Goal: Task Accomplishment & Management: Complete application form

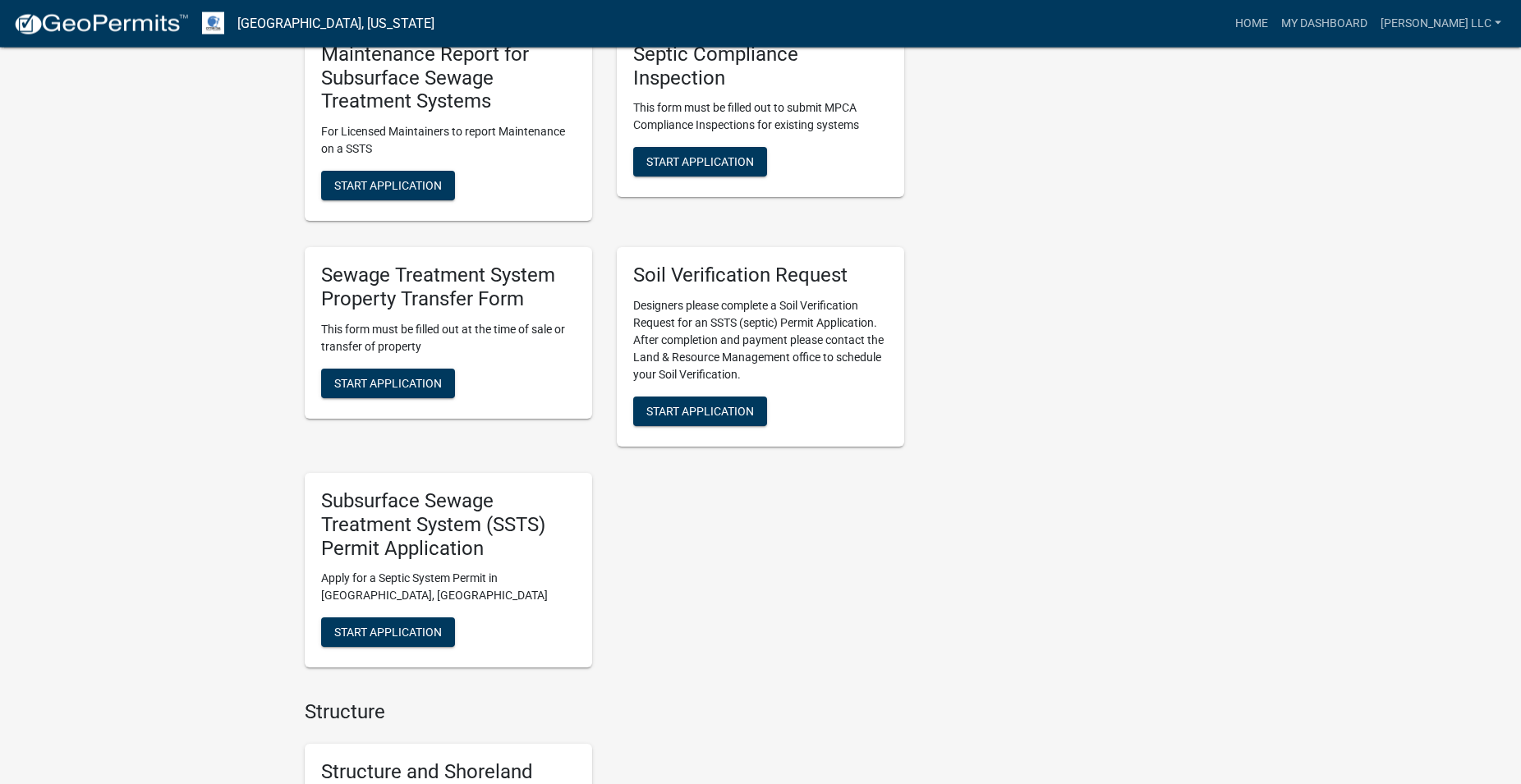
scroll to position [1172, 0]
click at [429, 627] on span "Start Application" at bounding box center [388, 632] width 108 height 13
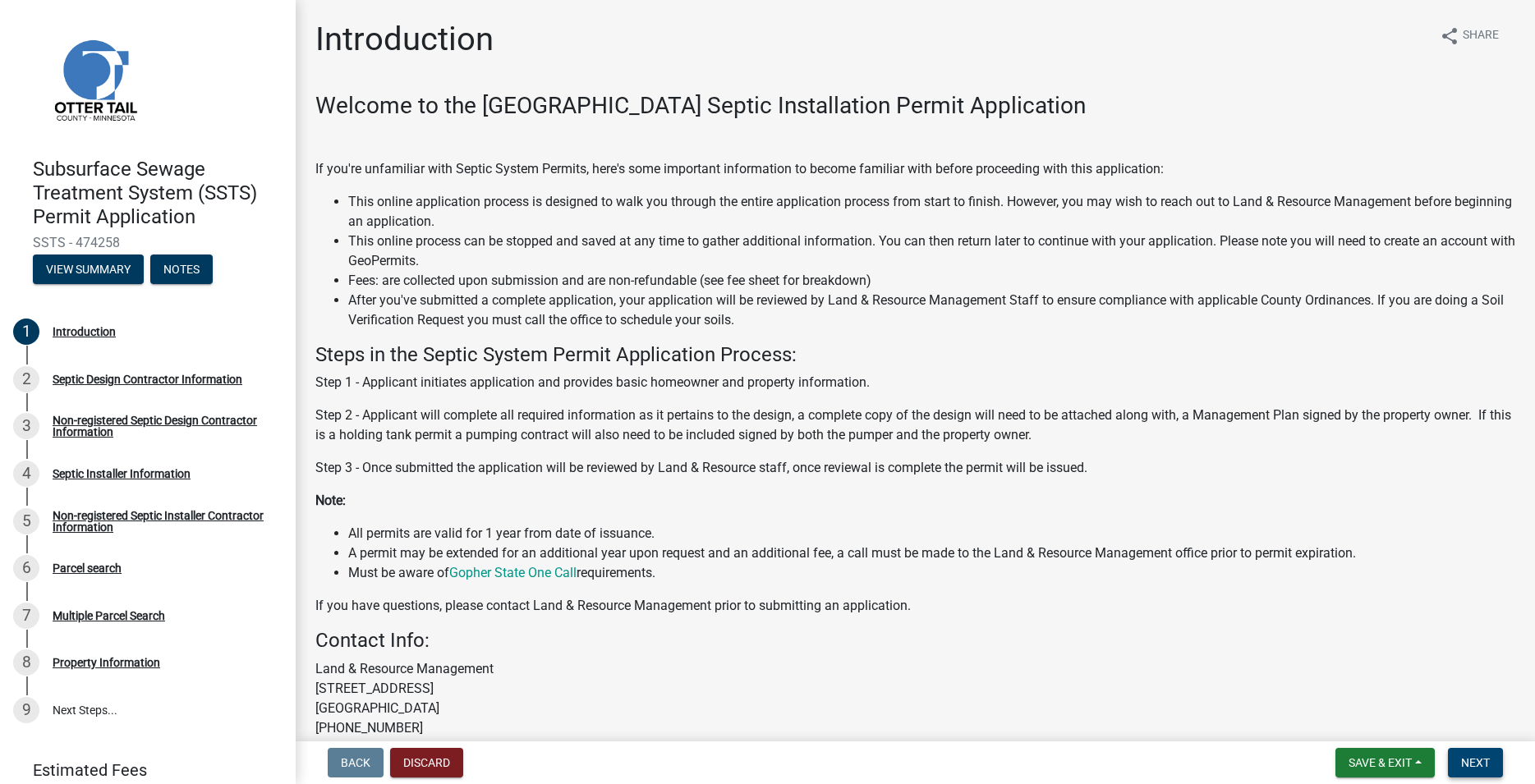
click at [1474, 765] on span "Next" at bounding box center [1475, 763] width 28 height 13
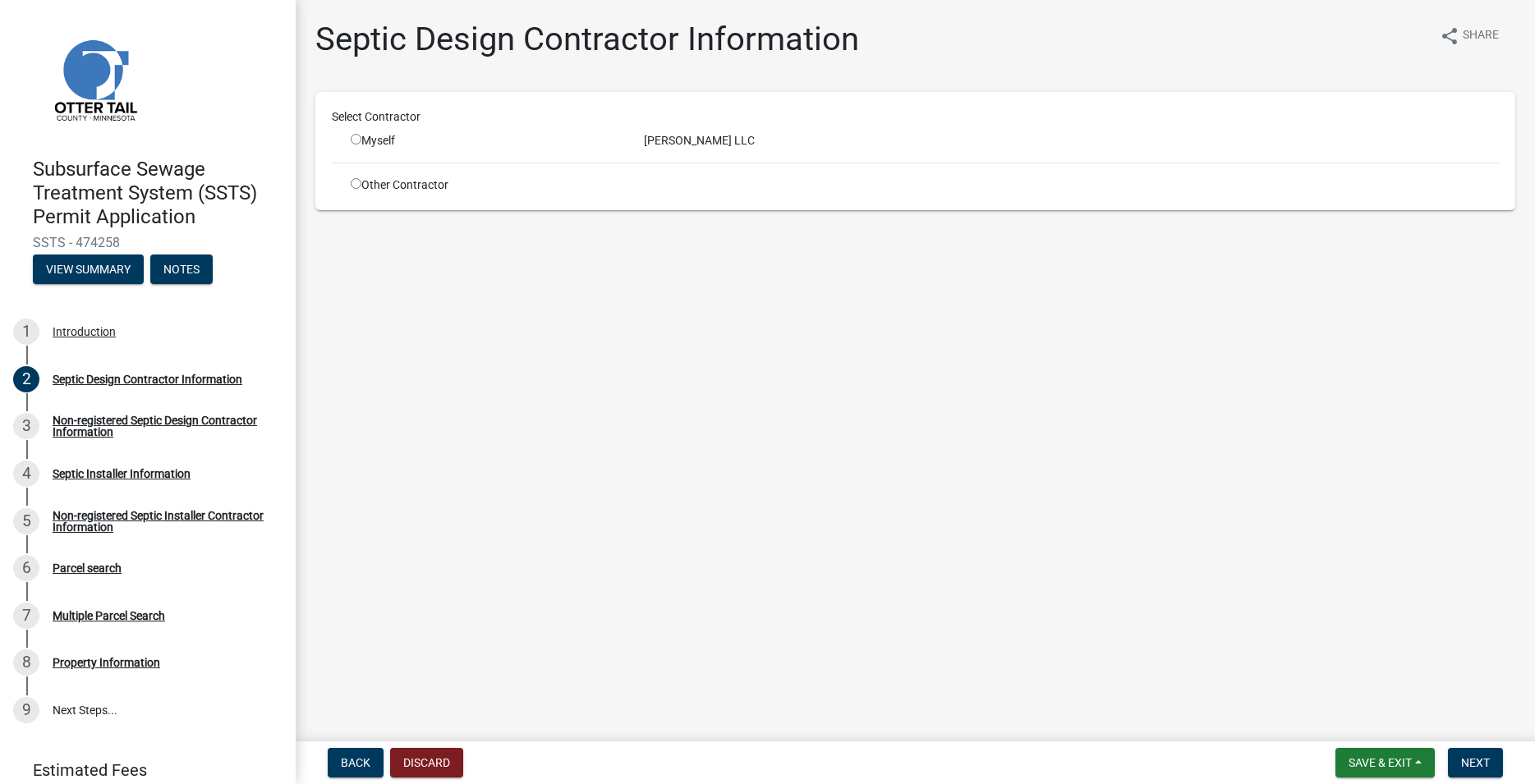
click at [354, 183] on input "radio" at bounding box center [356, 183] width 11 height 11
radio input "true"
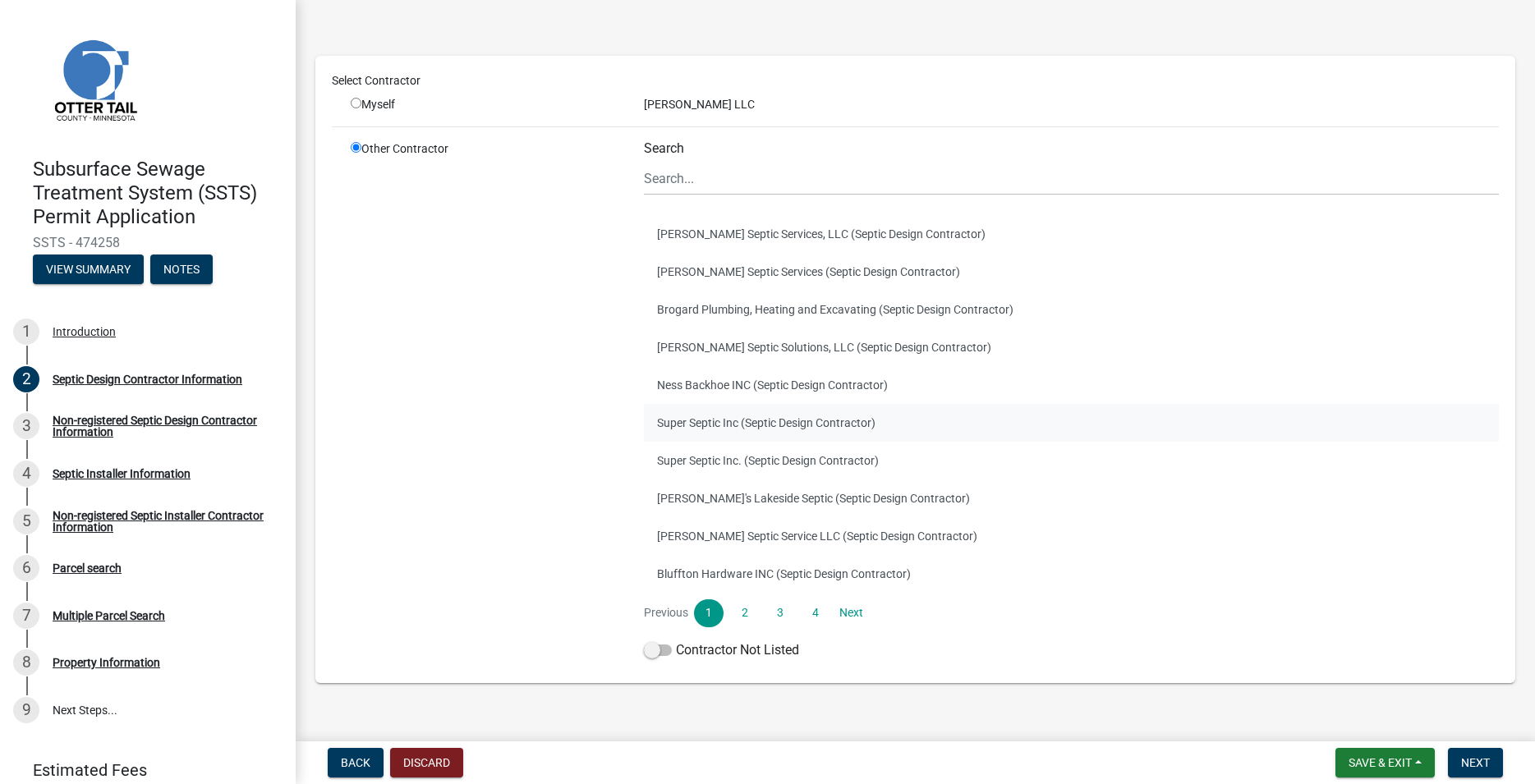
scroll to position [84, 0]
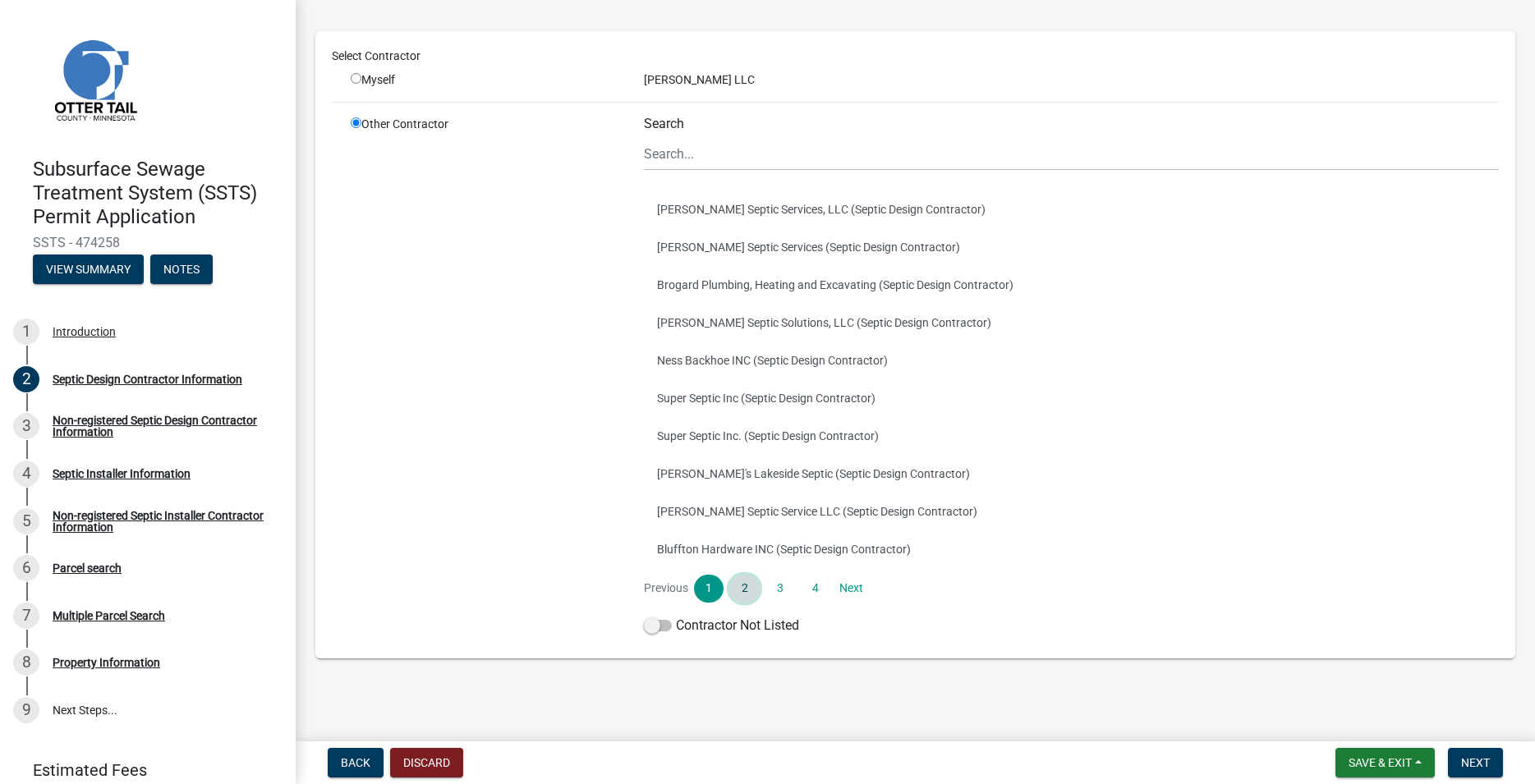
click at [746, 582] on link "2" at bounding box center [743, 589] width 29 height 28
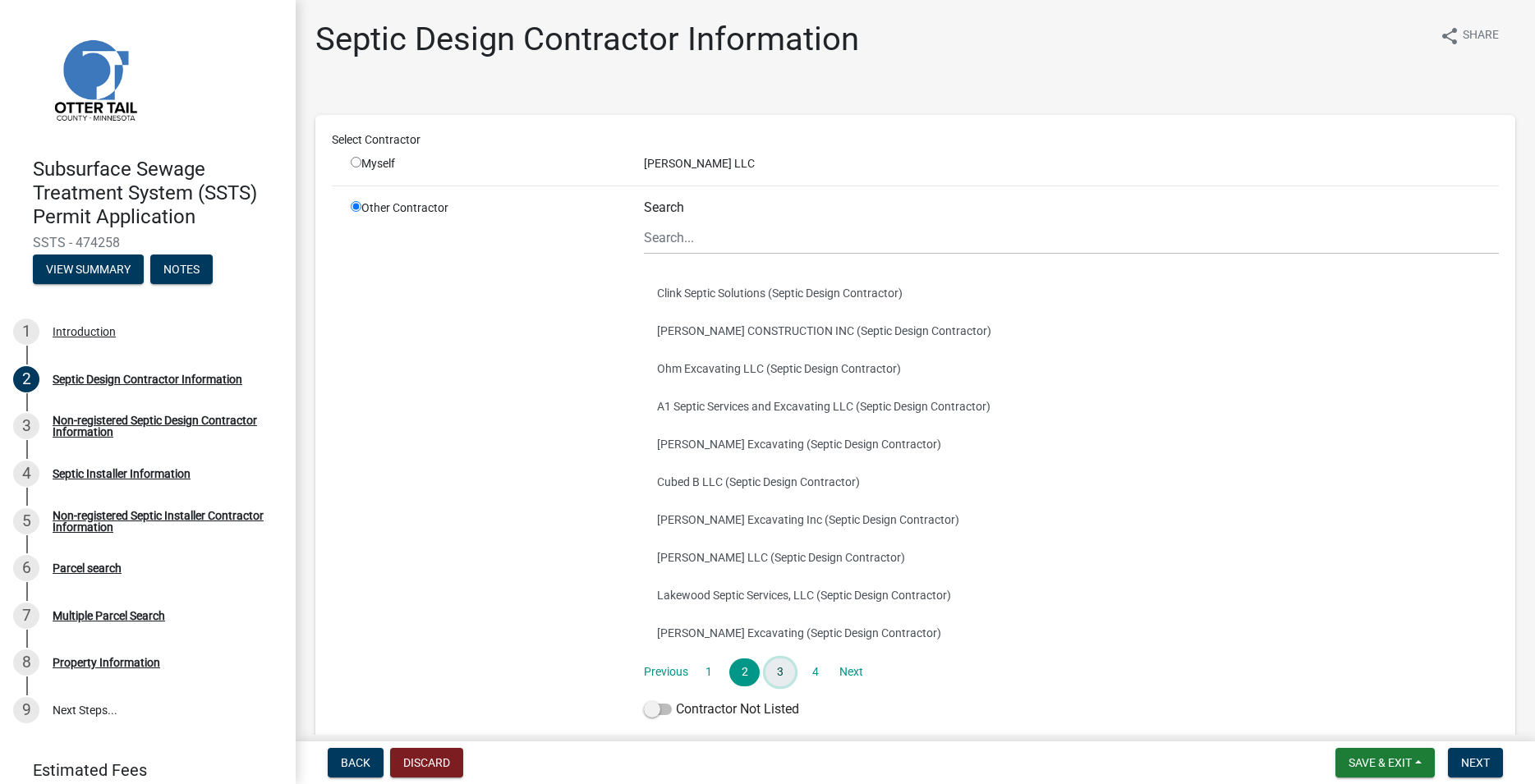
click at [786, 670] on link "3" at bounding box center [779, 672] width 29 height 28
click at [753, 293] on button "[PERSON_NAME] Excavating / Septics plus+llc (Septic Design Contractor)" at bounding box center [1072, 292] width 855 height 37
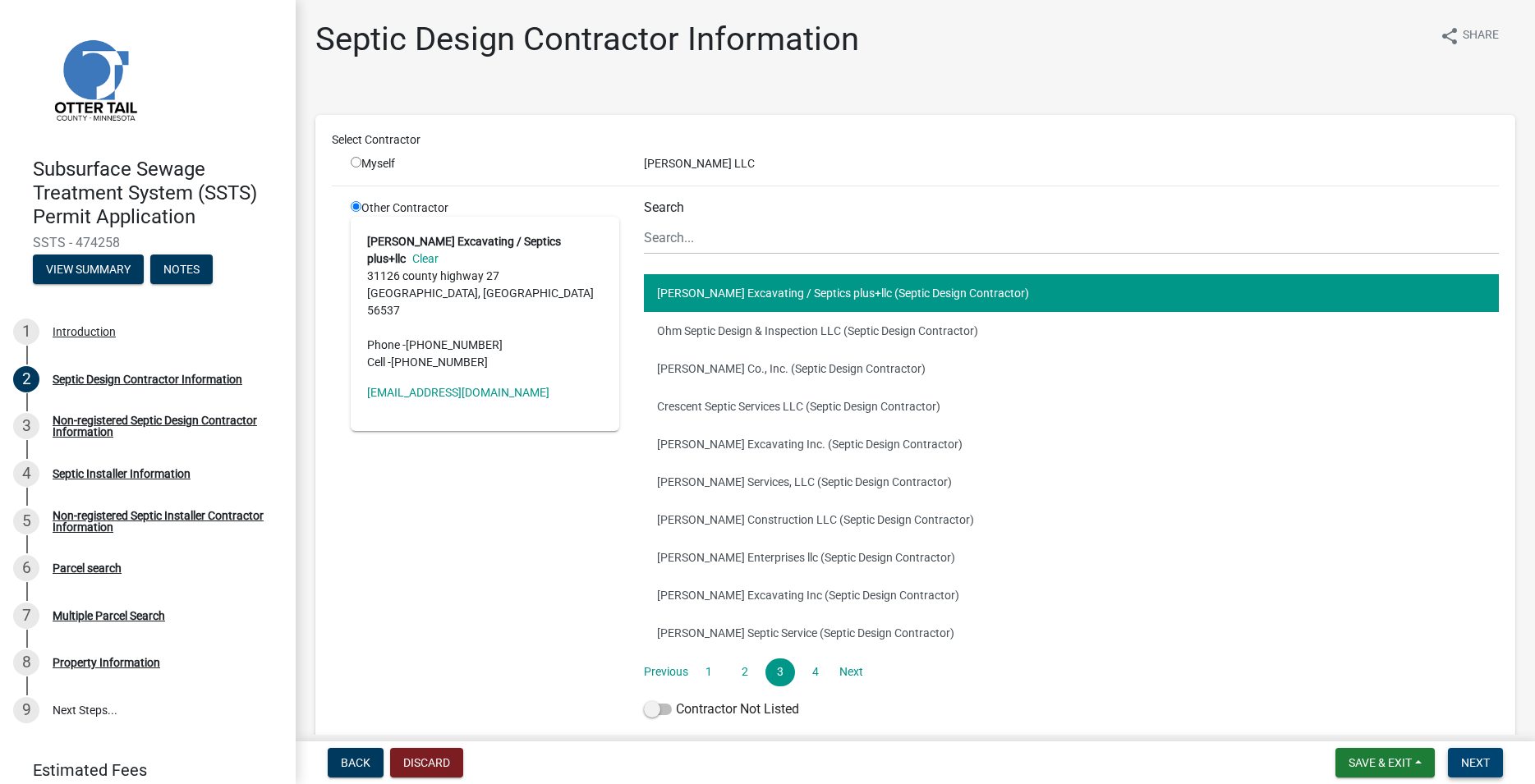
click at [1487, 768] on span "Next" at bounding box center [1475, 763] width 28 height 13
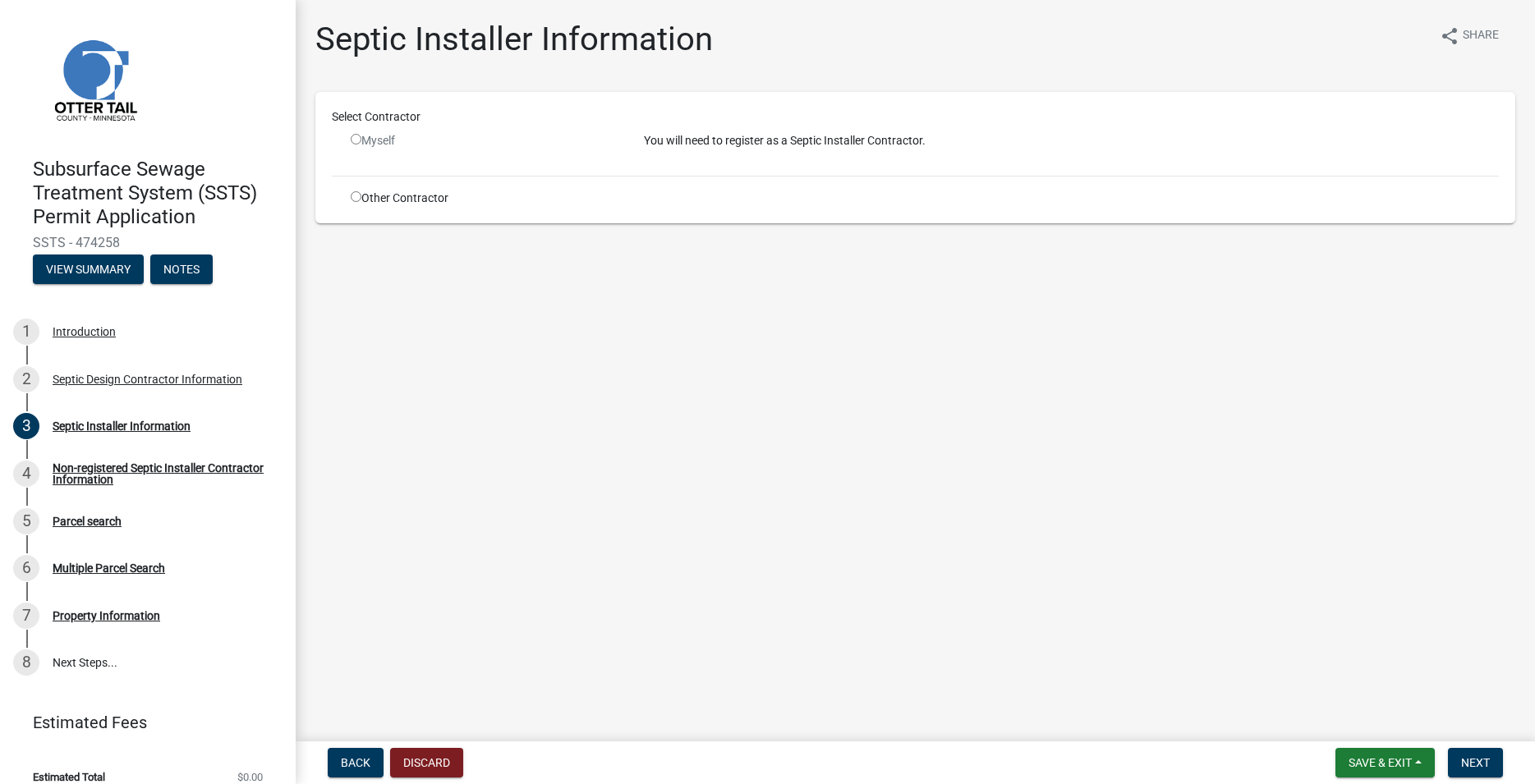
click at [335, 187] on div "Select Contractor Myself You will need to register as a Septic Installer Contra…" at bounding box center [915, 157] width 1167 height 98
click at [353, 200] on input "radio" at bounding box center [356, 197] width 11 height 11
radio input "true"
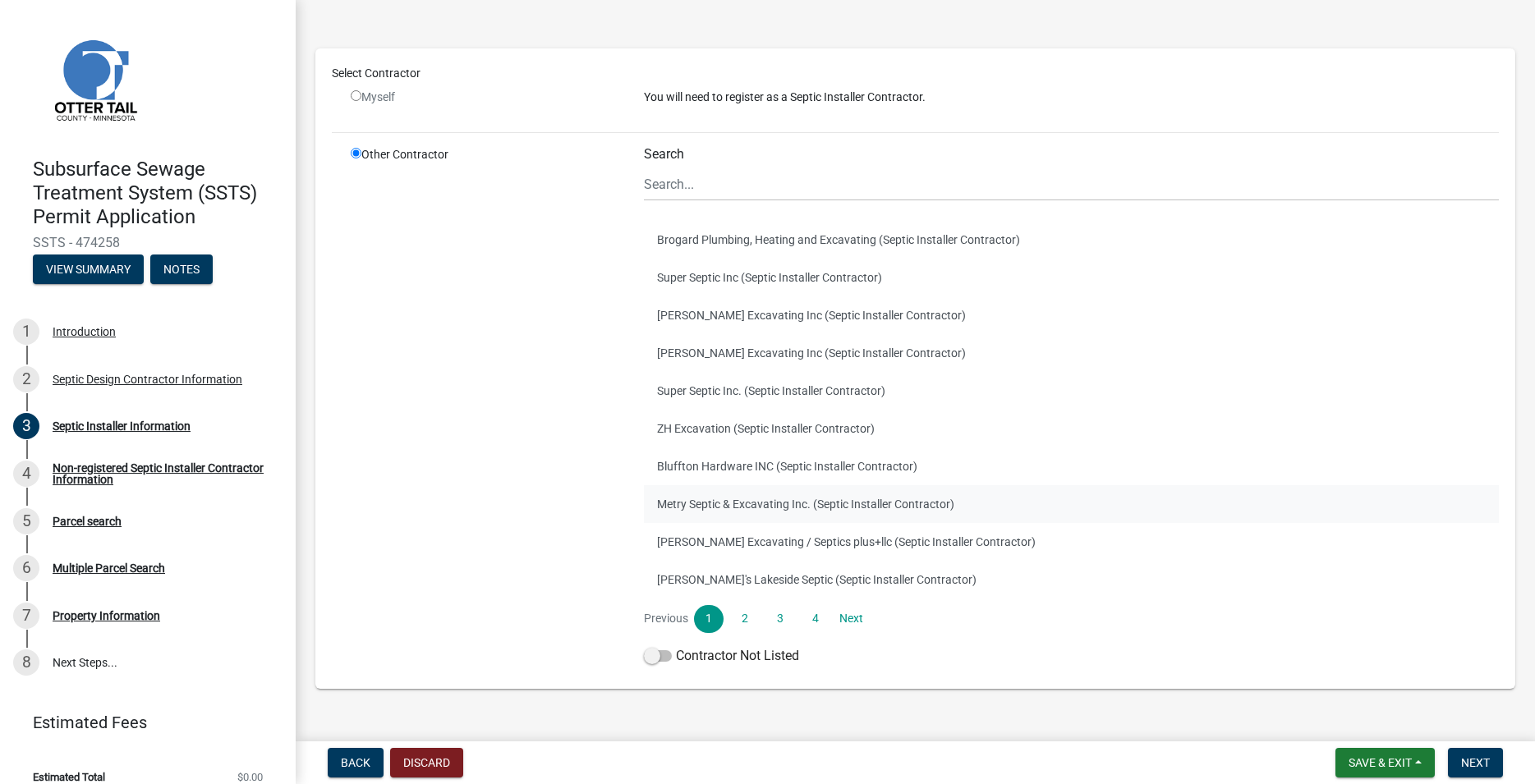
scroll to position [93, 0]
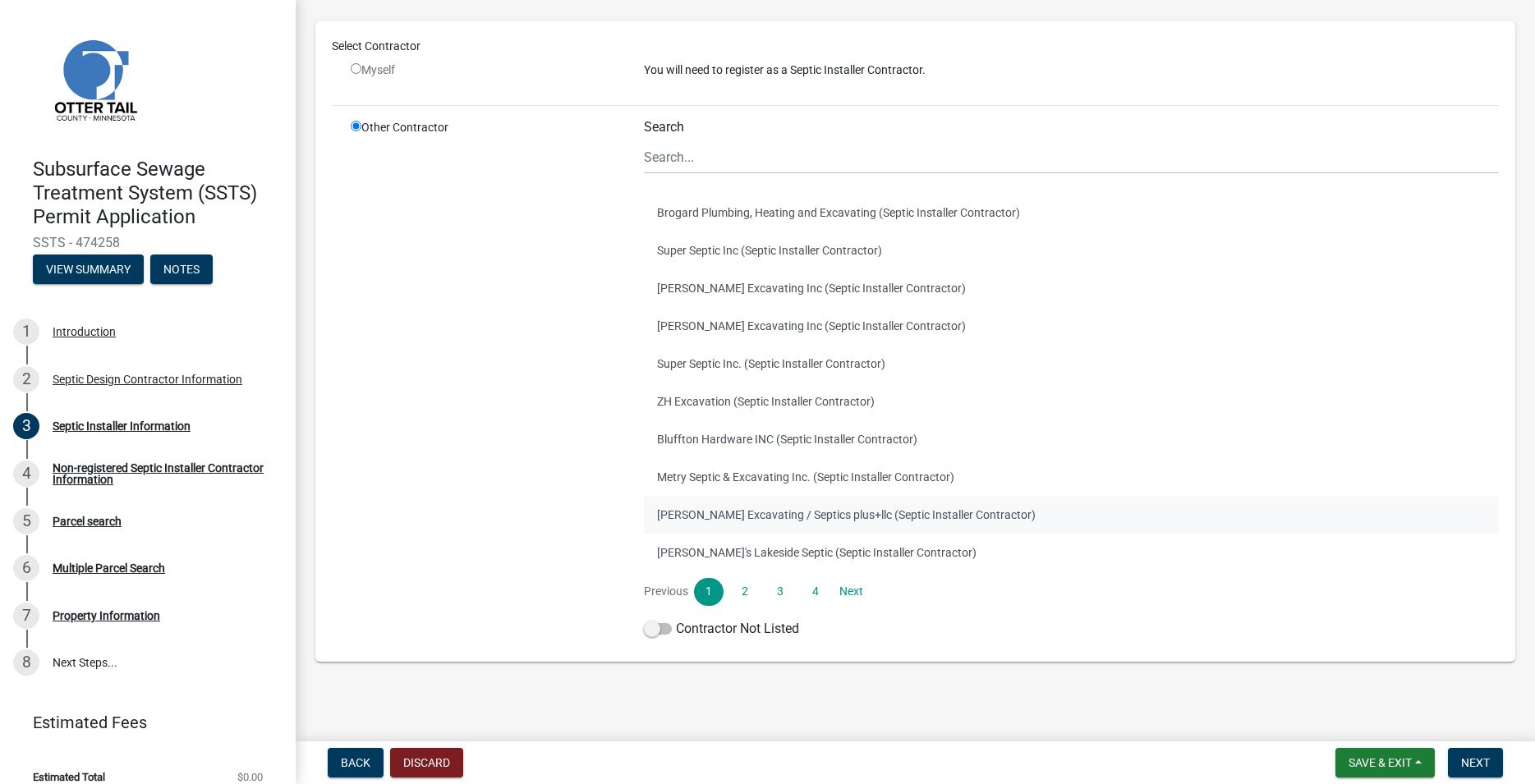
click at [712, 503] on button "[PERSON_NAME] Excavating / Septics plus+llc (Septic Installer Contractor)" at bounding box center [1072, 514] width 855 height 37
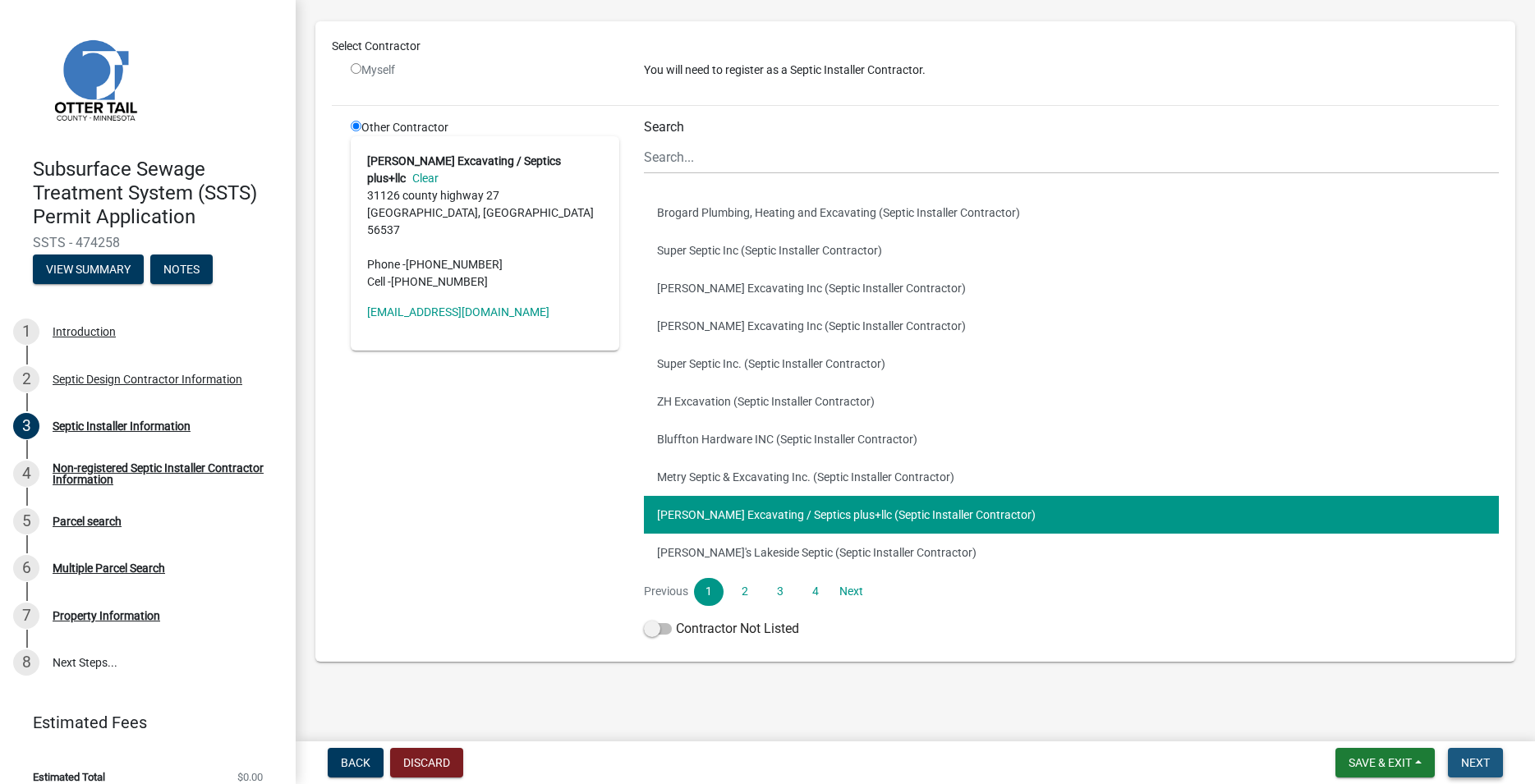
click at [1498, 767] on button "Next" at bounding box center [1475, 762] width 55 height 29
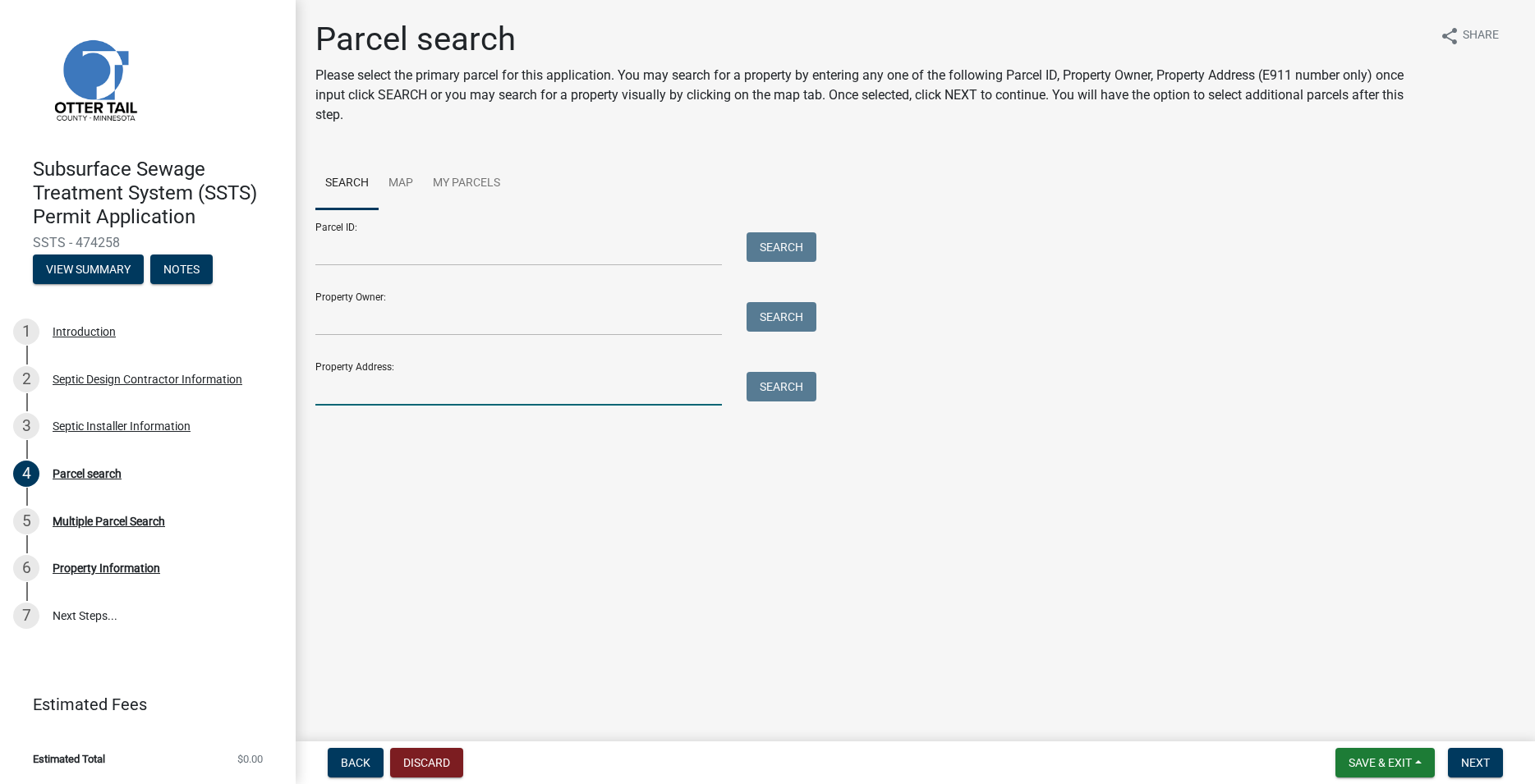
click at [323, 387] on input "Property Address:" at bounding box center [518, 388] width 407 height 33
type input "30733"
click at [770, 380] on button "Search" at bounding box center [782, 386] width 70 height 29
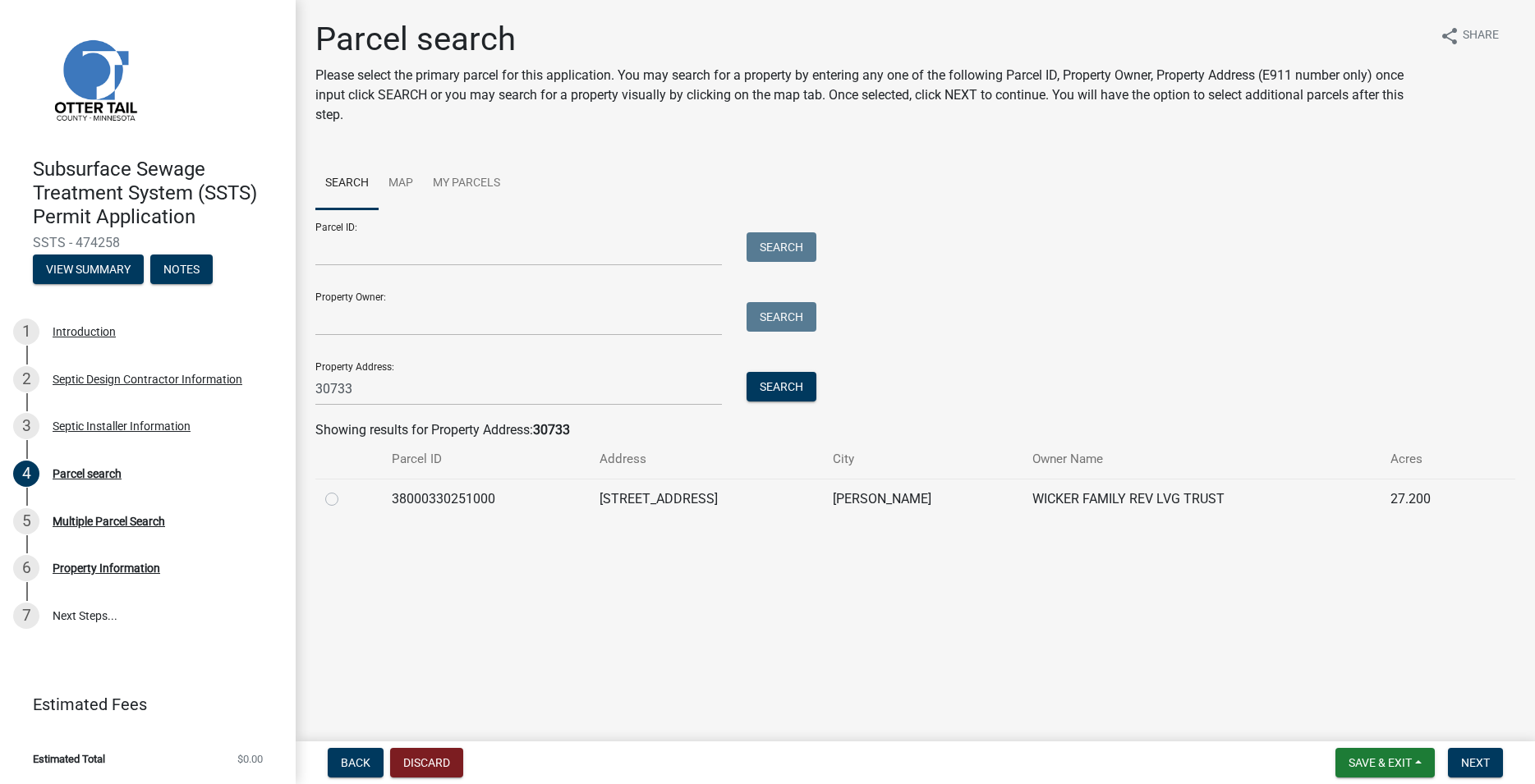
click at [345, 489] on label at bounding box center [345, 489] width 0 height 0
click at [345, 500] on input "radio" at bounding box center [350, 494] width 11 height 11
radio input "true"
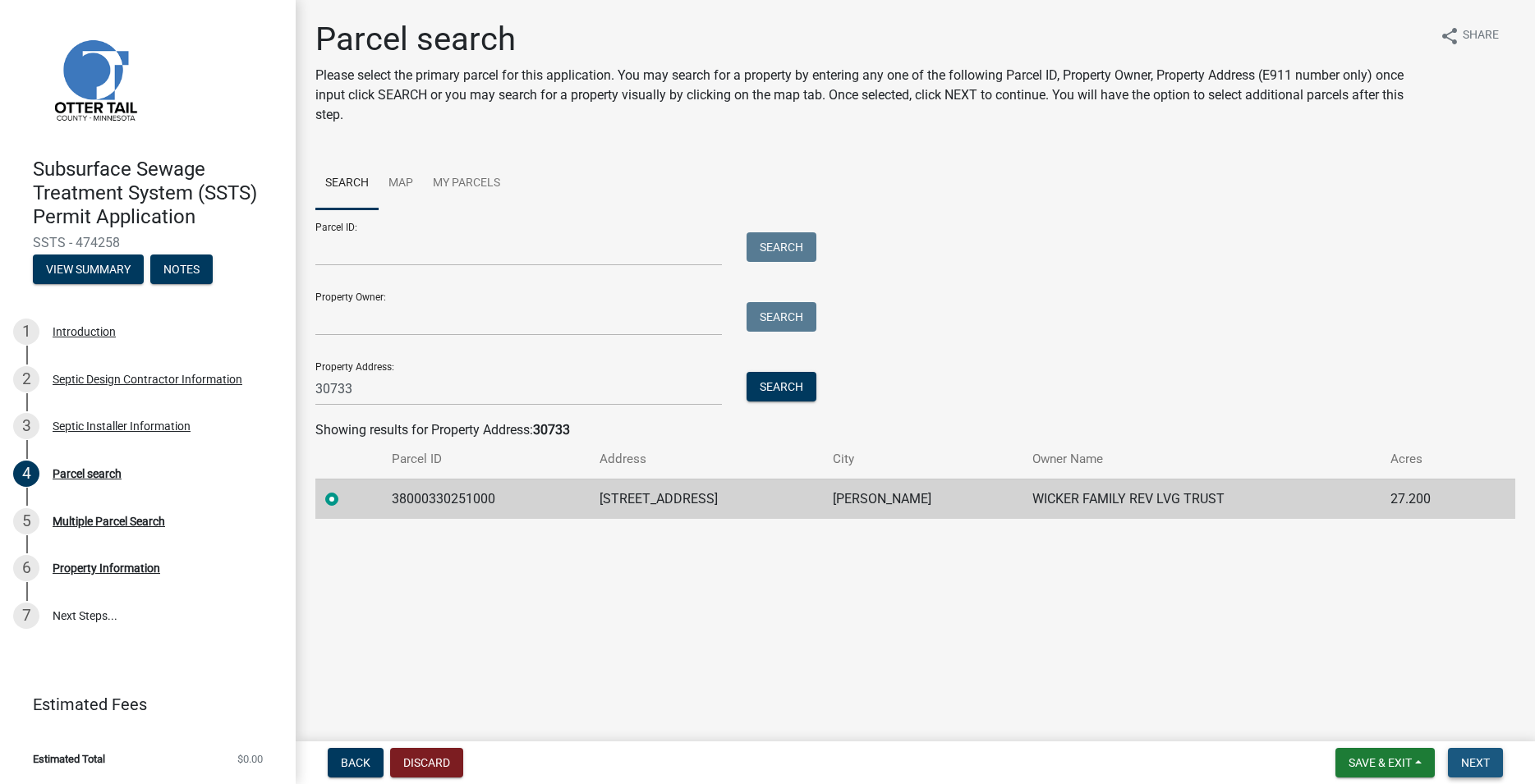
click at [1473, 762] on span "Next" at bounding box center [1475, 763] width 28 height 13
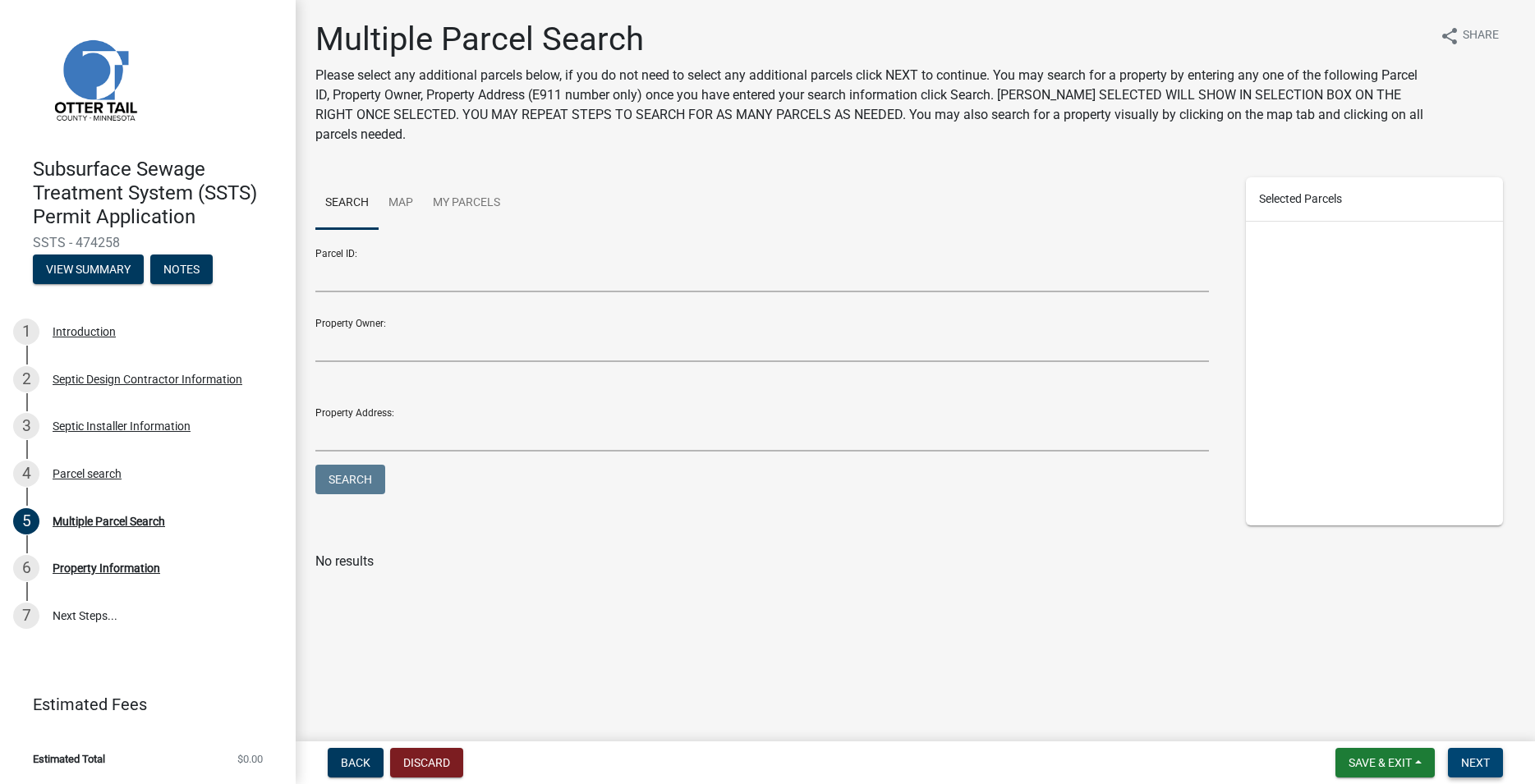
click at [1488, 753] on button "Next" at bounding box center [1475, 762] width 55 height 29
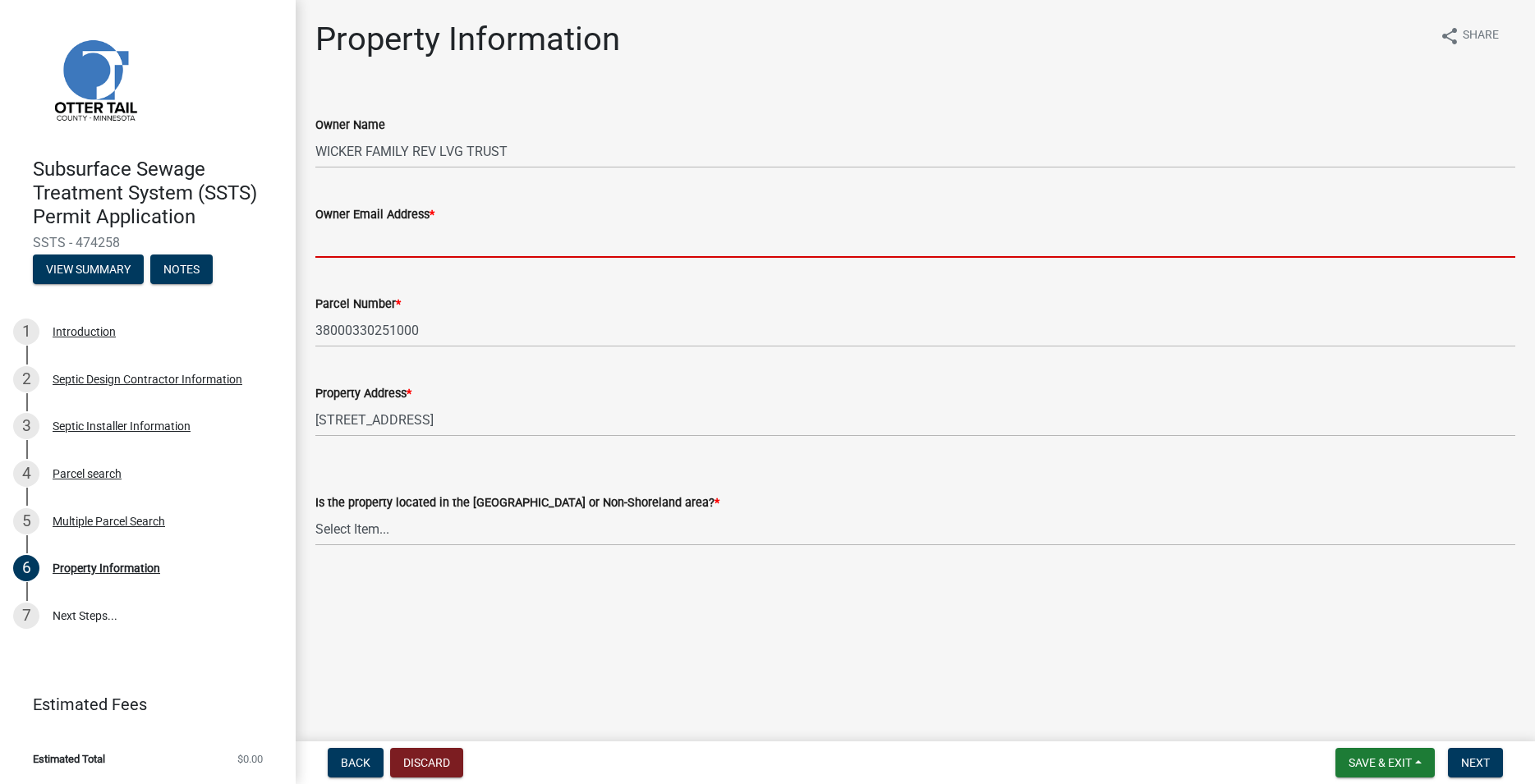
click at [393, 242] on input "Owner Email Address *" at bounding box center [915, 241] width 1200 height 33
paste input "[EMAIL_ADDRESS][DOMAIN_NAME]"
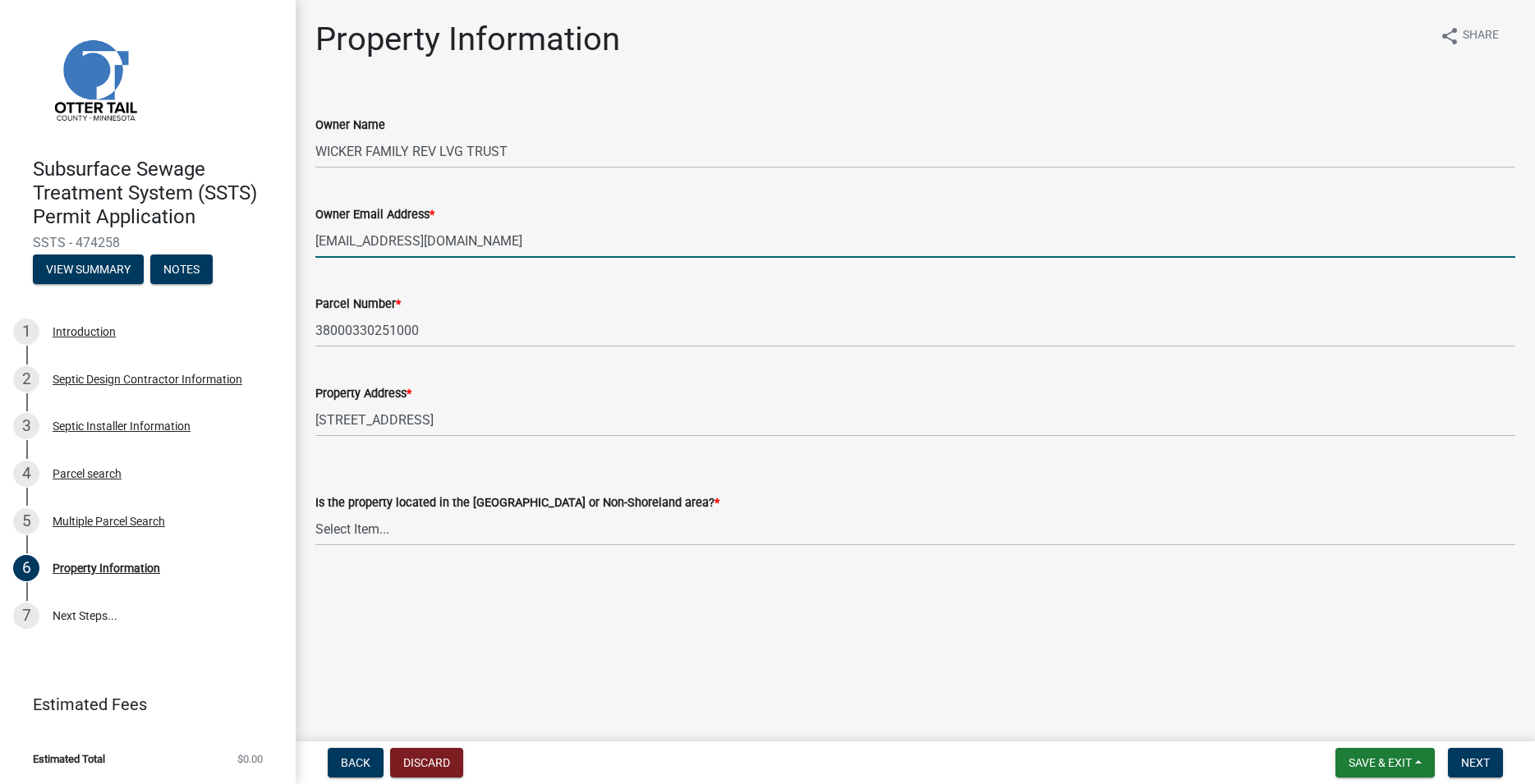
type input "[EMAIL_ADDRESS][DOMAIN_NAME]"
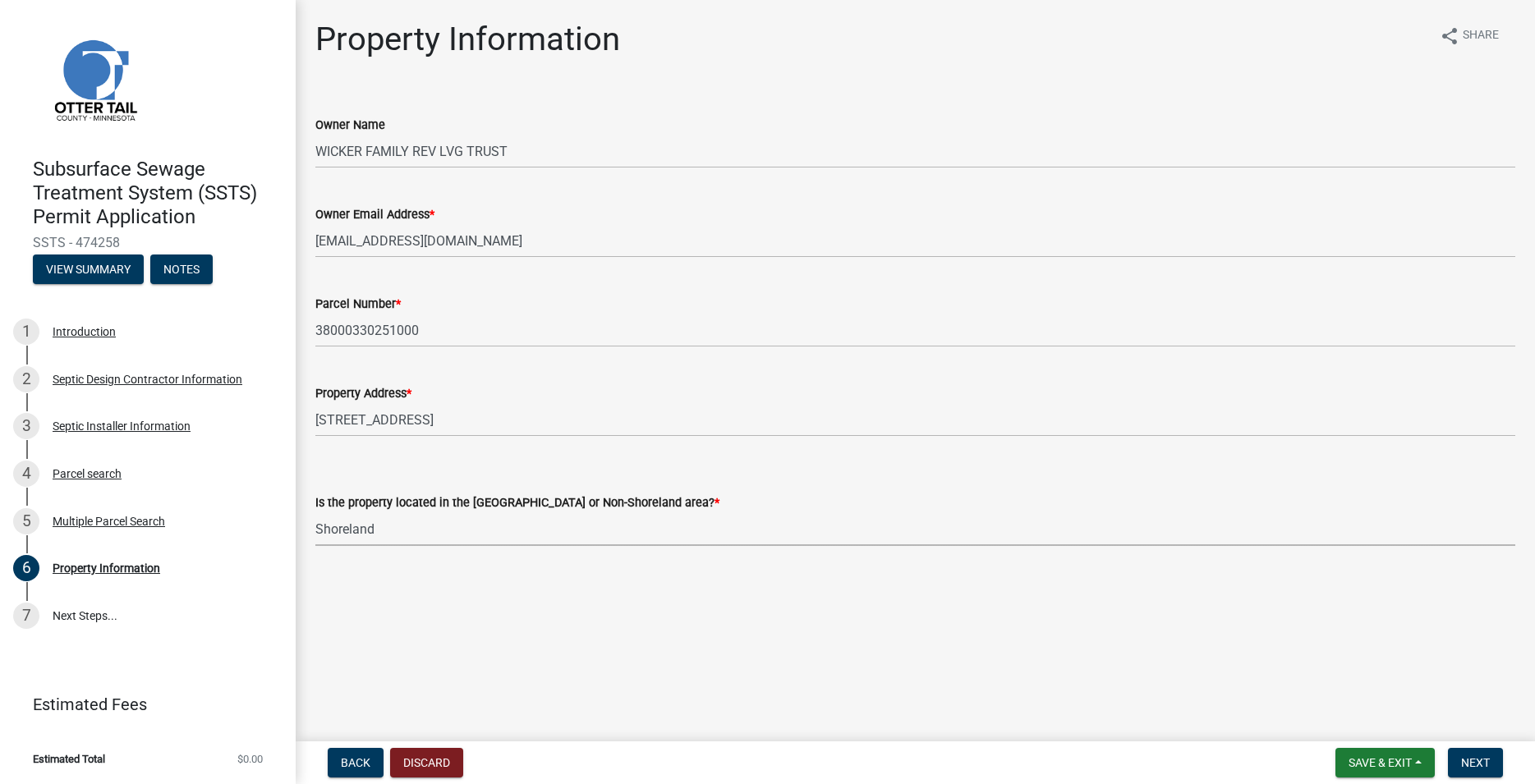
click option "Shoreland" at bounding box center [0, 0] width 0 height 0
select select "f91142e6-e911-469c-9754-896c7e7f9e05"
click at [1495, 753] on button "Next" at bounding box center [1475, 762] width 55 height 29
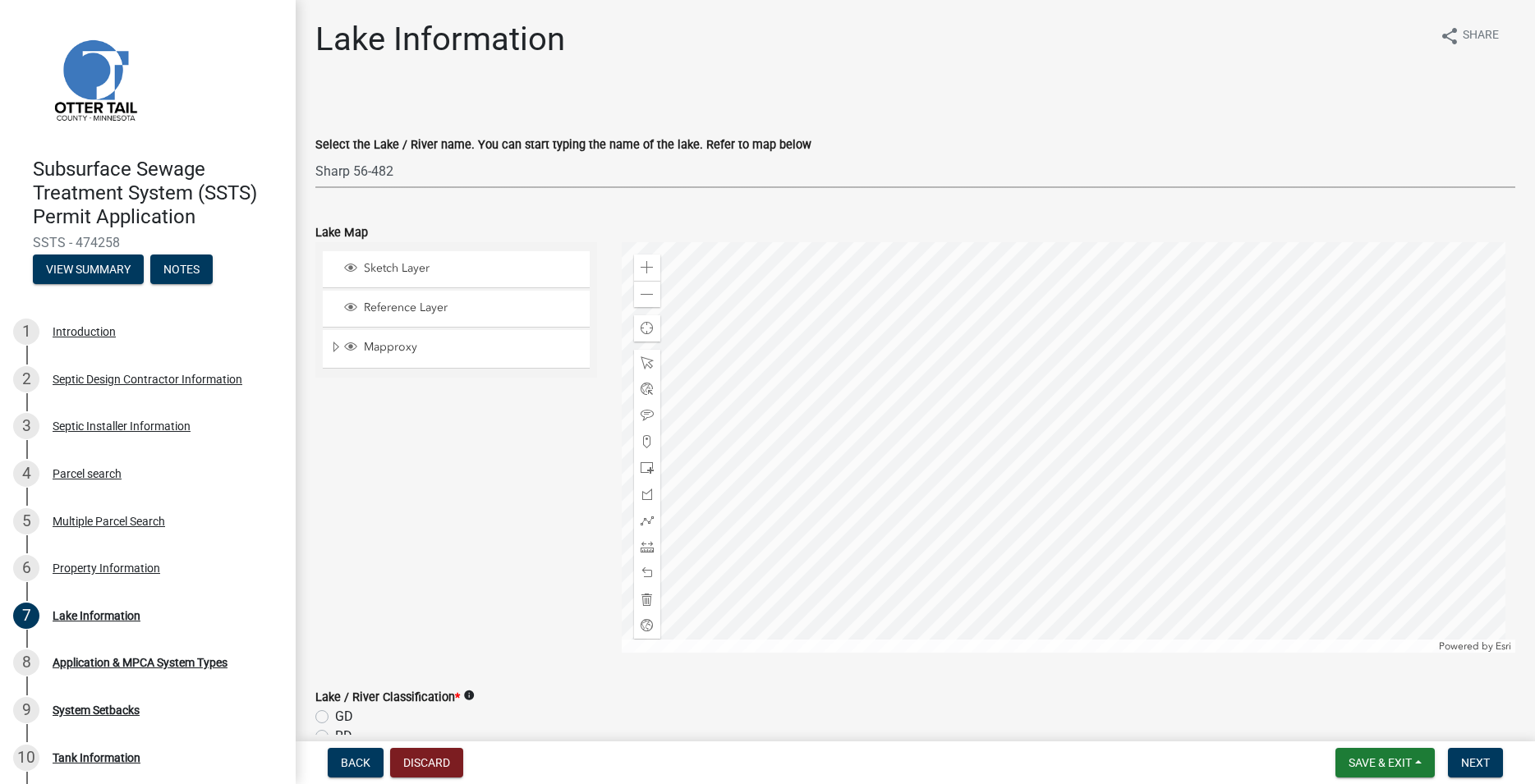
click option "Sharp 56-482" at bounding box center [0, 0] width 0 height 0
select select "1902dbf7-f50a-4c3f-af4e-e064b8b846f7"
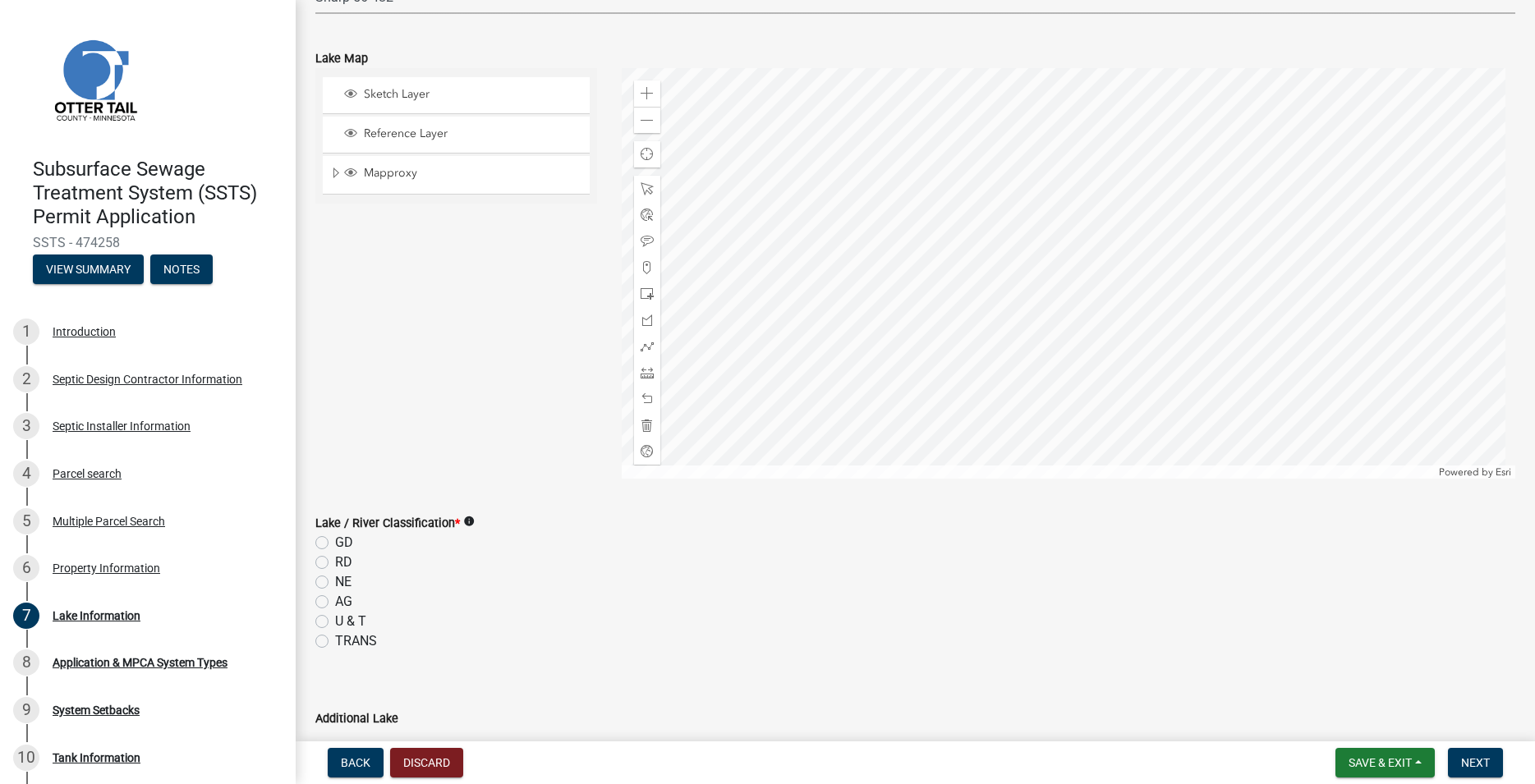
scroll to position [187, 0]
click at [335, 568] on label "NE" at bounding box center [343, 569] width 17 height 20
click at [335, 568] on input "NE" at bounding box center [340, 564] width 11 height 11
radio input "true"
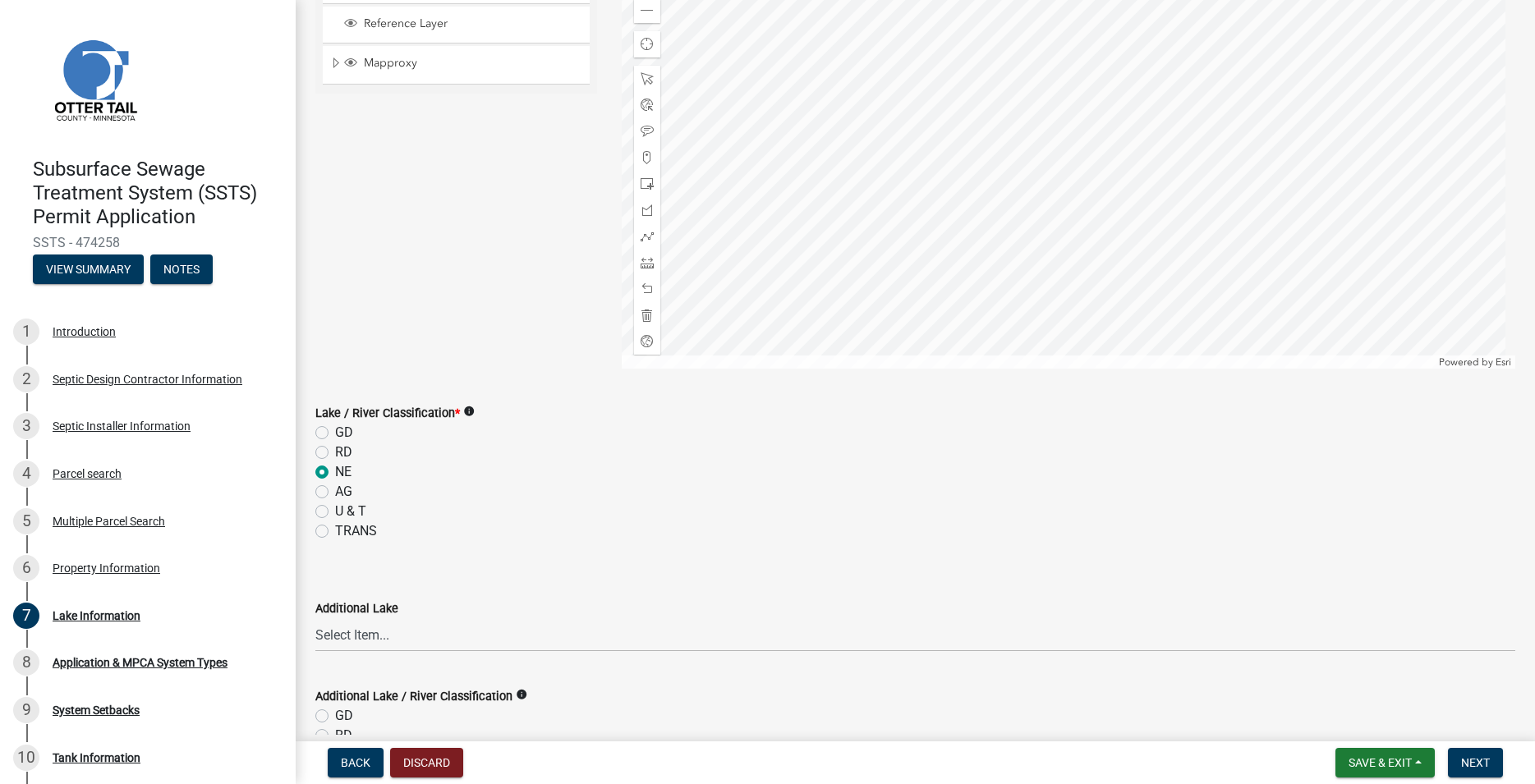
scroll to position [374, 0]
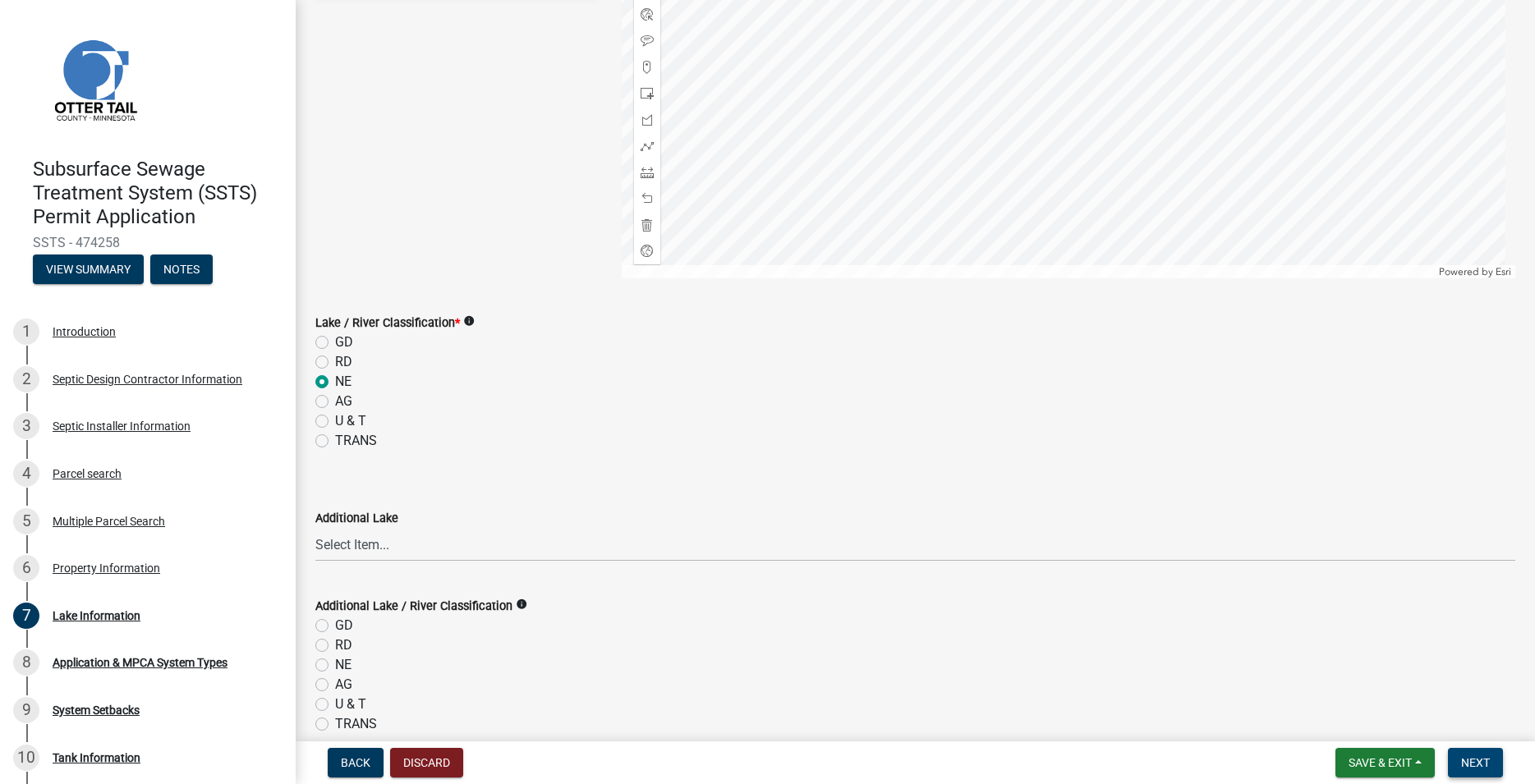
click at [1468, 760] on span "Next" at bounding box center [1475, 763] width 28 height 13
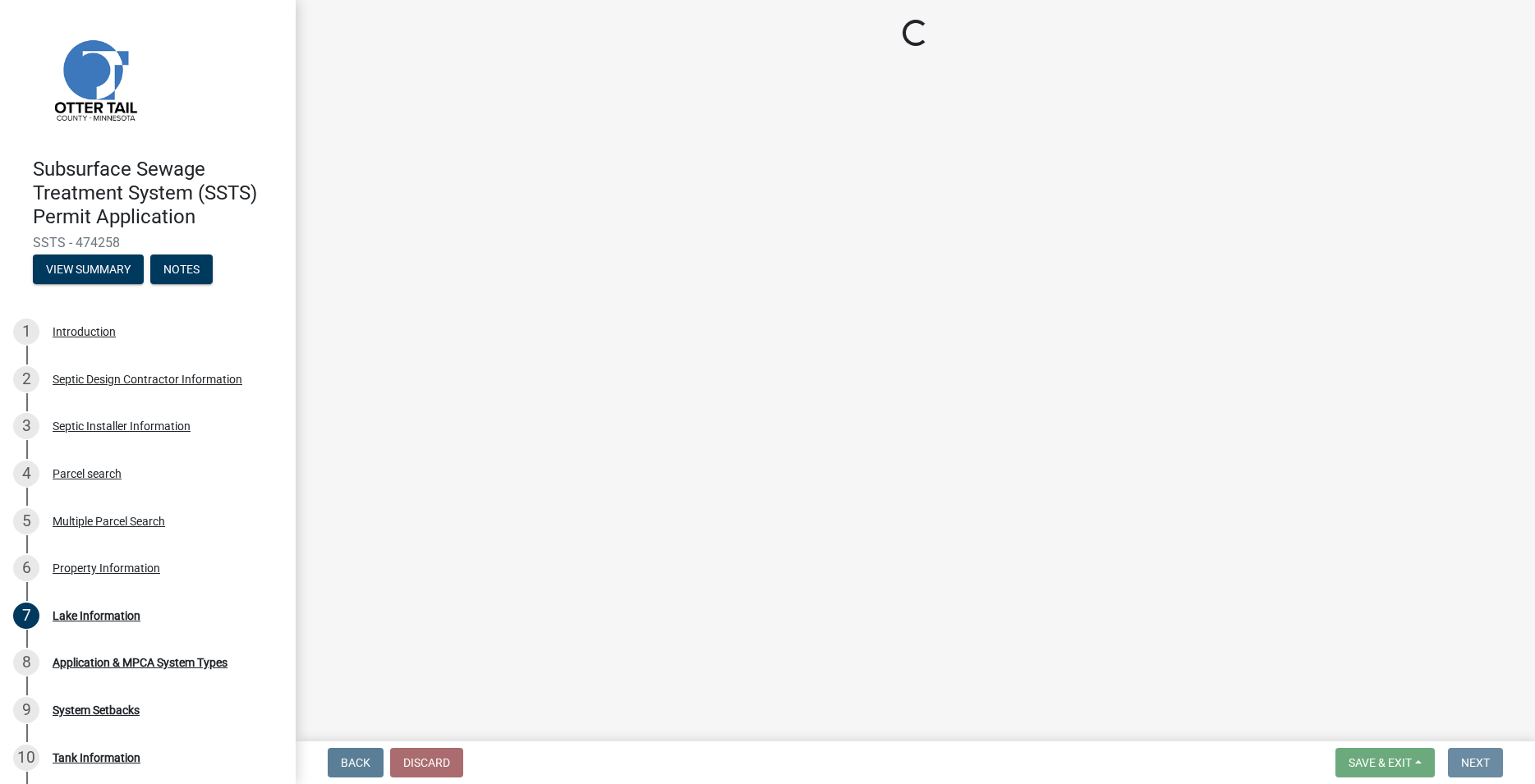
scroll to position [0, 0]
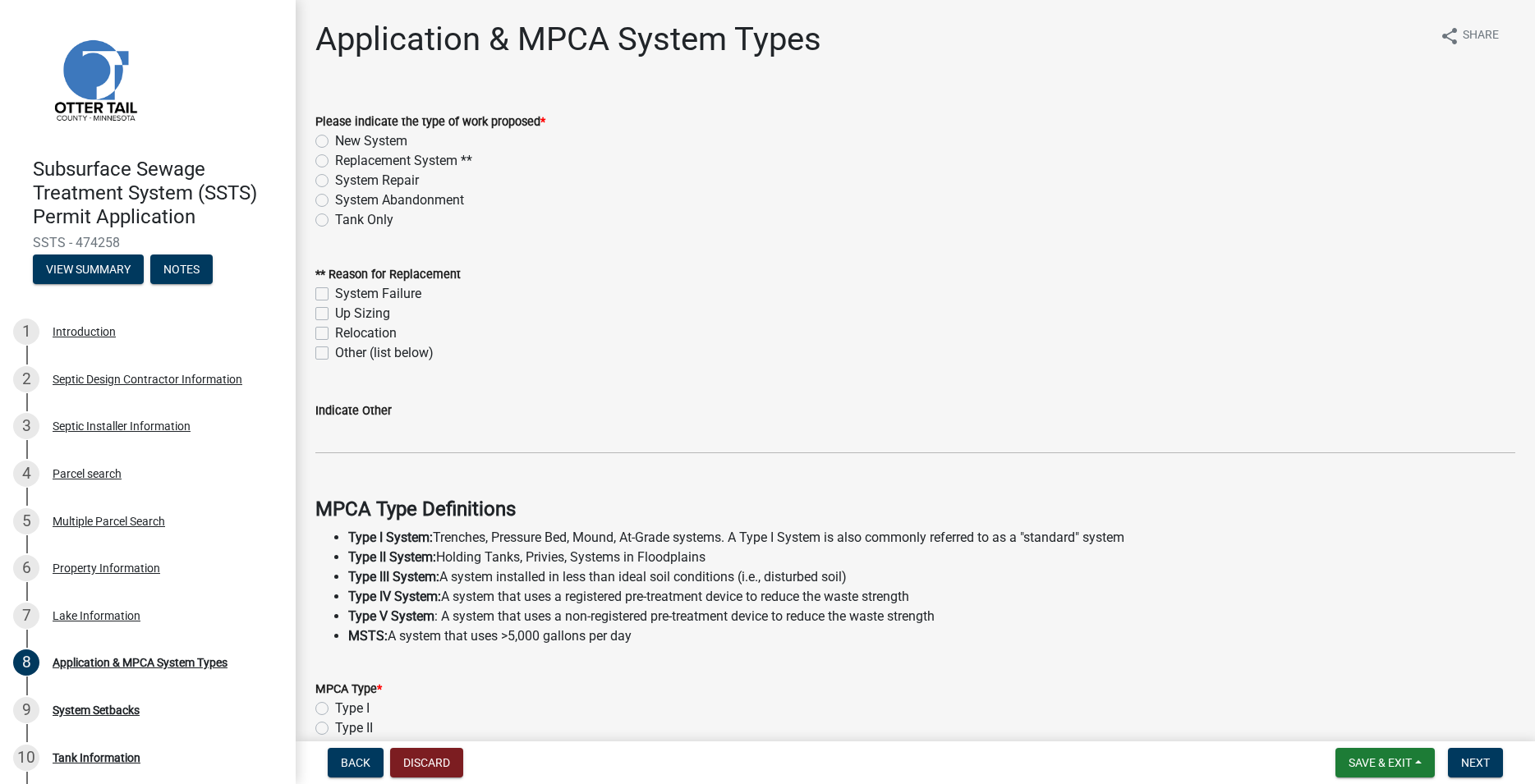
click at [335, 160] on label "Replacement System **" at bounding box center [403, 161] width 138 height 20
click at [335, 160] on input "Replacement System **" at bounding box center [340, 156] width 11 height 11
radio input "true"
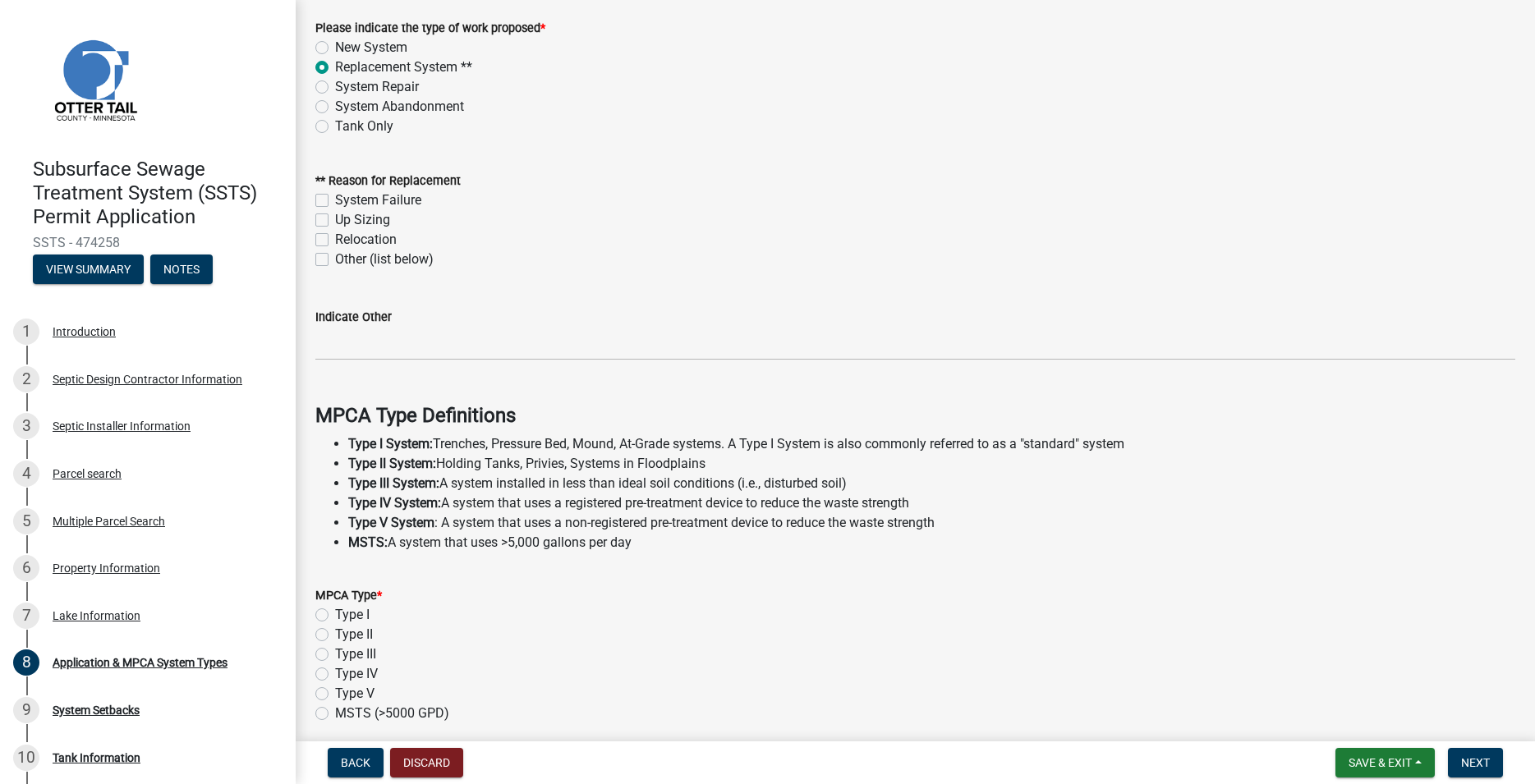
click at [335, 201] on label "System Failure" at bounding box center [378, 201] width 86 height 20
click at [335, 201] on input "System Failure" at bounding box center [340, 196] width 11 height 11
checkbox input "true"
checkbox input "false"
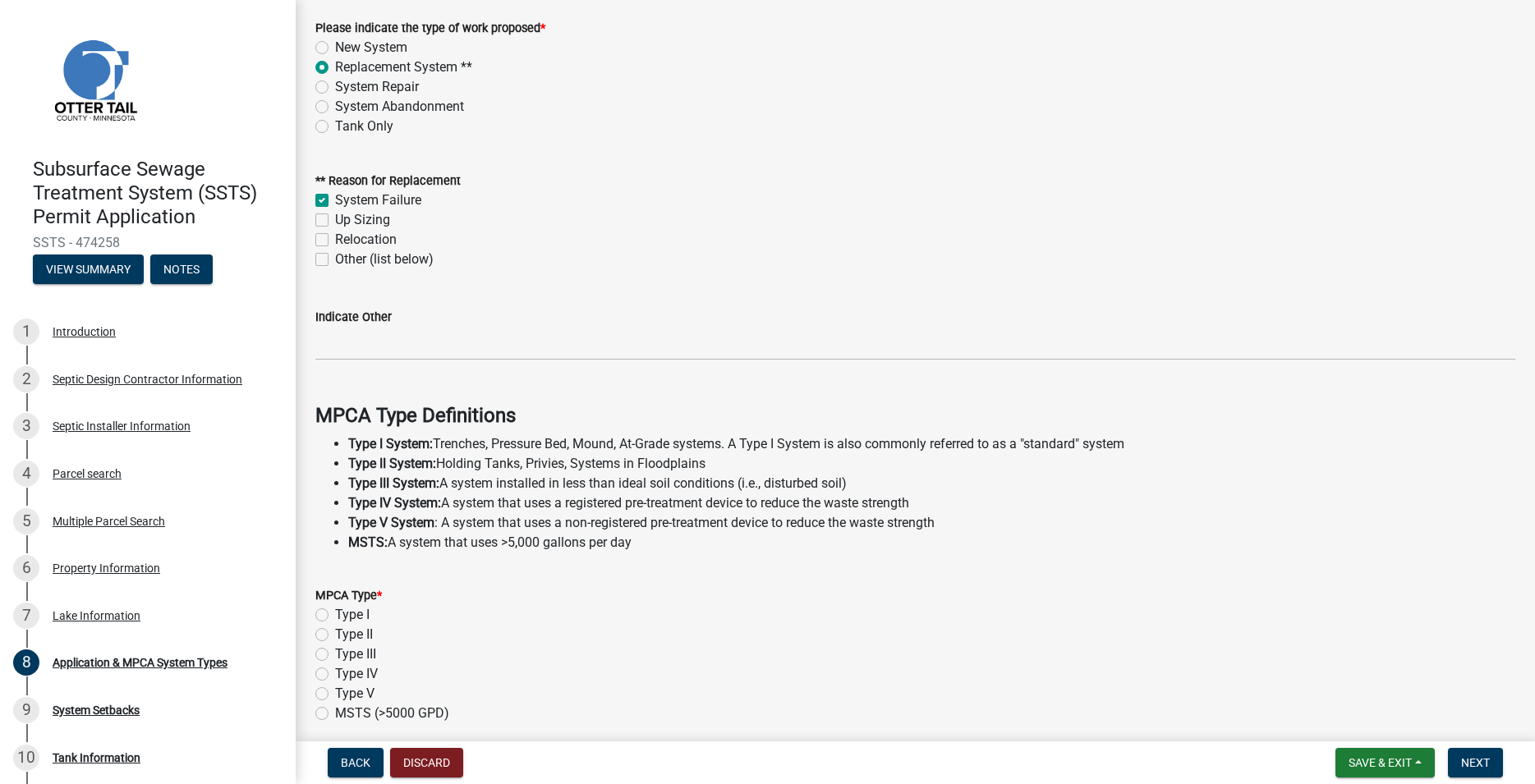
checkbox input "false"
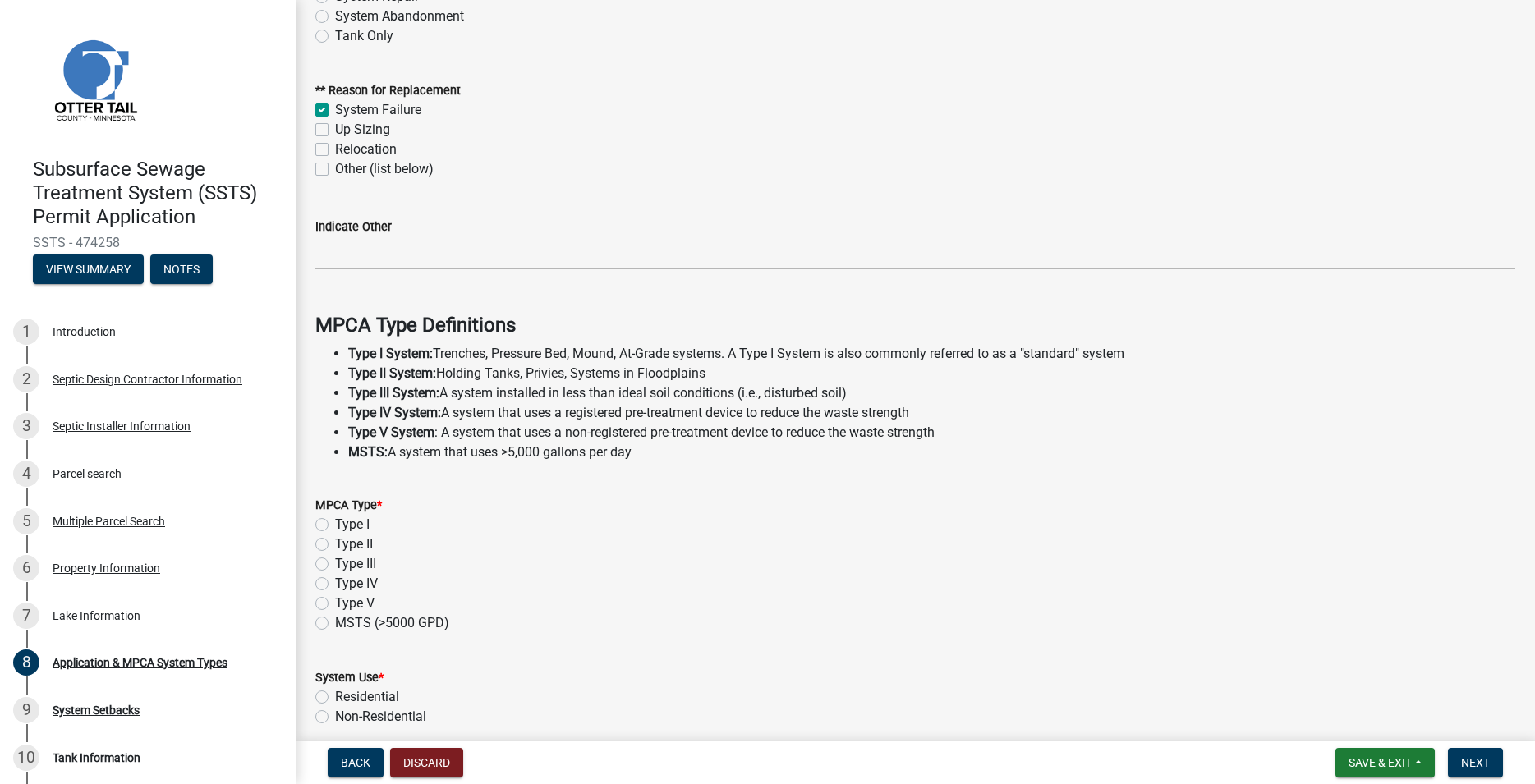
scroll to position [281, 0]
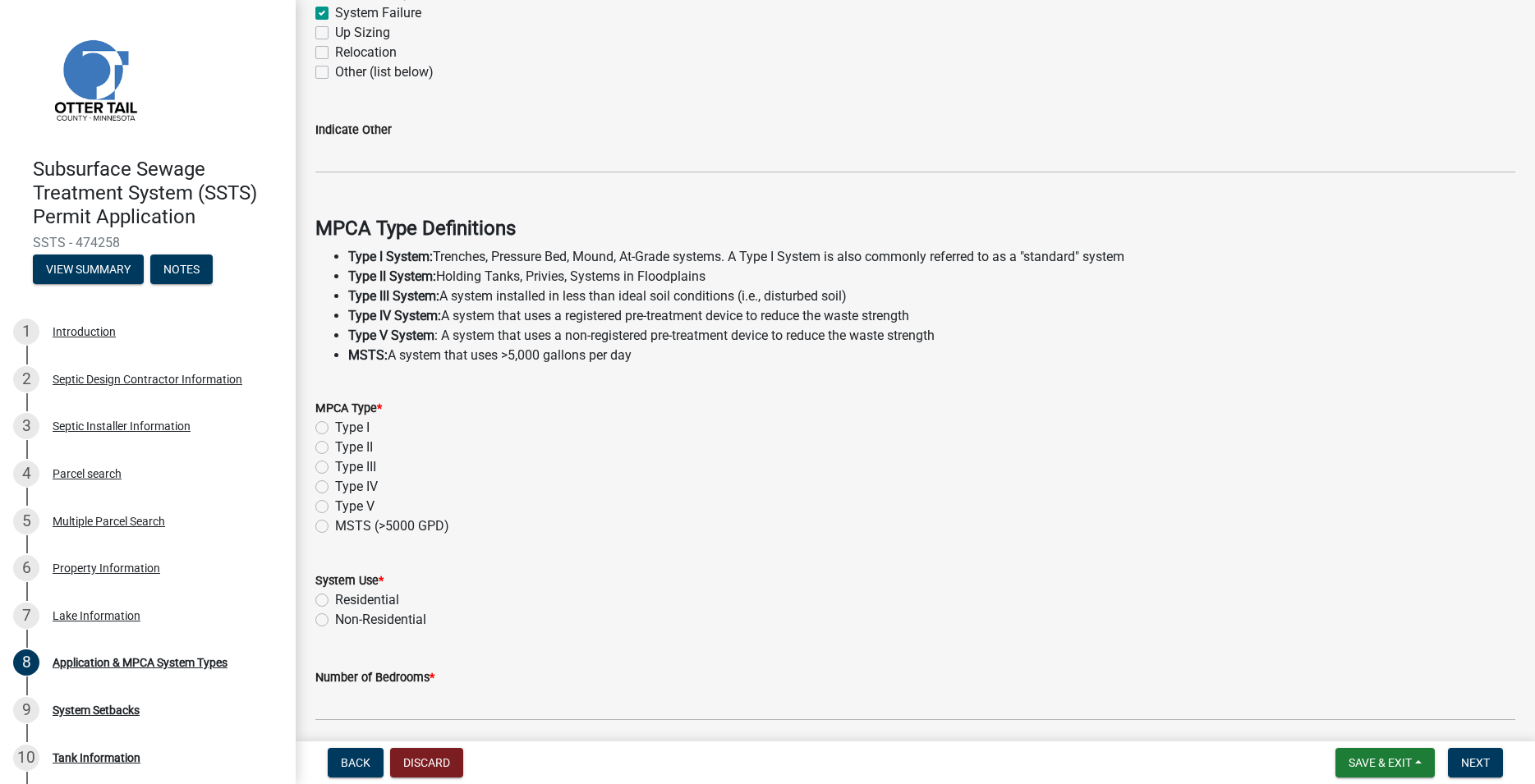
click at [335, 427] on label "Type I" at bounding box center [352, 428] width 34 height 20
click at [335, 427] on input "Type I" at bounding box center [340, 423] width 11 height 11
radio input "true"
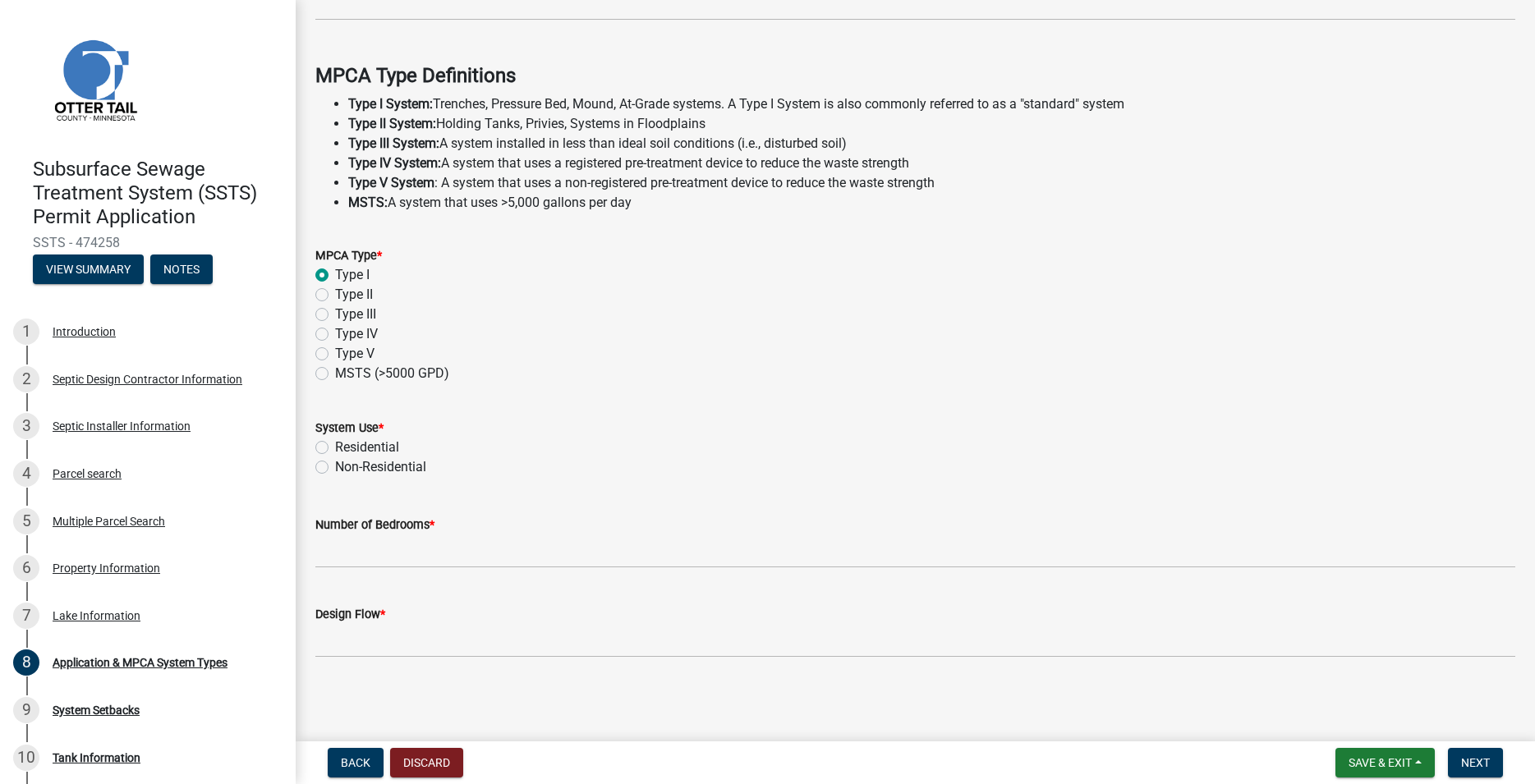
click at [335, 446] on label "Residential" at bounding box center [367, 447] width 64 height 20
click at [335, 446] on input "Residential" at bounding box center [340, 442] width 11 height 11
radio input "true"
click at [353, 533] on div "Number of Bedrooms *" at bounding box center [915, 525] width 1200 height 20
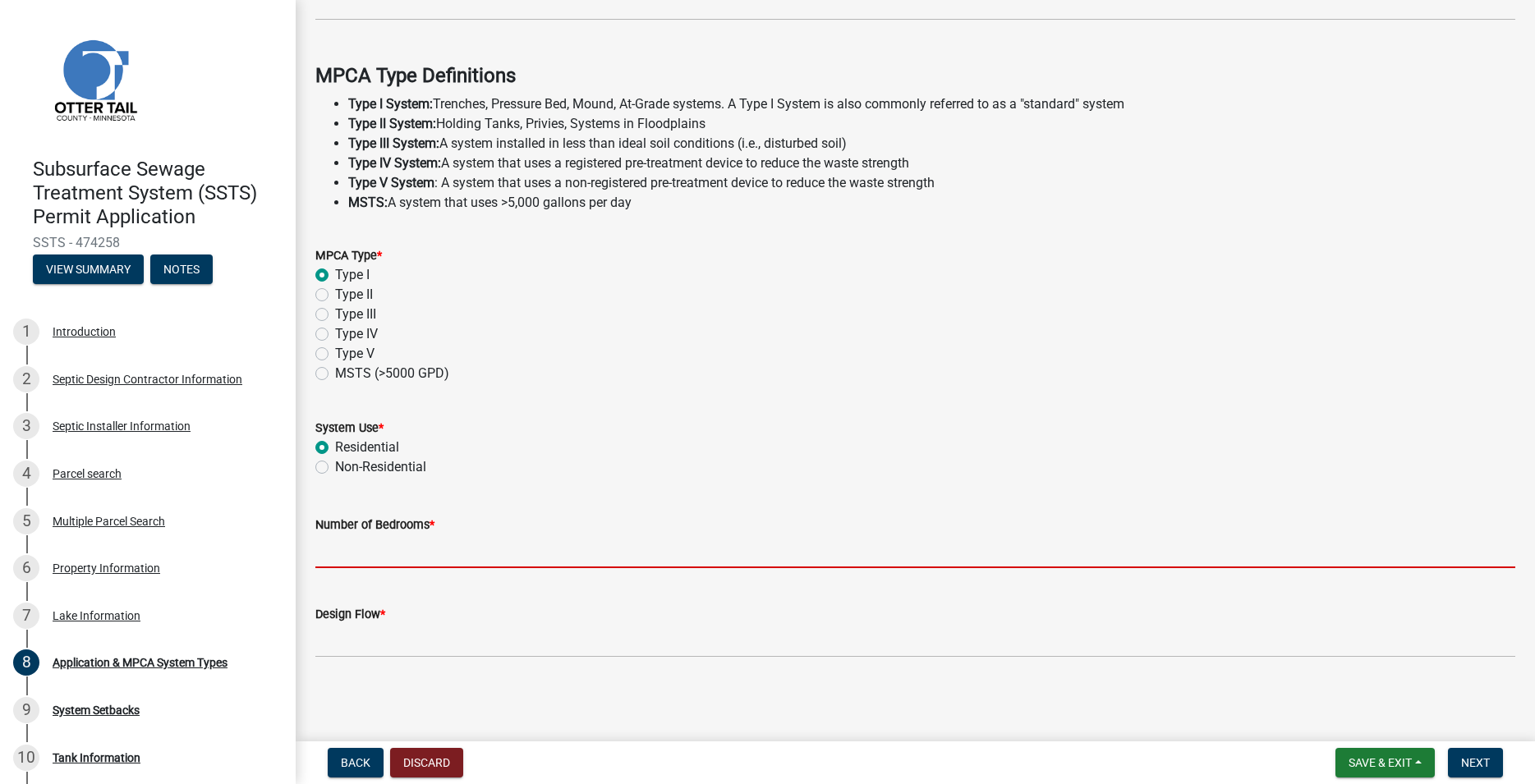
drag, startPoint x: 358, startPoint y: 537, endPoint x: 359, endPoint y: 552, distance: 15.0
click at [358, 548] on input "Number of Bedrooms *" at bounding box center [915, 551] width 1200 height 33
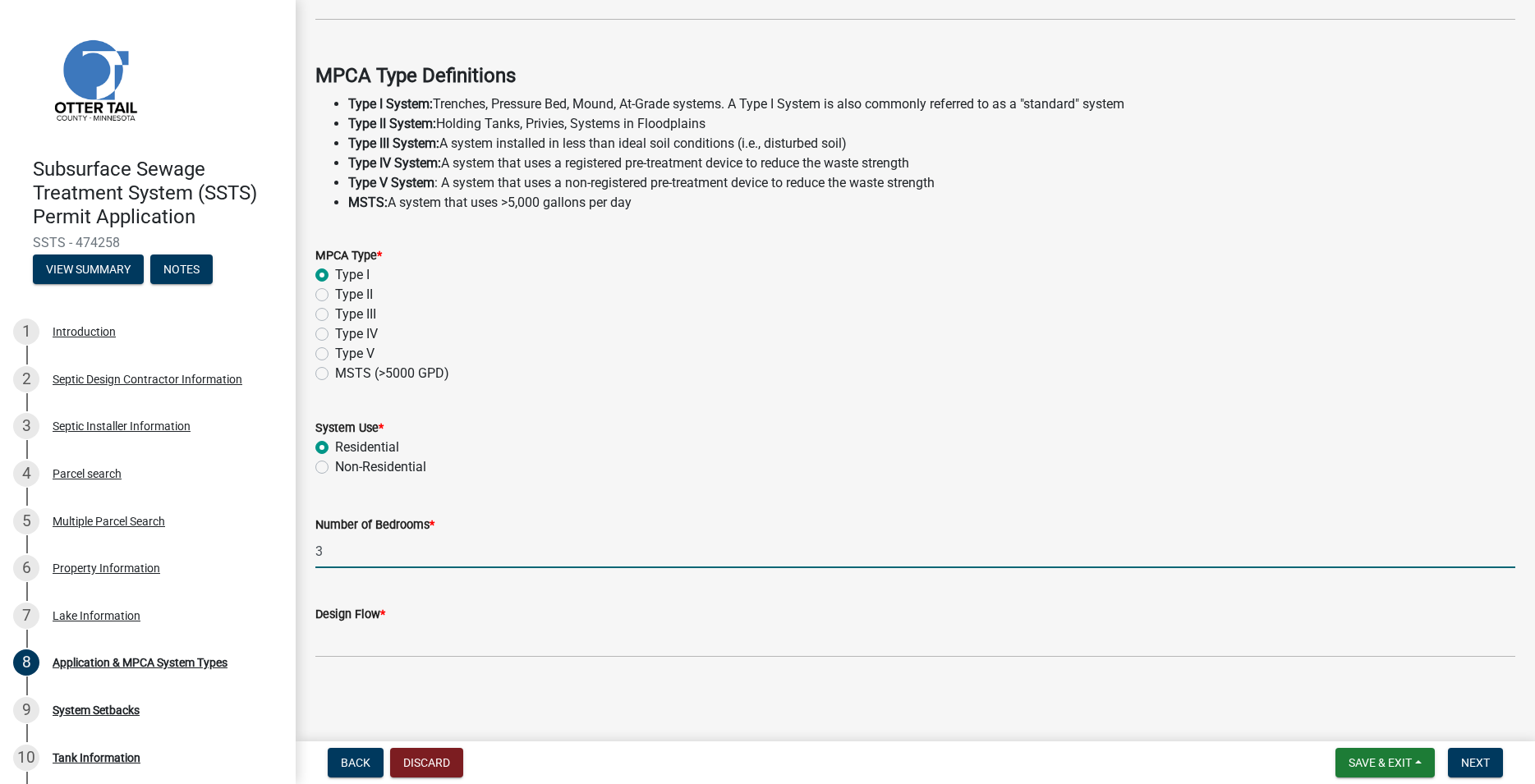
type input "3"
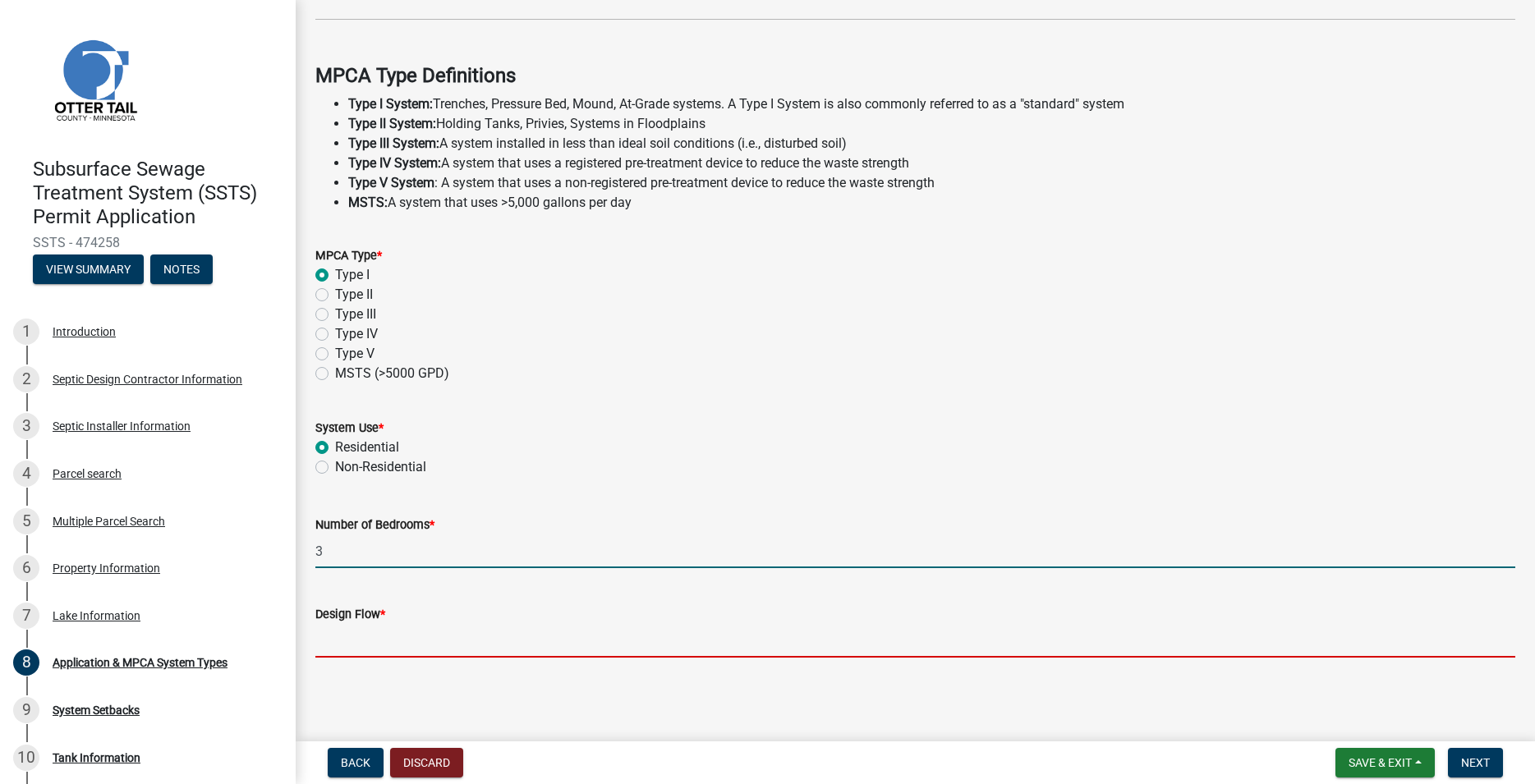
click at [339, 628] on input "Design Flow *" at bounding box center [915, 641] width 1200 height 33
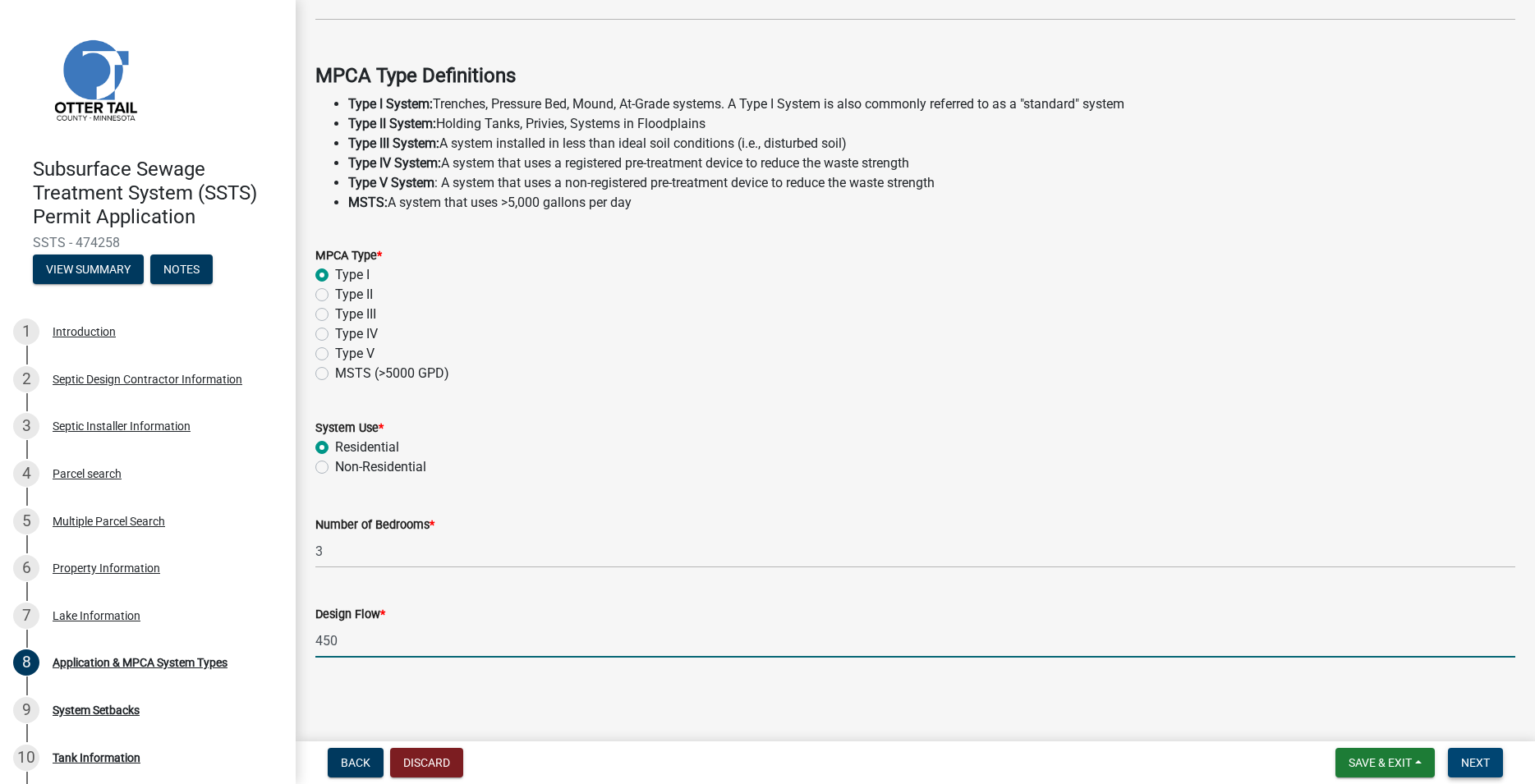
type input "450"
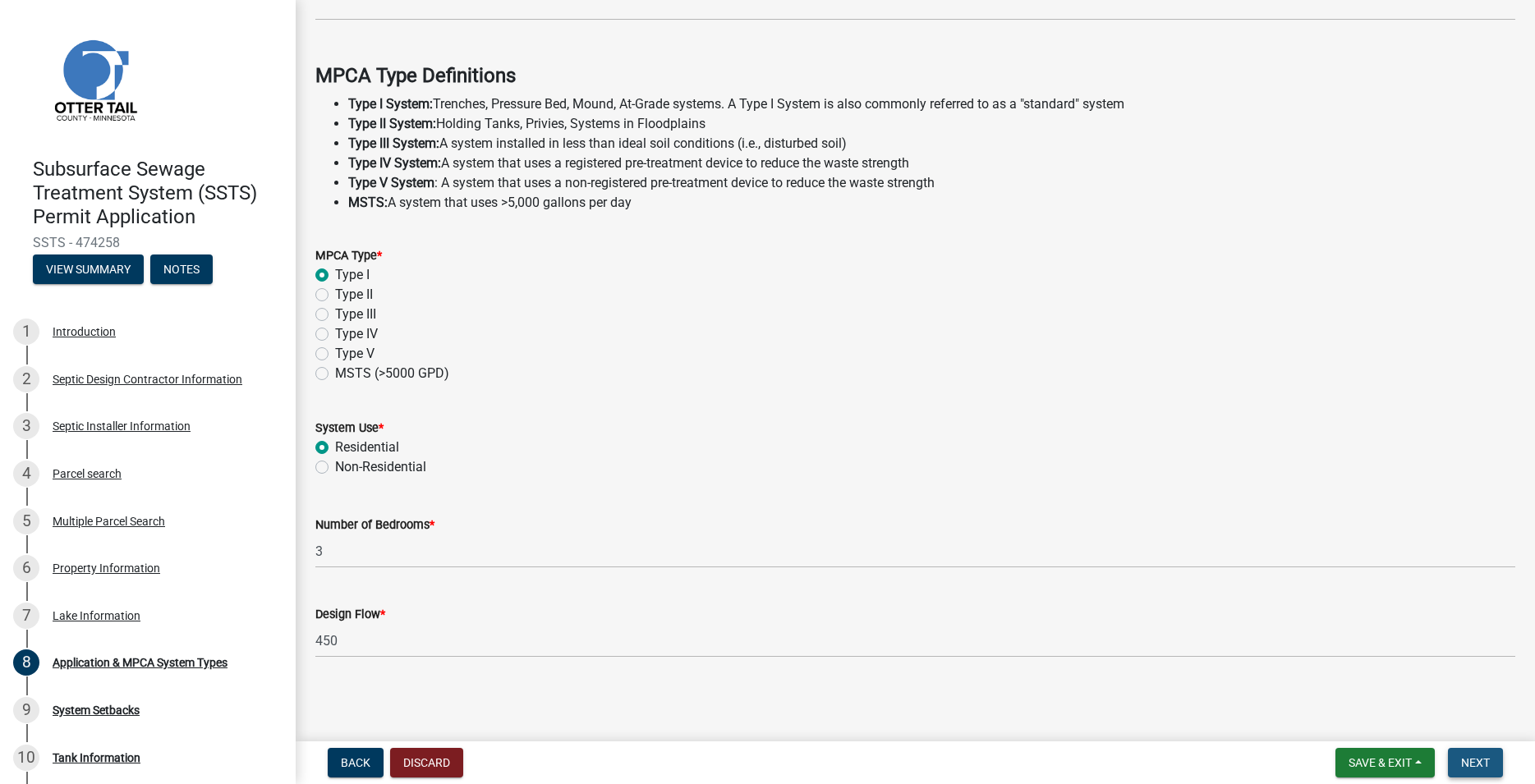
click at [1490, 762] on button "Next" at bounding box center [1475, 762] width 55 height 29
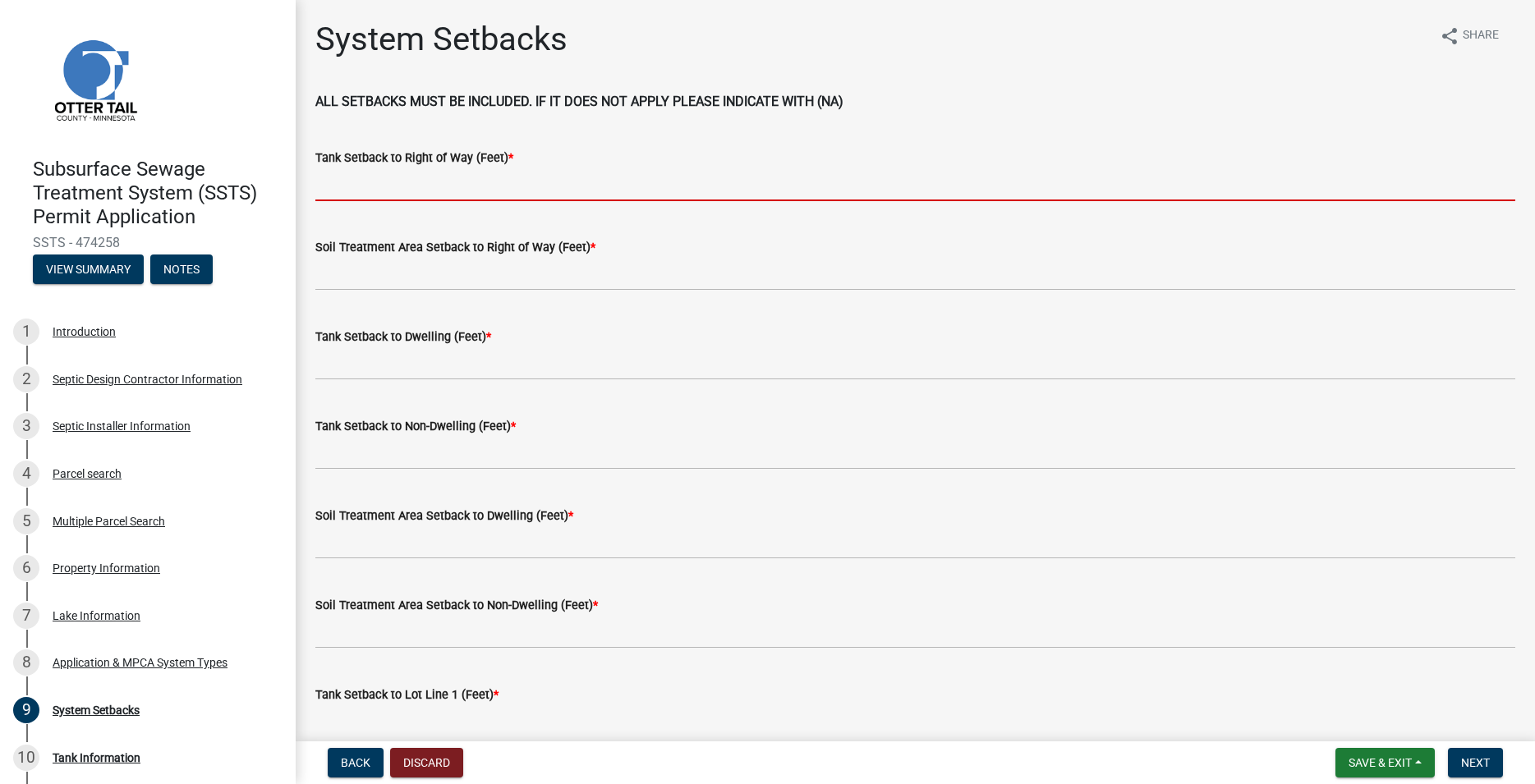
click at [344, 192] on input "Tank Setback to Right of Way (Feet) *" at bounding box center [915, 184] width 1200 height 33
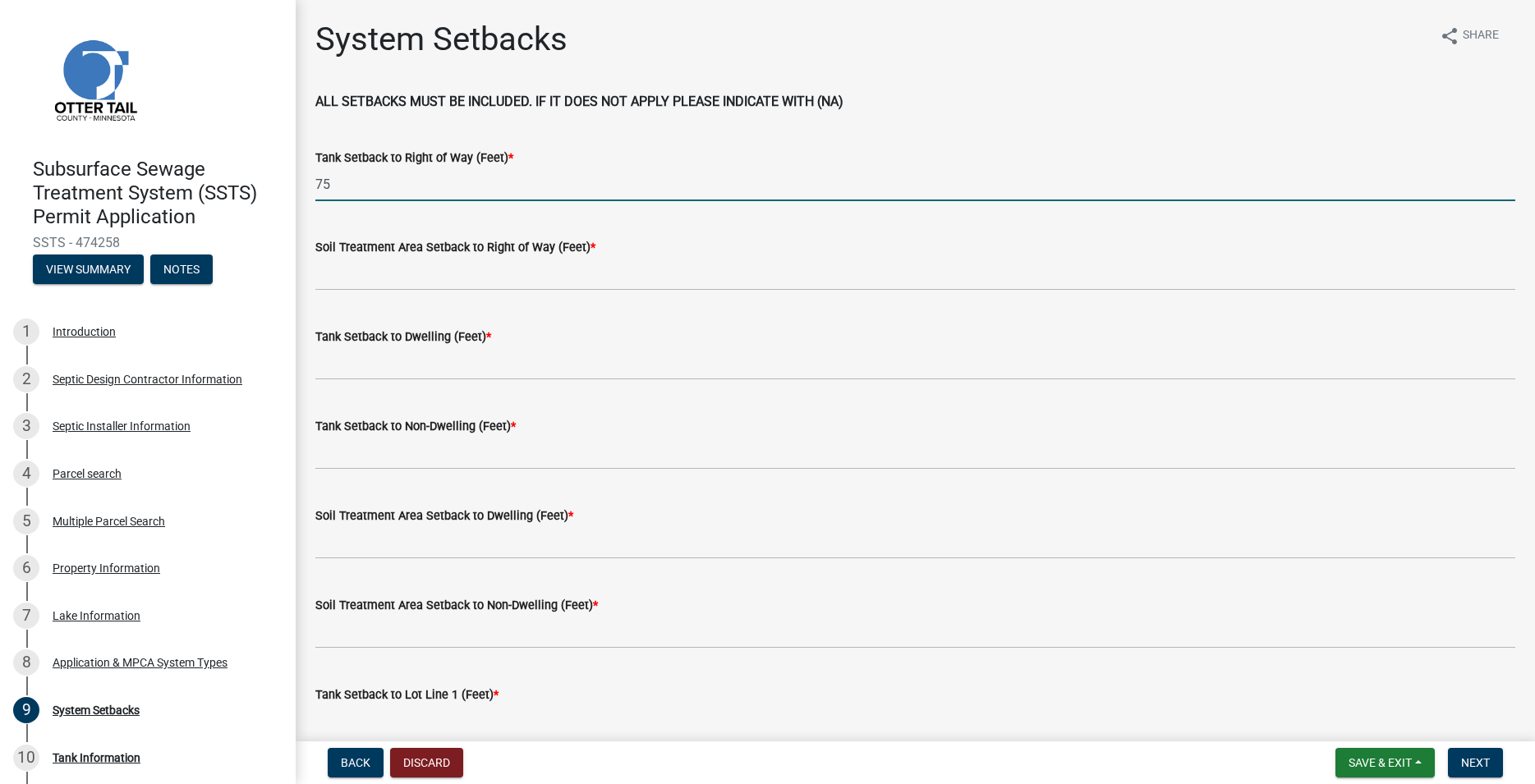
type input "75"
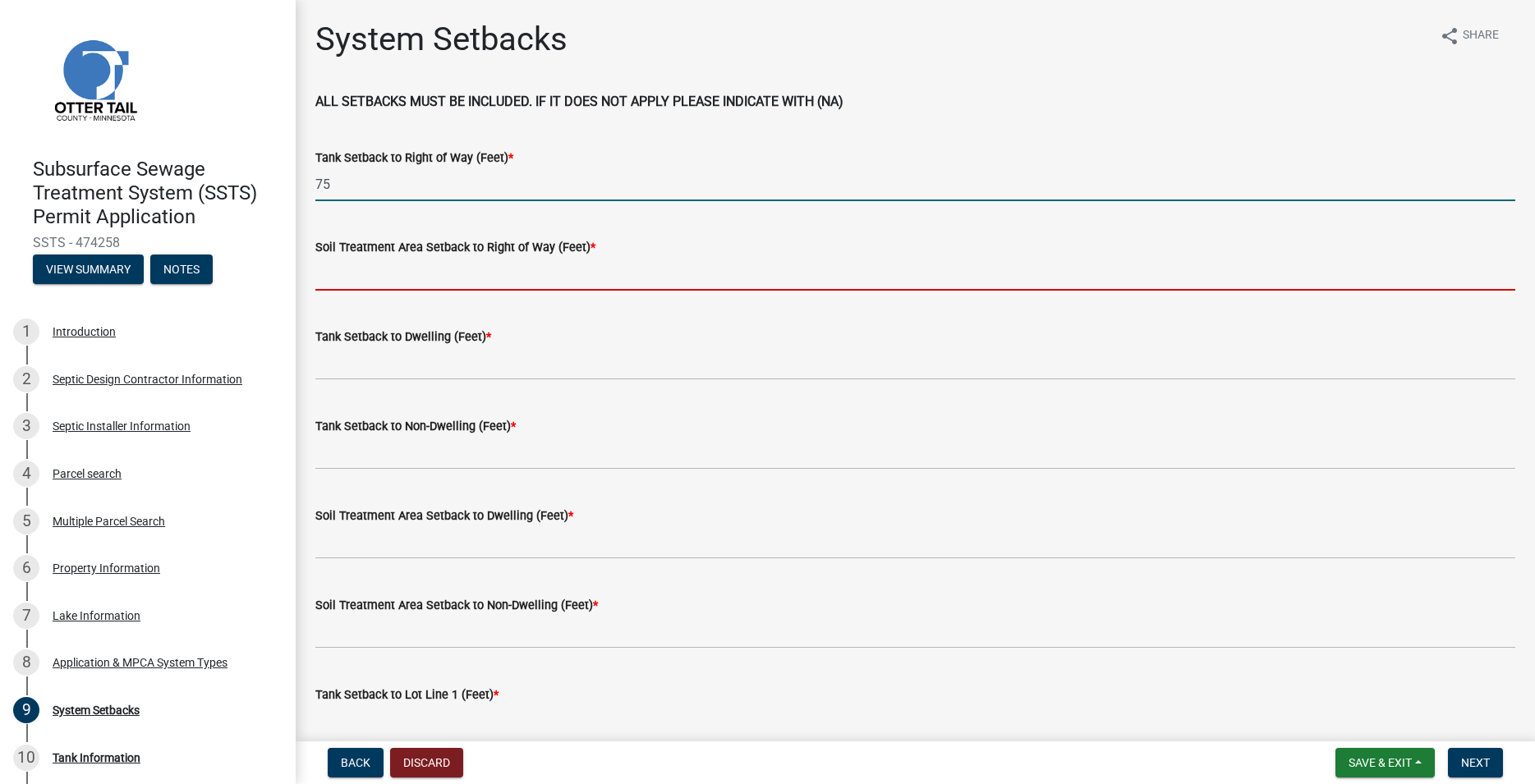
click at [360, 264] on input "Soil Treatment Area Setback to Right of Way (Feet) *" at bounding box center [915, 273] width 1200 height 33
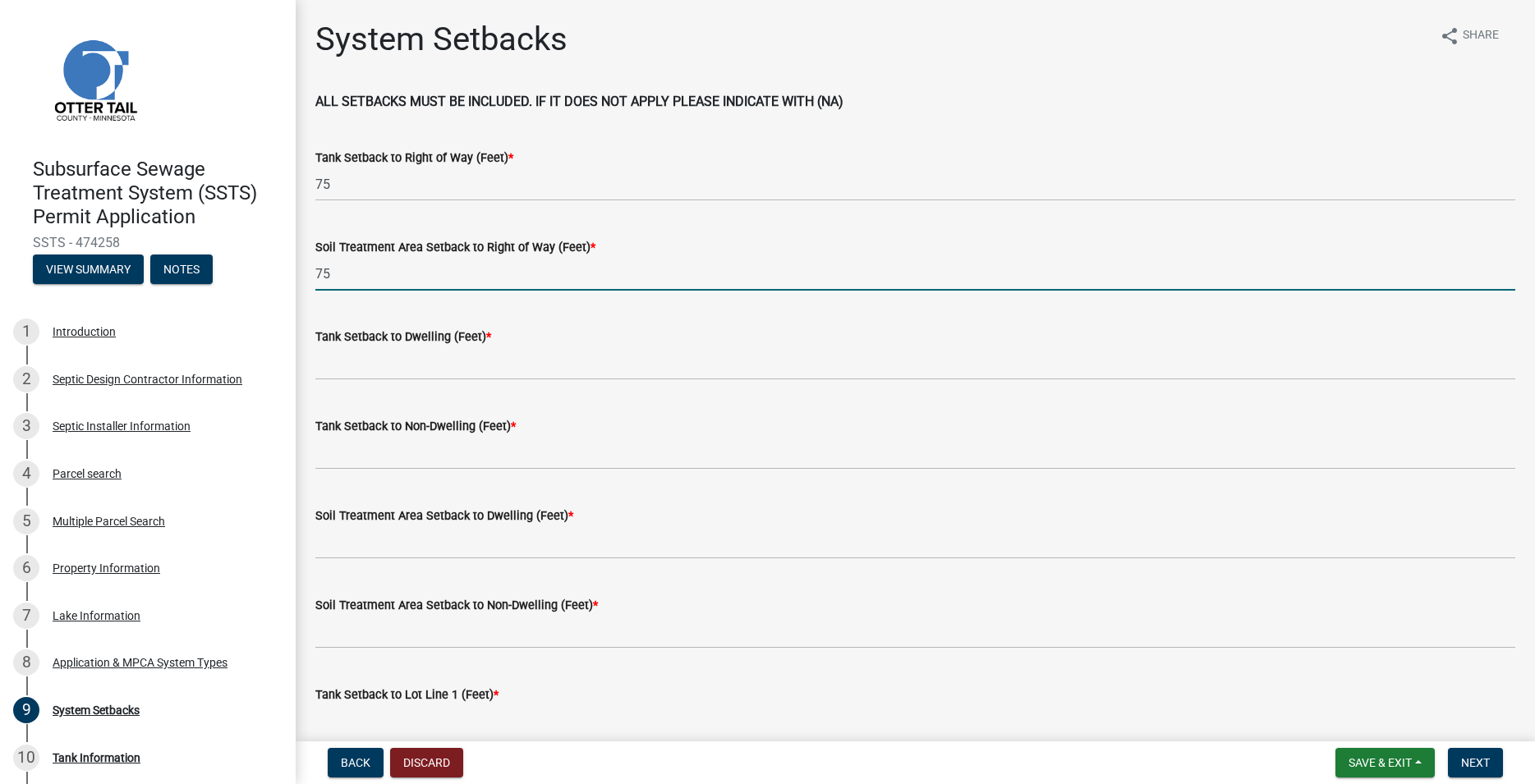
type input "75"
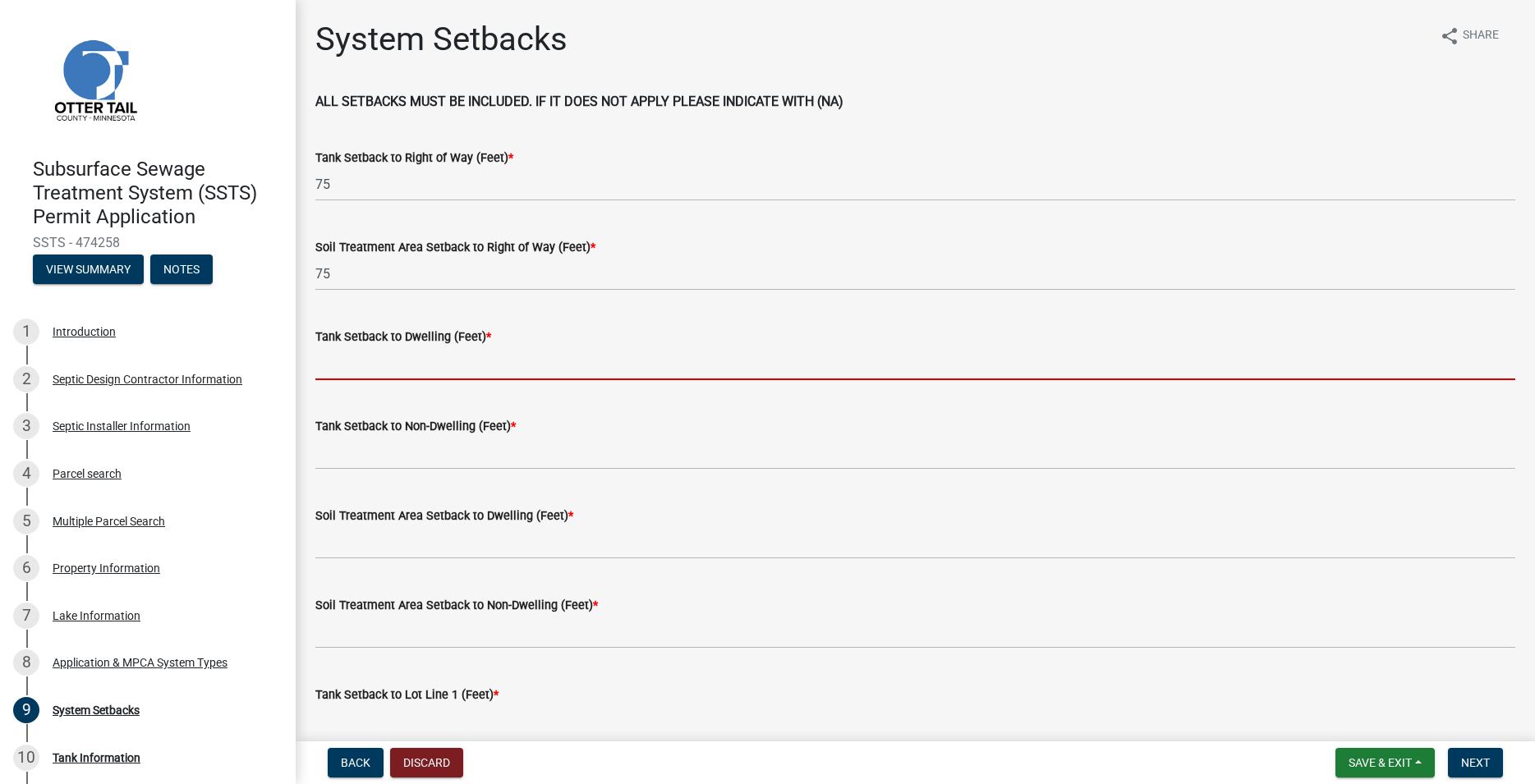
click at [388, 365] on input "Tank Setback to Dwelling (Feet) *" at bounding box center [915, 363] width 1200 height 33
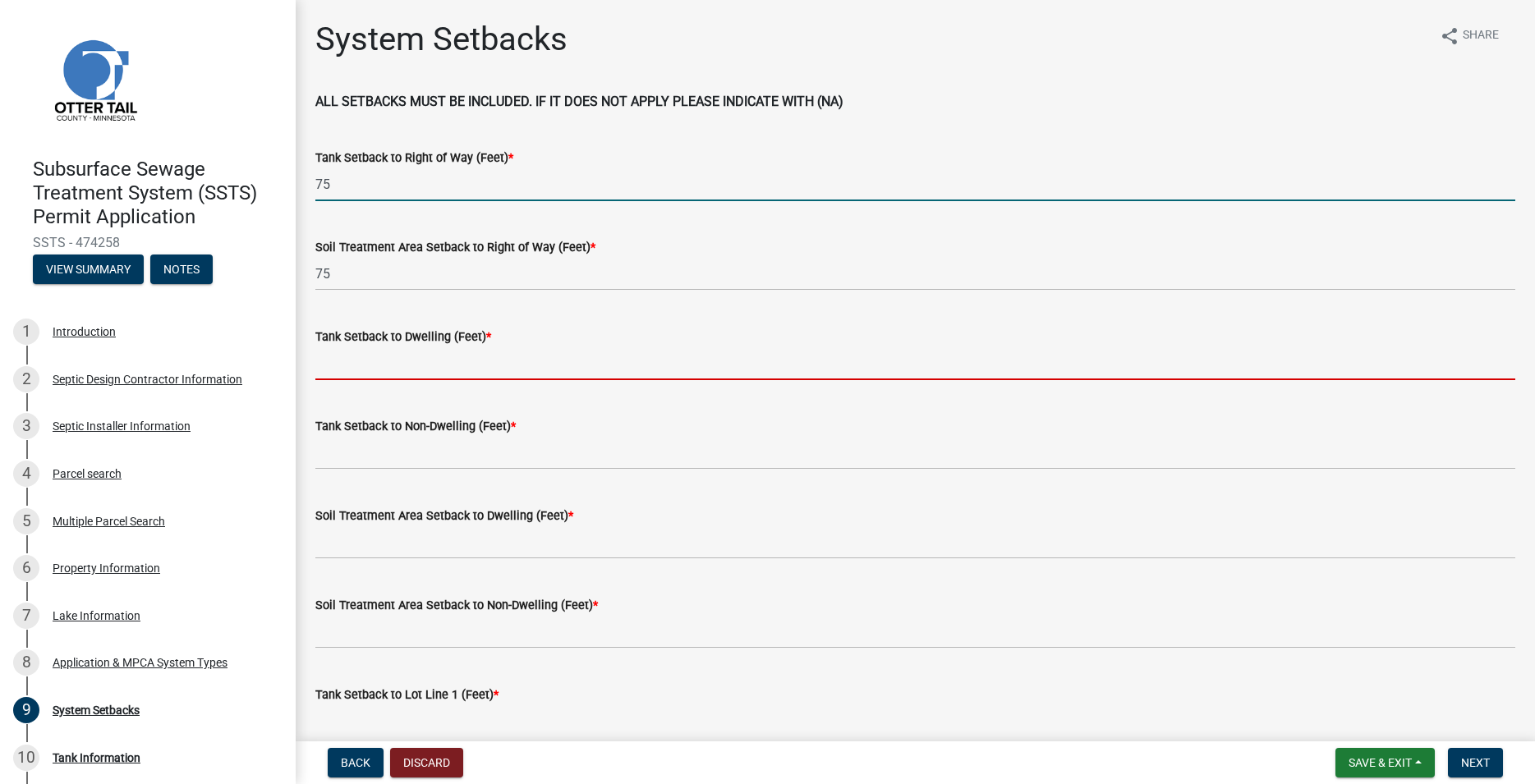
click at [339, 182] on input "75" at bounding box center [915, 184] width 1200 height 33
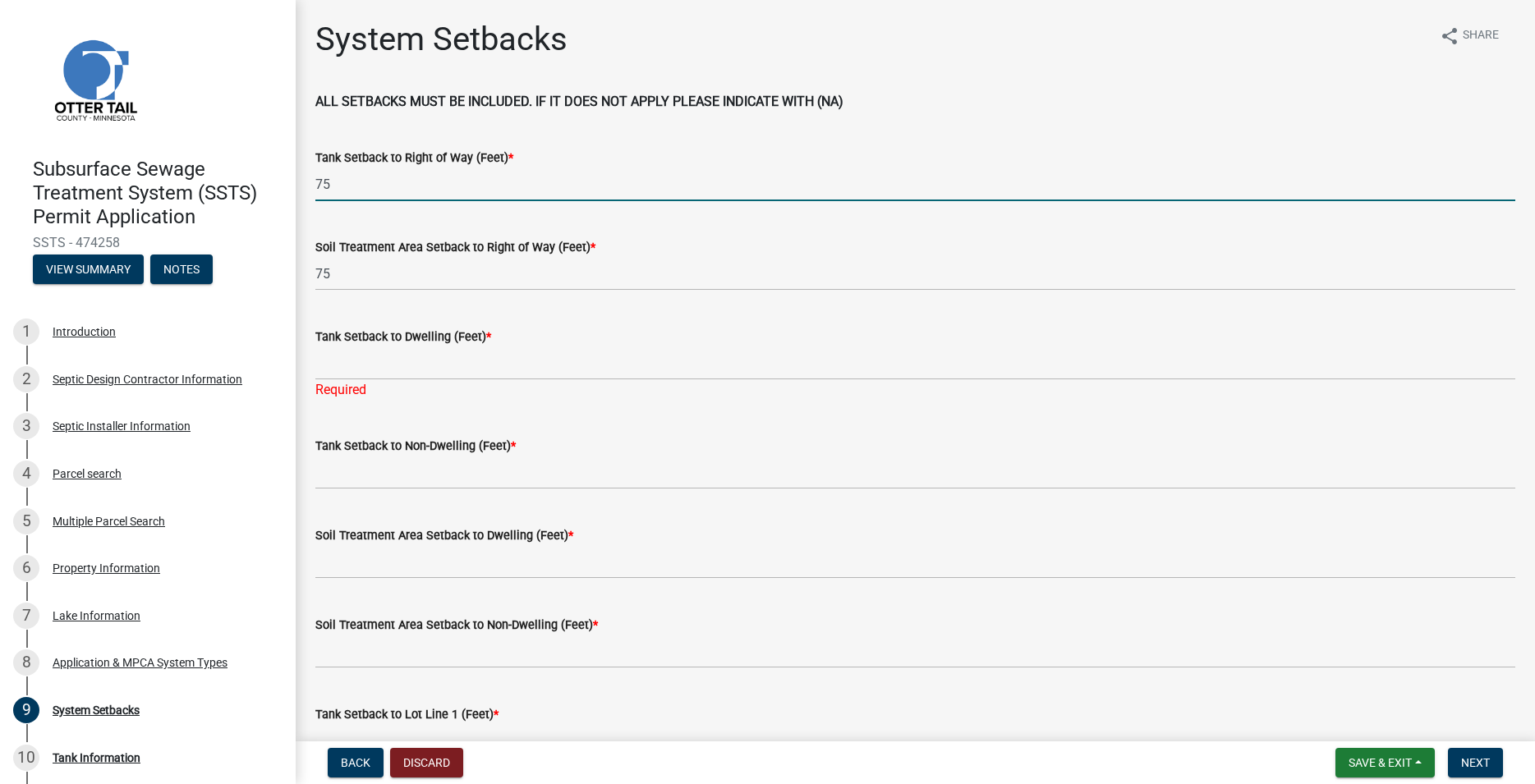
click at [339, 182] on input "75" at bounding box center [915, 184] width 1200 height 33
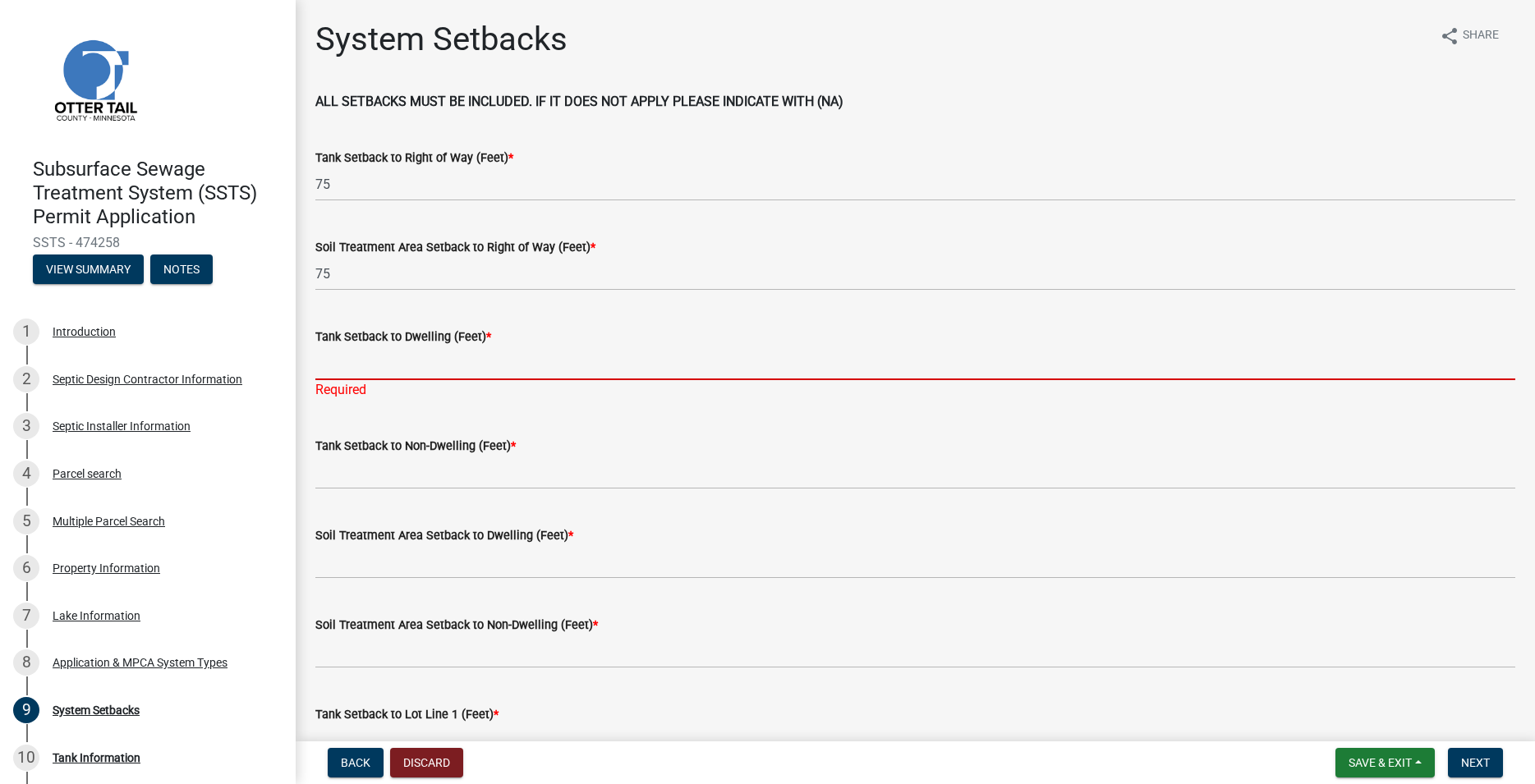
click at [320, 363] on input "Tank Setback to Dwelling (Feet) *" at bounding box center [915, 363] width 1200 height 33
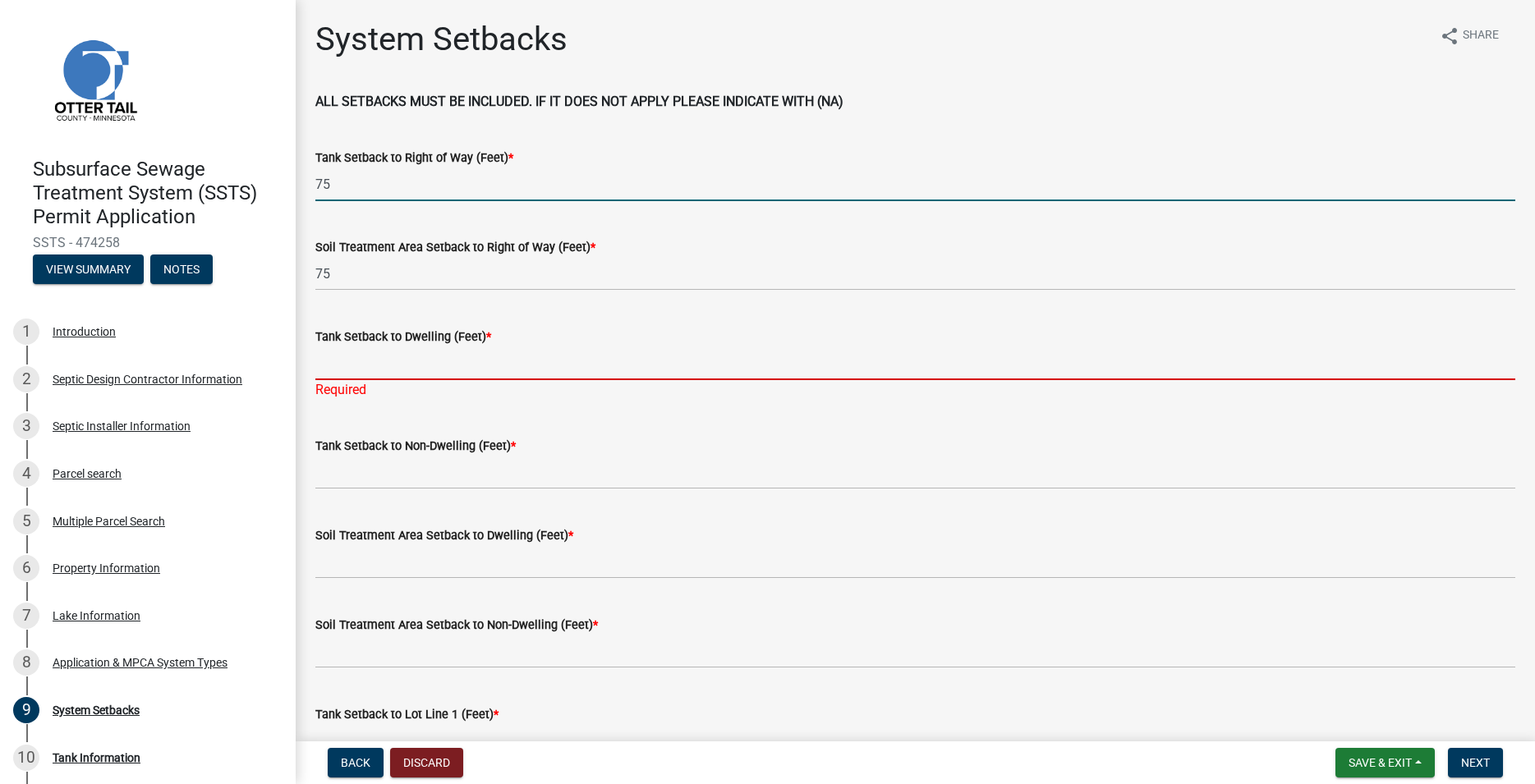
click at [328, 180] on input "75" at bounding box center [915, 184] width 1200 height 33
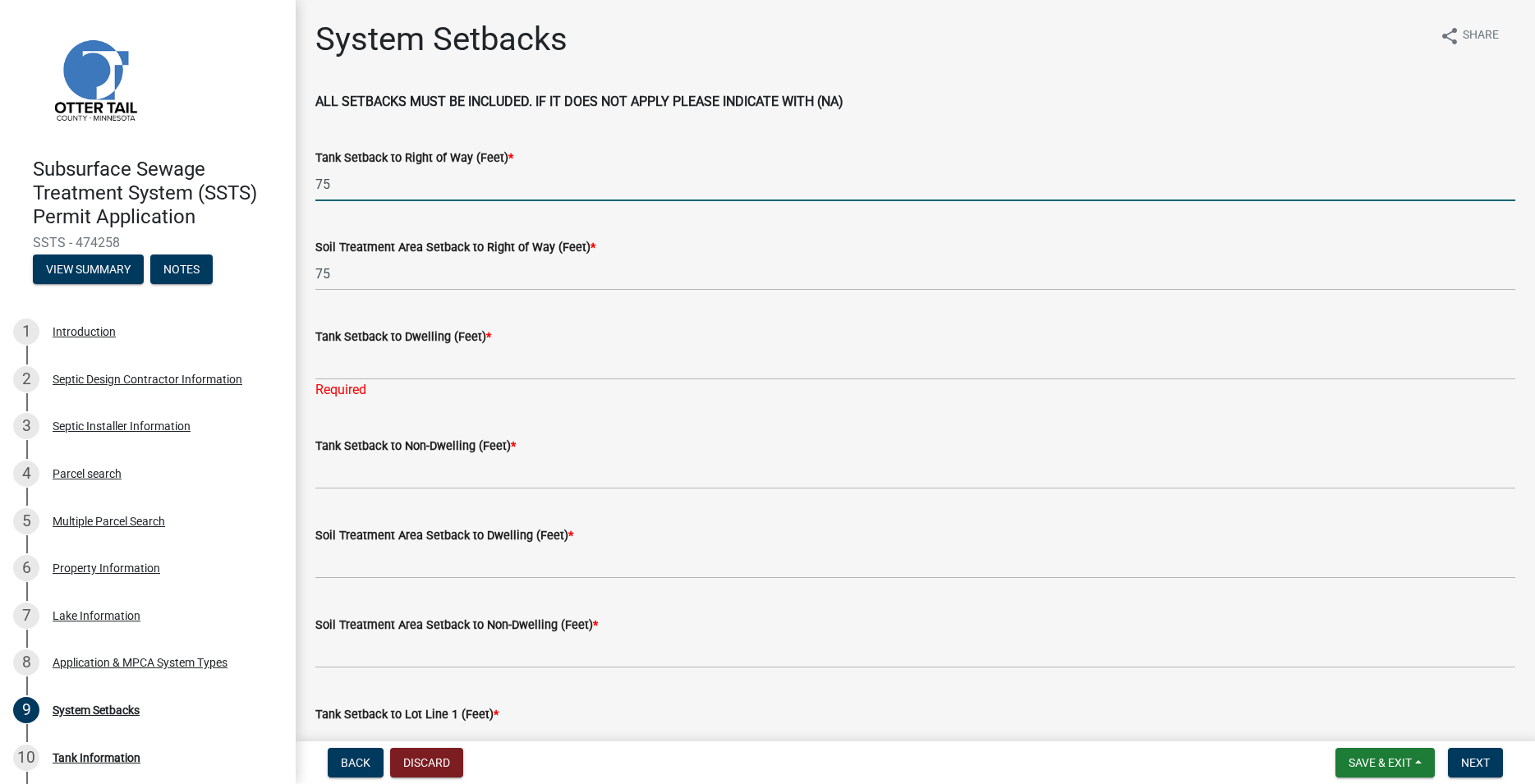
click at [328, 180] on input "75" at bounding box center [915, 184] width 1200 height 33
type input "1000"
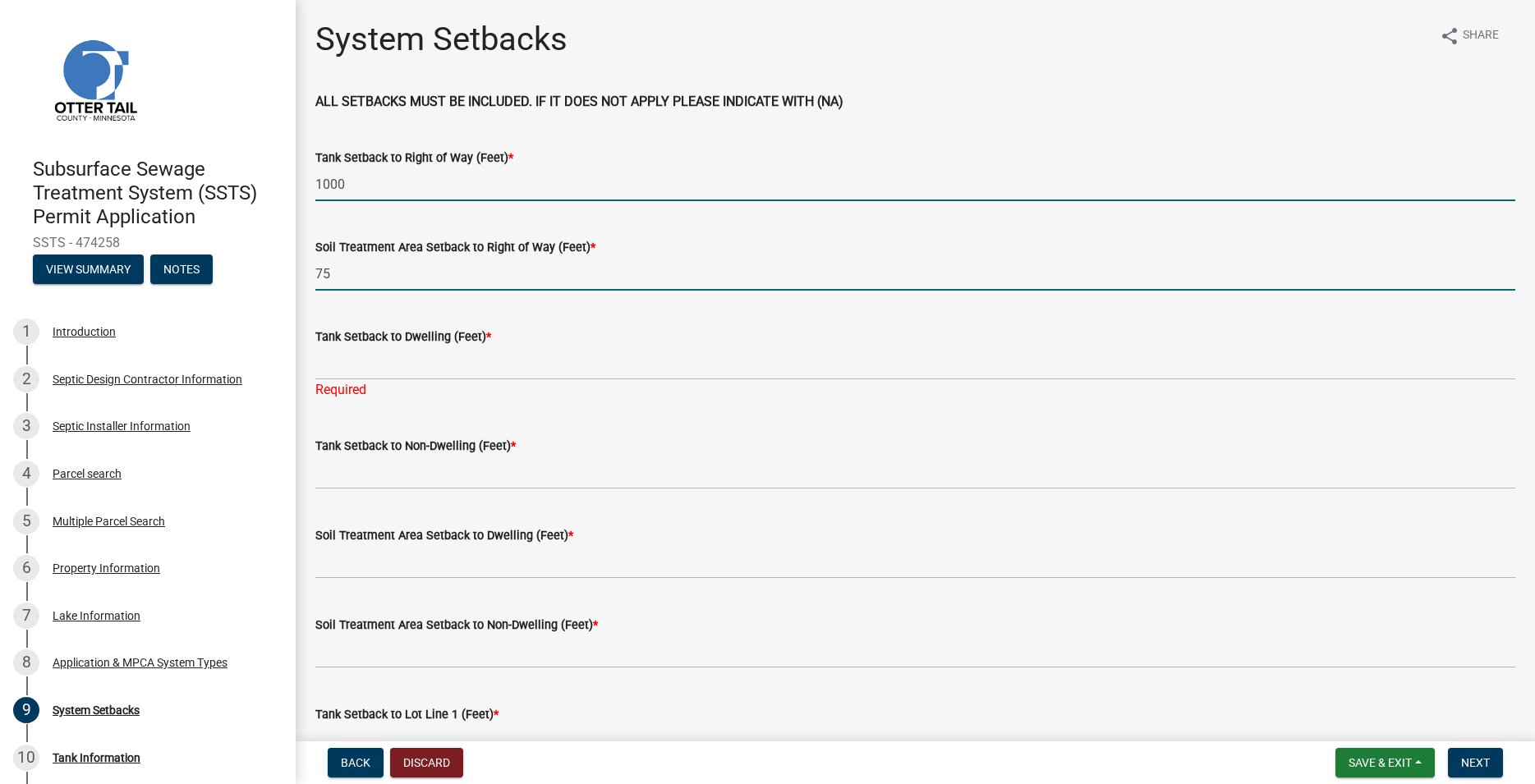
click at [342, 276] on input "75" at bounding box center [915, 273] width 1200 height 33
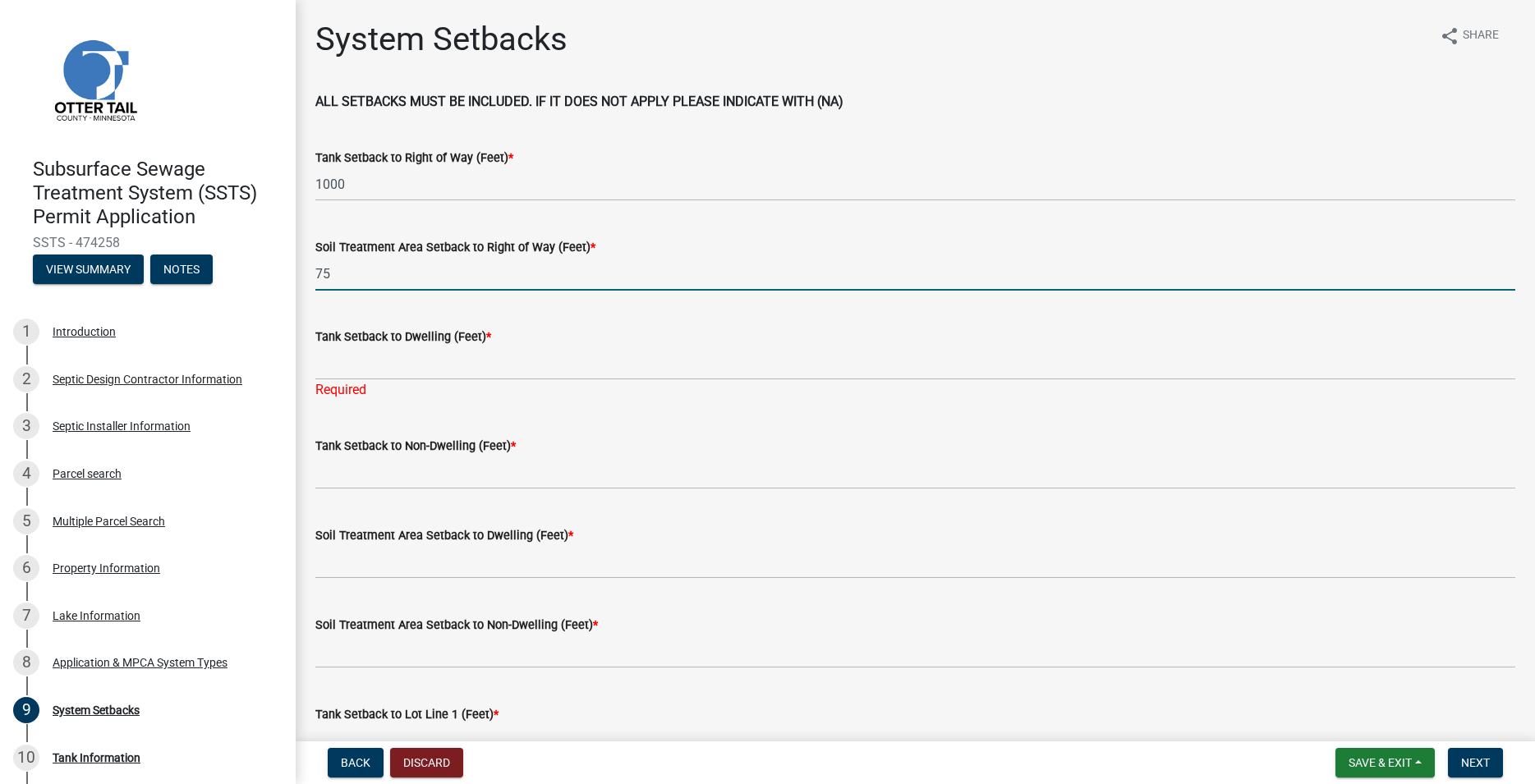
type input "7"
type input "1000"
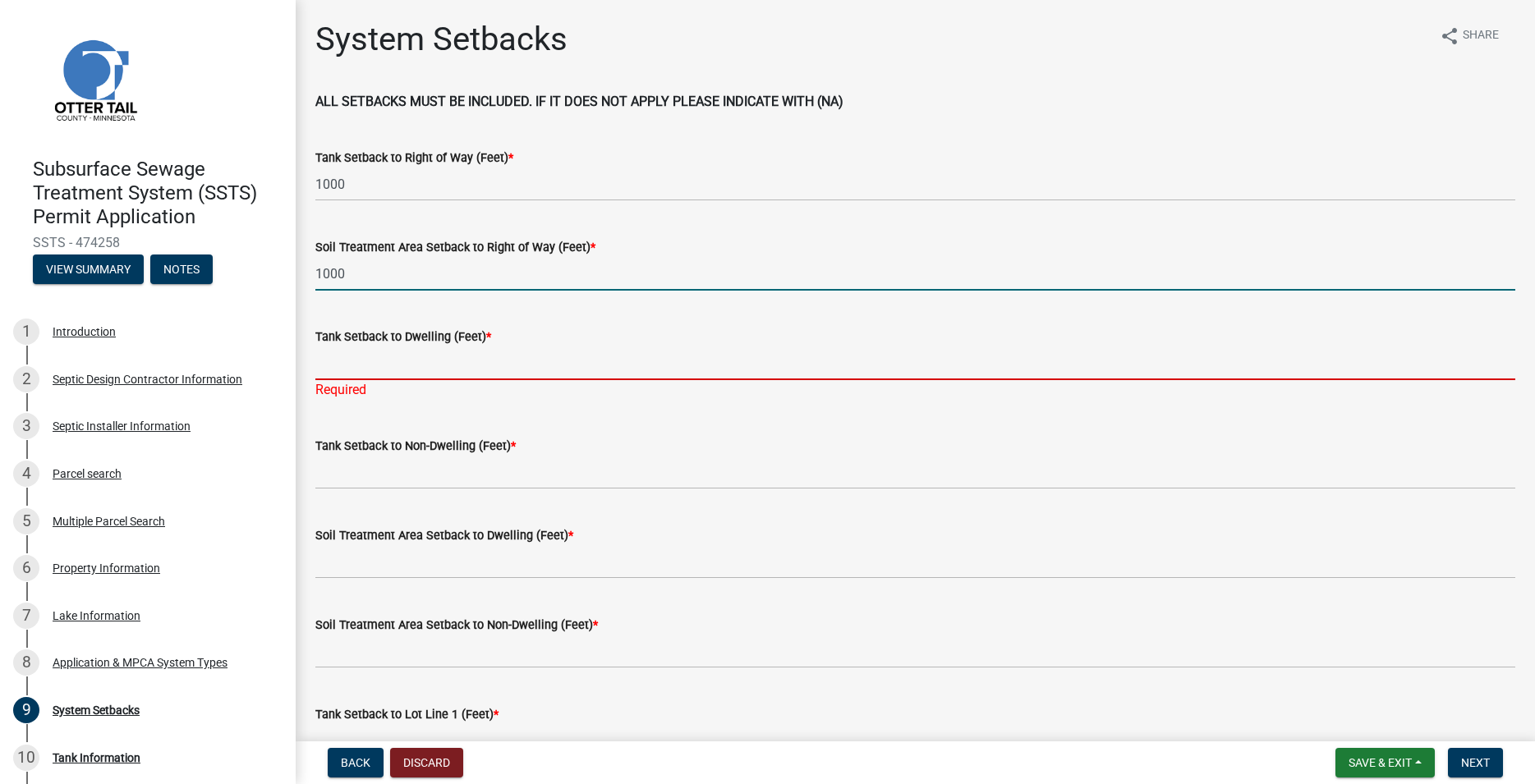
click at [378, 377] on input "Tank Setback to Dwelling (Feet) *" at bounding box center [915, 363] width 1200 height 33
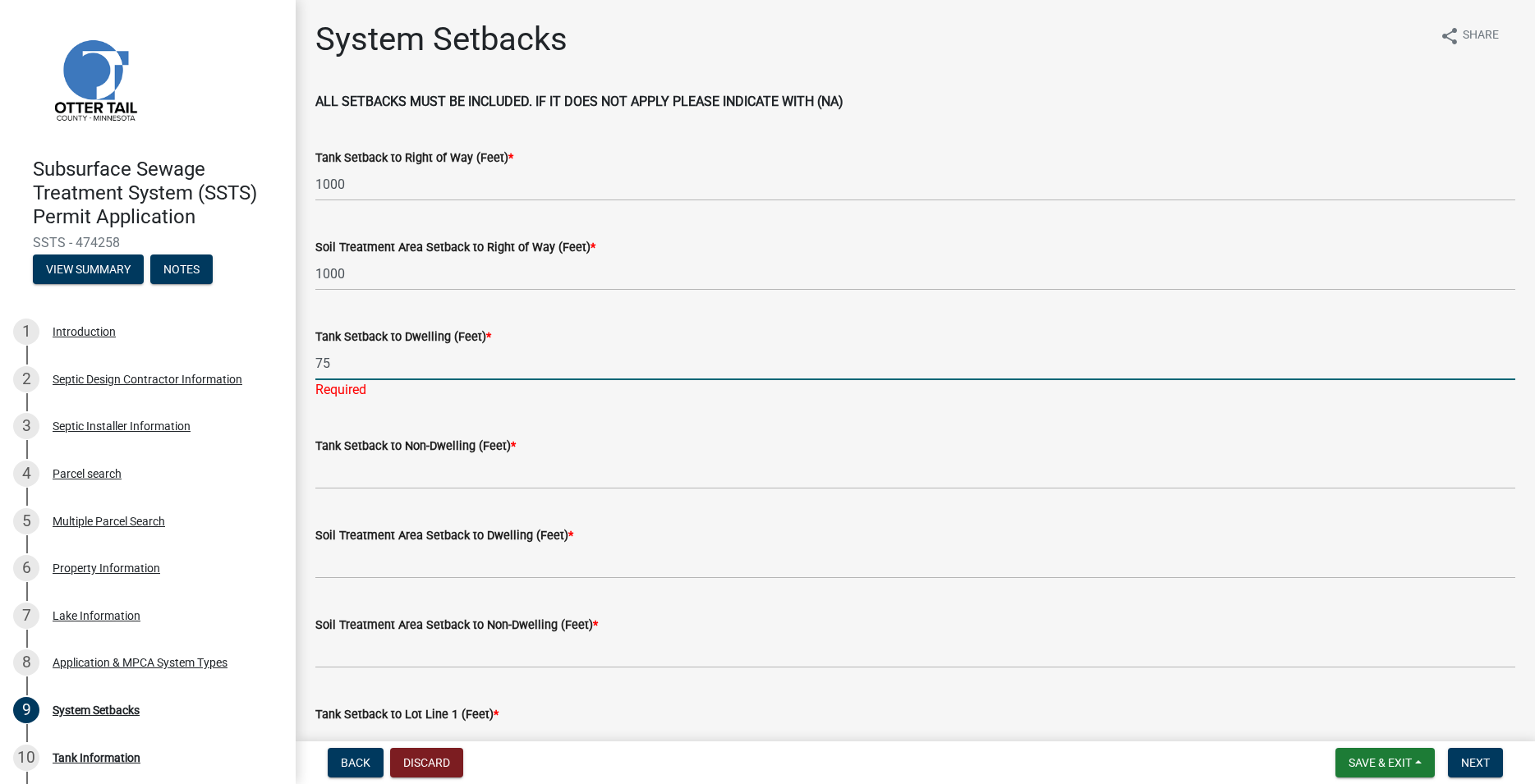
type input "75"
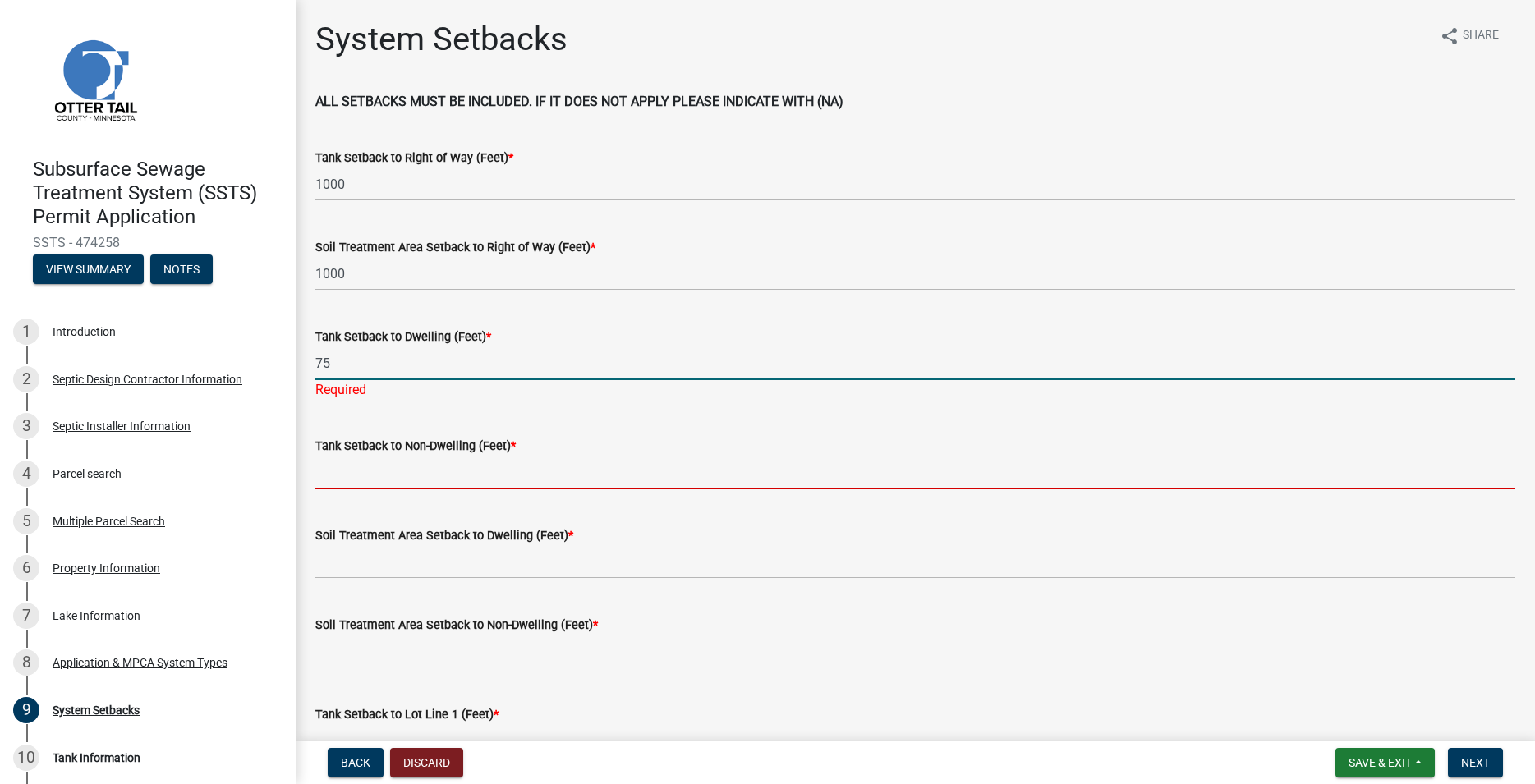
click at [370, 471] on input "Tank Setback to Non-Dwelling (Feet) *" at bounding box center [915, 472] width 1200 height 33
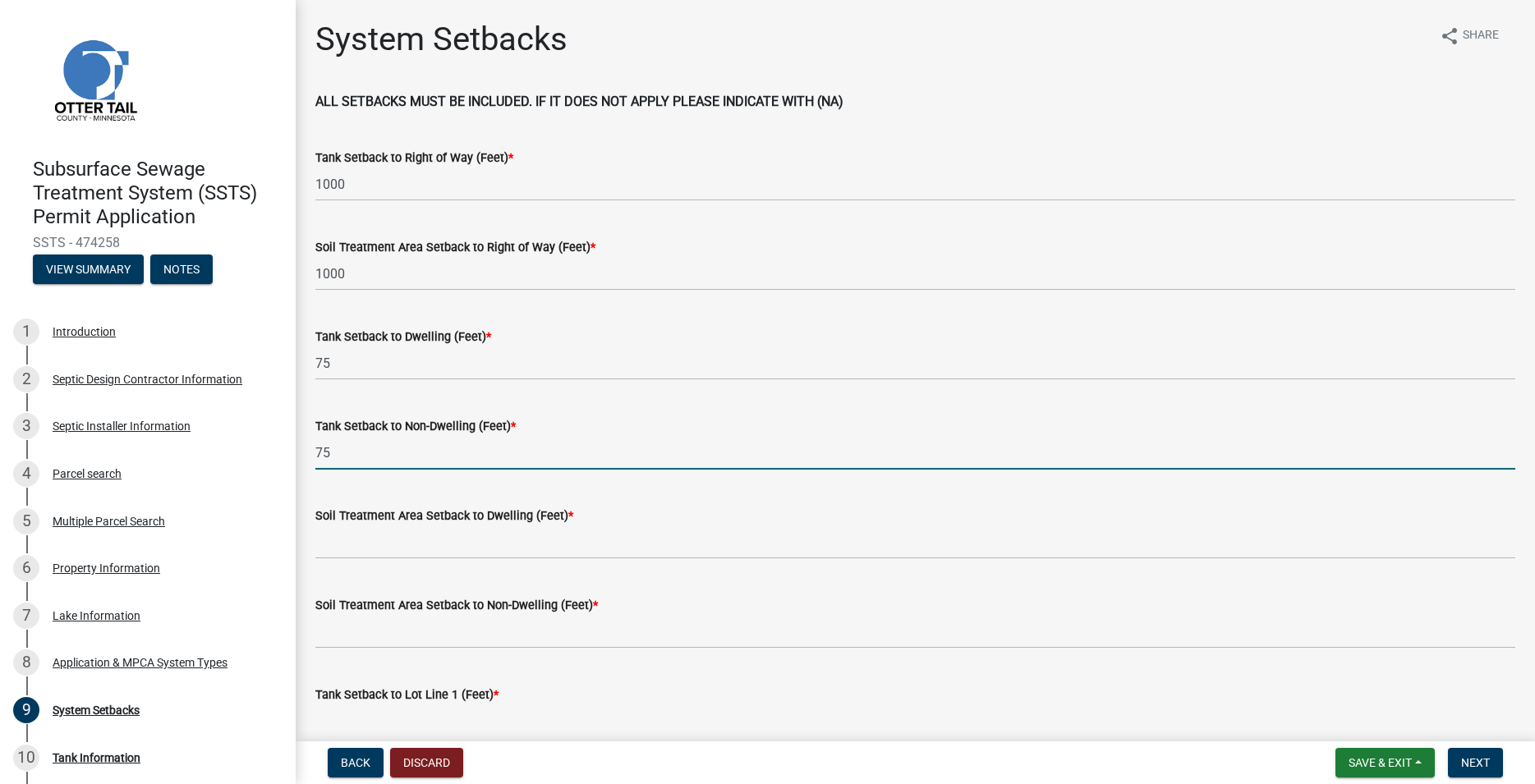
scroll to position [93, 0]
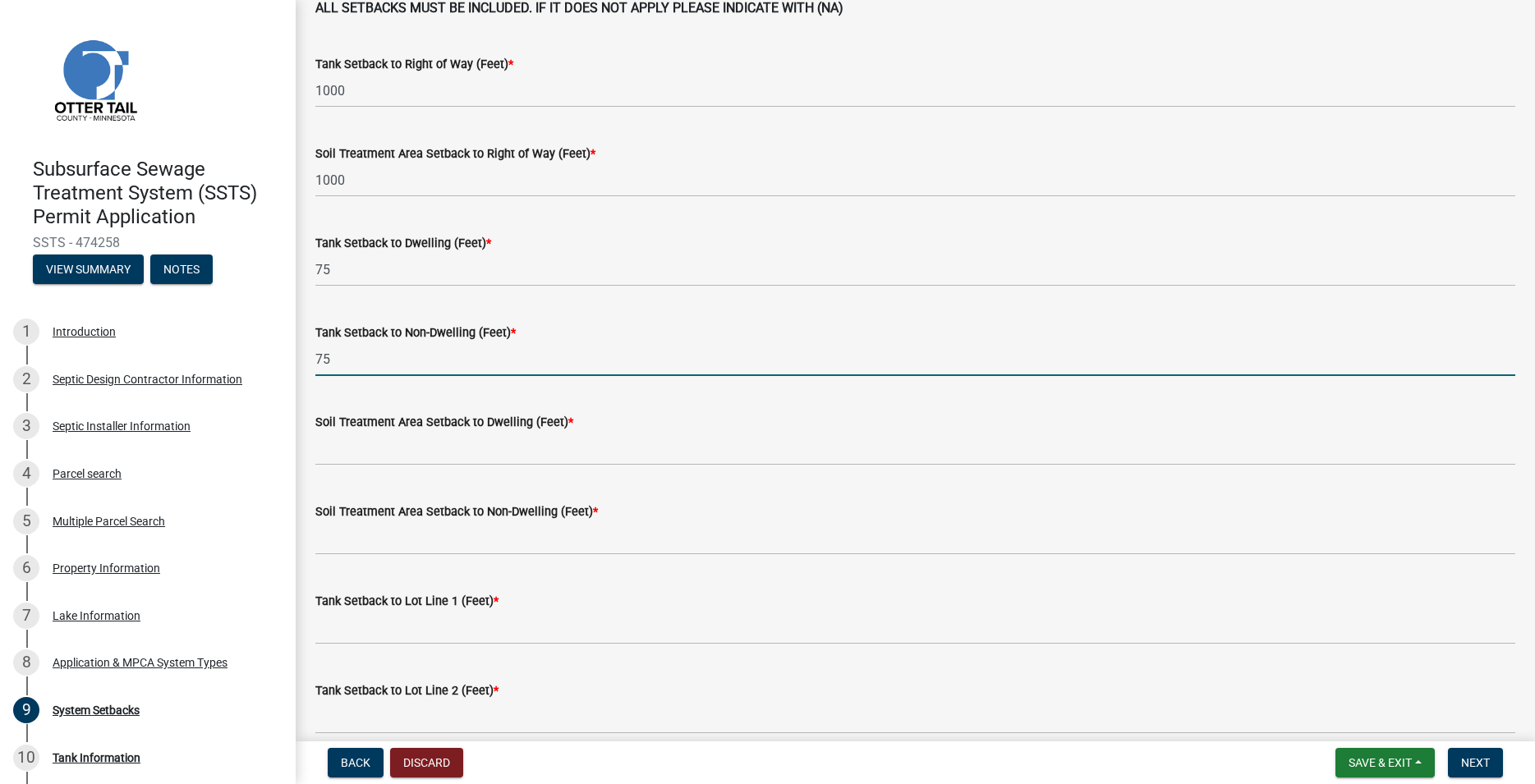
click at [382, 367] on input "75" at bounding box center [915, 359] width 1200 height 33
type input "30"
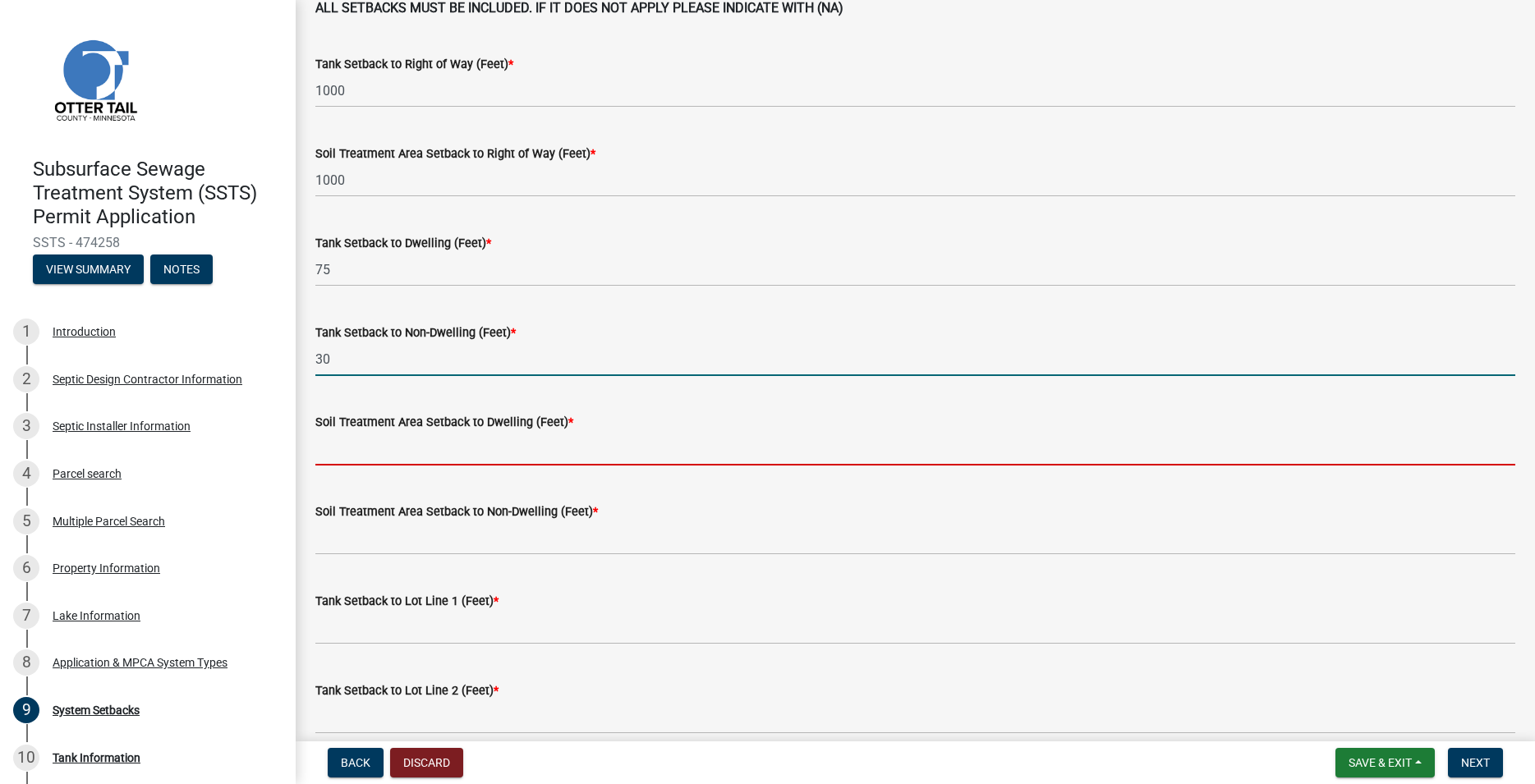
click at [383, 441] on input "Soil Treatment Area Setback to Dwelling (Feet) *" at bounding box center [915, 448] width 1200 height 33
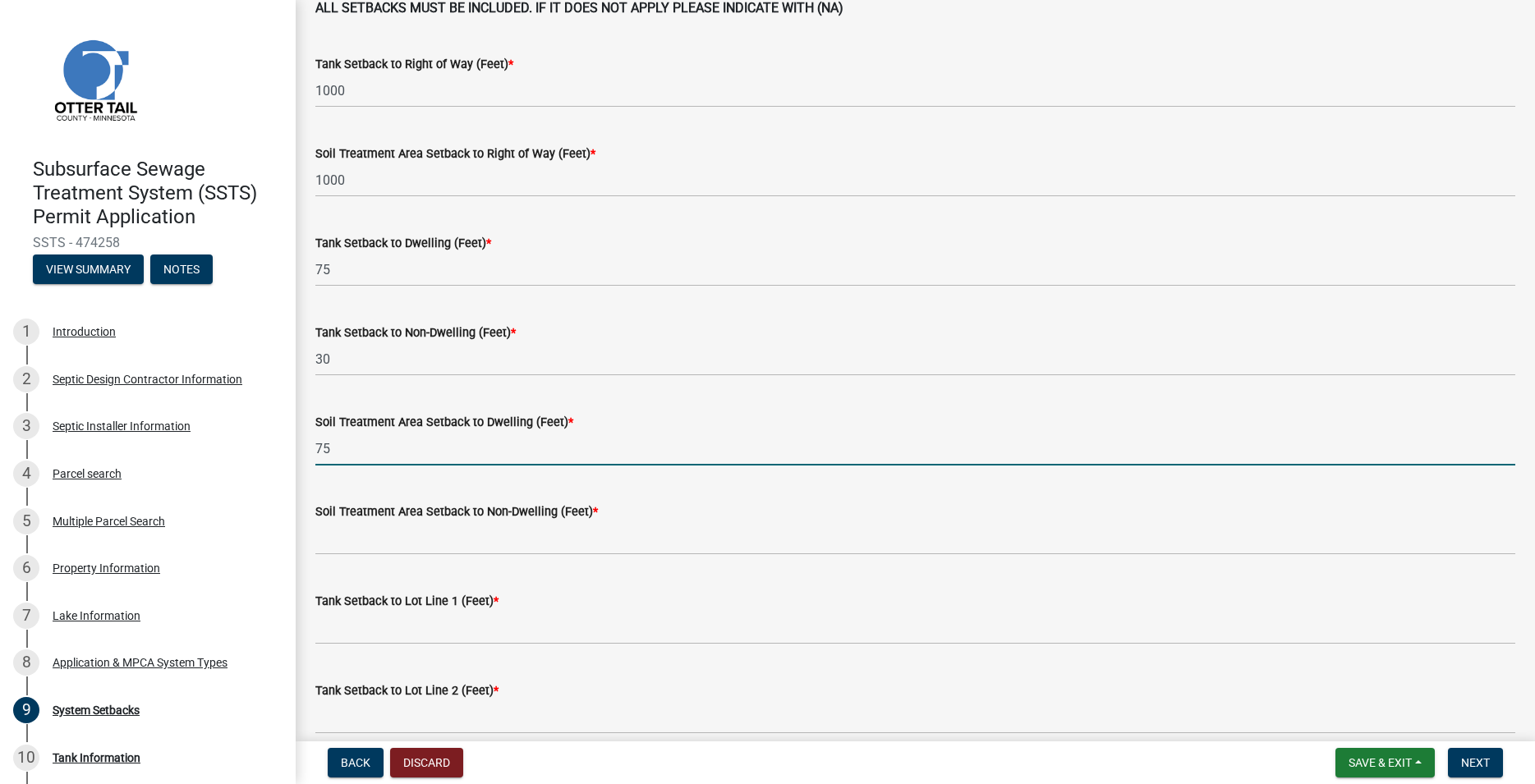
type input "75"
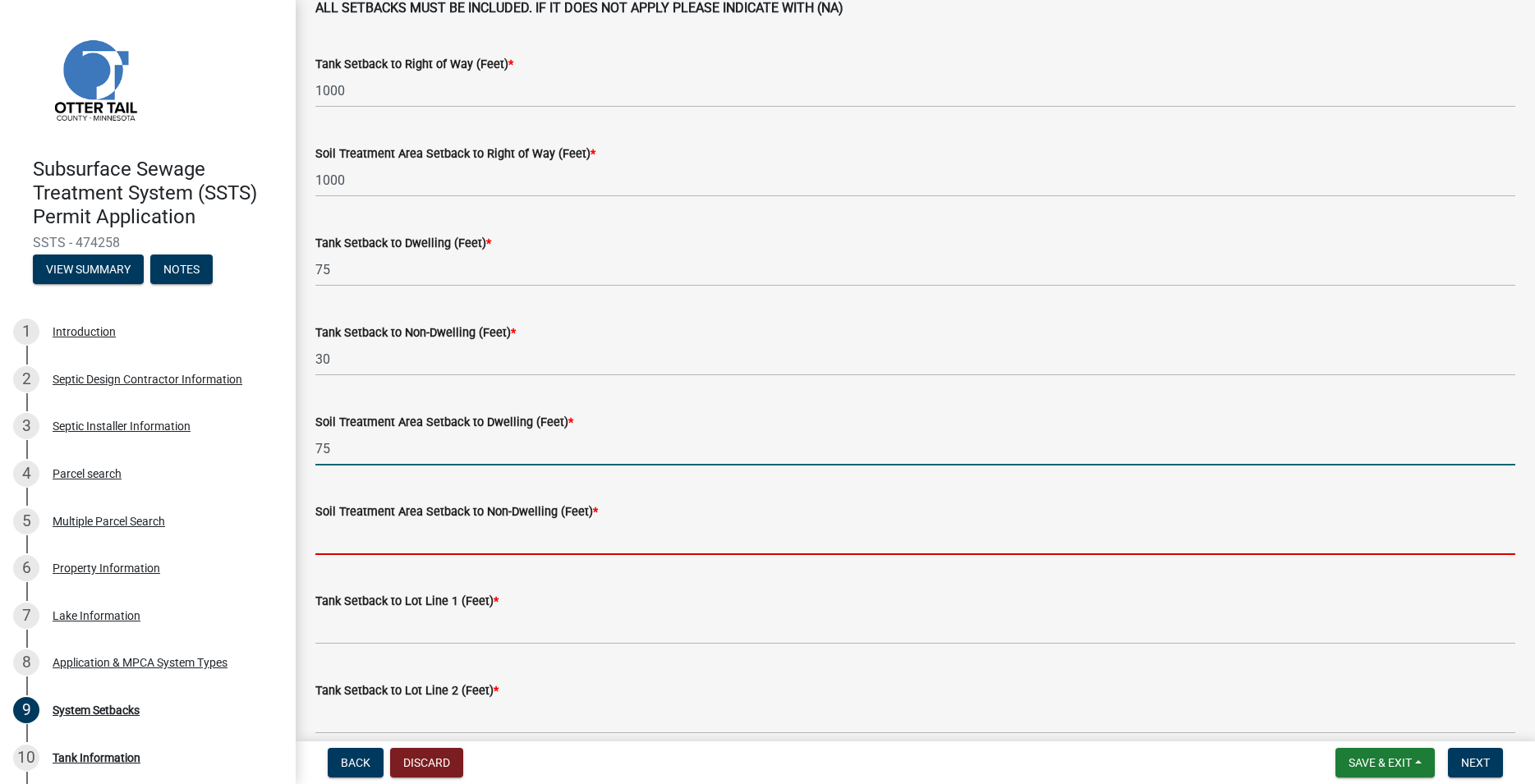
click at [376, 538] on input "Soil Treatment Area Setback to Non-Dwelling (Feet) *" at bounding box center [915, 538] width 1200 height 33
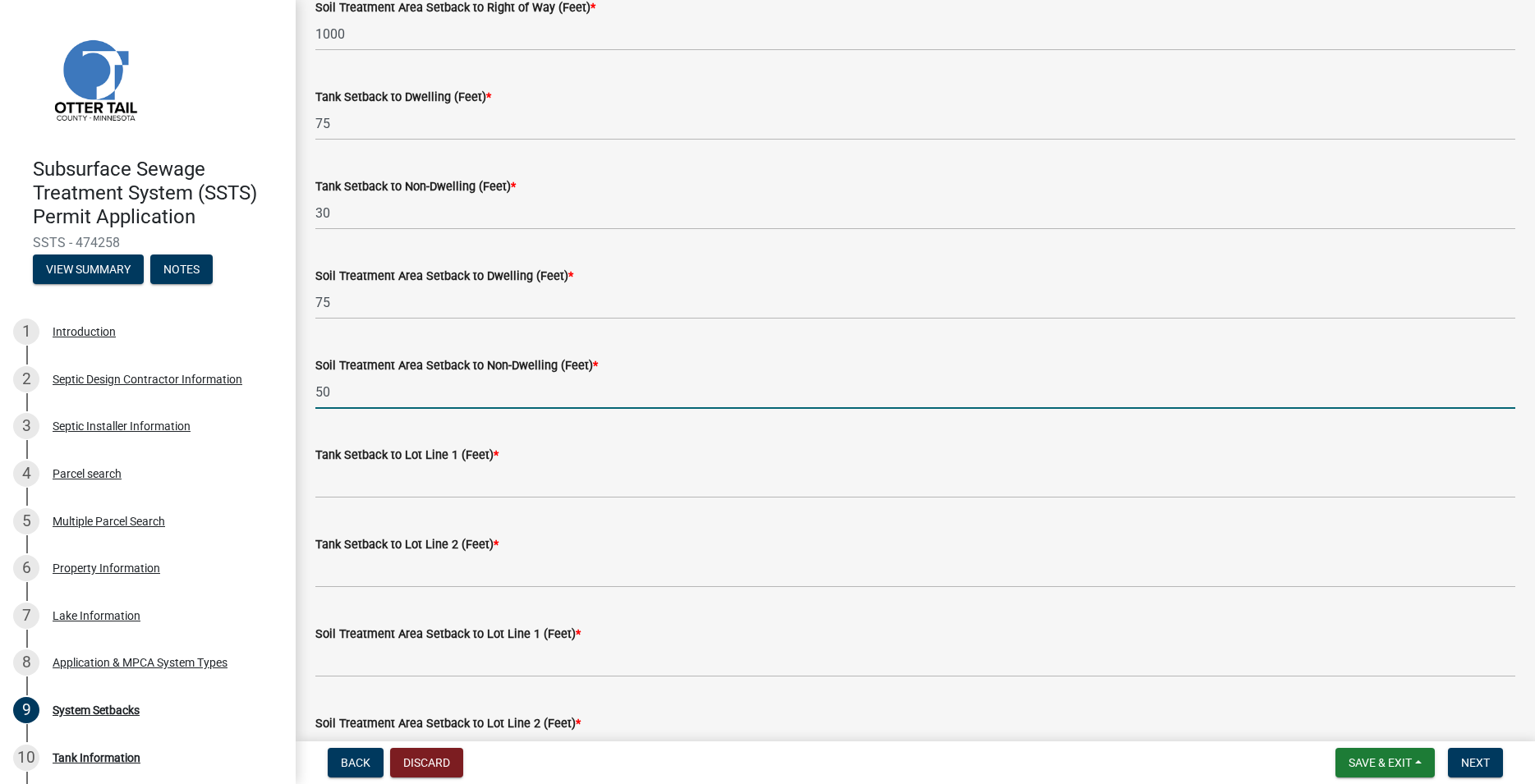
scroll to position [281, 0]
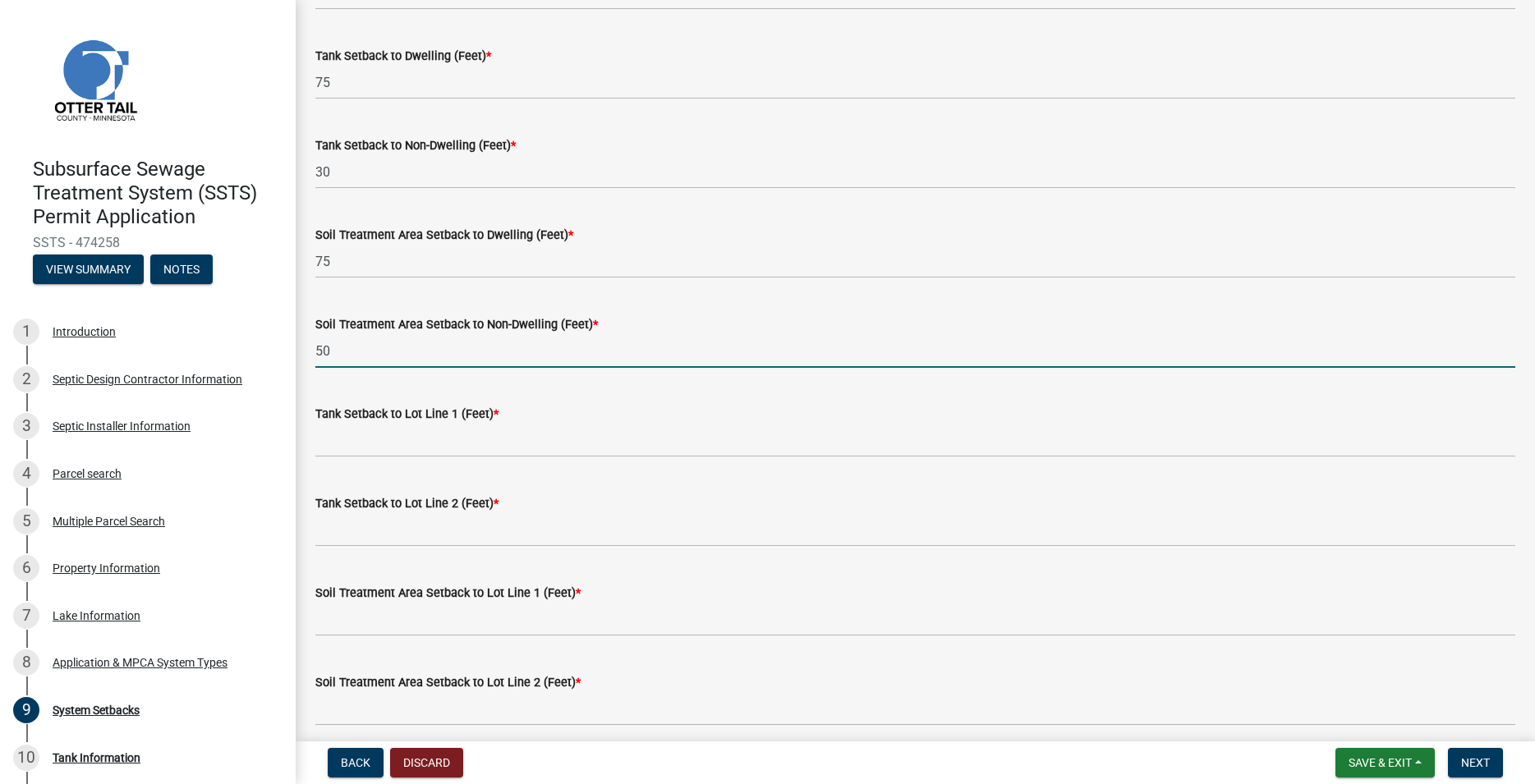
type input "50"
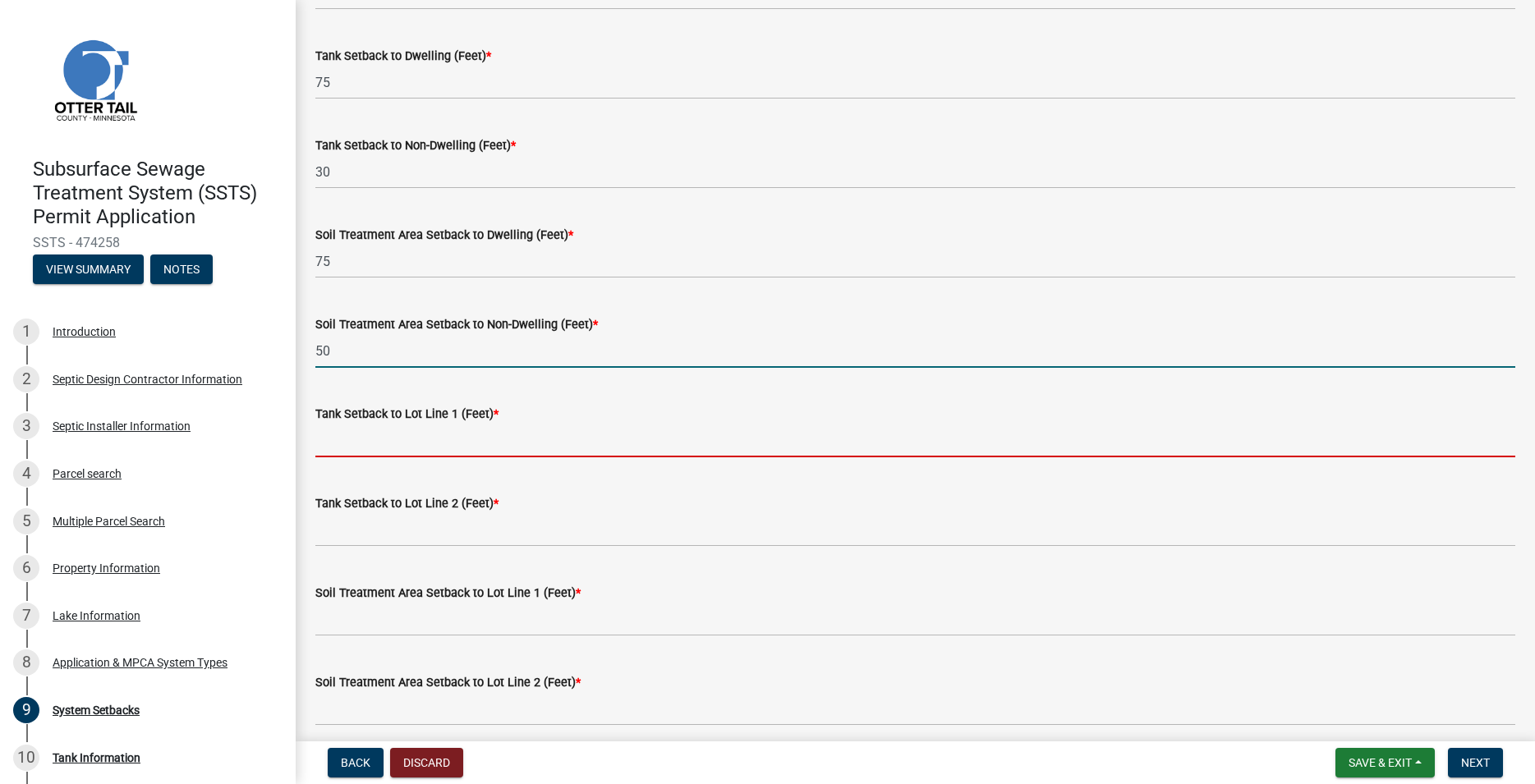
click at [369, 450] on input "Tank Setback to Lot Line 1 (Feet) *" at bounding box center [915, 440] width 1200 height 33
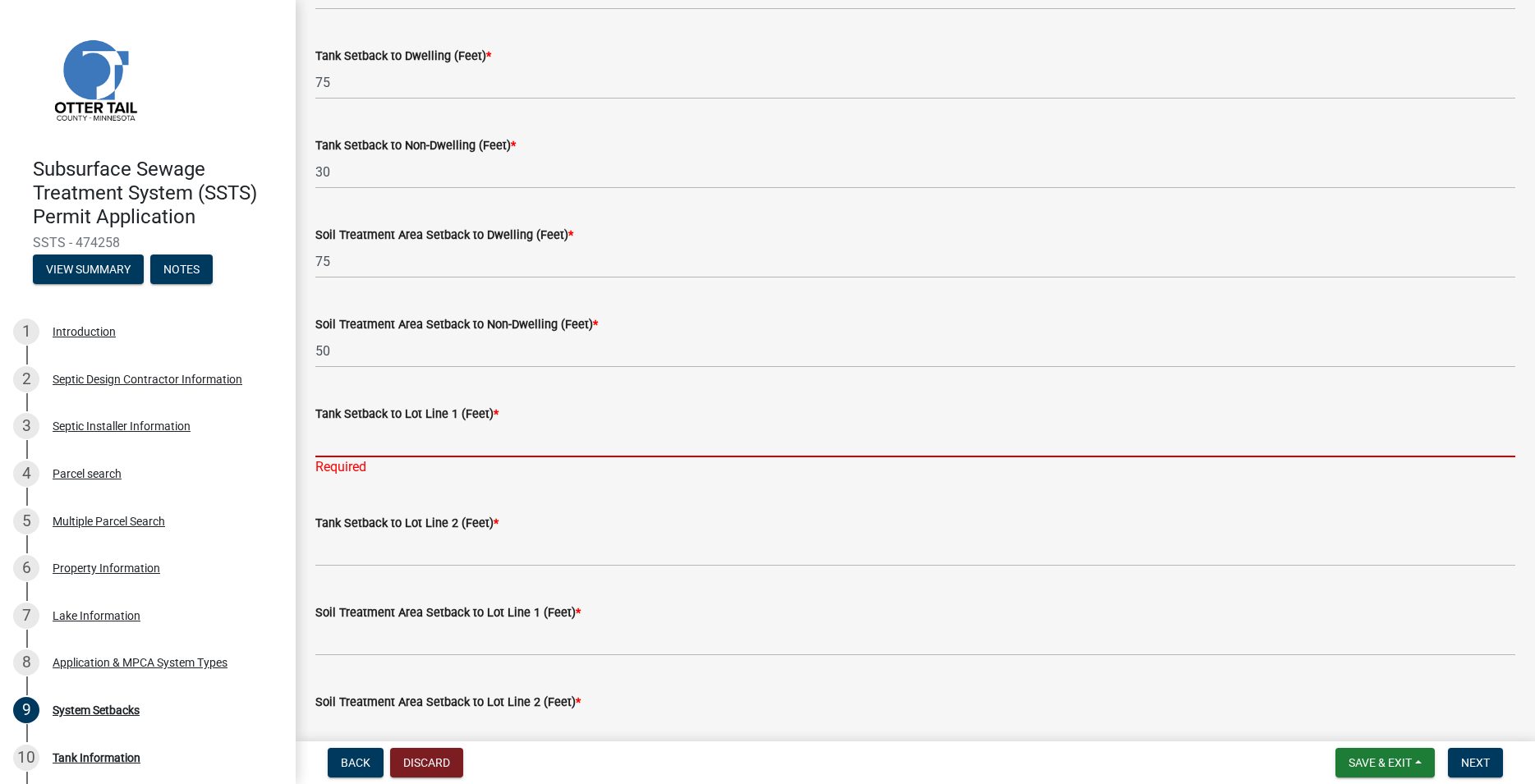
click at [357, 445] on input "Tank Setback to Lot Line 1 (Feet) *" at bounding box center [915, 440] width 1200 height 33
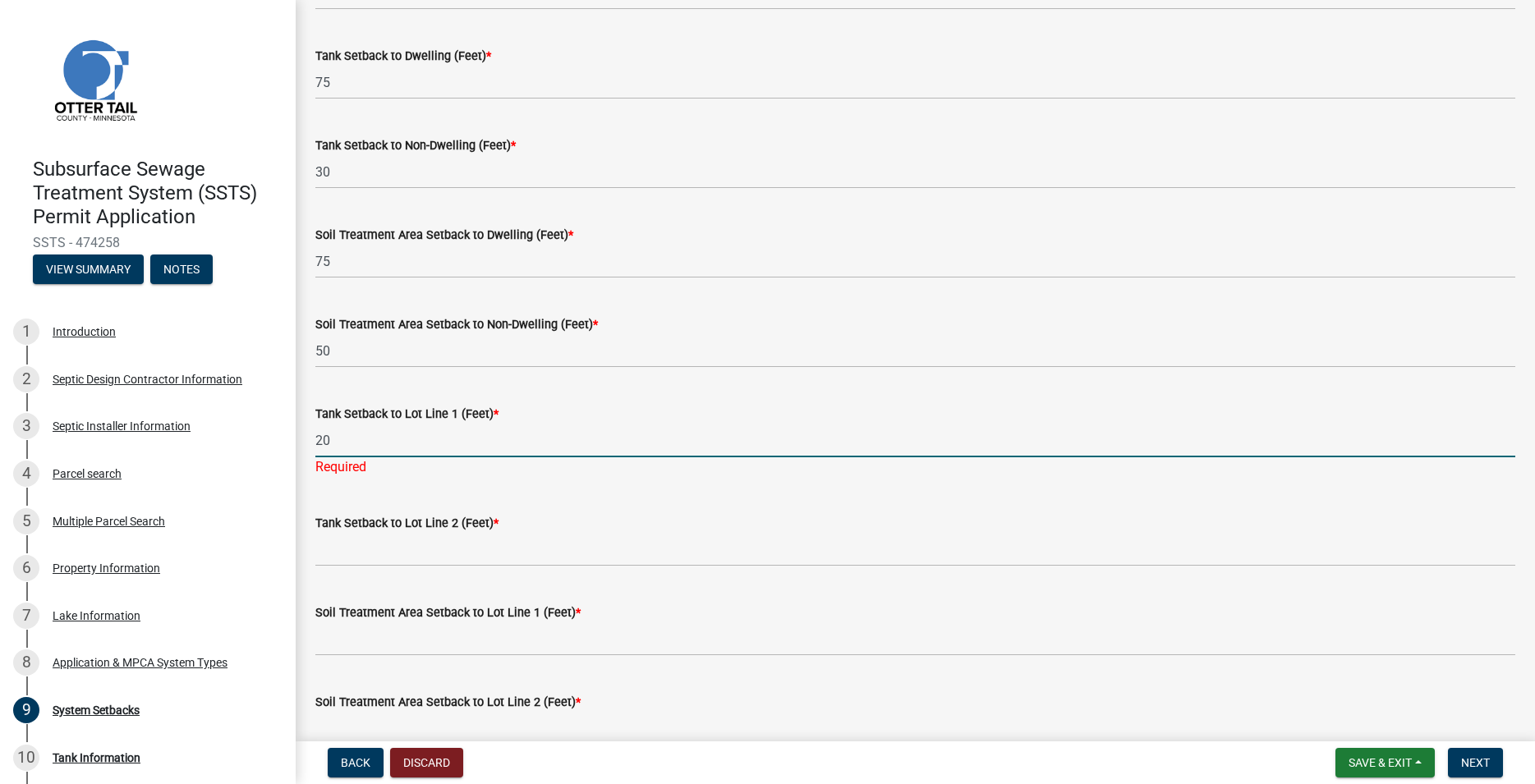
type input "20"
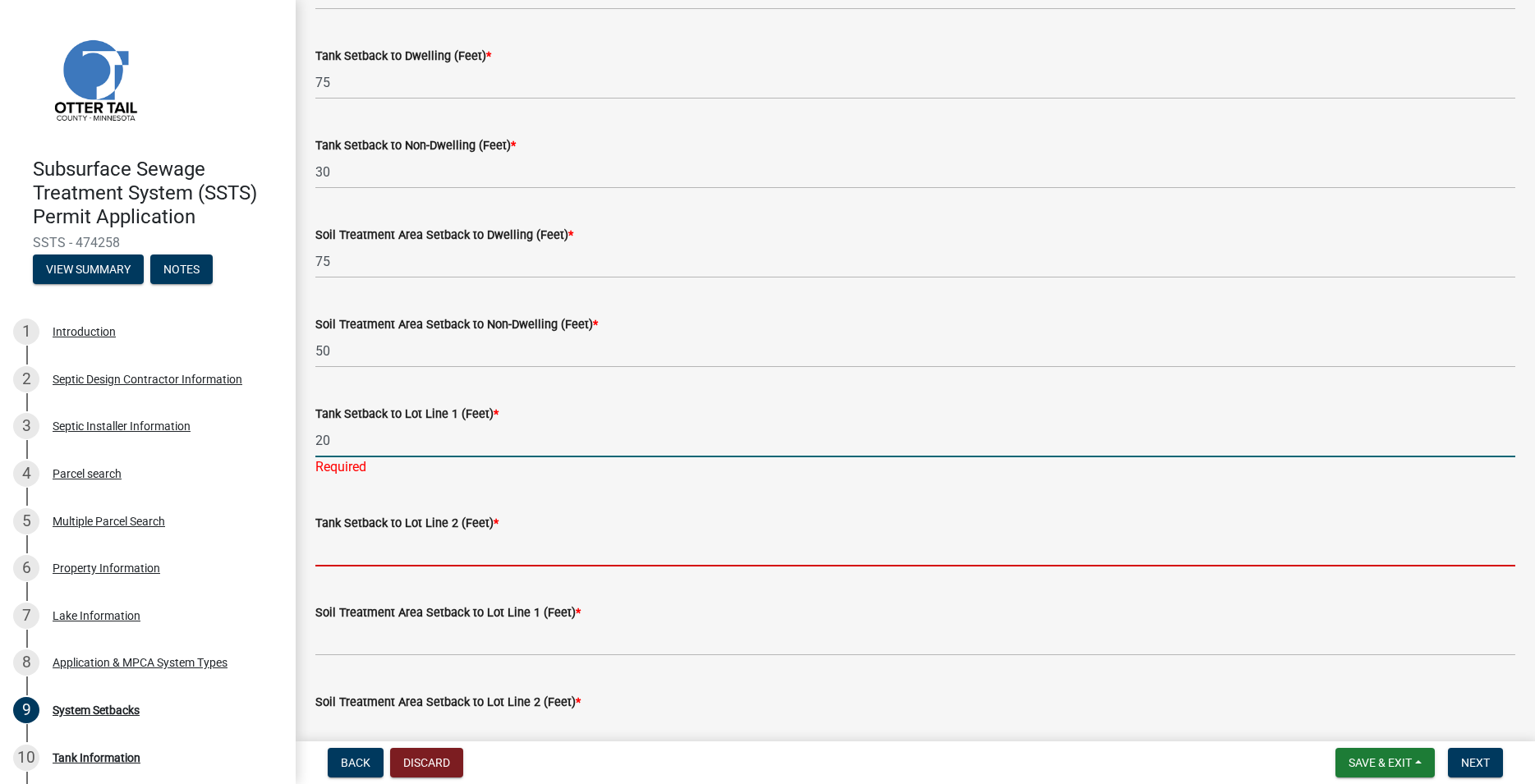
click at [332, 547] on input "Tank Setback to Lot Line 2 (Feet) *" at bounding box center [915, 550] width 1200 height 33
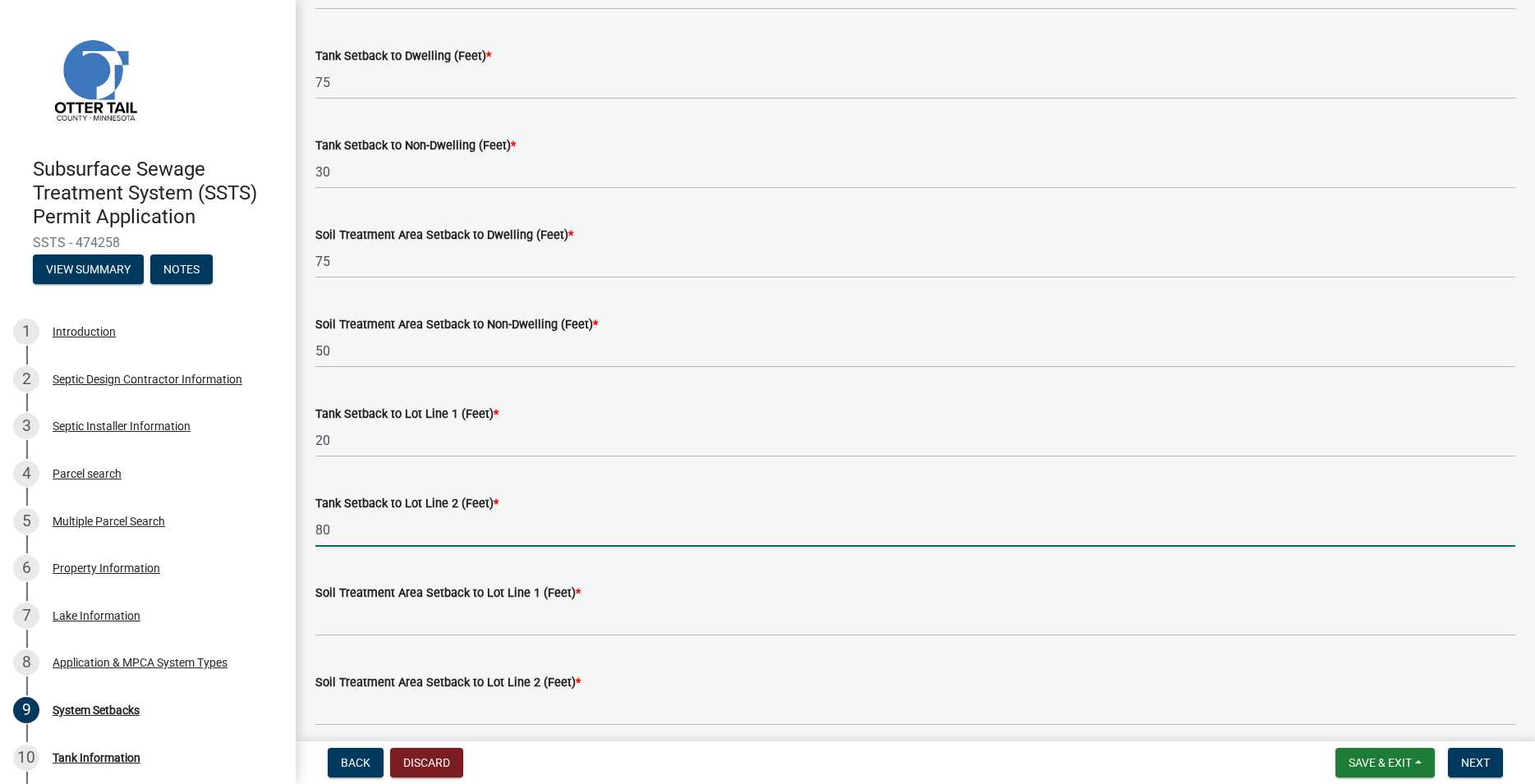
type input "80"
click at [333, 601] on div "Soil Treatment Area Setback to Lot Line 1 (Feet) *" at bounding box center [915, 593] width 1200 height 20
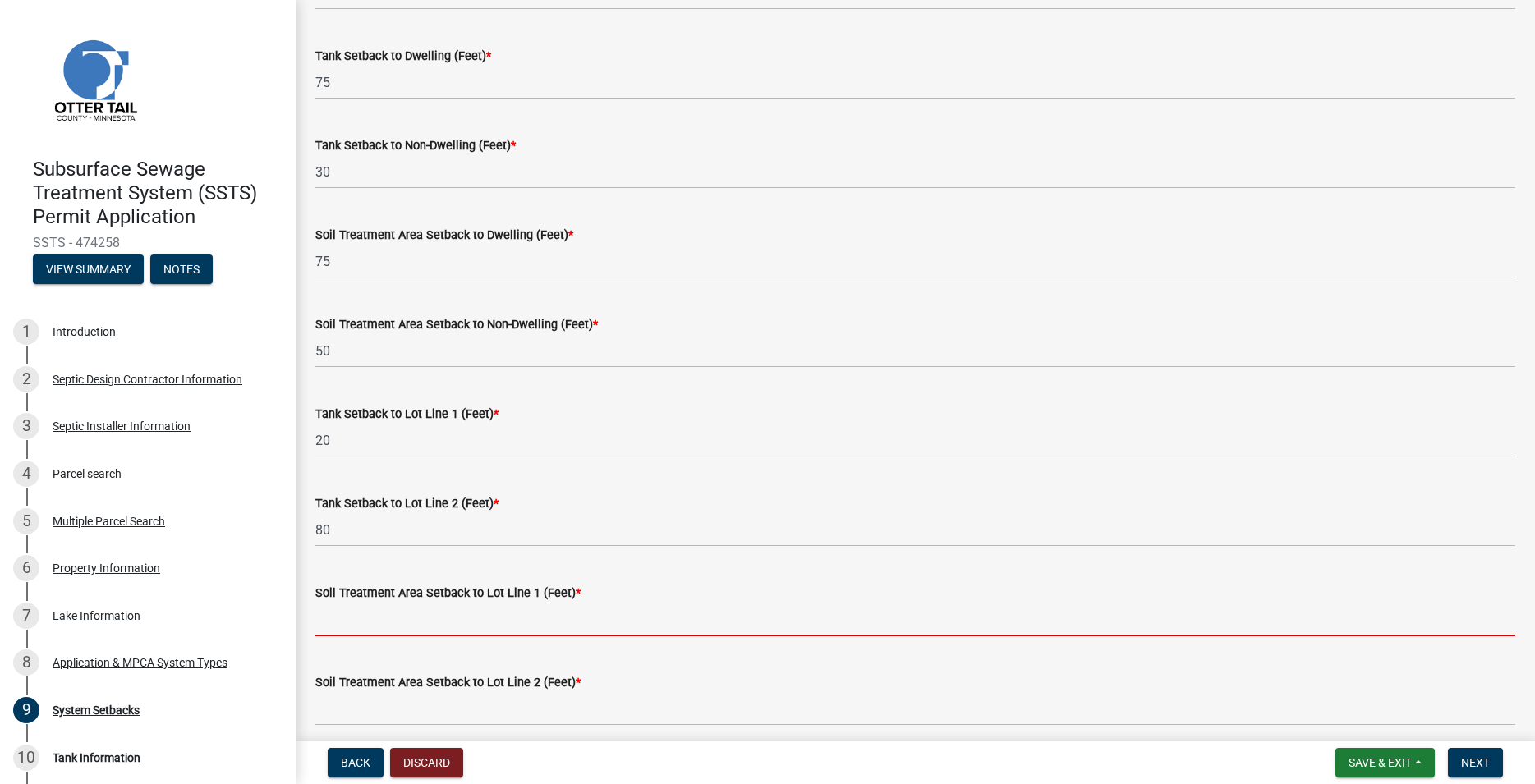
click at [336, 612] on input "Soil Treatment Area Setback to Lot Line 1 (Feet) *" at bounding box center [915, 619] width 1200 height 33
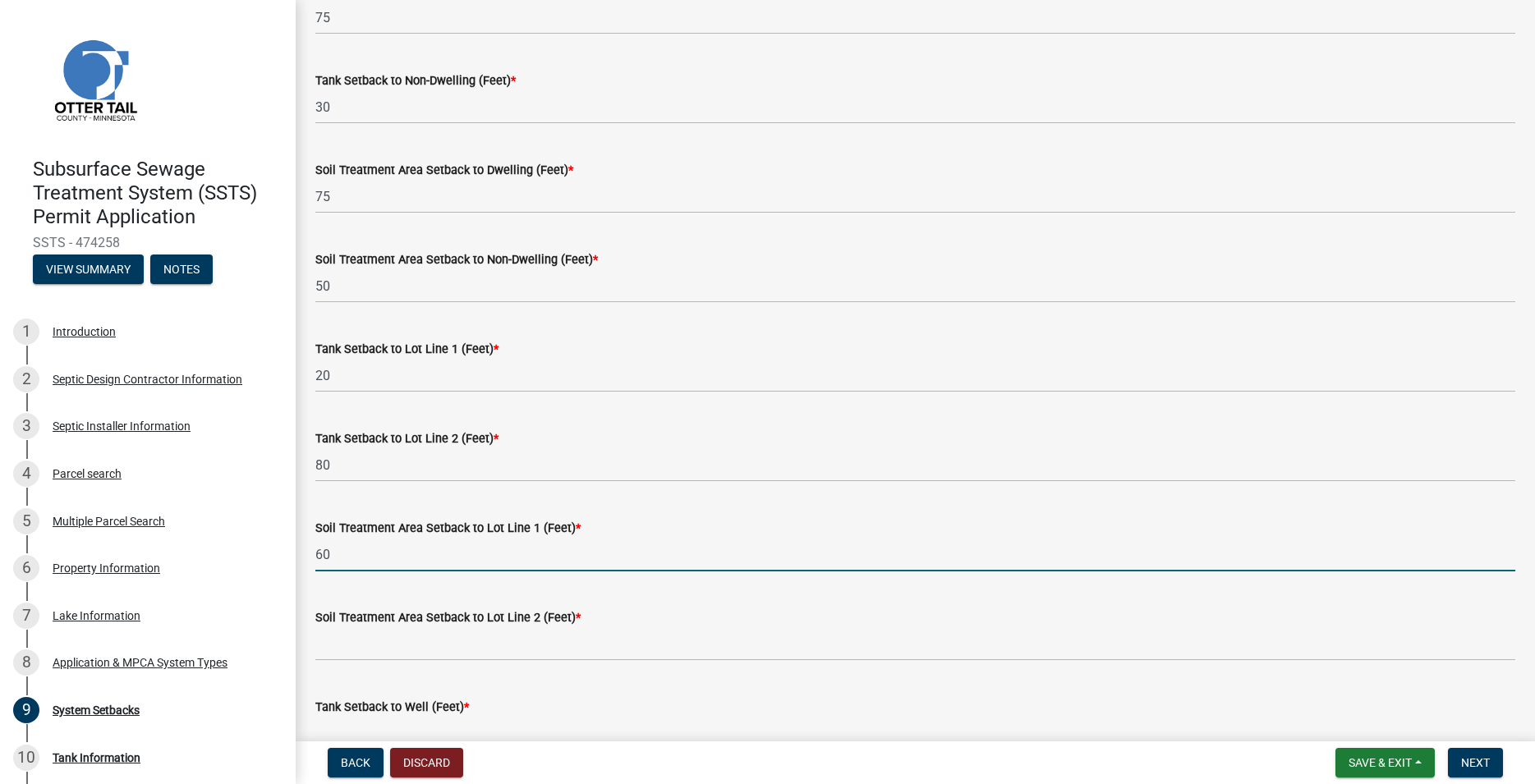
scroll to position [374, 0]
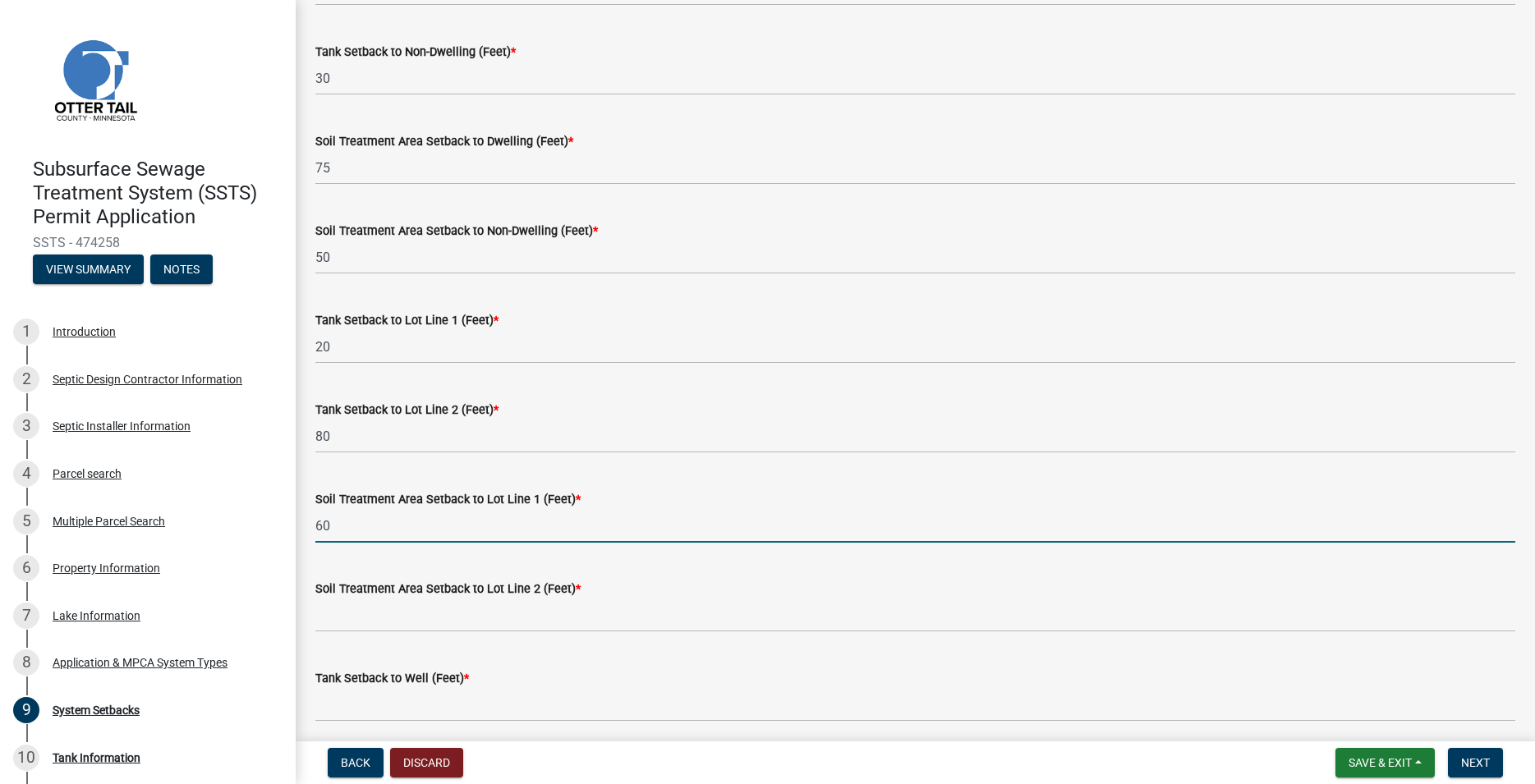
type input "60"
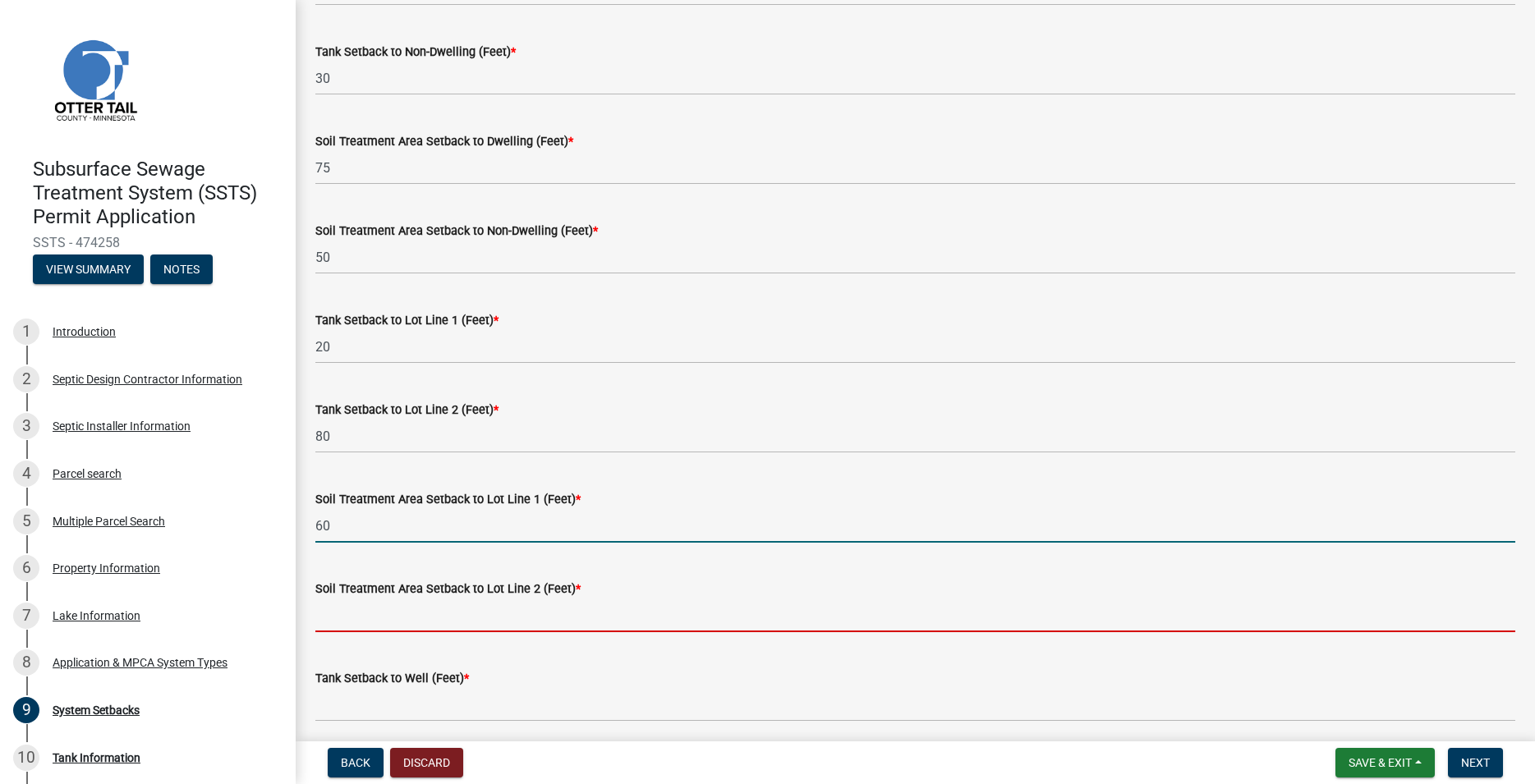
click at [322, 612] on input "Soil Treatment Area Setback to Lot Line 2 (Feet) *" at bounding box center [915, 615] width 1200 height 33
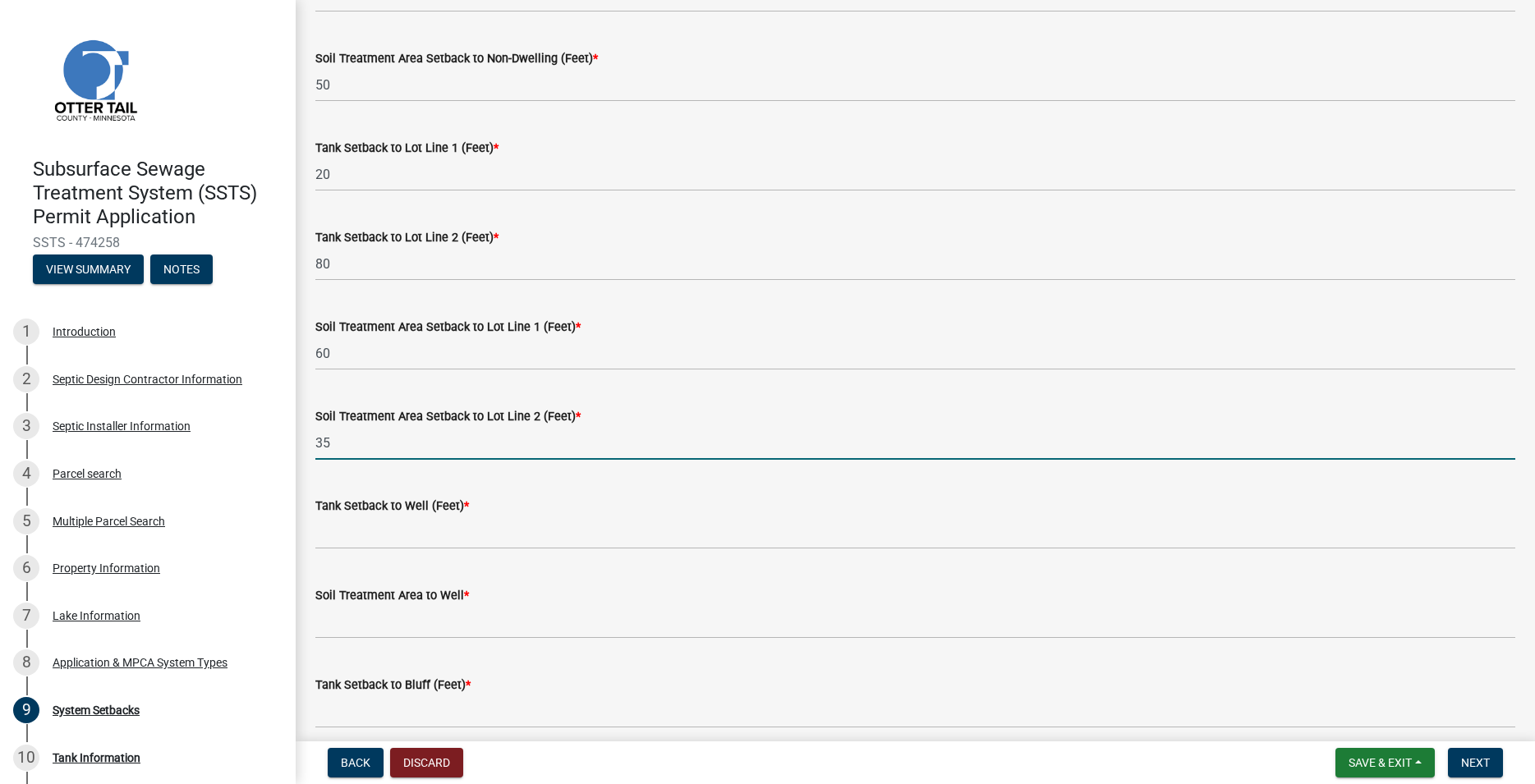
scroll to position [562, 0]
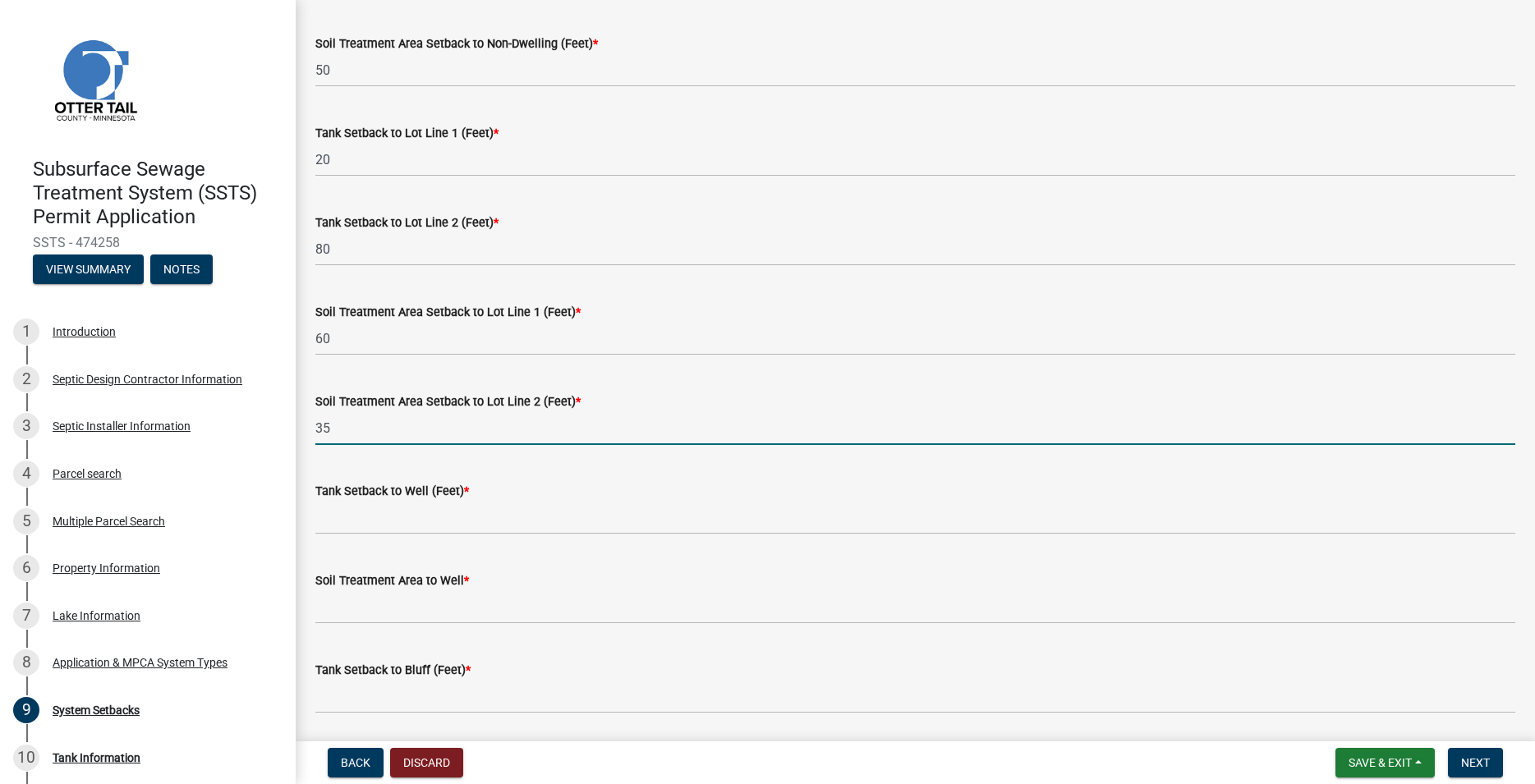
type input "35"
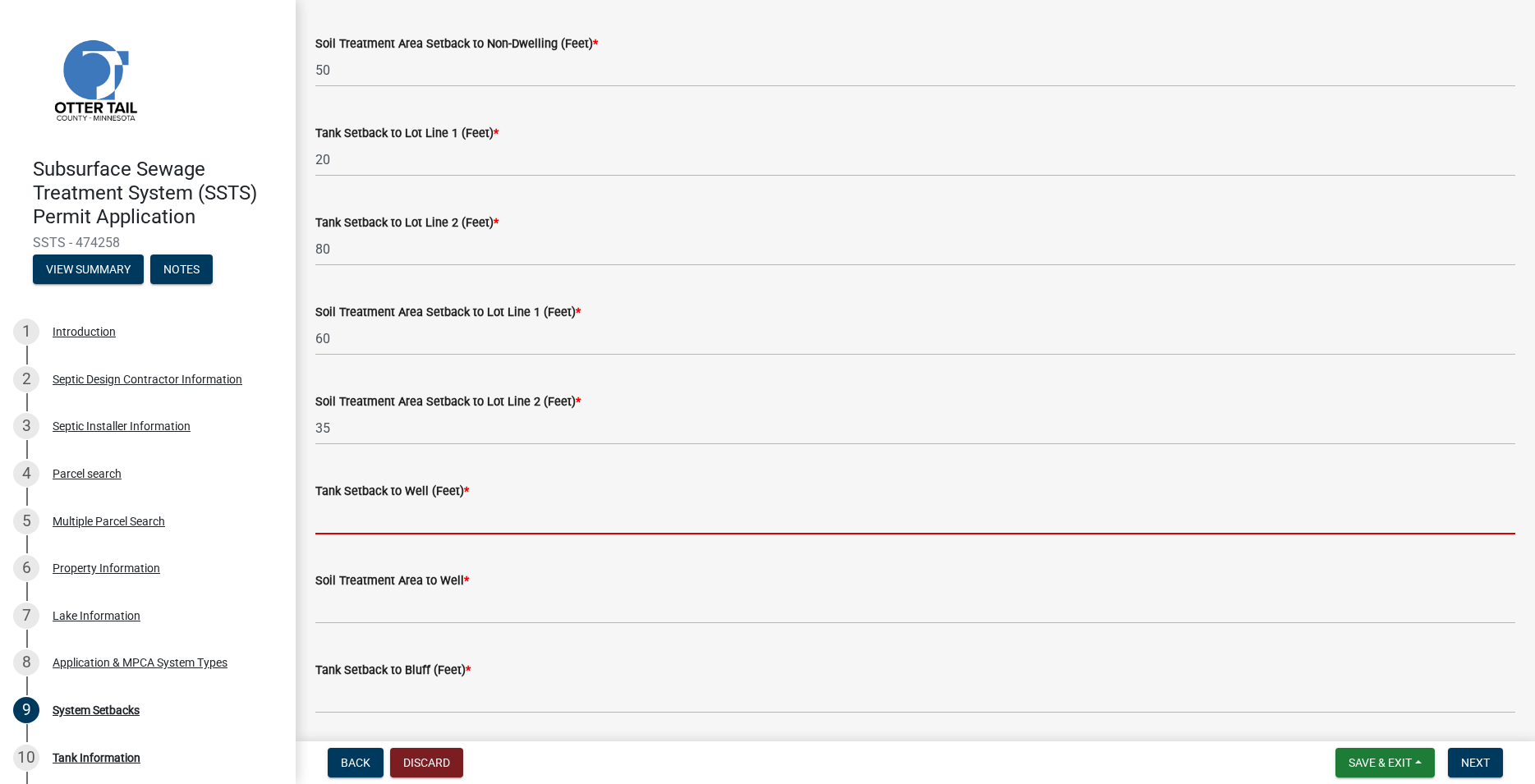
click at [351, 516] on input "Tank Setback to Well (Feet) *" at bounding box center [915, 517] width 1200 height 33
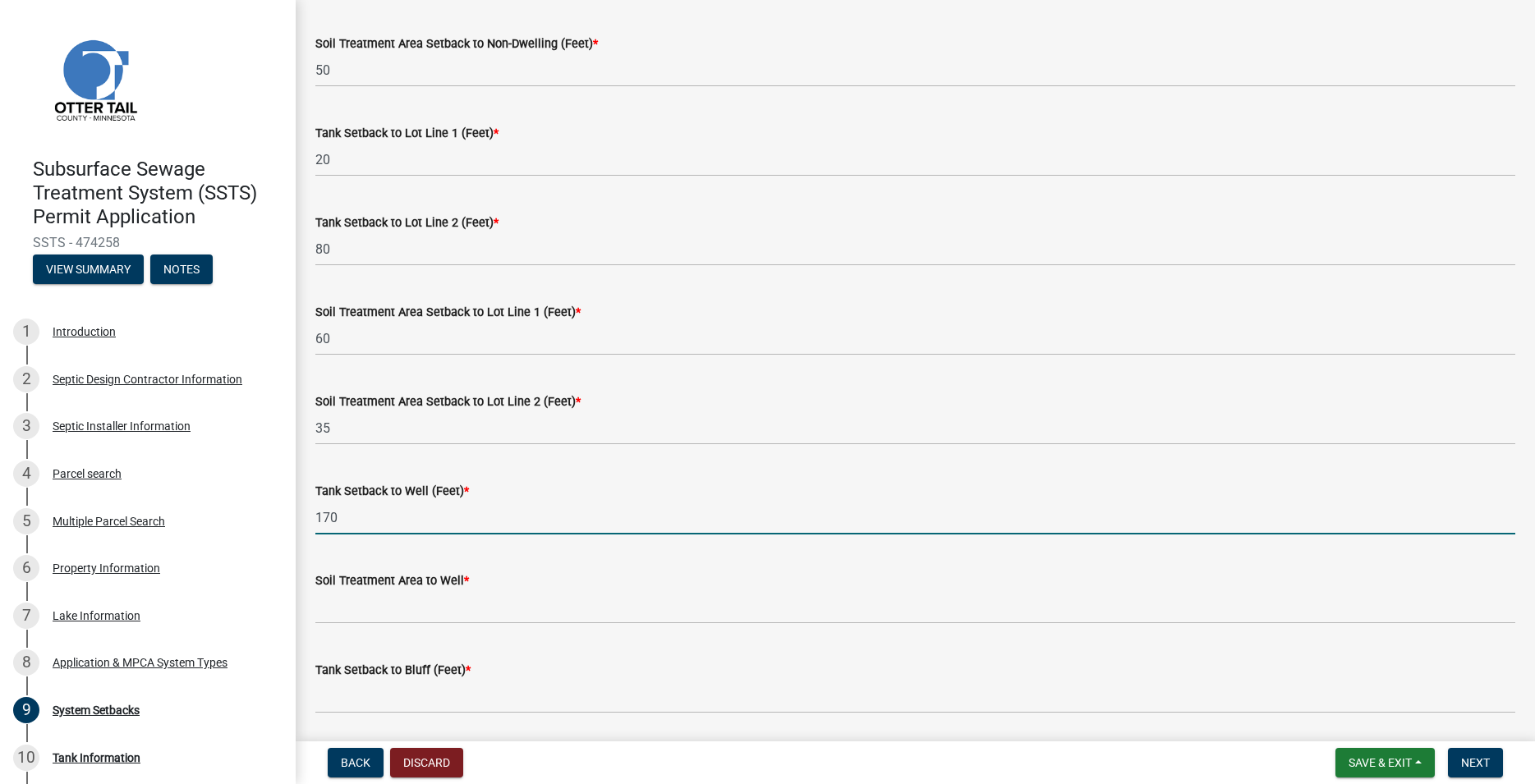
type input "170"
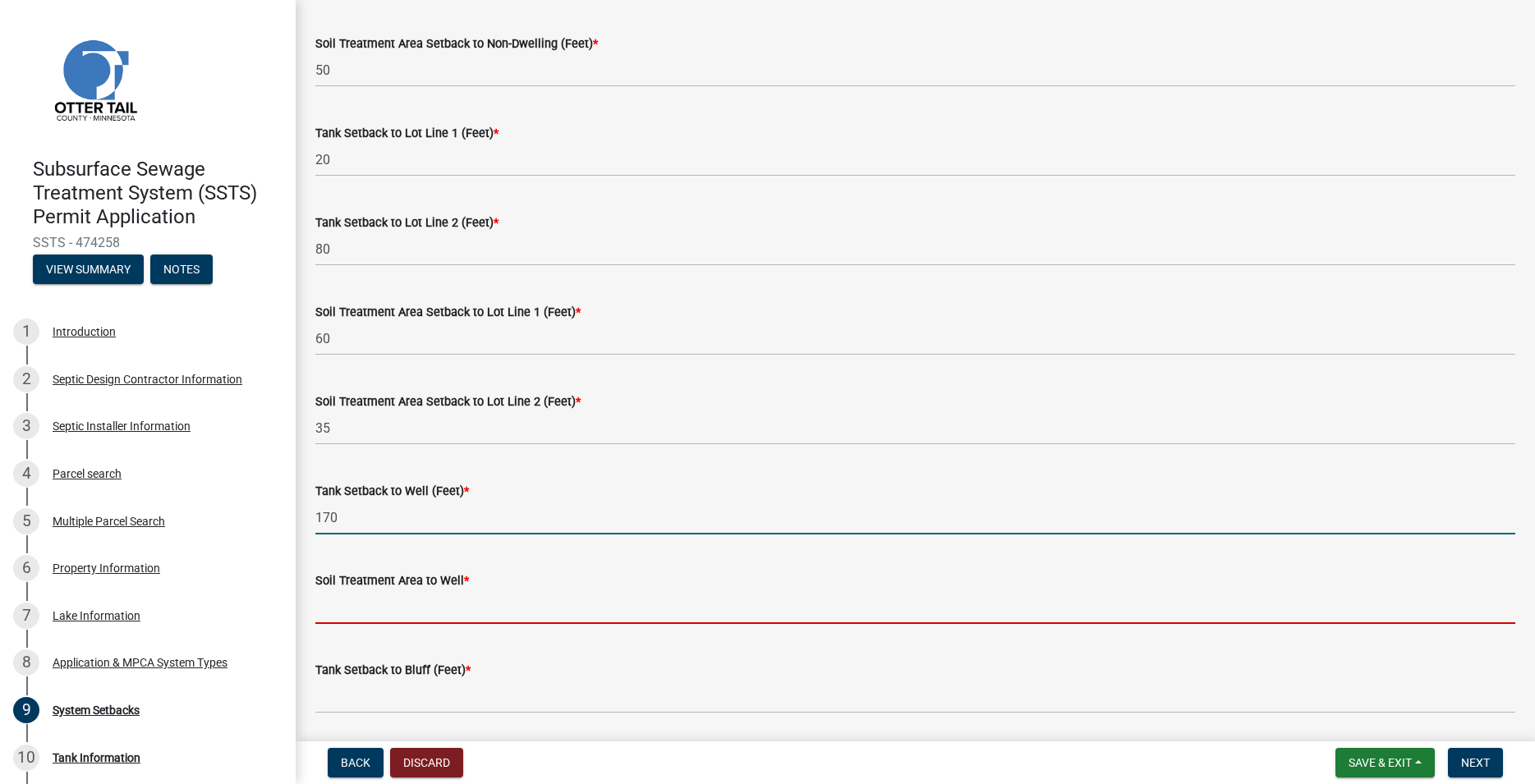
click at [338, 617] on input "Soil Treatment Area to Well *" at bounding box center [915, 607] width 1200 height 33
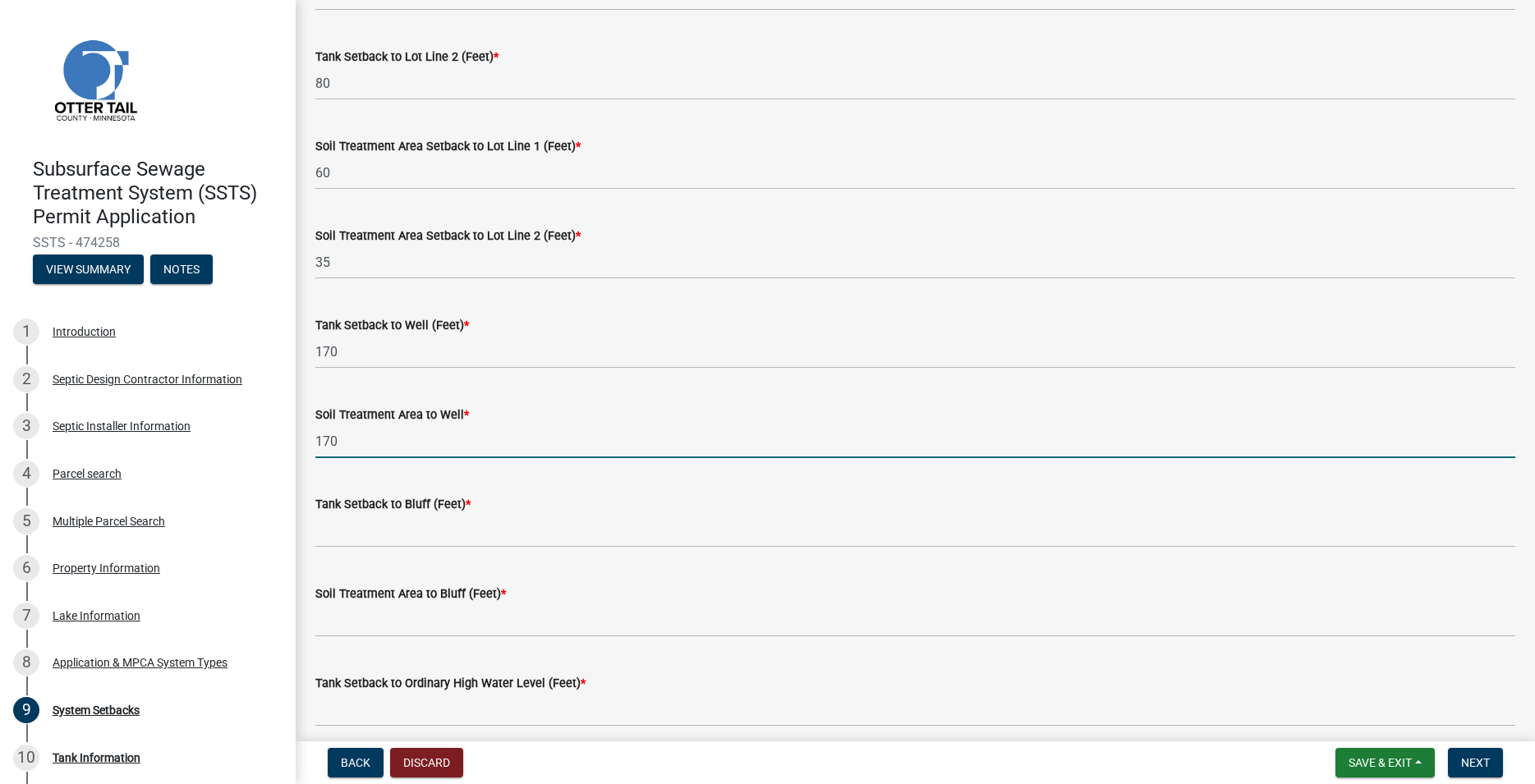
scroll to position [749, 0]
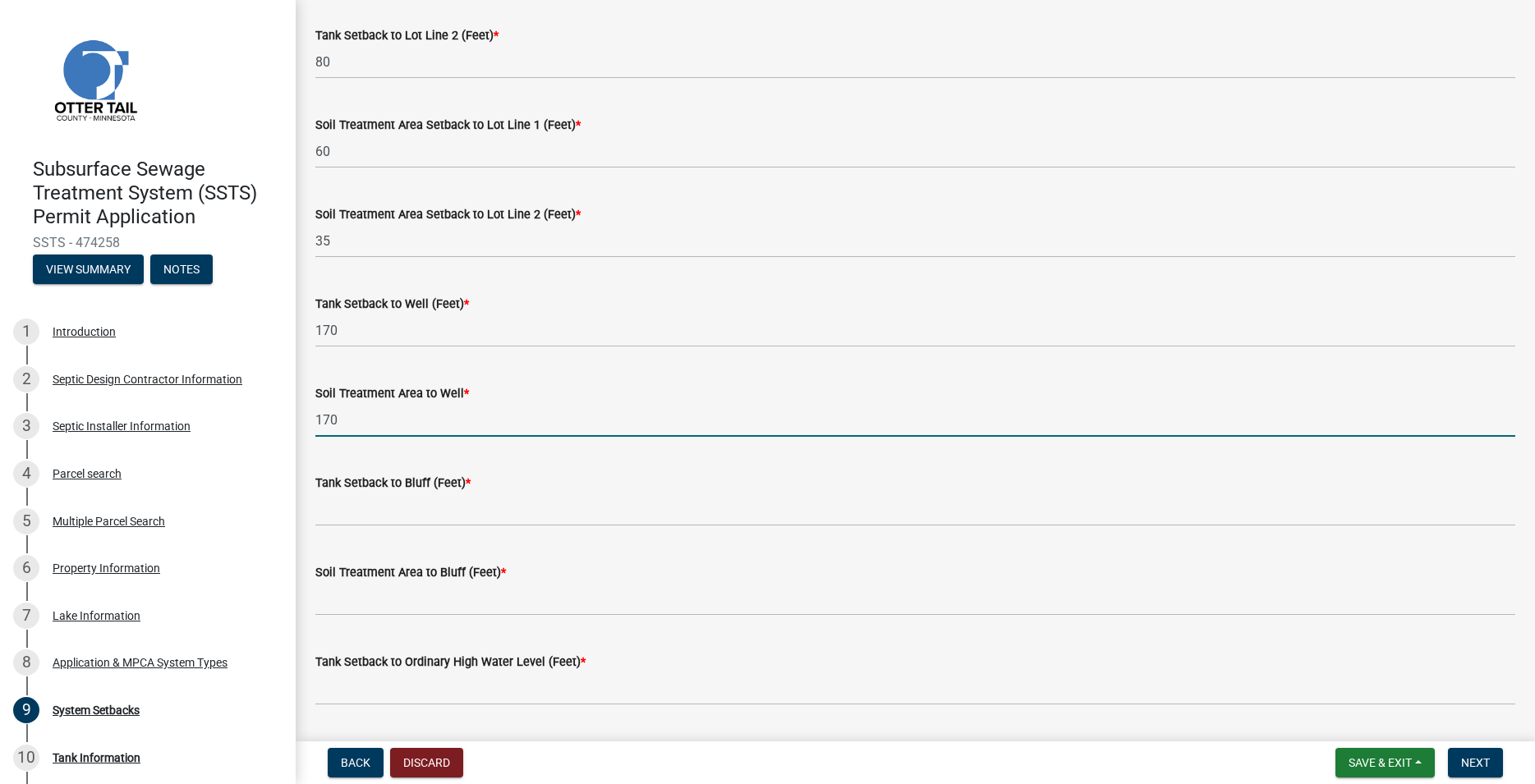
type input "170"
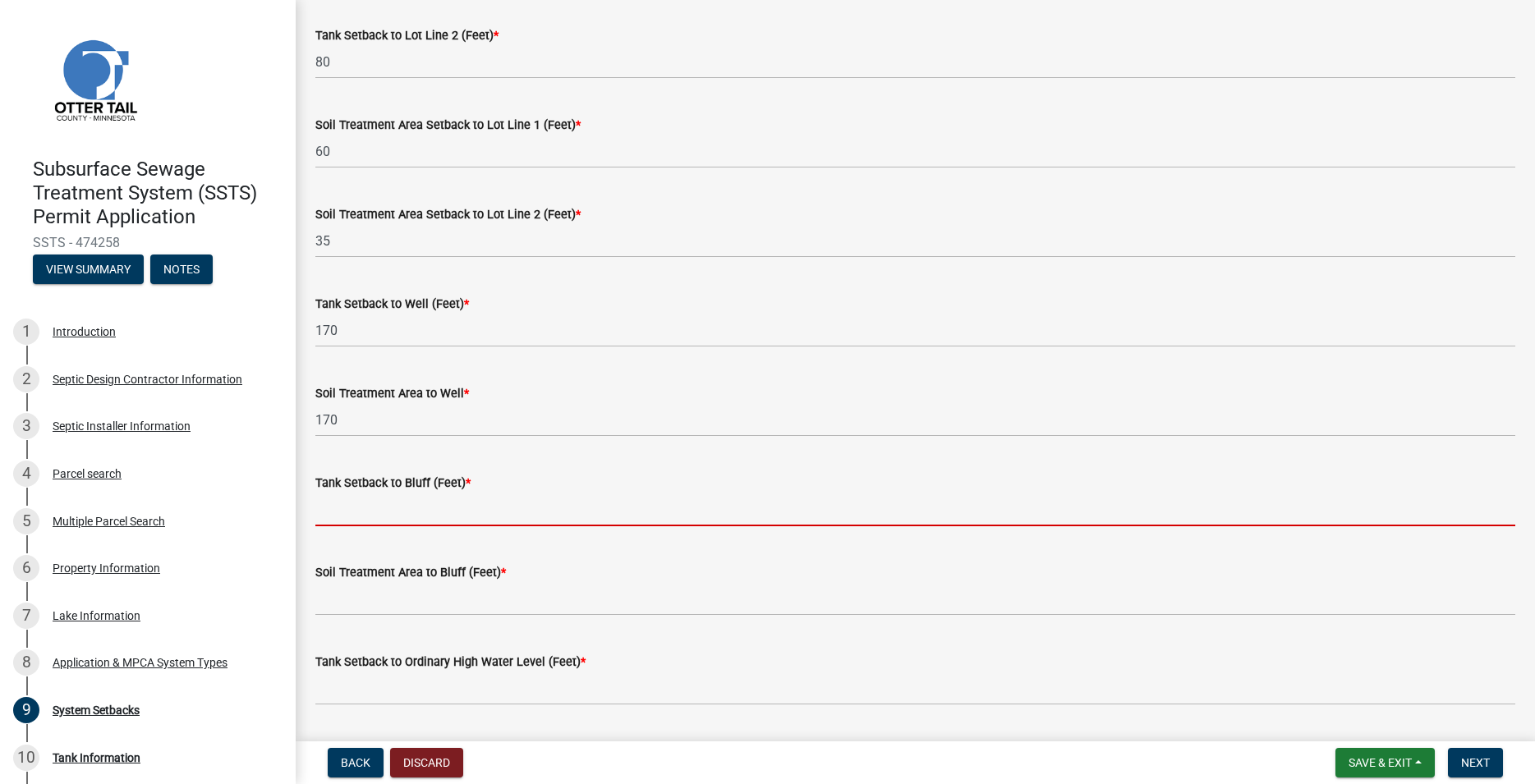
click at [341, 512] on input "Tank Setback to Bluff (Feet) *" at bounding box center [915, 509] width 1200 height 33
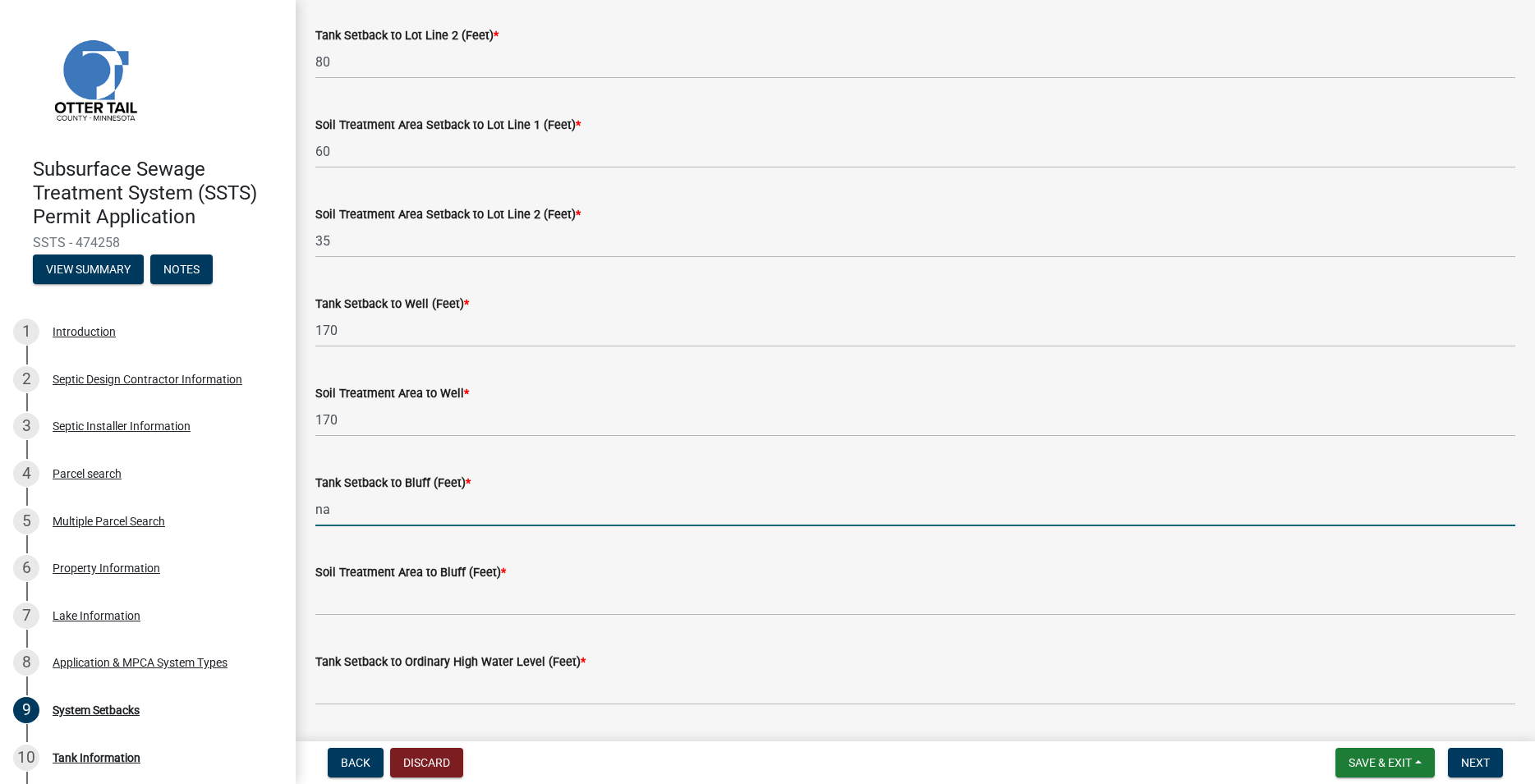
type input "na"
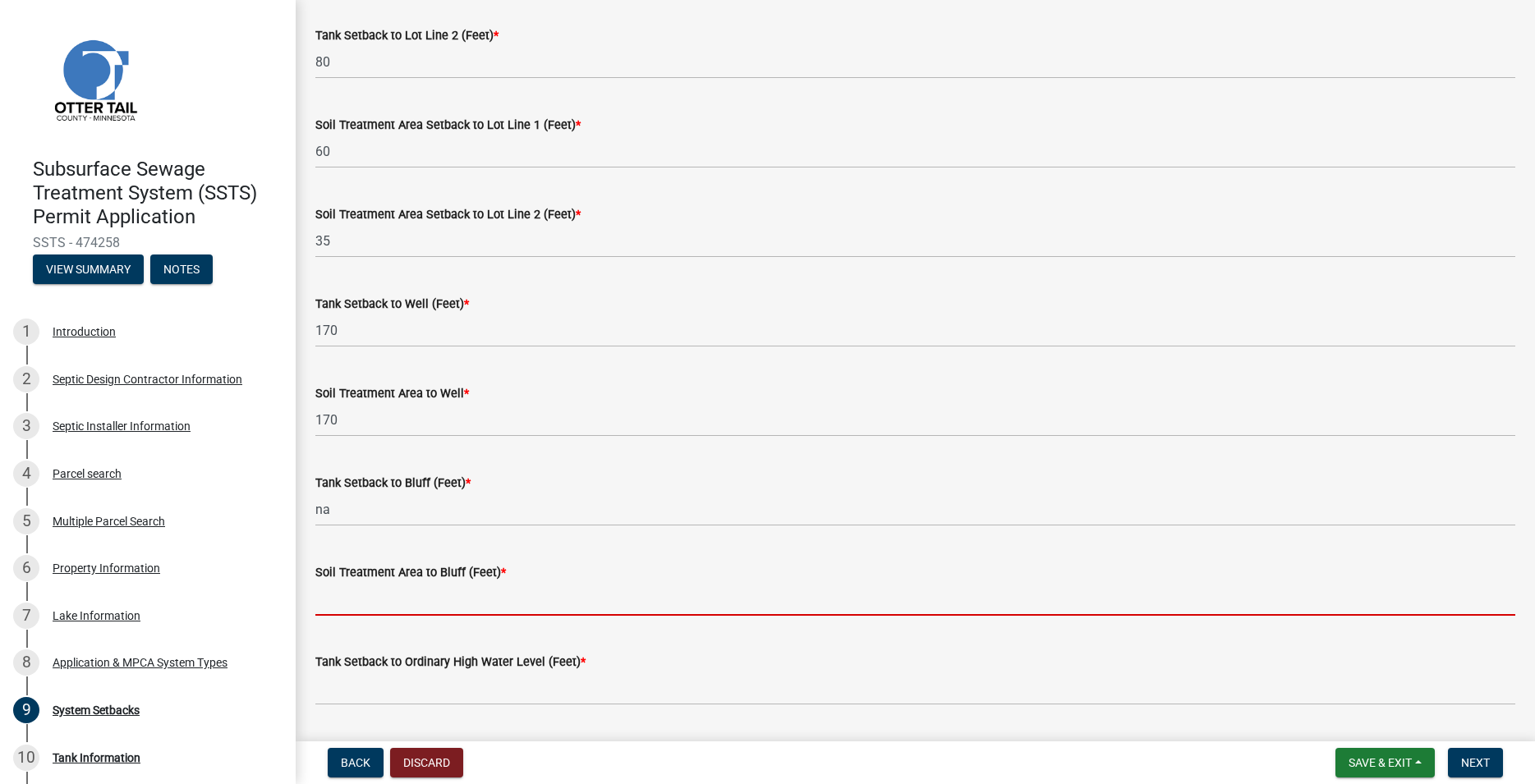
click at [340, 594] on input "Soil Treatment Area to Bluff (Feet) *" at bounding box center [915, 599] width 1200 height 33
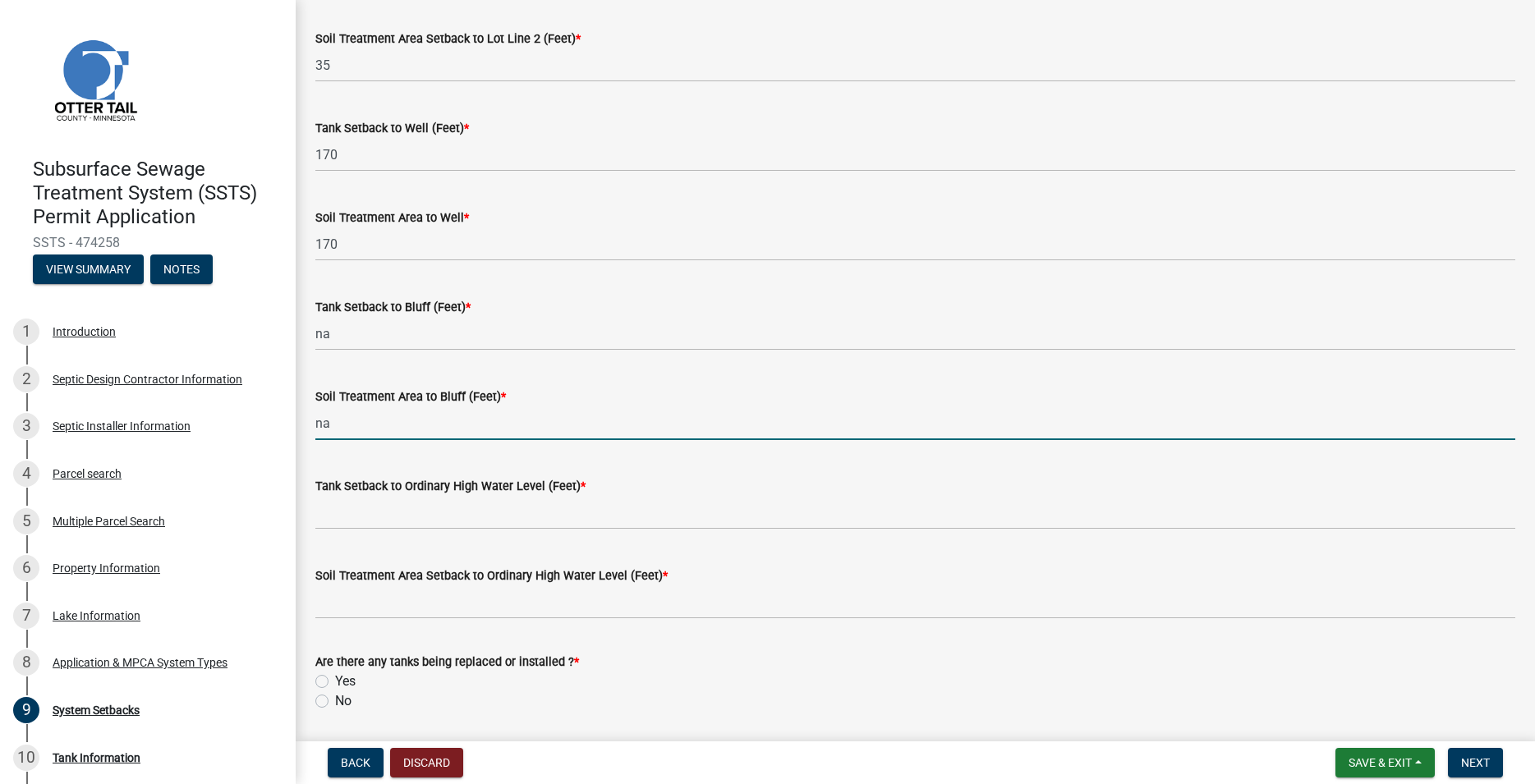
scroll to position [936, 0]
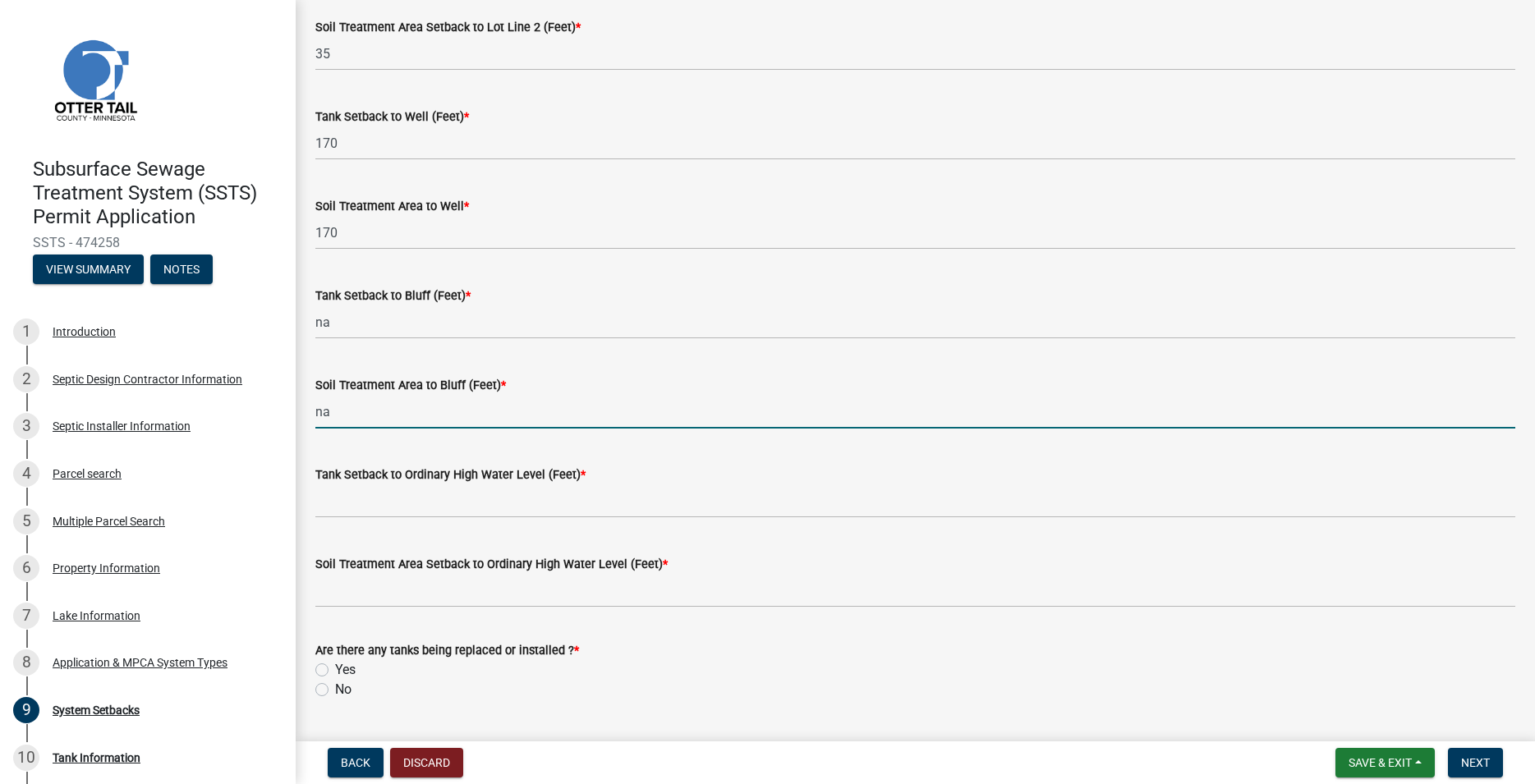
type input "na"
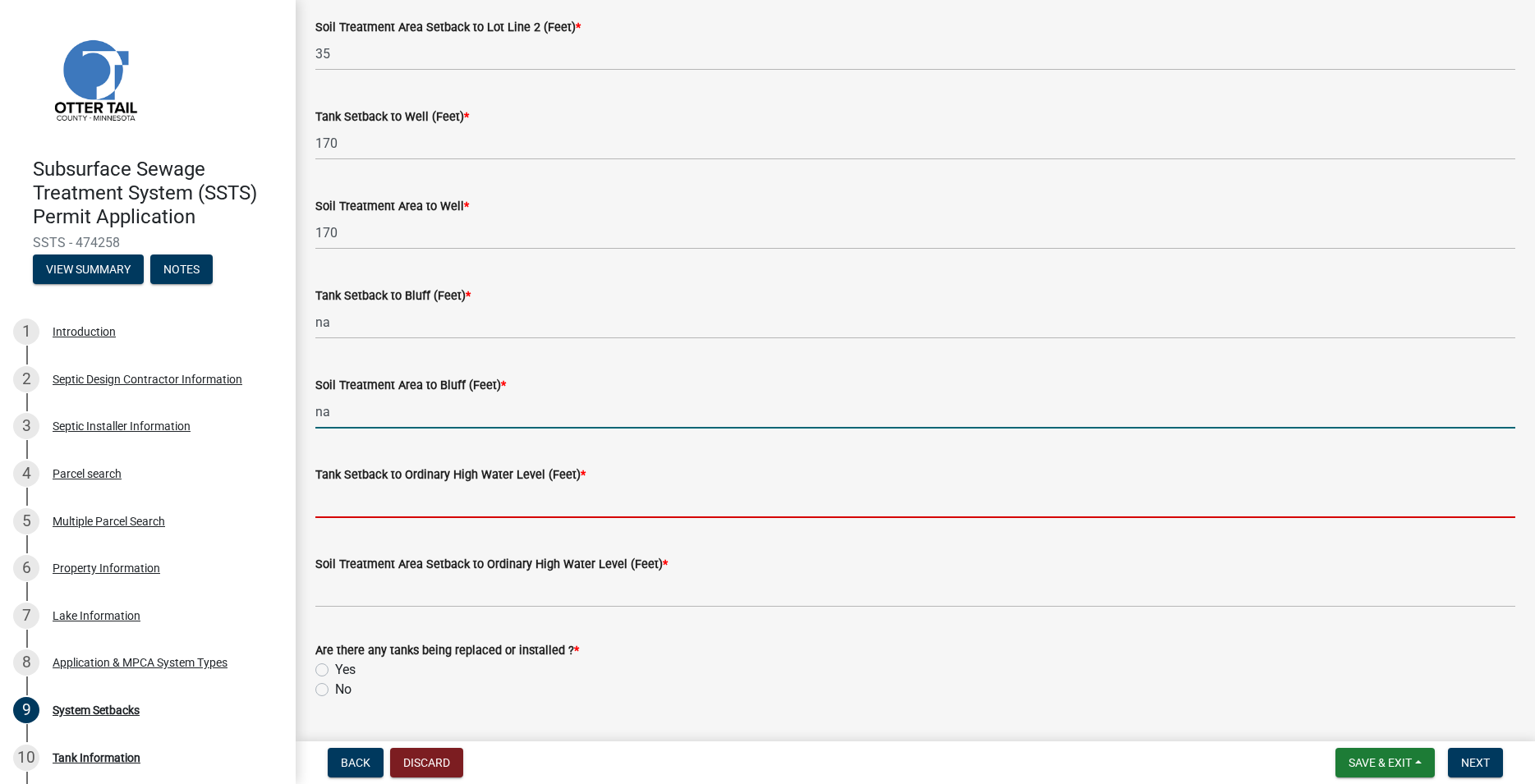
click at [346, 509] on input "Tank Setback to Ordinary High Water Level (Feet) *" at bounding box center [915, 501] width 1200 height 33
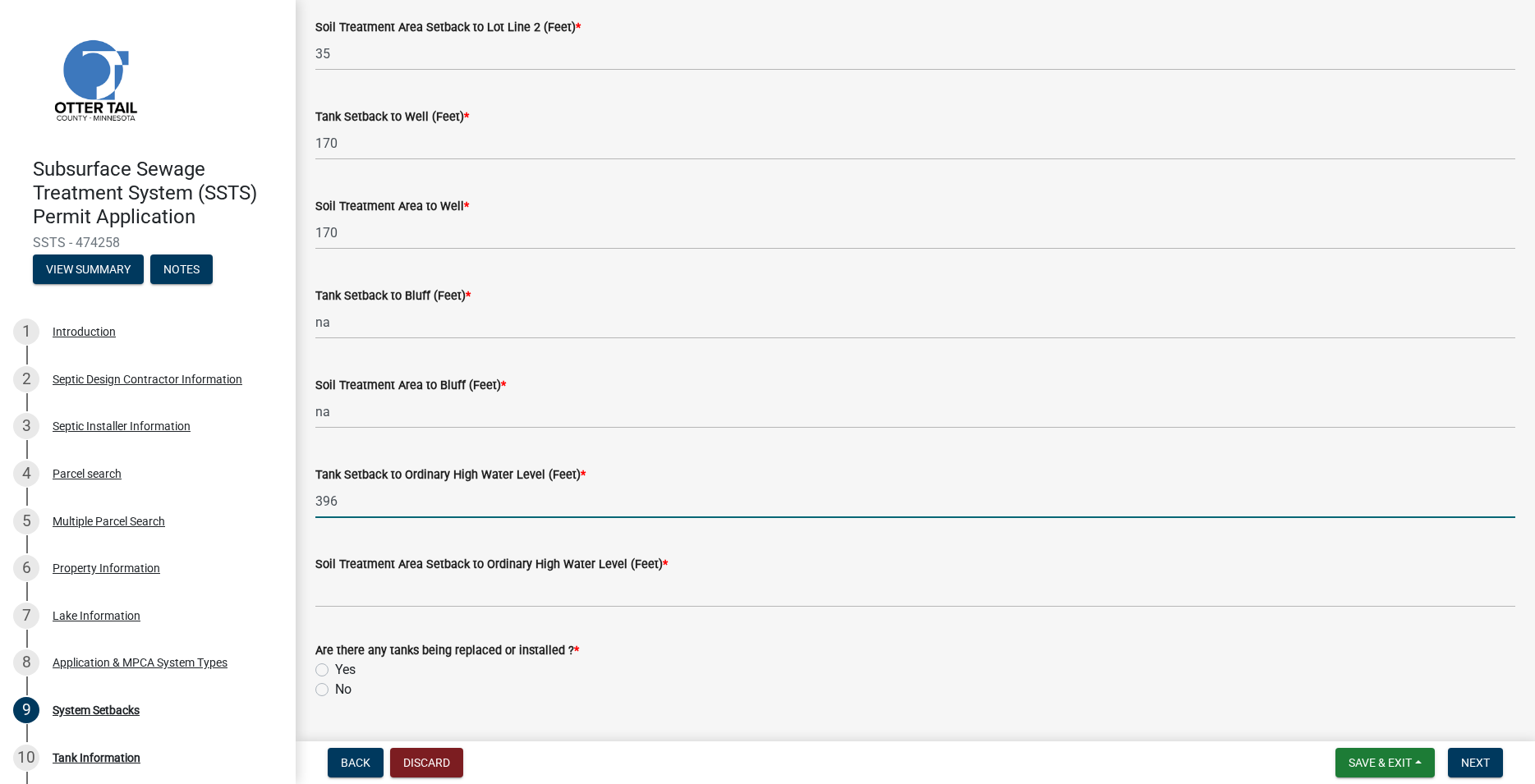
type input "396"
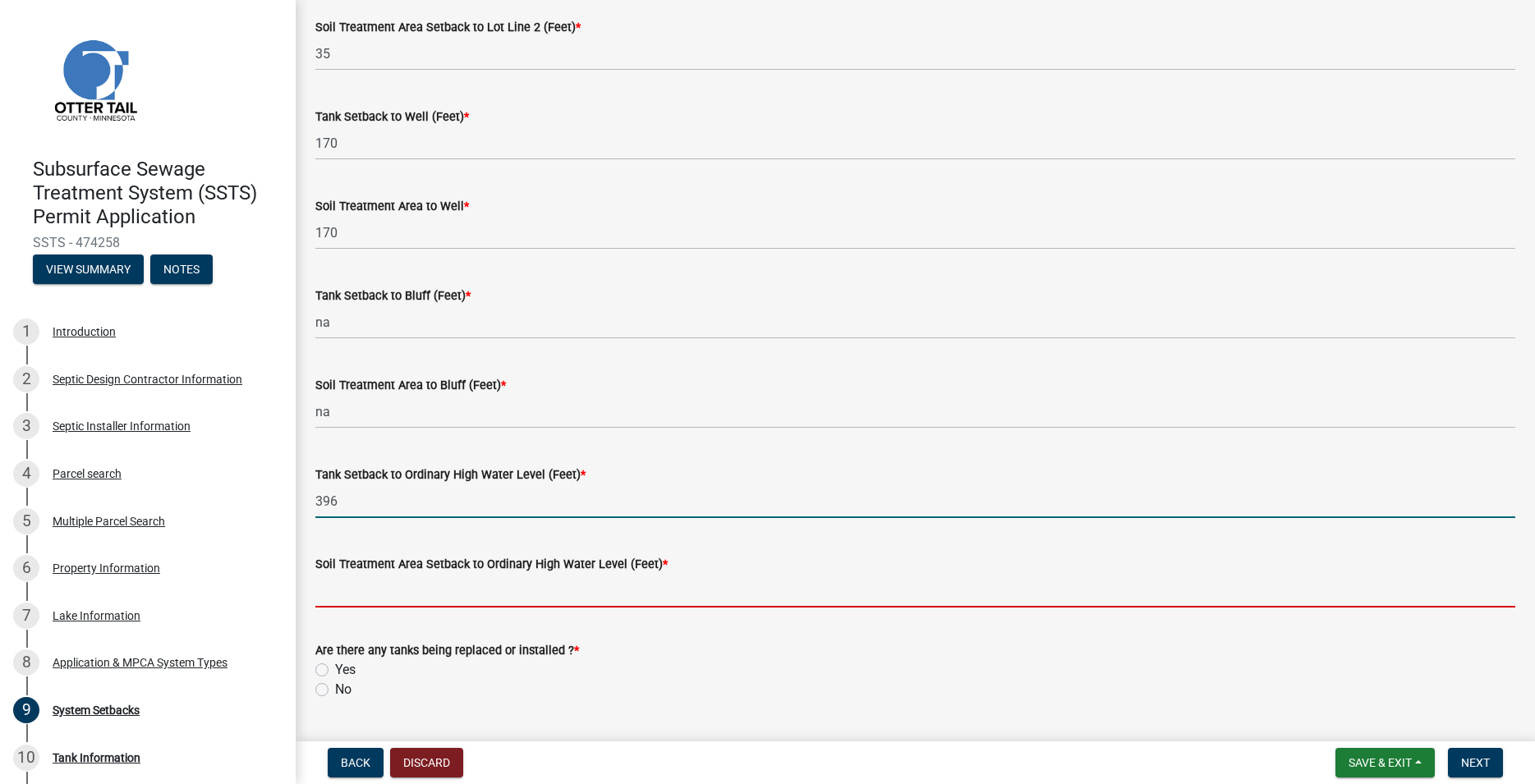
click at [343, 584] on input "Soil Treatment Area Setback to Ordinary High Water Level (Feet) *" at bounding box center [915, 591] width 1200 height 33
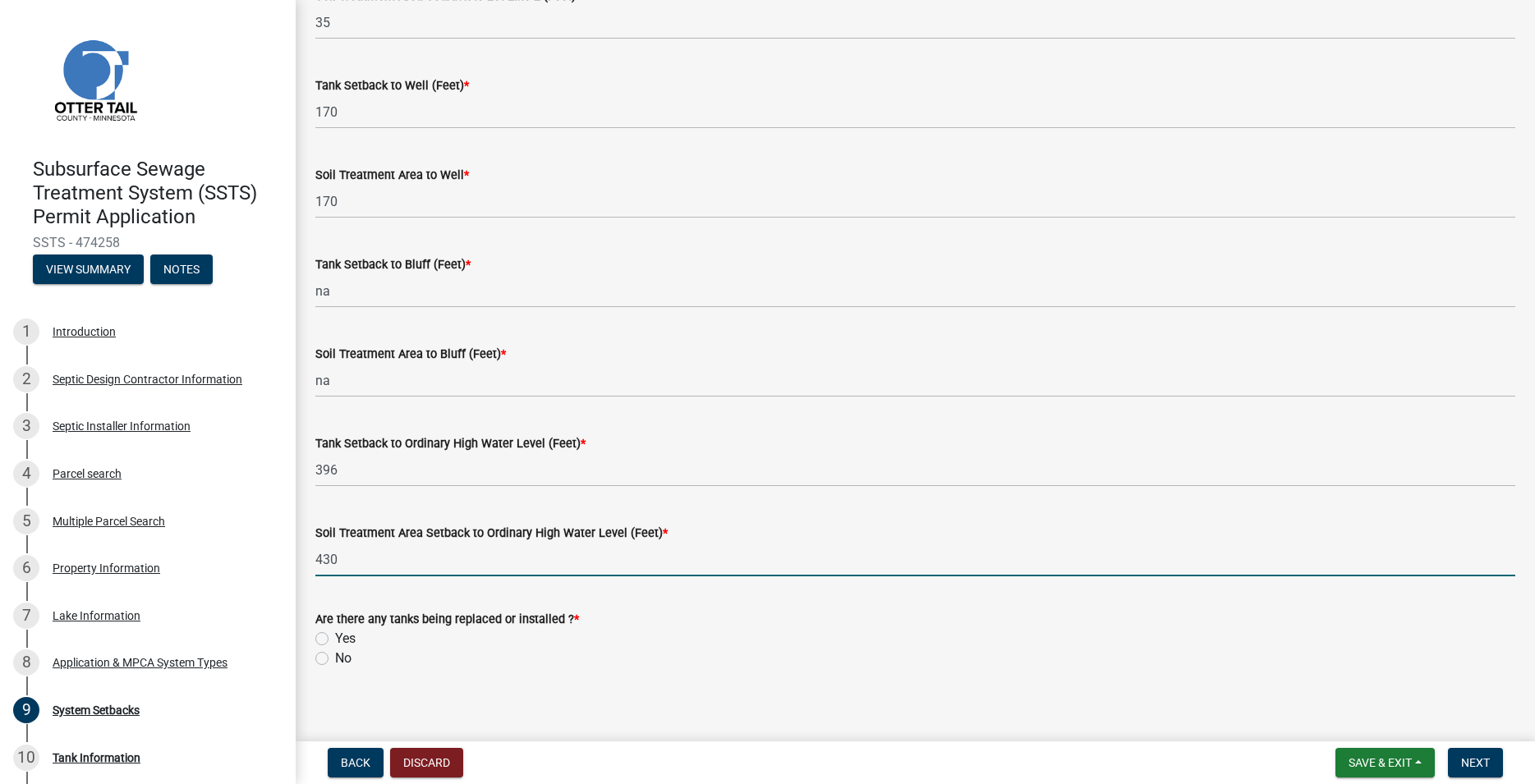
scroll to position [980, 0]
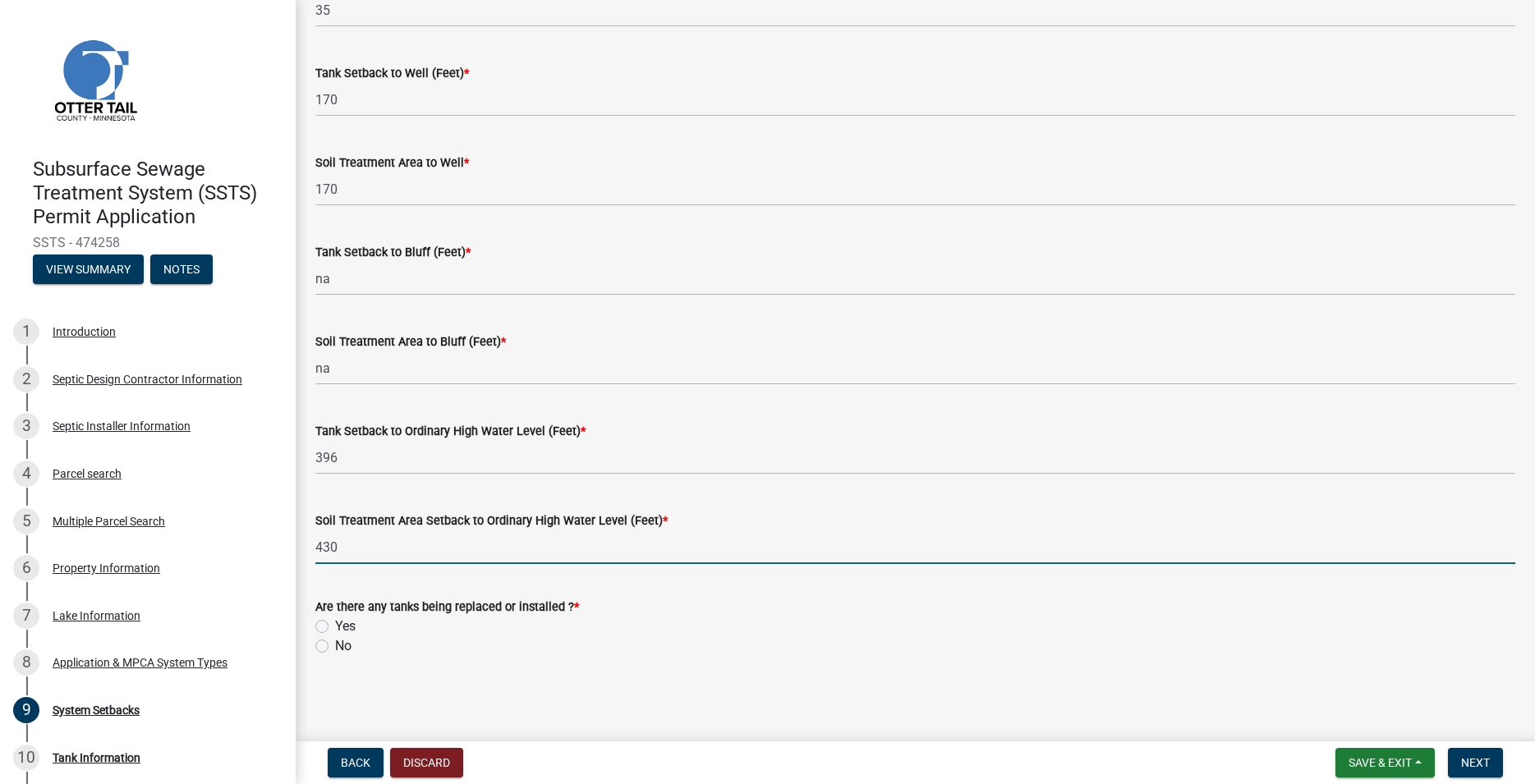
type input "430"
click at [335, 623] on label "Yes" at bounding box center [345, 627] width 21 height 20
click at [335, 623] on input "Yes" at bounding box center [340, 622] width 11 height 11
radio input "true"
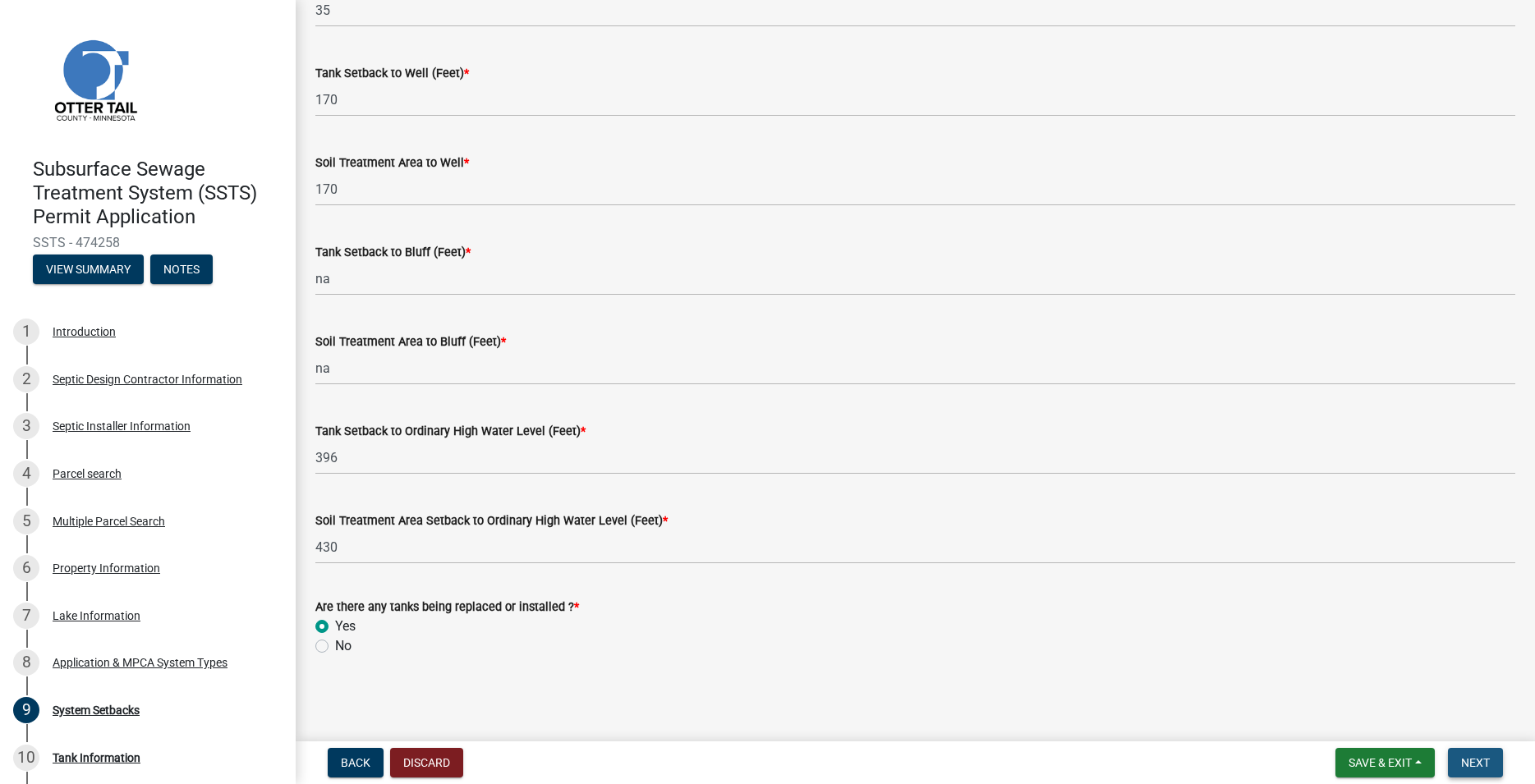
click at [1483, 769] on span "Next" at bounding box center [1475, 763] width 28 height 13
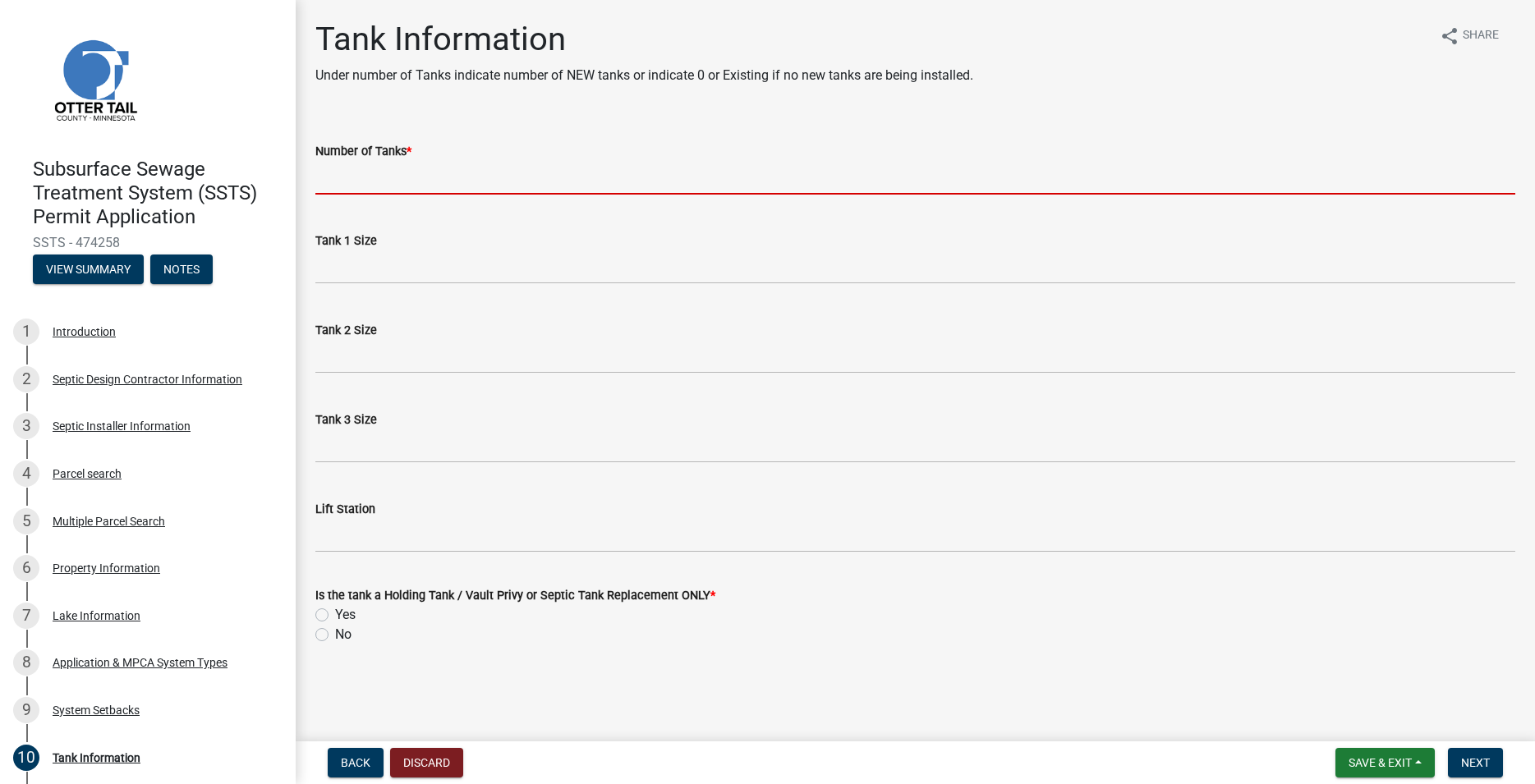
click at [392, 174] on input "Number of Tanks *" at bounding box center [915, 177] width 1200 height 33
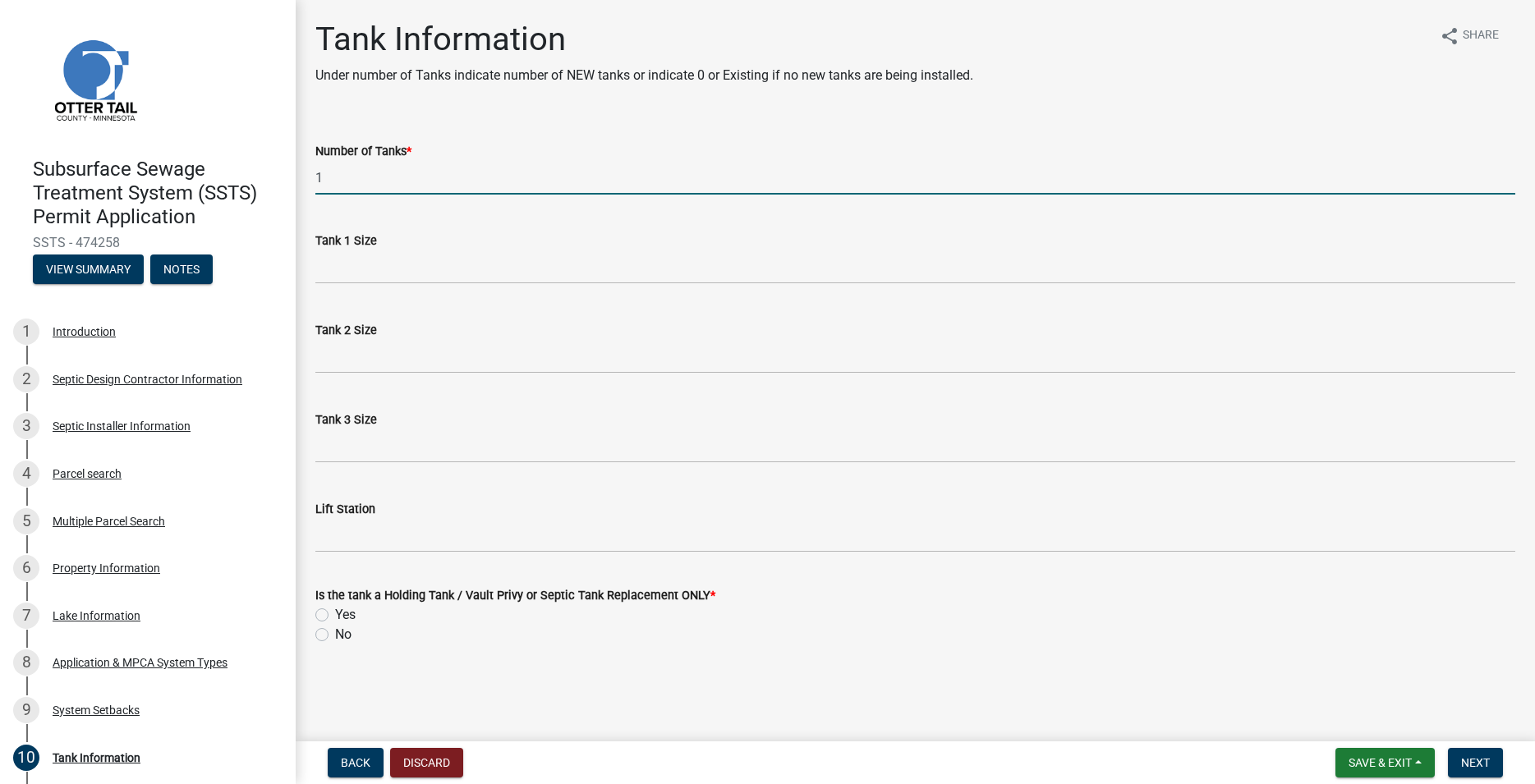
type input "1"
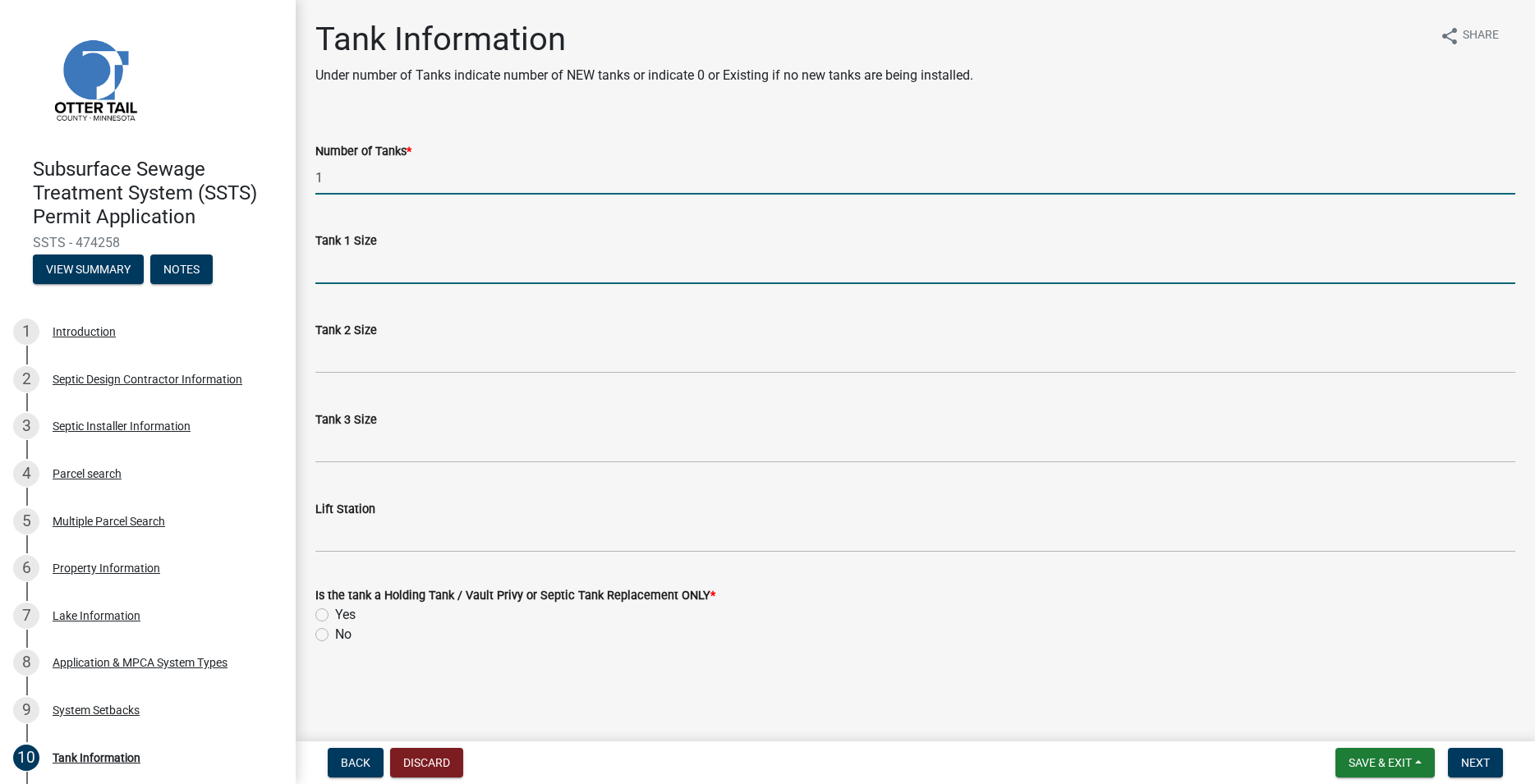
click at [378, 272] on input "Tank 1 Size" at bounding box center [915, 267] width 1200 height 33
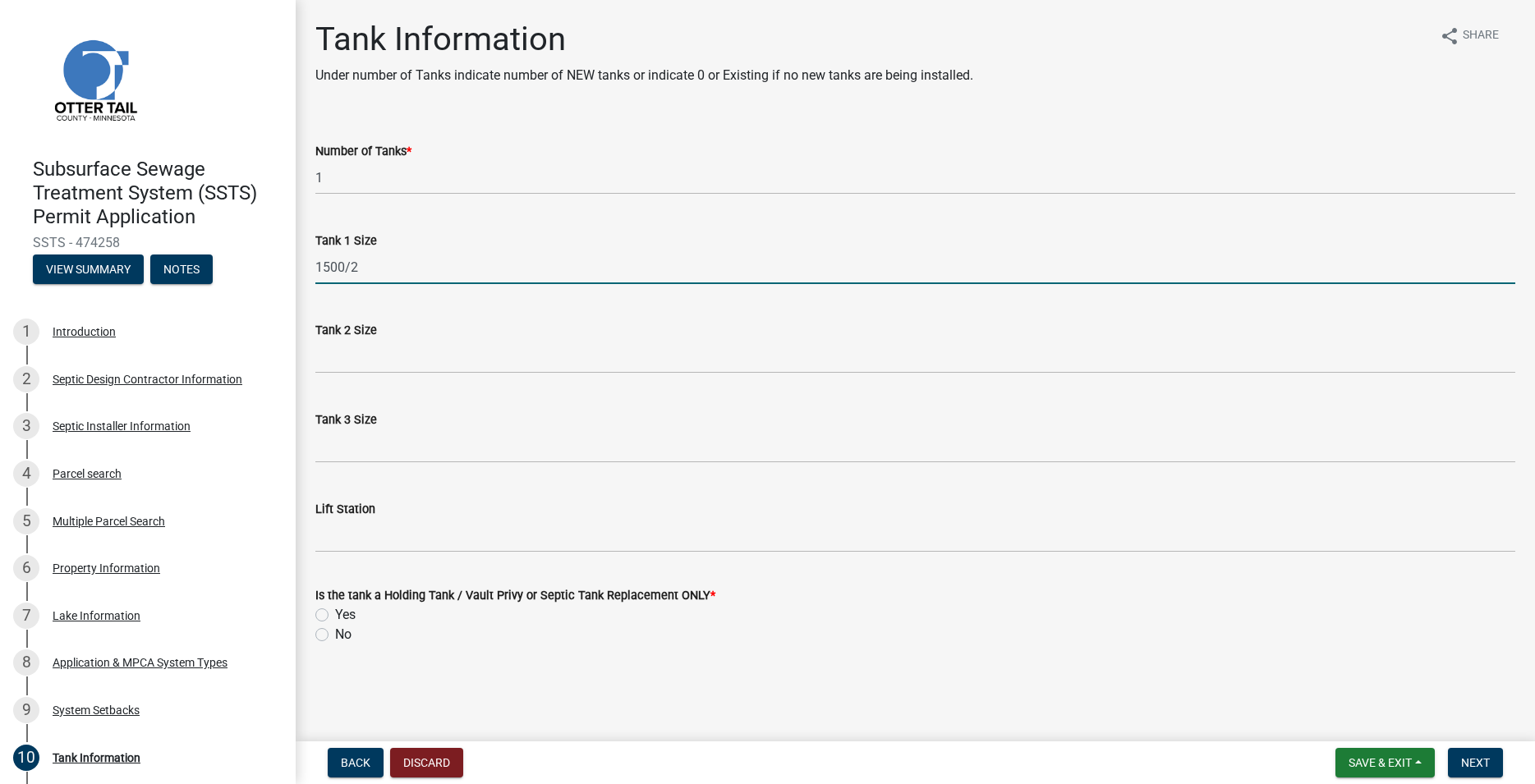
type input "1500/2"
click at [335, 638] on label "No" at bounding box center [343, 635] width 17 height 20
click at [335, 636] on input "No" at bounding box center [340, 630] width 11 height 11
radio input "true"
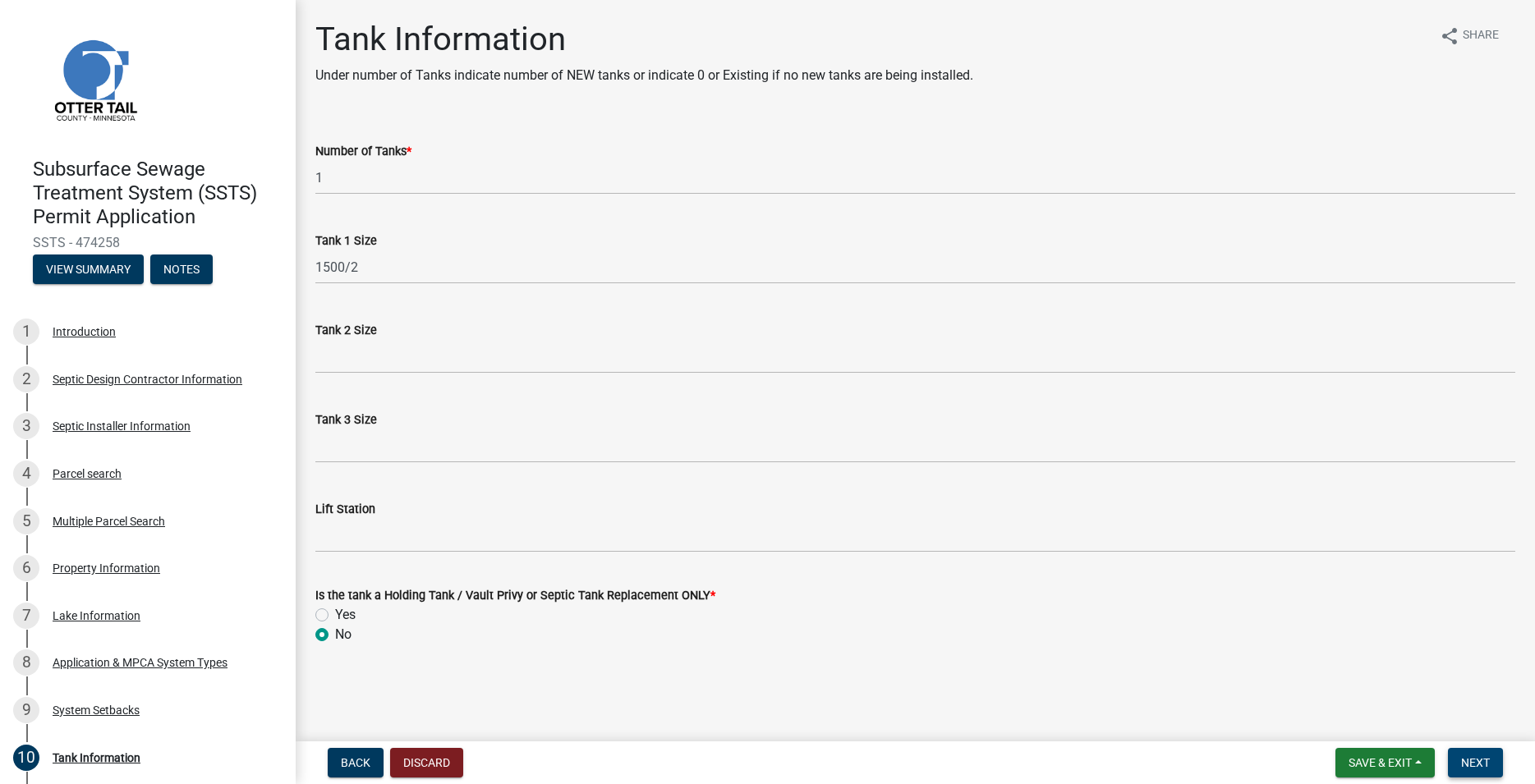
click at [1460, 757] on button "Next" at bounding box center [1475, 762] width 55 height 29
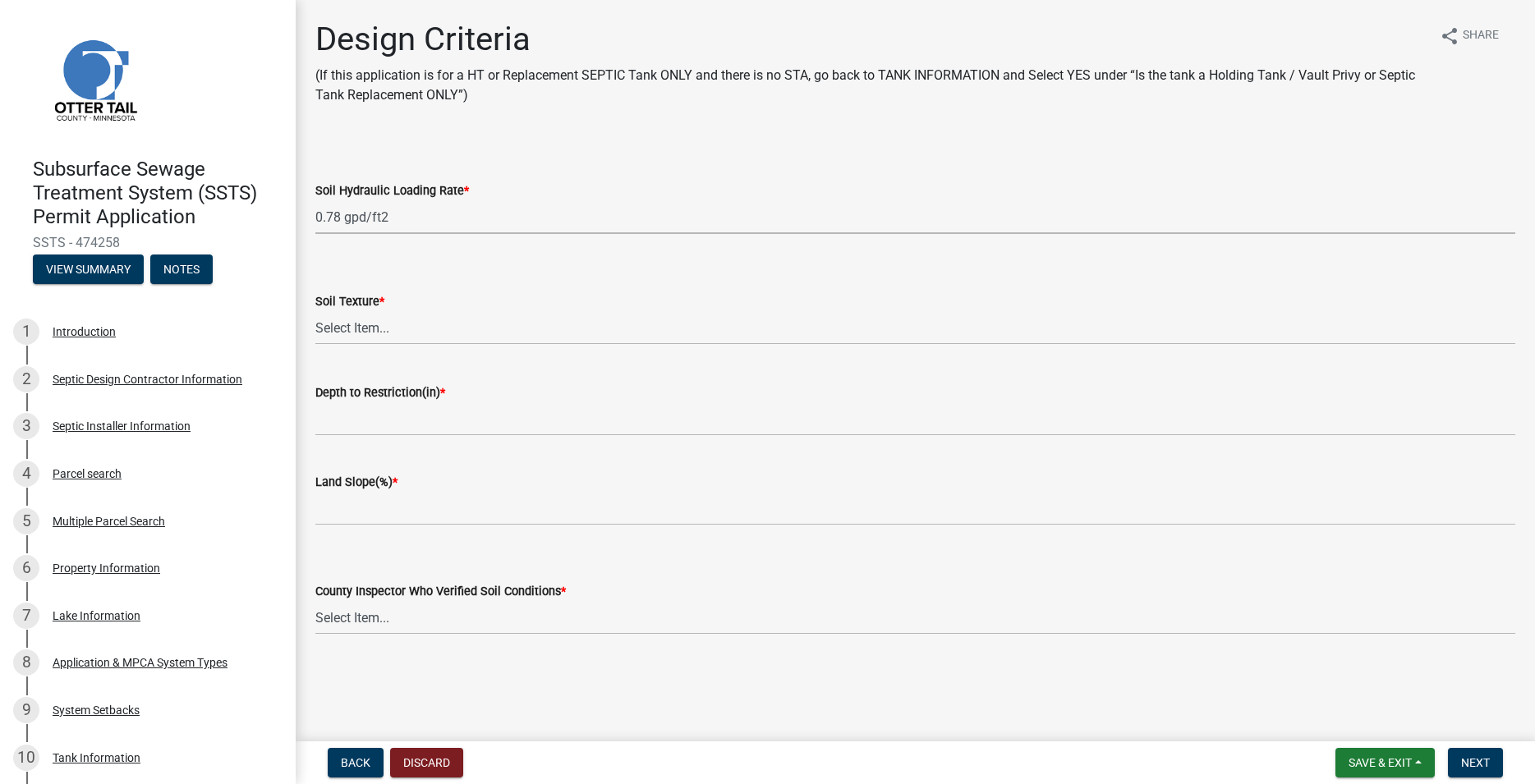
click option "0.78 gpd/ft2" at bounding box center [0, 0] width 0 height 0
select select "b8a1b220-aca7-4670-a1f5-0f0b15eabd52"
click option "[PERSON_NAME] (SL)" at bounding box center [0, 0] width 0 height 0
select select "70eb23f8-102f-4072-81d7-b3b0dd1c94c8"
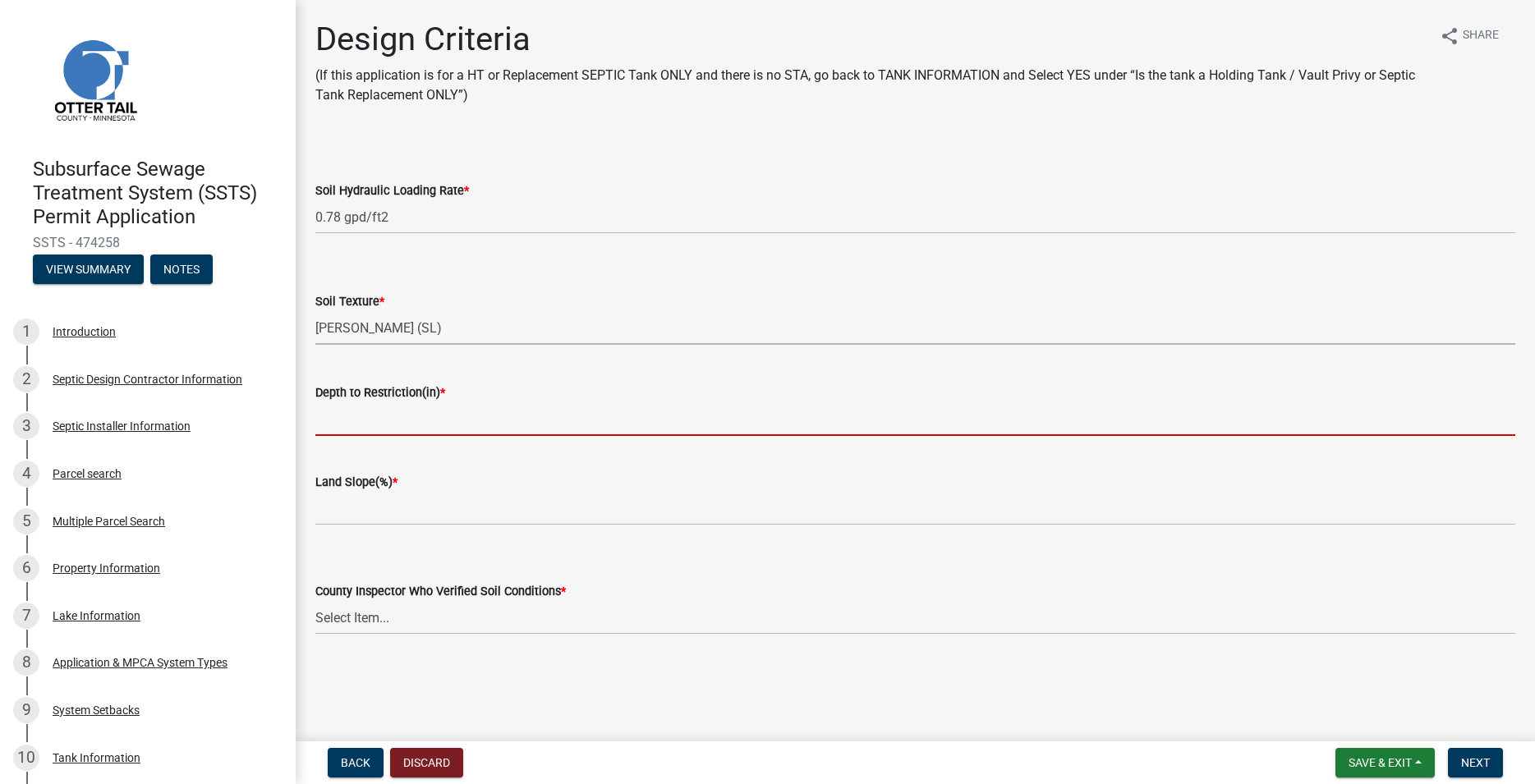
click at [400, 416] on input "Depth to Restriction(in) *" at bounding box center [915, 419] width 1200 height 33
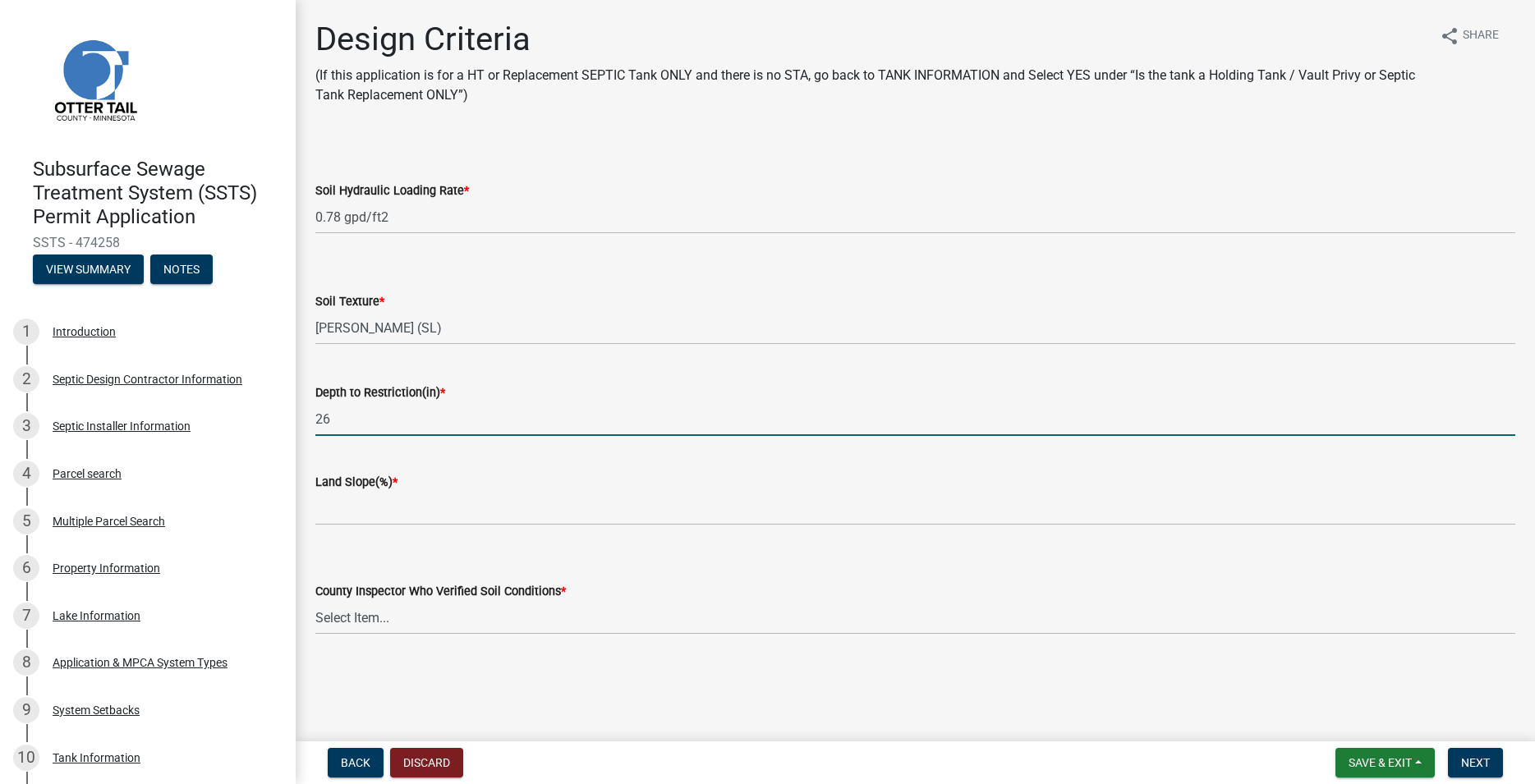
type input "26"
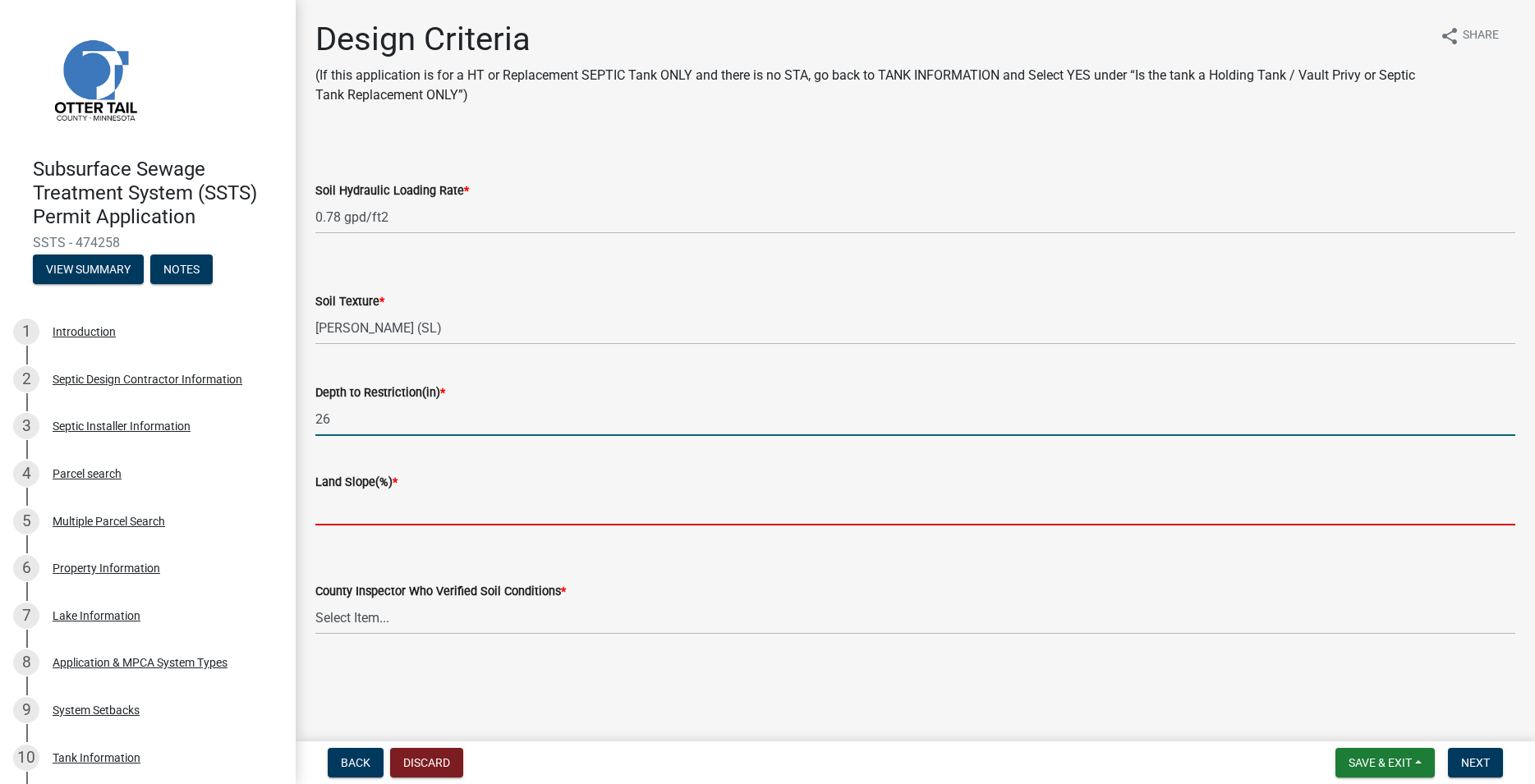
click at [373, 510] on input "Land Slope(%) *" at bounding box center [915, 508] width 1200 height 33
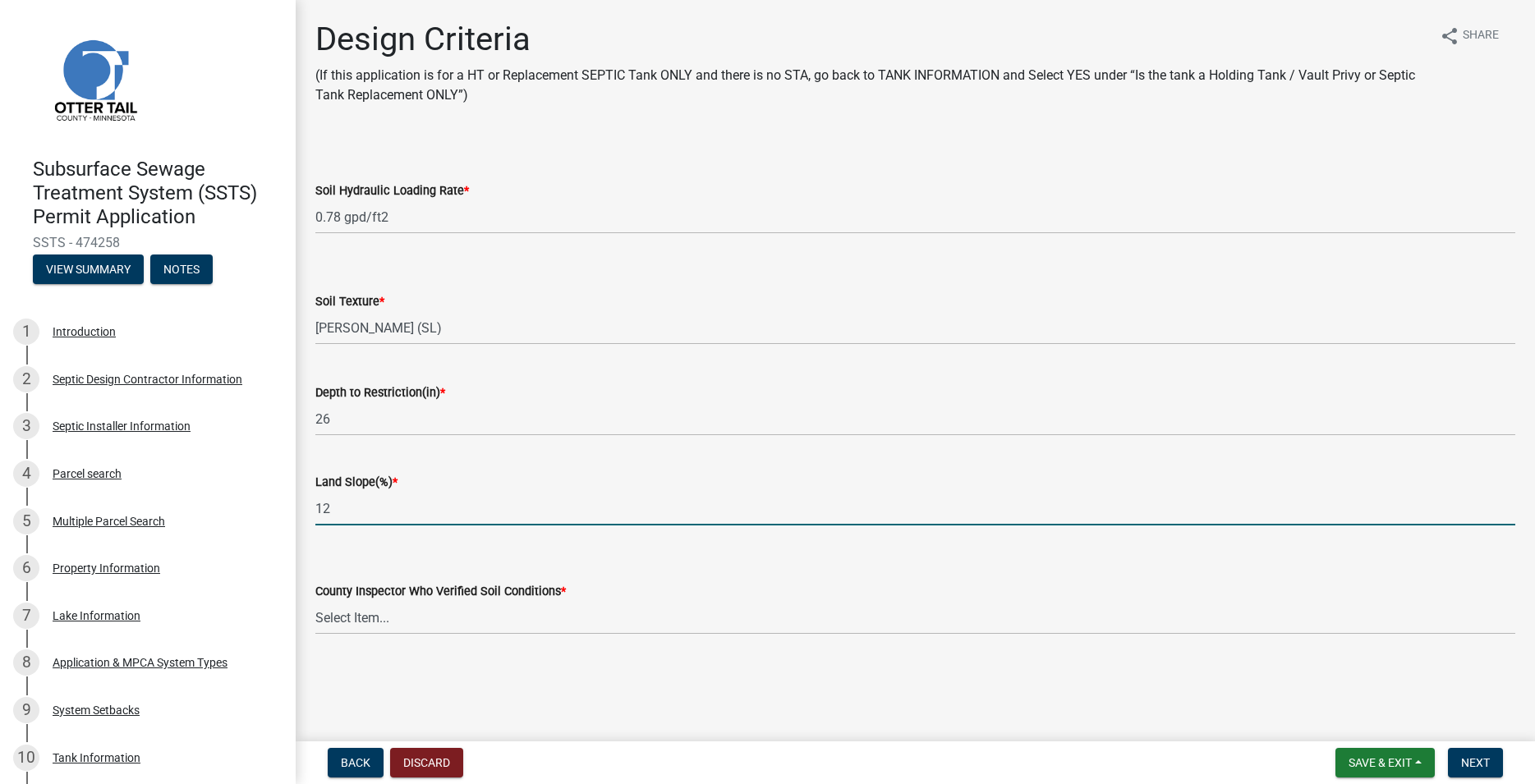
type input "12"
click at [315, 601] on select "Select Item... [PERSON_NAME] [PERSON_NAME] [PERSON_NAME] [PERSON_NAME] [PERSON_…" at bounding box center [915, 617] width 1200 height 33
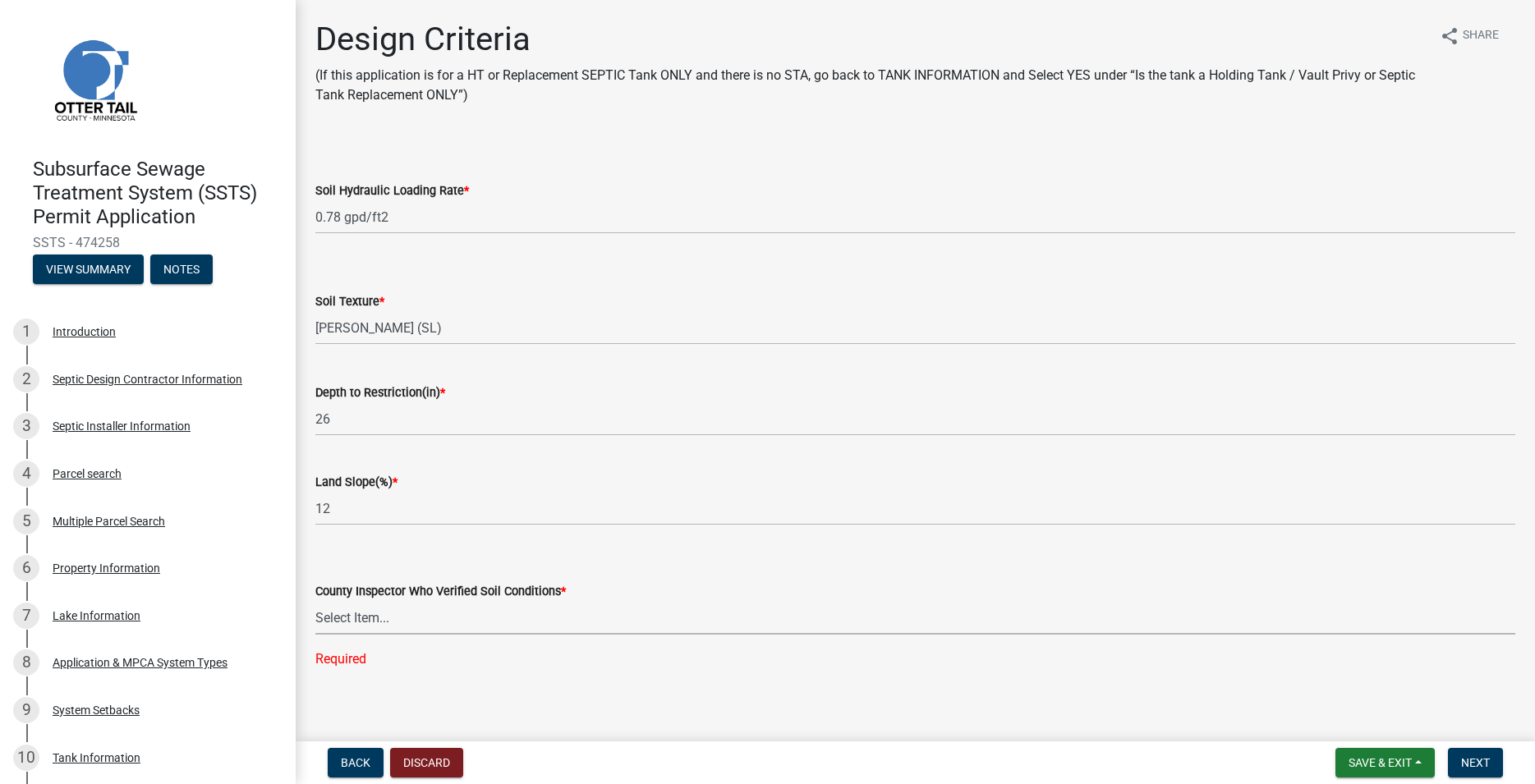
click at [315, 601] on select "Select Item... [PERSON_NAME] [PERSON_NAME] [PERSON_NAME] [PERSON_NAME] [PERSON_…" at bounding box center [915, 617] width 1200 height 33
click option "[PERSON_NAME]" at bounding box center [0, 0] width 0 height 0
select select "643267e1-855b-462d-a385-c521968adb40"
click at [1498, 762] on button "Next" at bounding box center [1475, 762] width 55 height 29
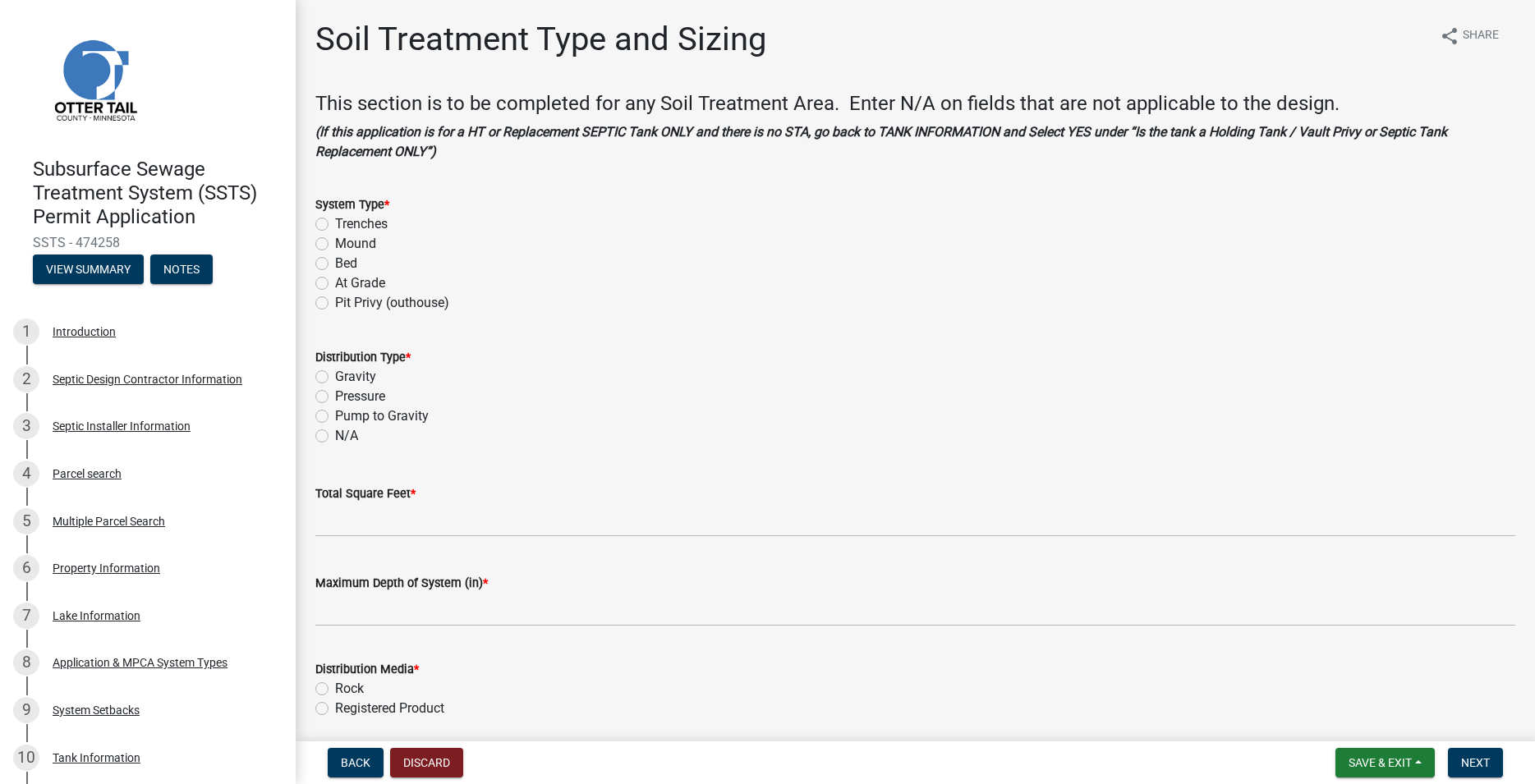
click at [335, 247] on label "Mound" at bounding box center [355, 244] width 41 height 20
click at [335, 245] on input "Mound" at bounding box center [340, 239] width 11 height 11
radio input "true"
click at [335, 394] on label "Pressure" at bounding box center [360, 397] width 50 height 20
click at [335, 394] on input "Pressure" at bounding box center [340, 392] width 11 height 11
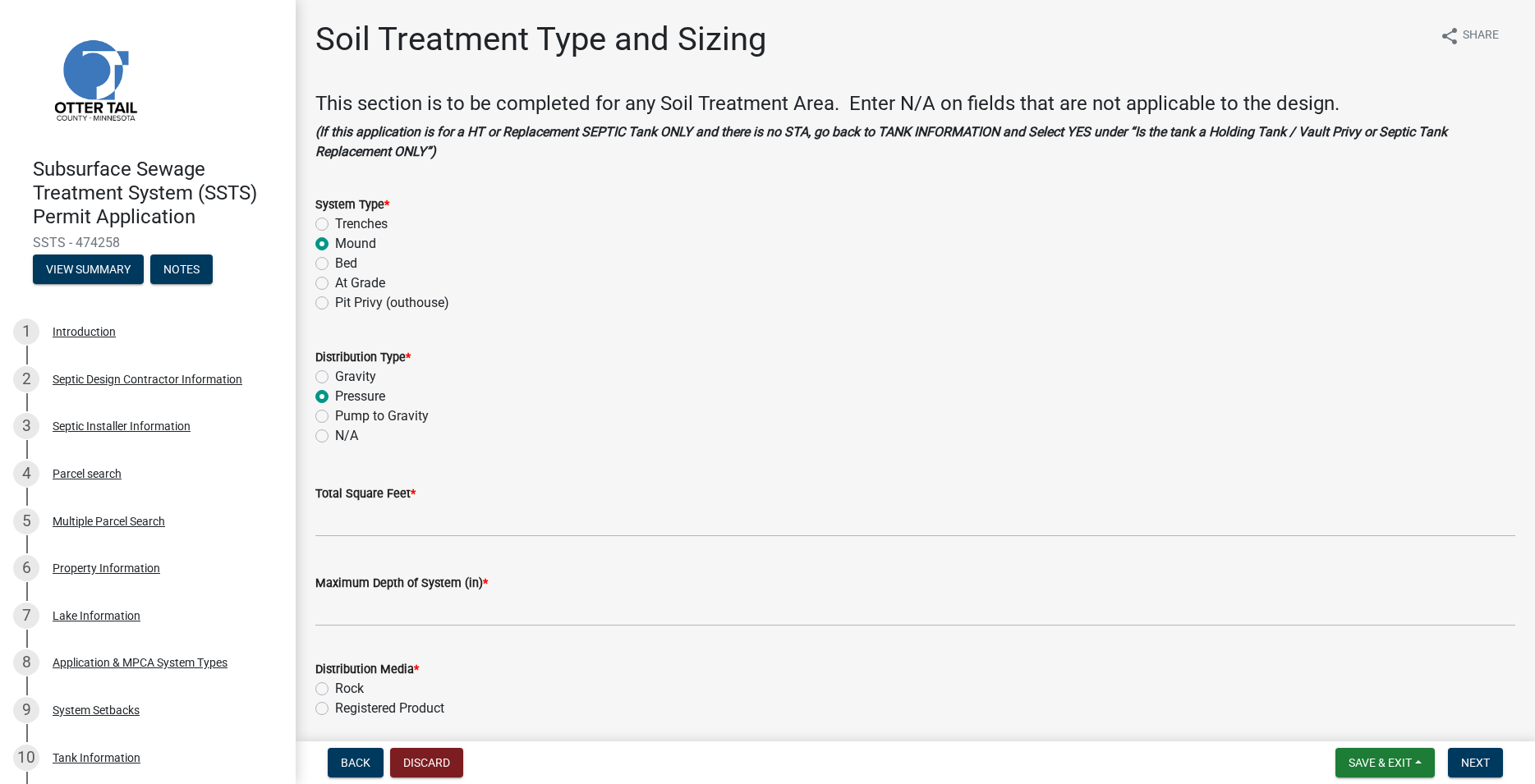
radio input "true"
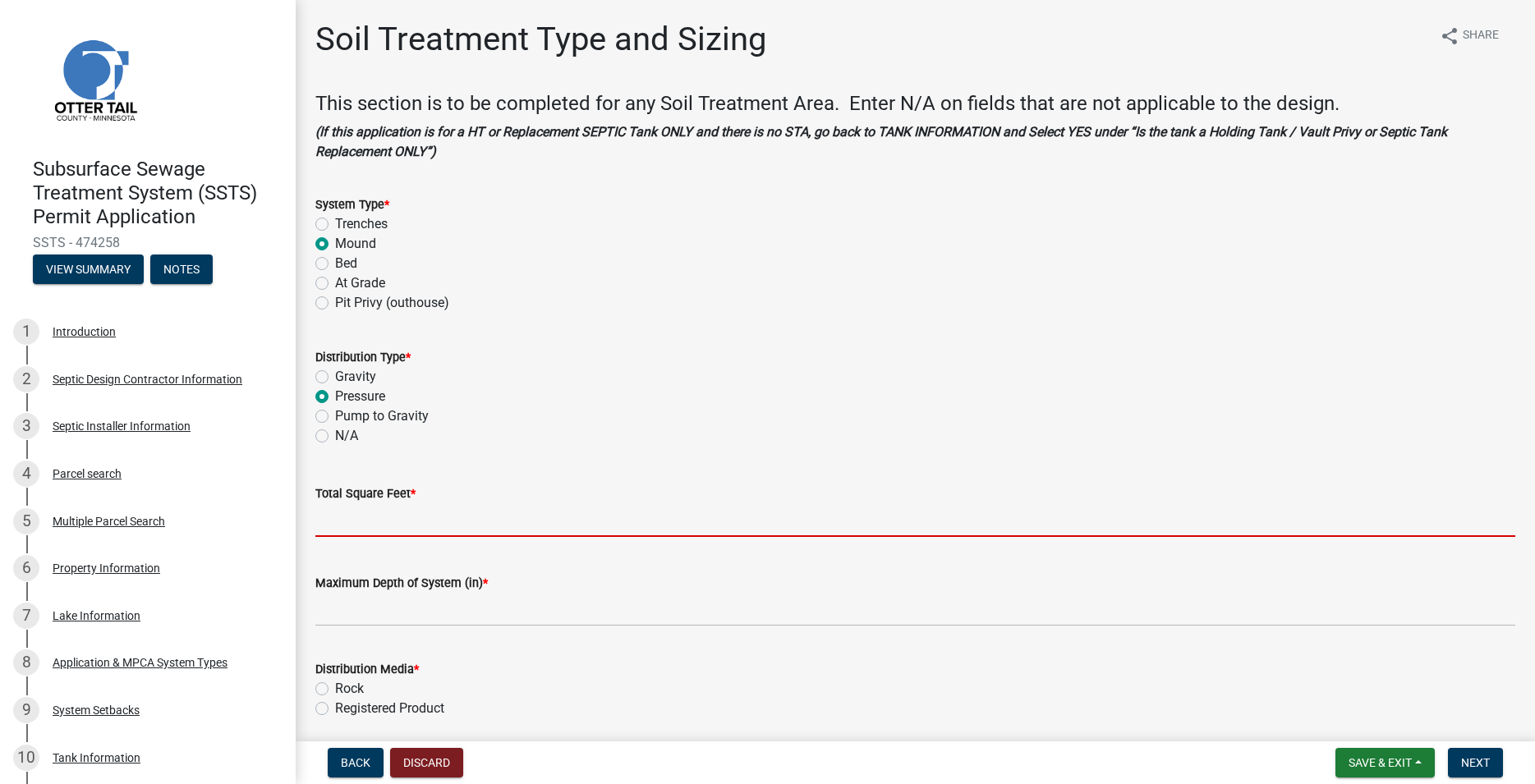
click at [354, 516] on input "Total Square Feet *" at bounding box center [915, 520] width 1200 height 33
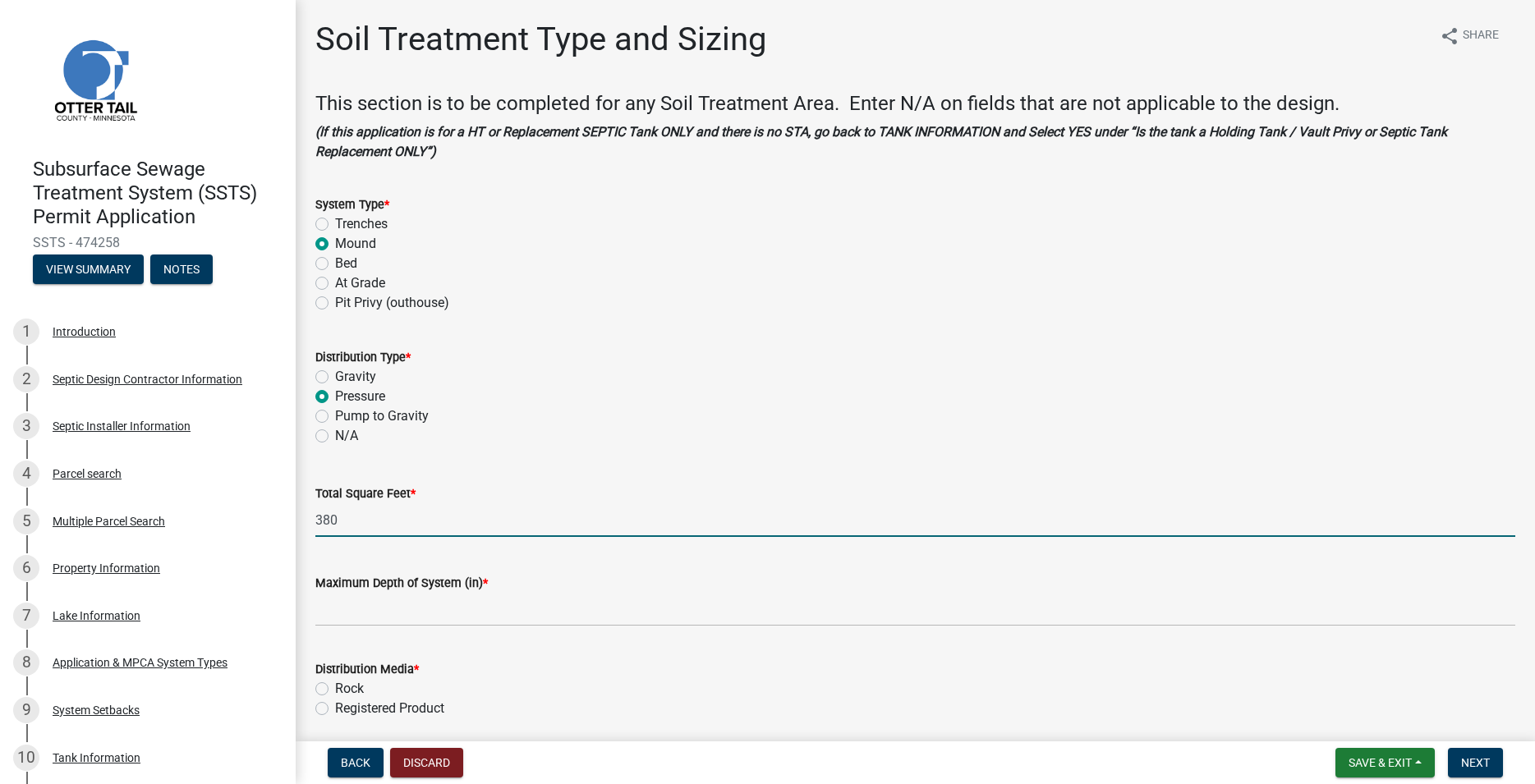
type input "380"
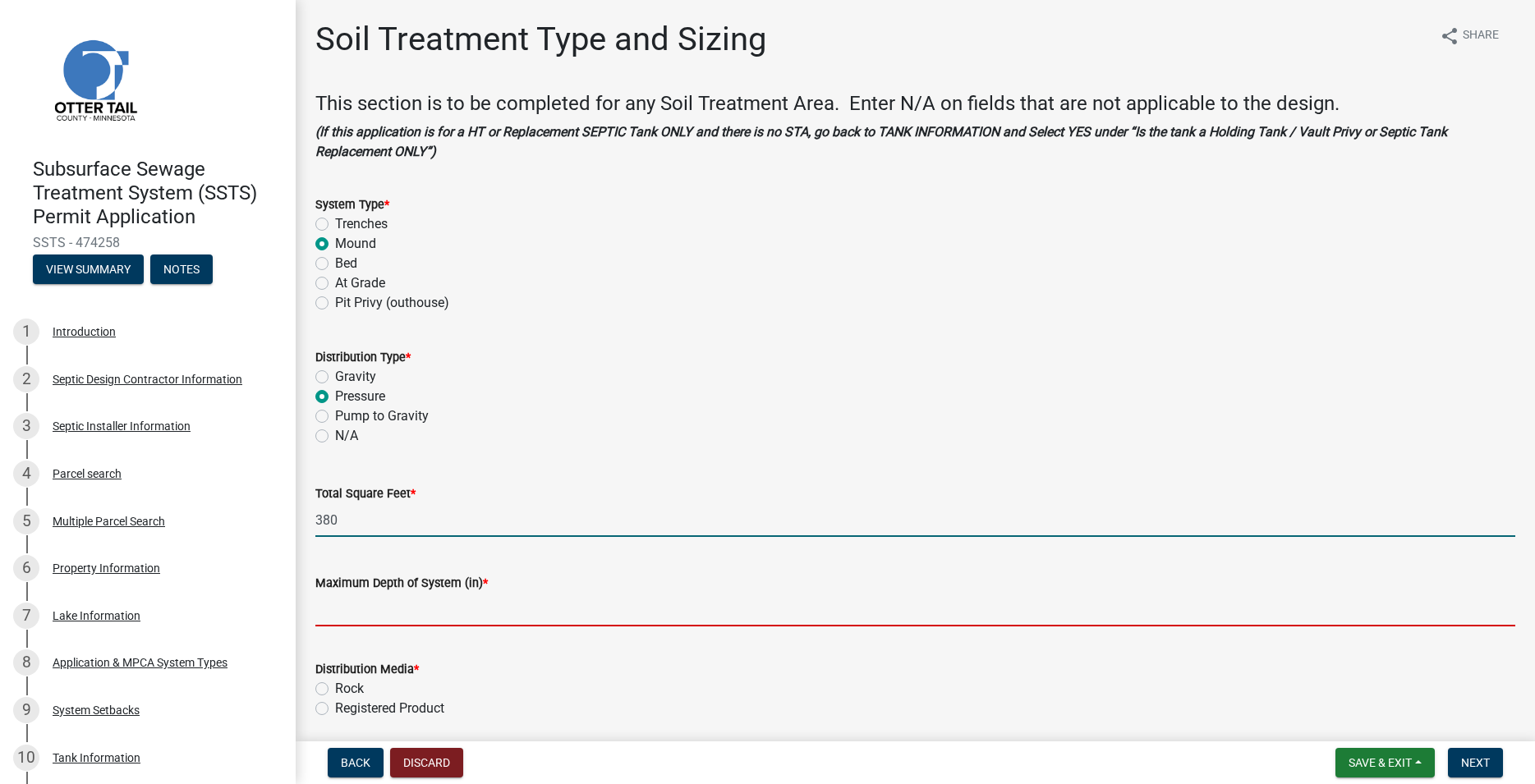
click at [337, 594] on input "Maximum Depth of System (in) *" at bounding box center [915, 609] width 1200 height 33
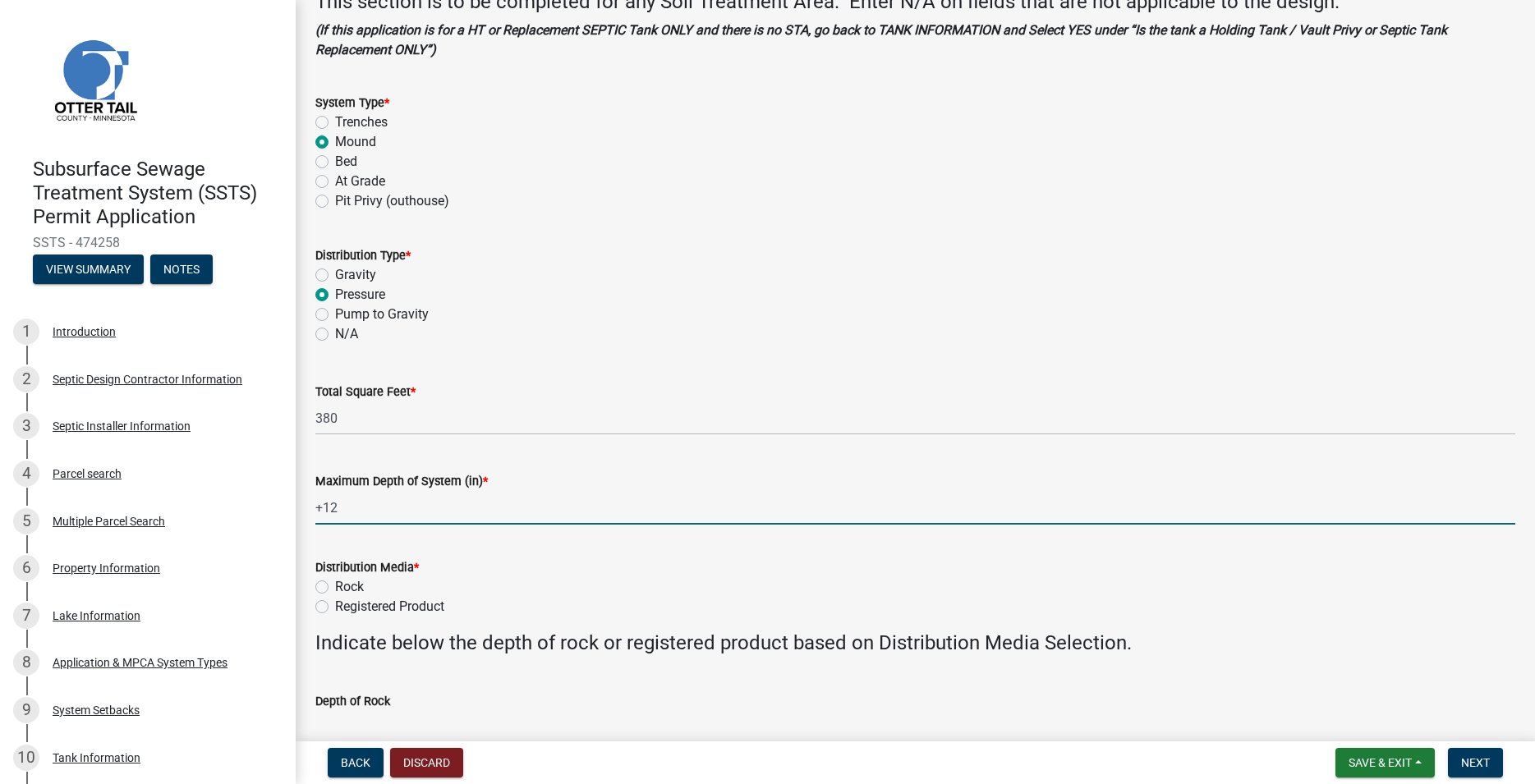
scroll to position [187, 0]
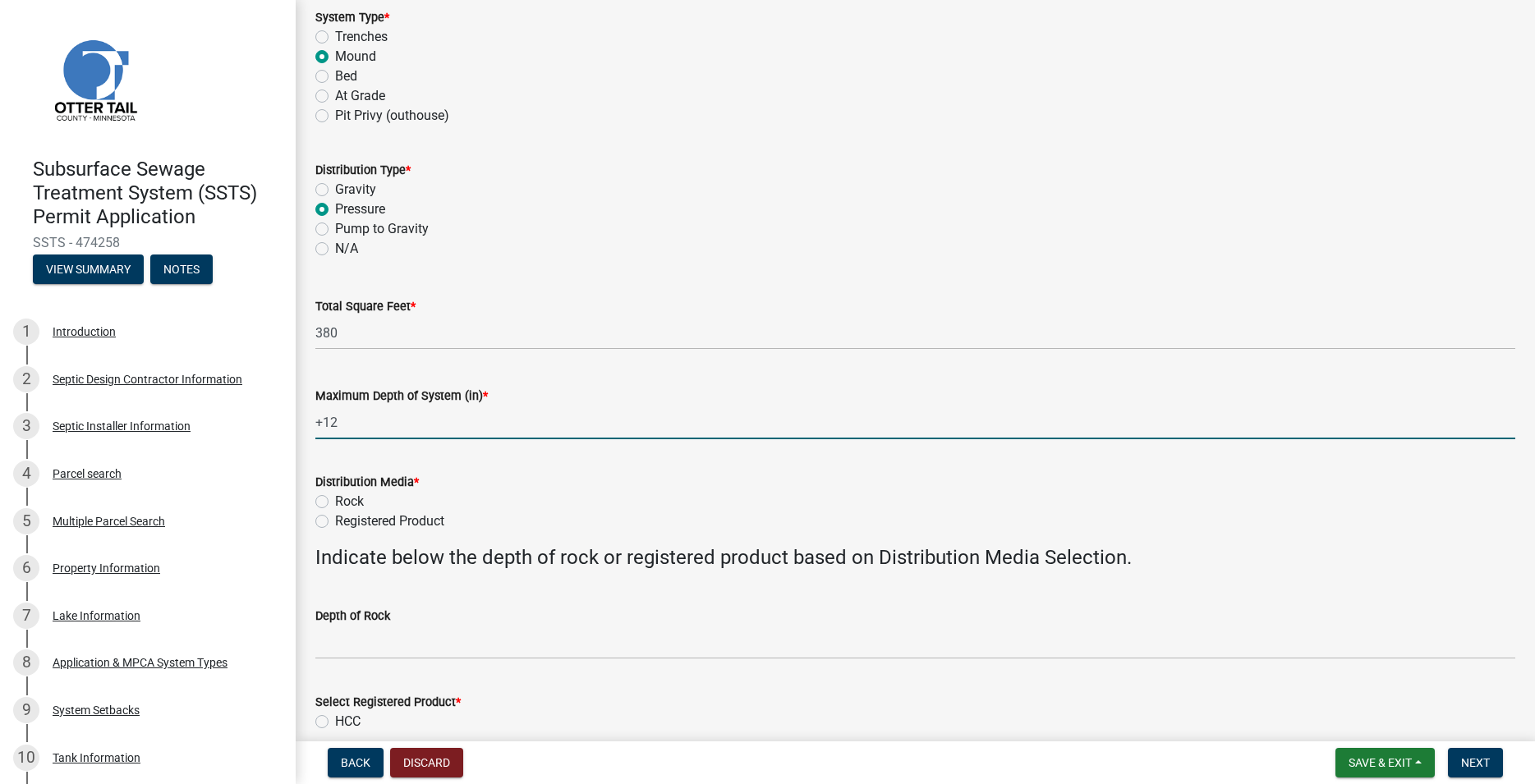
type input "+12"
click at [335, 501] on label "Rock" at bounding box center [349, 502] width 28 height 20
click at [335, 501] on input "Rock" at bounding box center [340, 497] width 11 height 11
radio input "true"
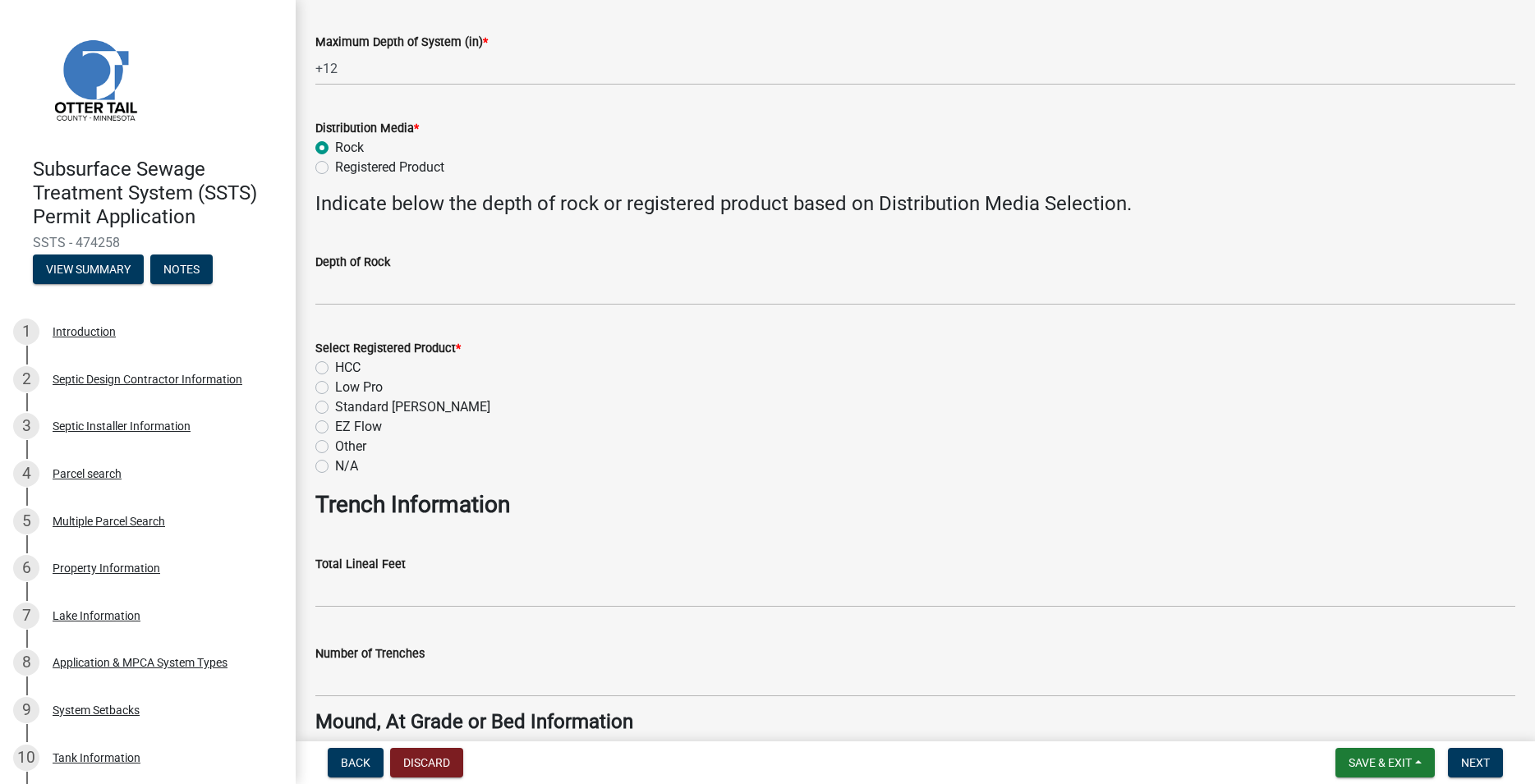
scroll to position [562, 0]
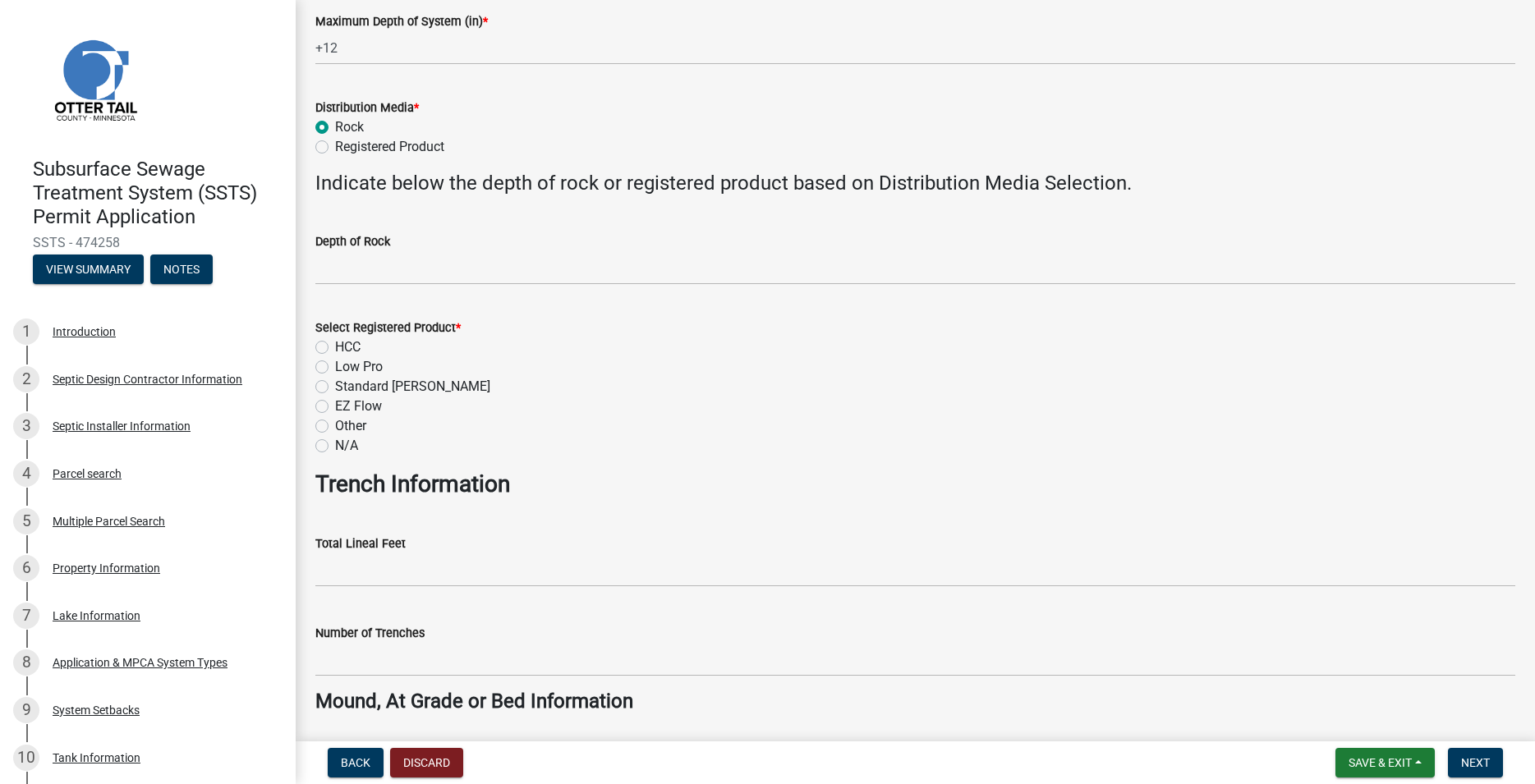
click at [335, 446] on label "N/A" at bounding box center [347, 446] width 23 height 20
click at [335, 446] on input "N/A" at bounding box center [340, 441] width 11 height 11
radio input "true"
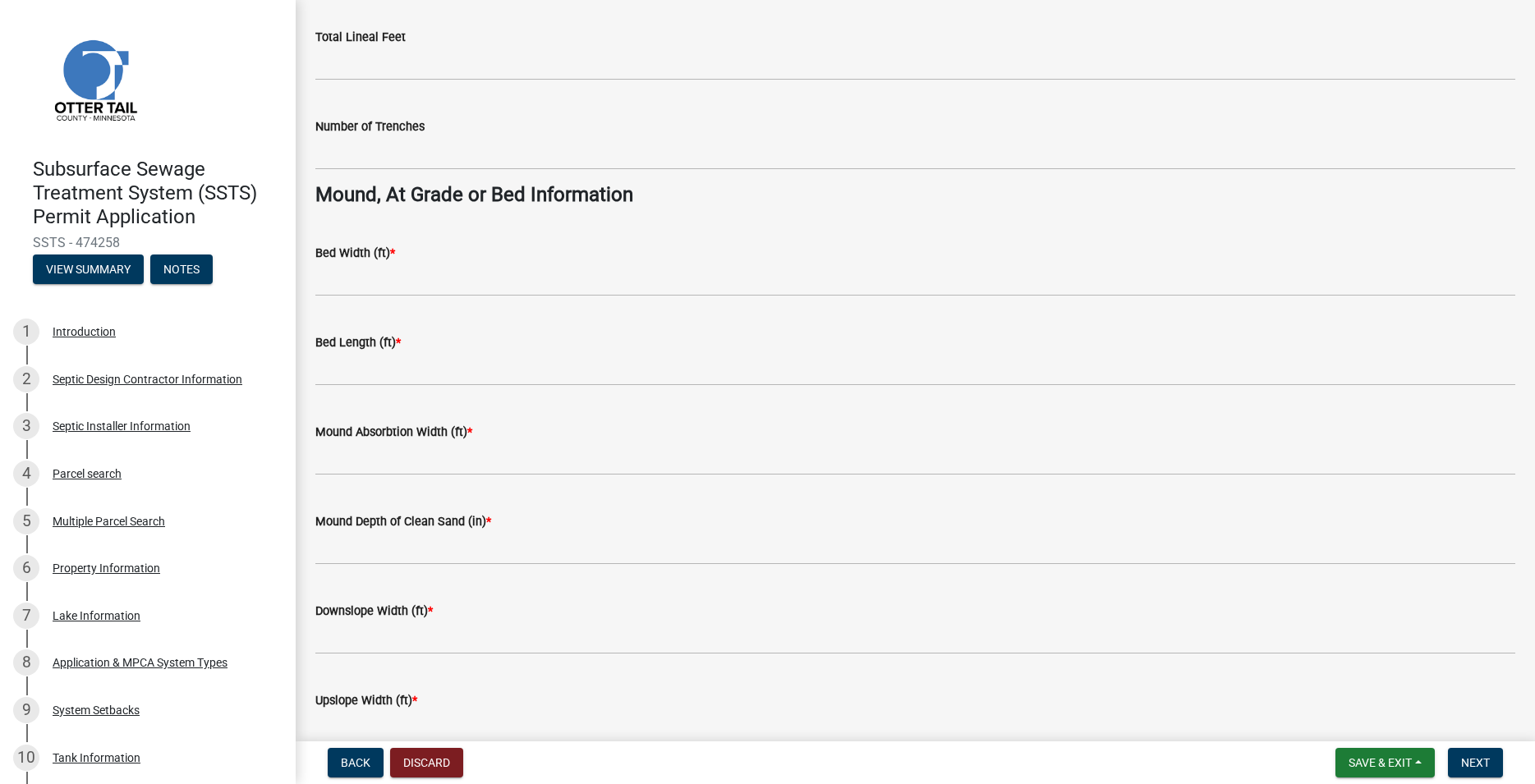
scroll to position [1123, 0]
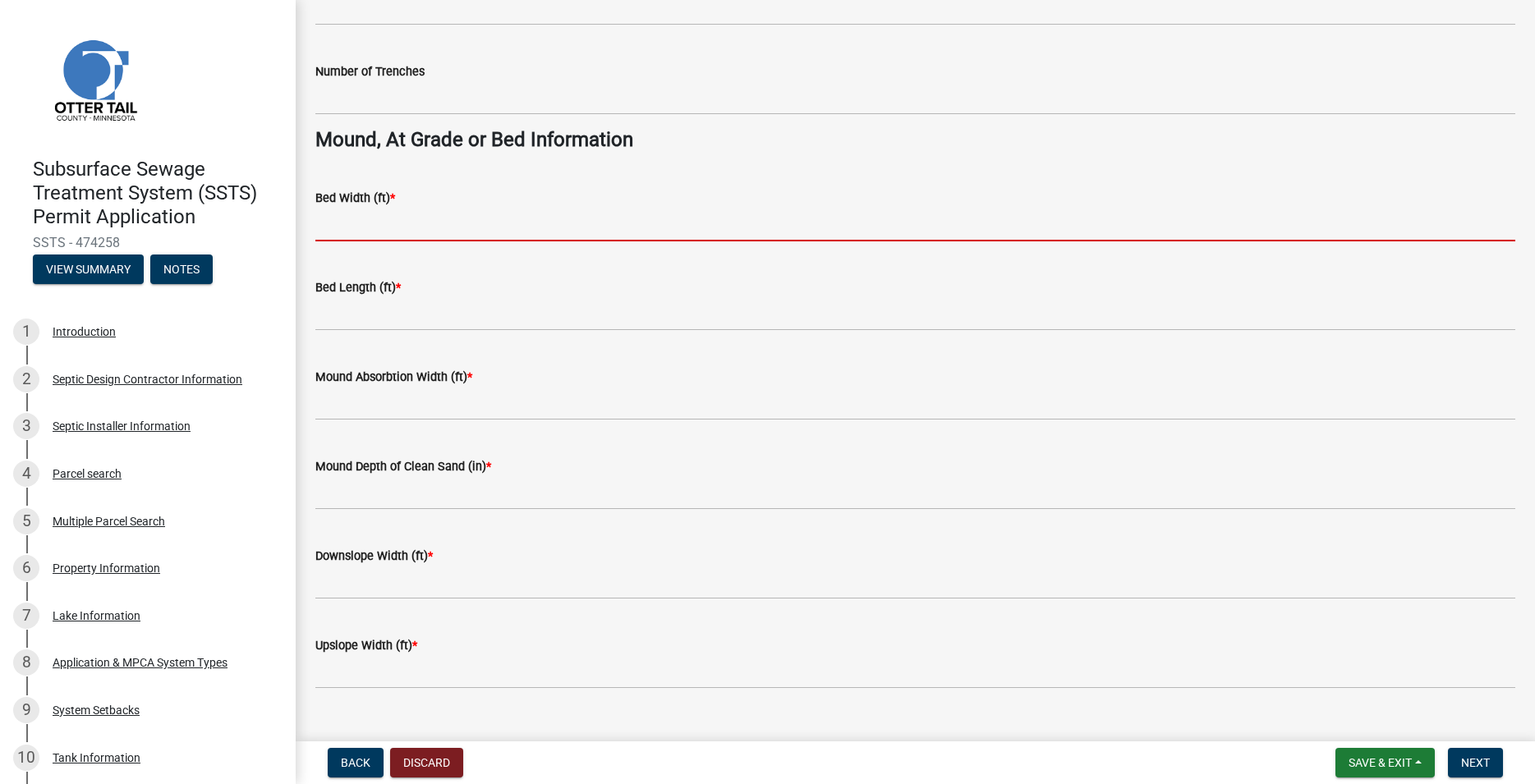
click at [343, 212] on input "Bed Width (ft) *" at bounding box center [915, 224] width 1200 height 33
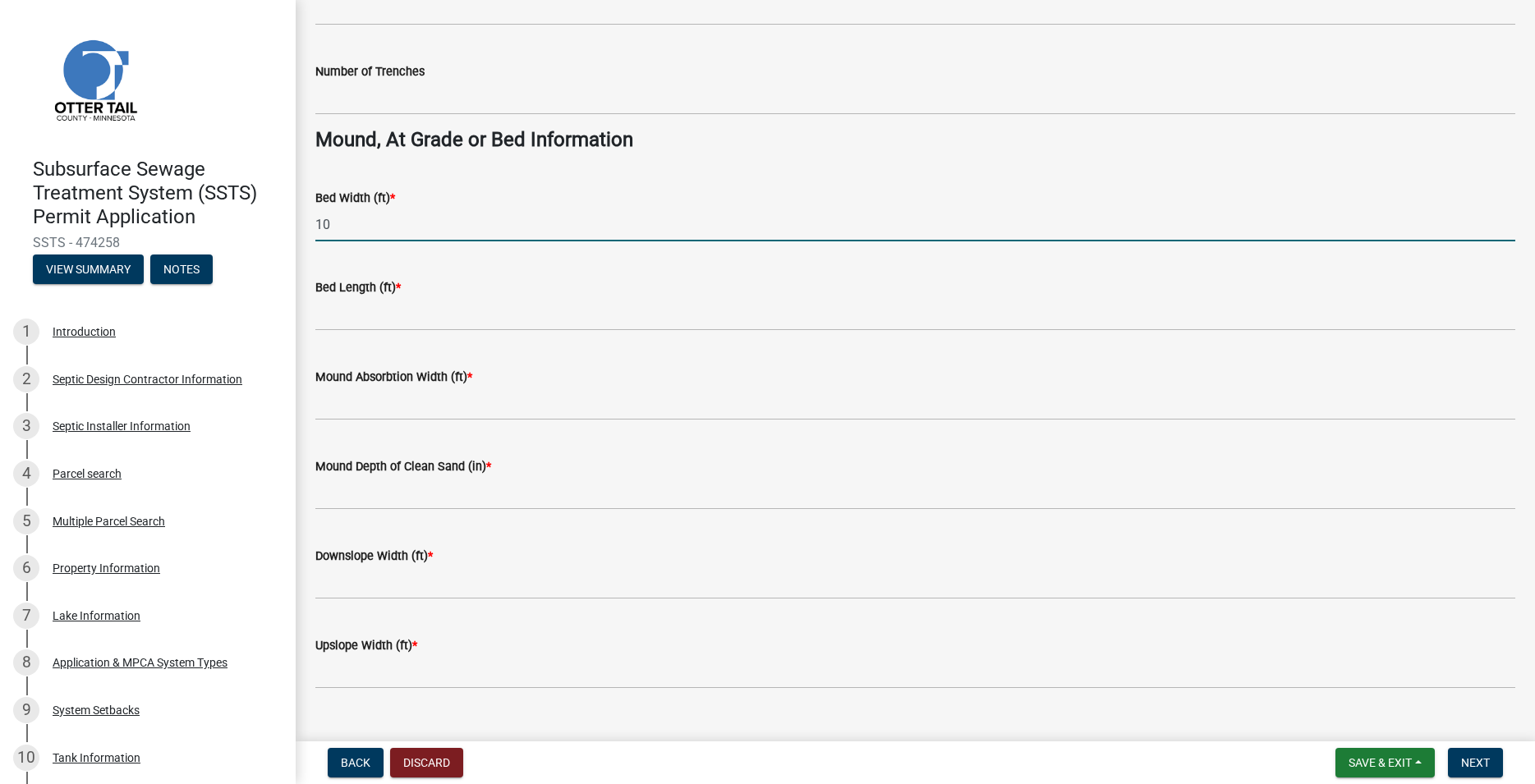
type input "10"
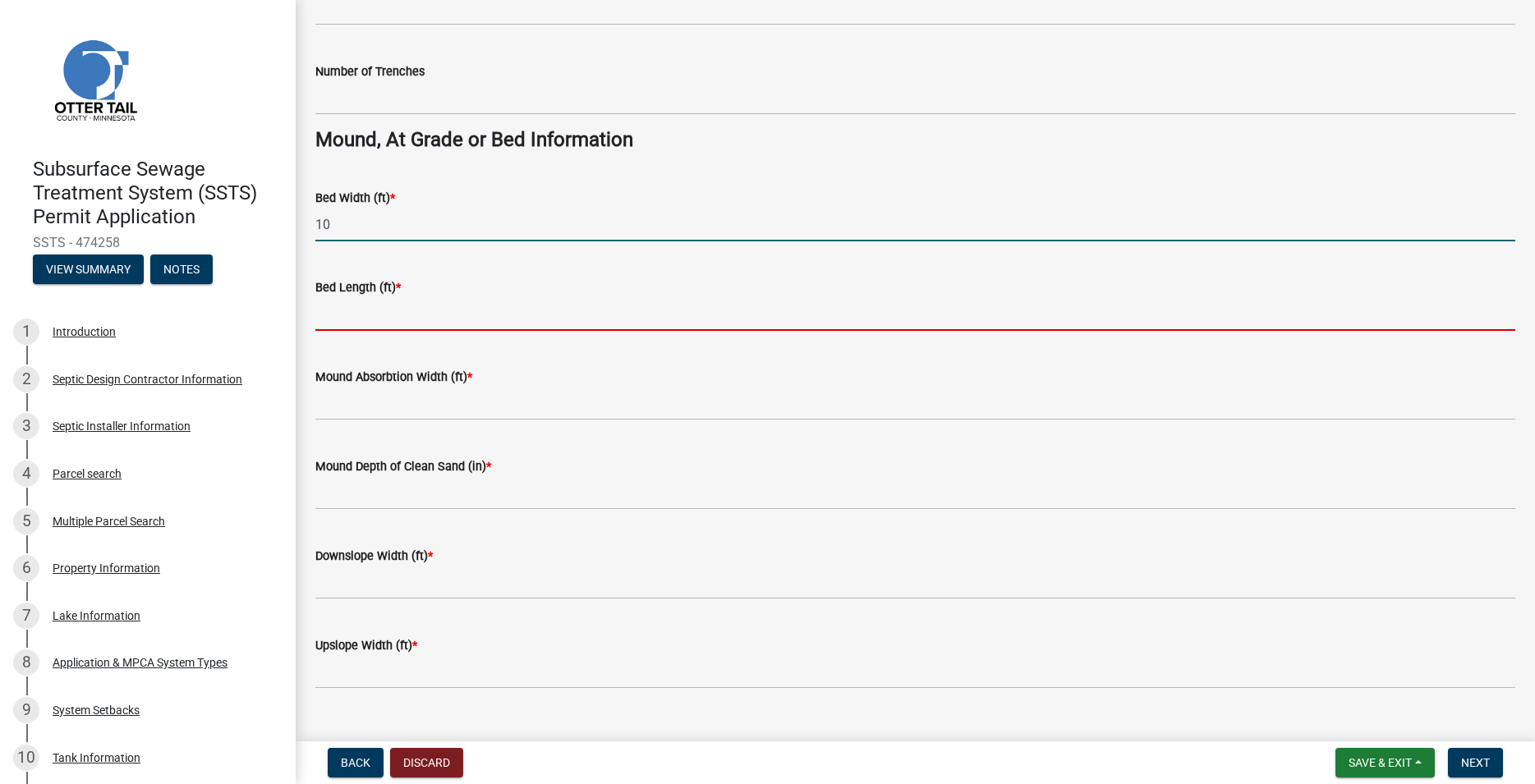
click at [358, 307] on input "Bed Length (ft) *" at bounding box center [915, 314] width 1200 height 33
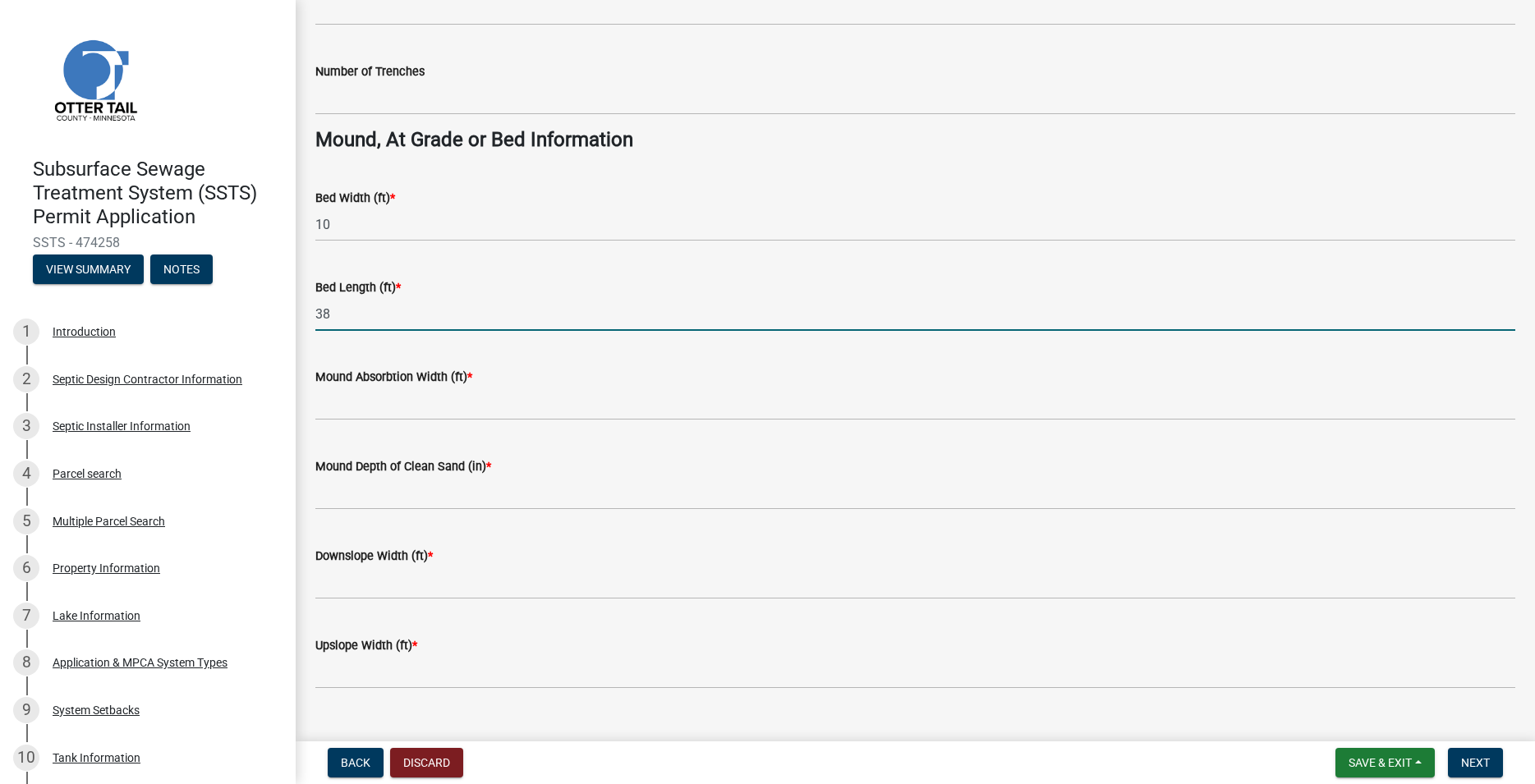
type input "38"
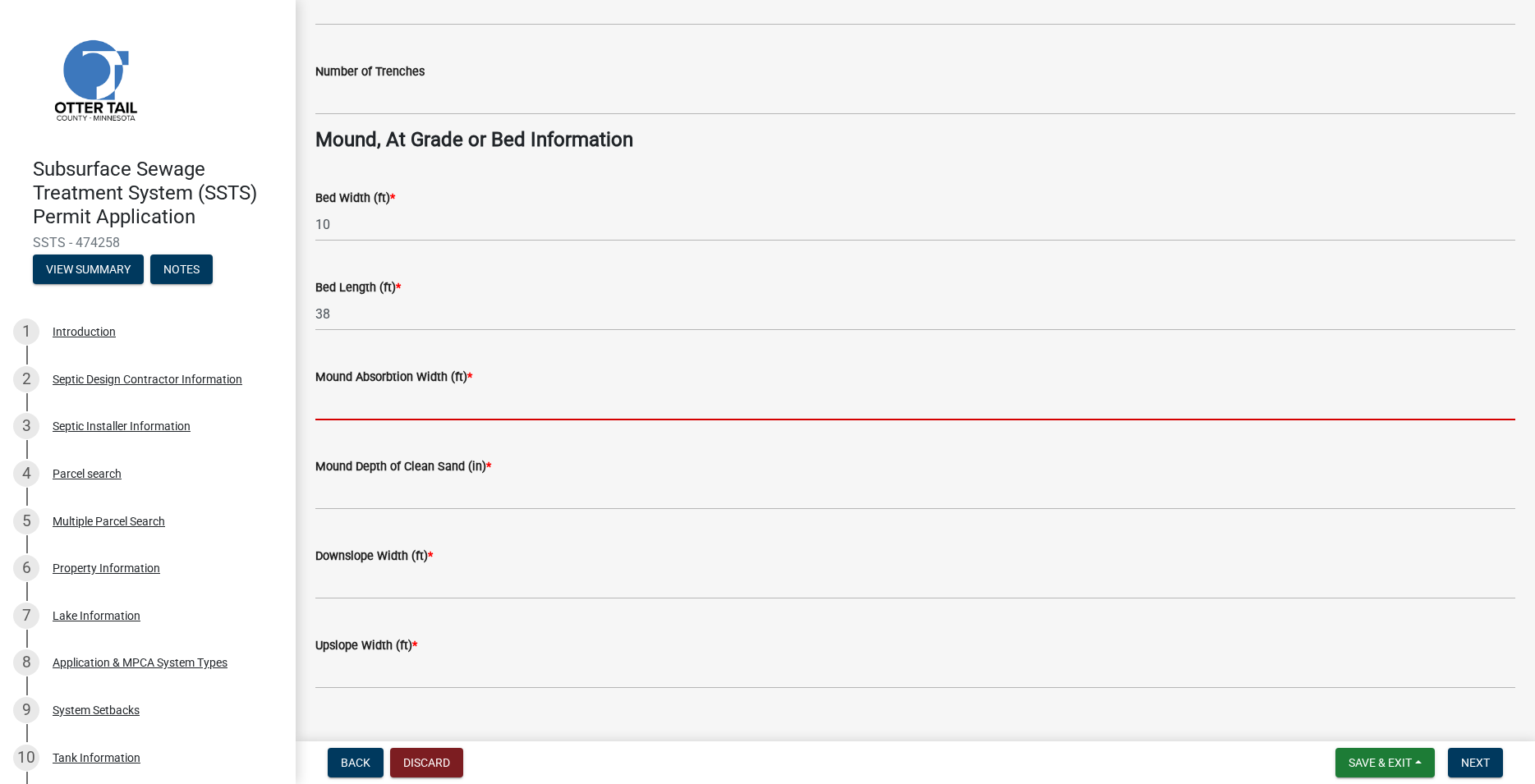
click at [368, 401] on input "Mound Absorbtion Width (ft) *" at bounding box center [915, 403] width 1200 height 33
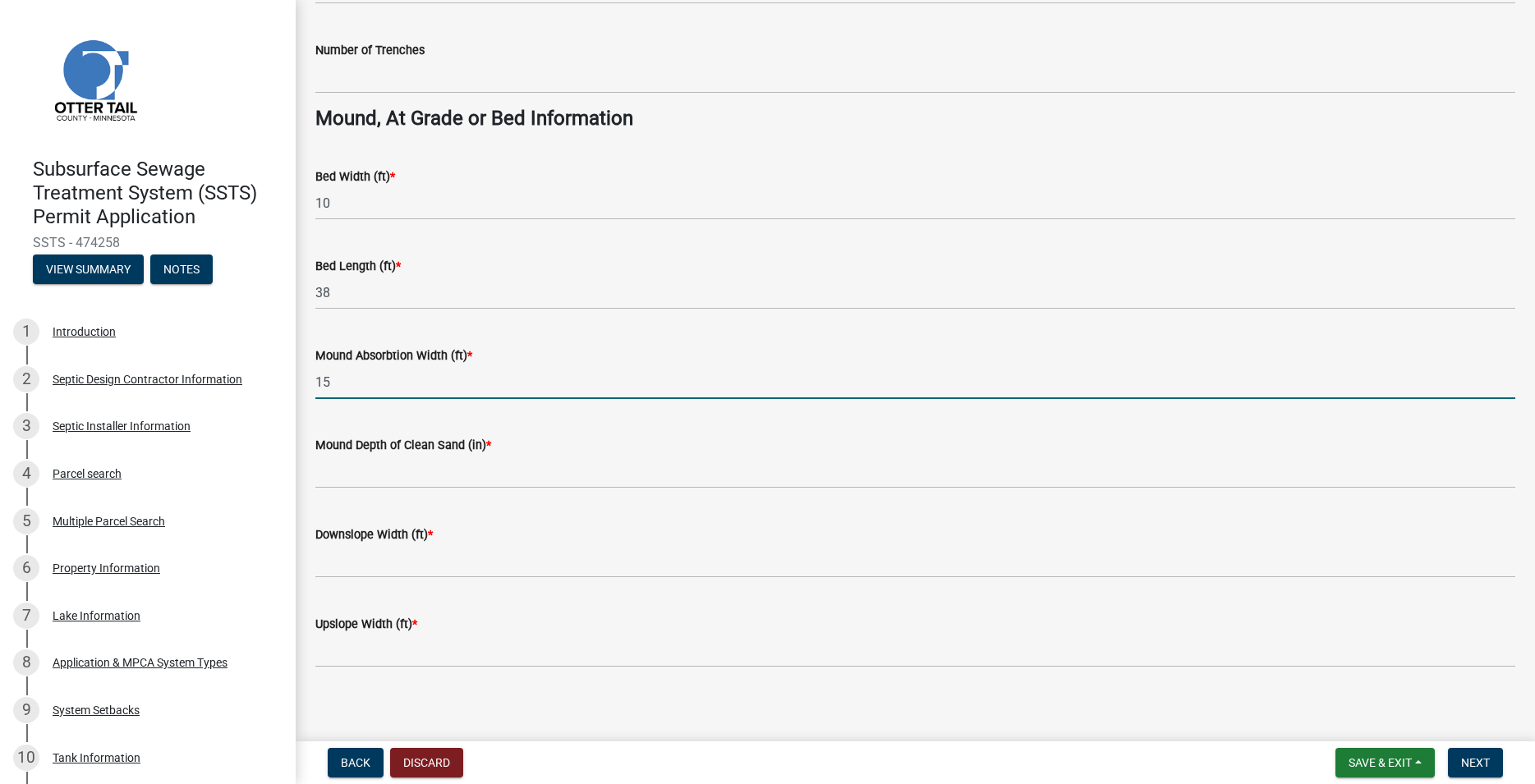
scroll to position [1154, 0]
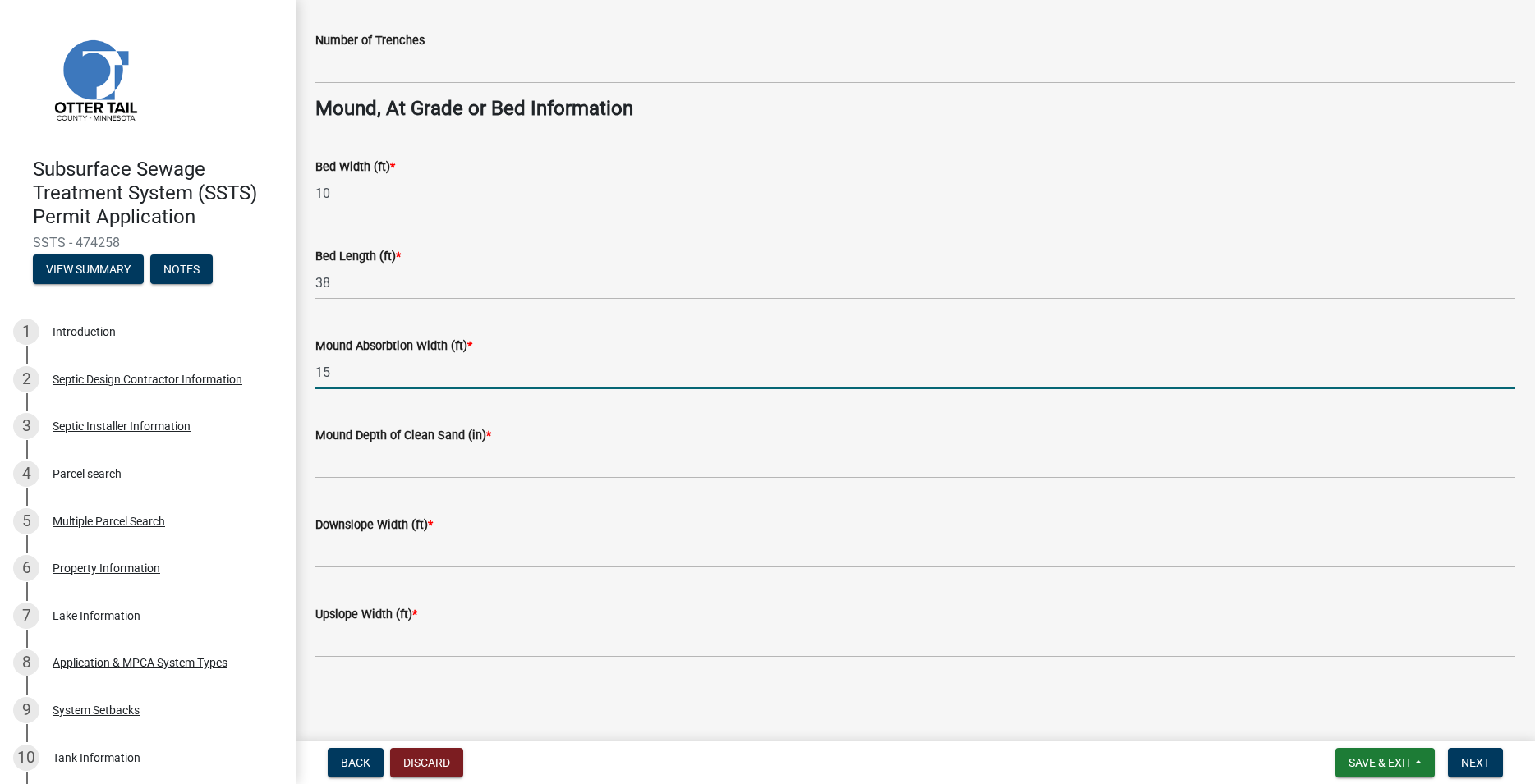
type input "15"
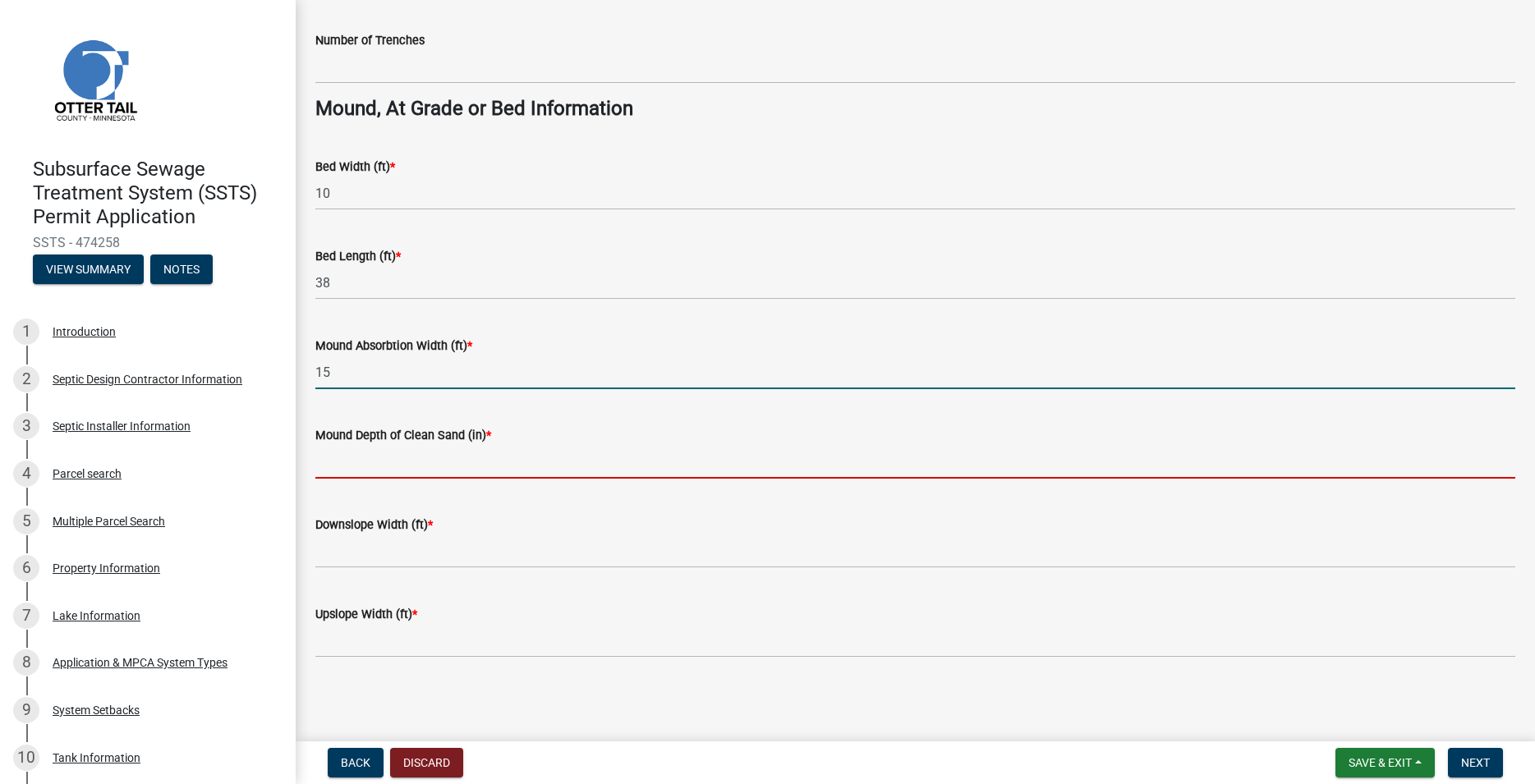
click at [362, 461] on input "Mound Depth of Clean Sand (in) *" at bounding box center [915, 462] width 1200 height 33
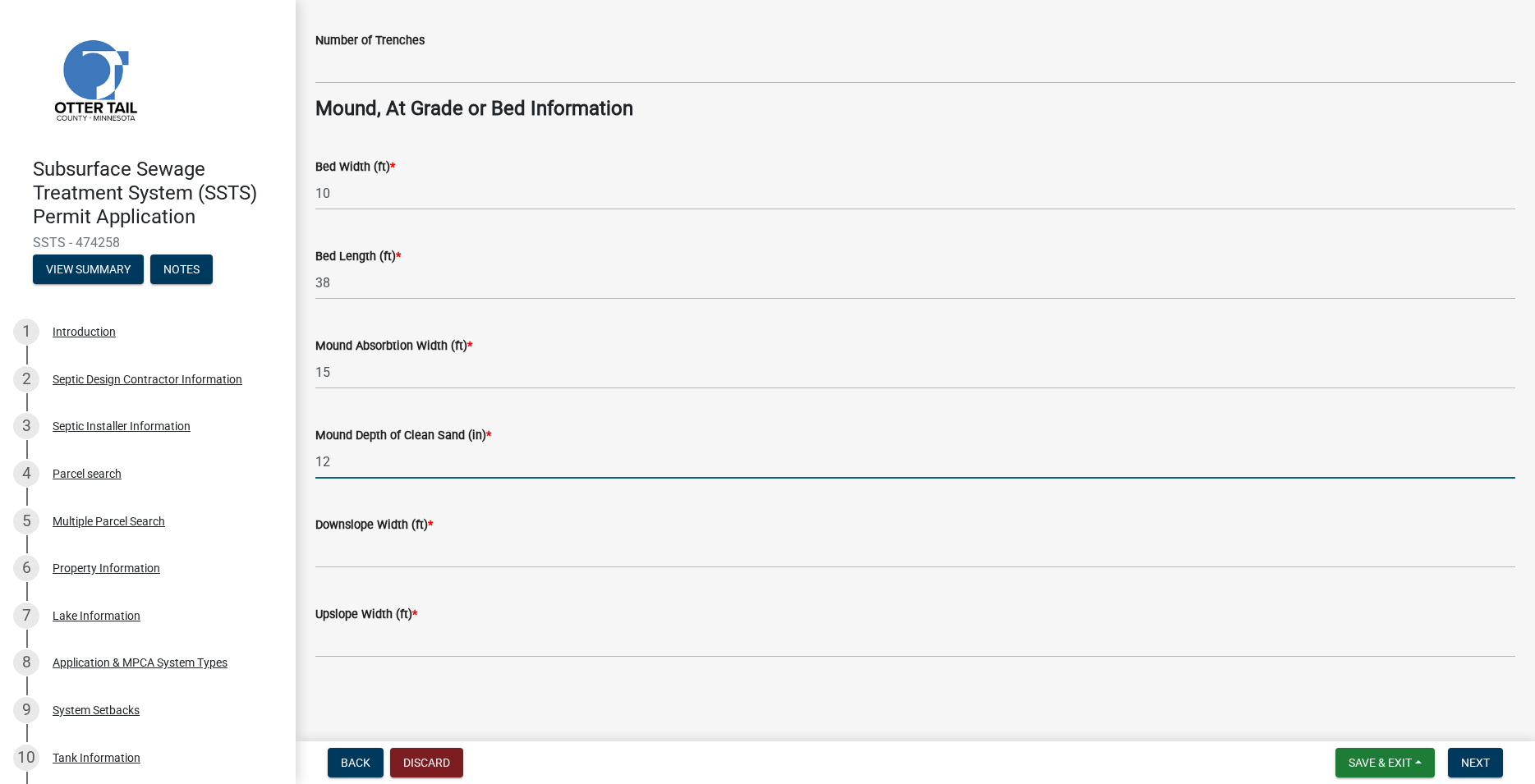
type input "12"
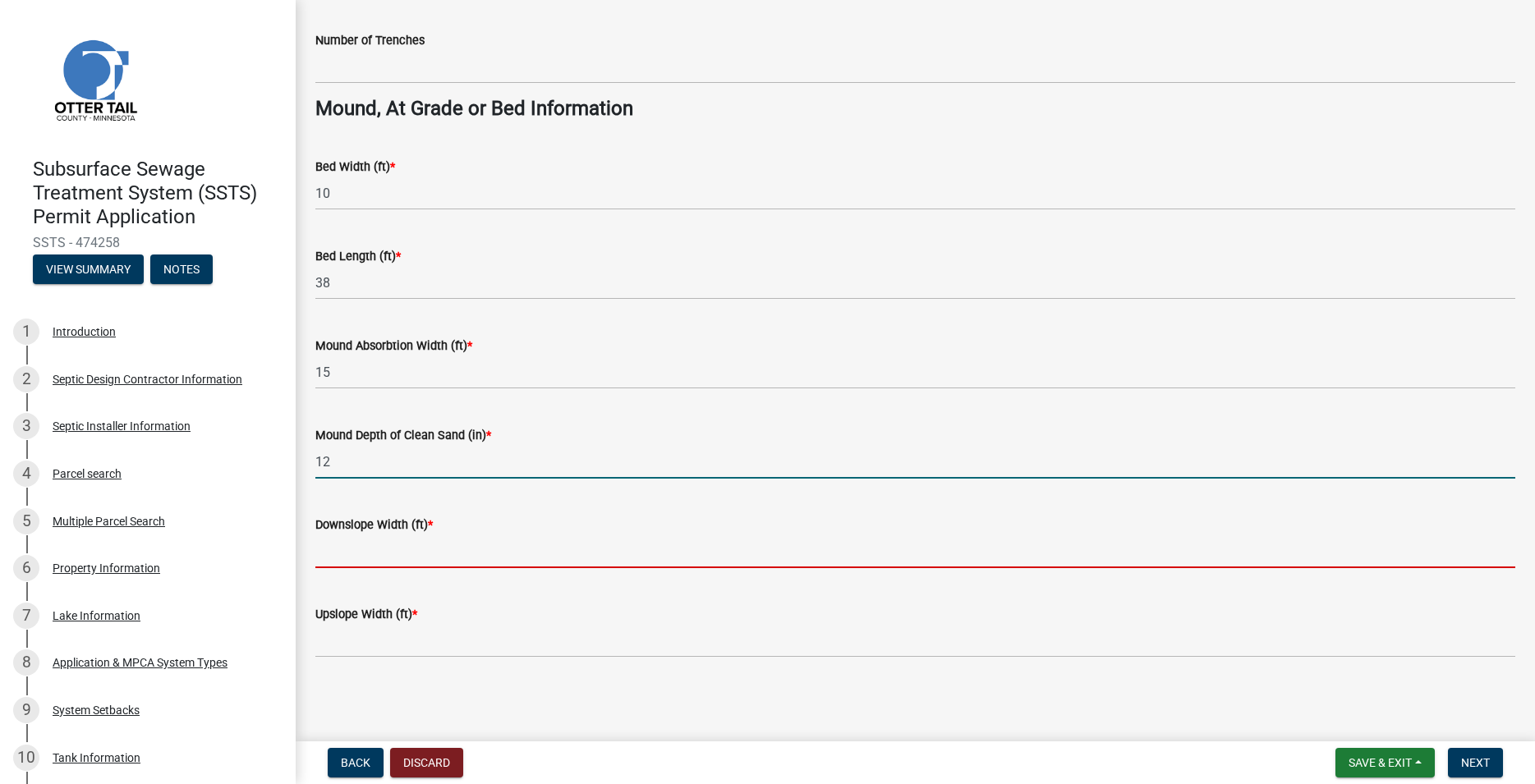
click at [366, 557] on input "Downslope Width (ft) *" at bounding box center [915, 551] width 1200 height 33
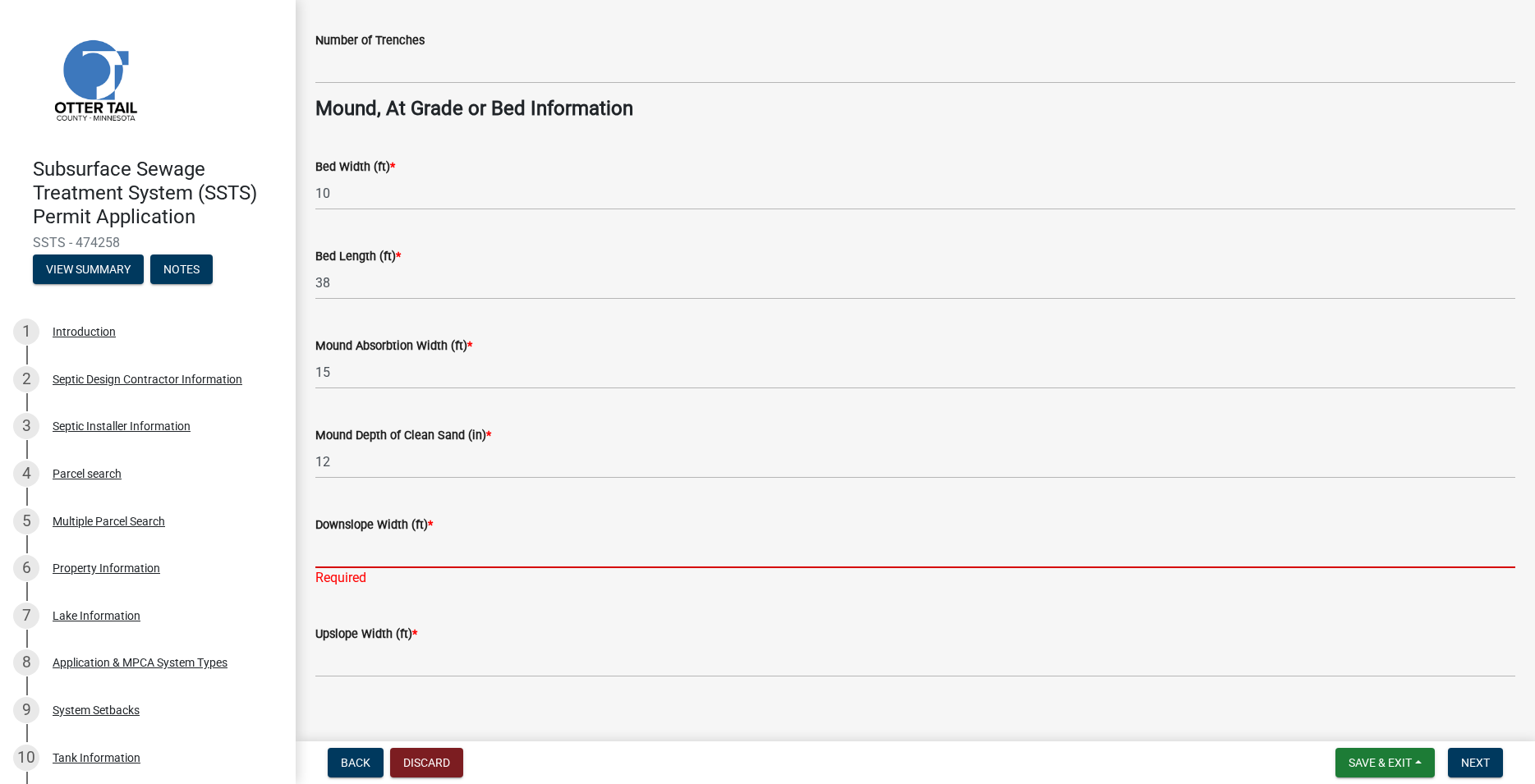
click at [358, 556] on input "Downslope Width (ft) *" at bounding box center [915, 551] width 1200 height 33
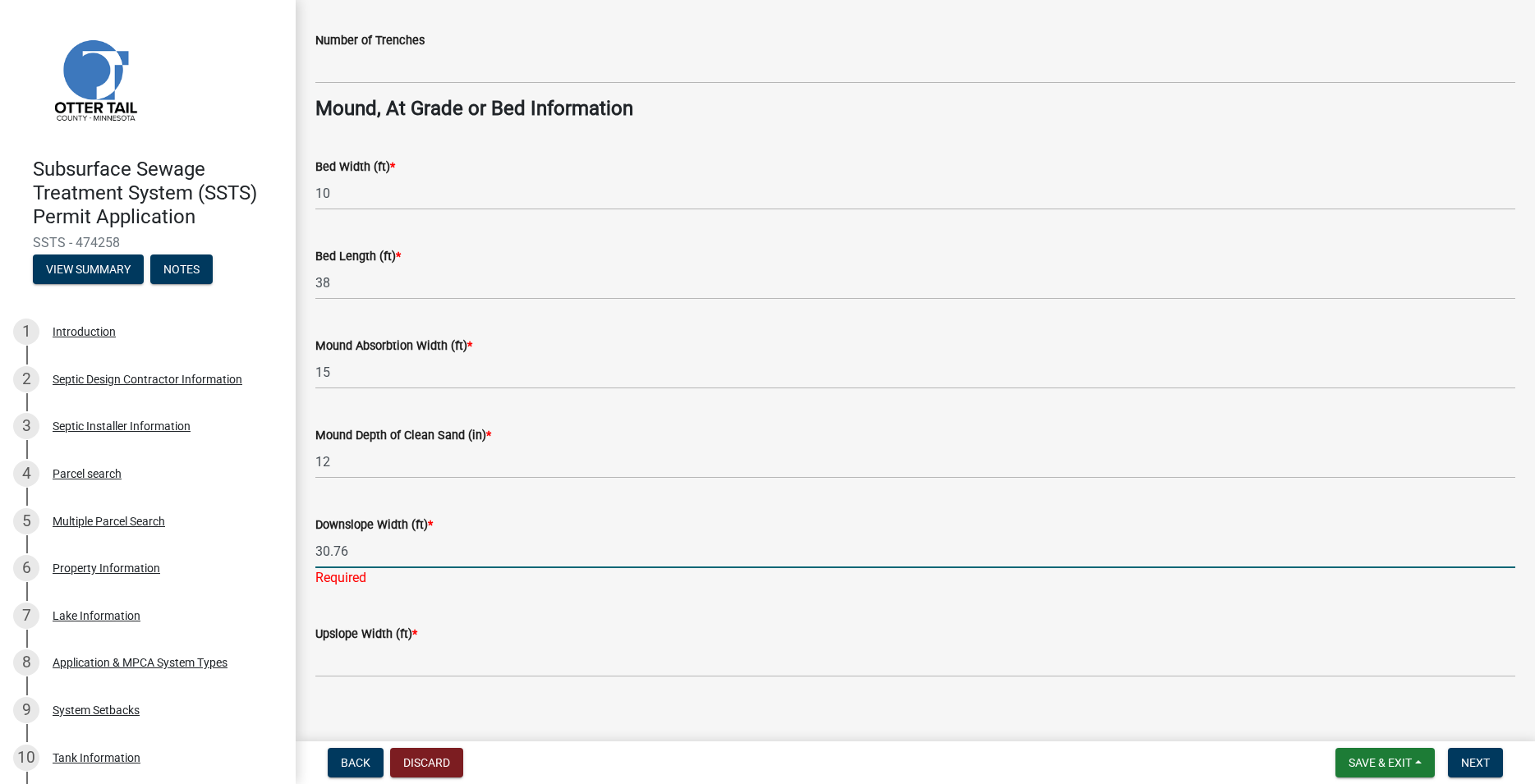
type input "30.76"
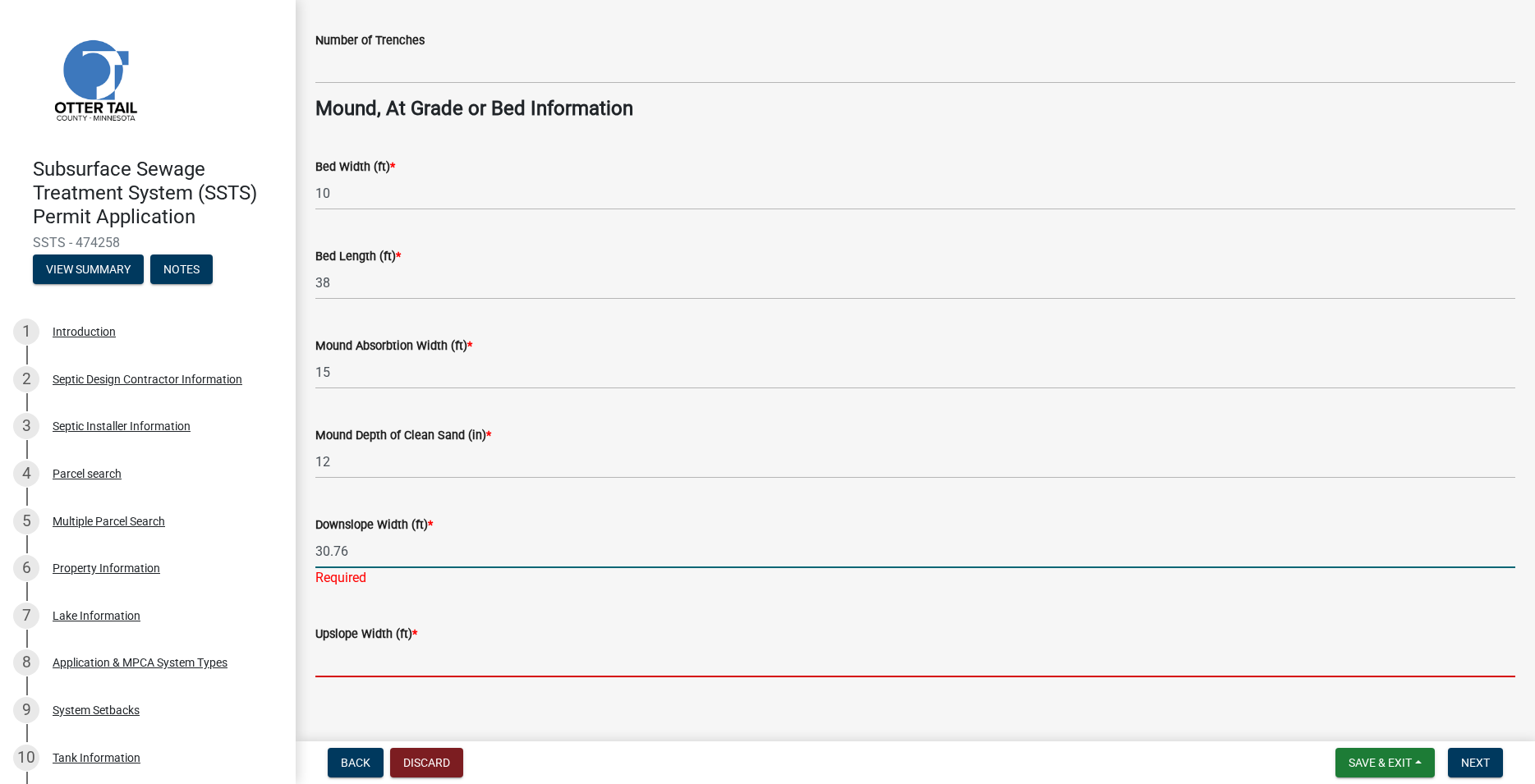
click at [355, 668] on input "Upslope Width (ft) *" at bounding box center [915, 661] width 1200 height 33
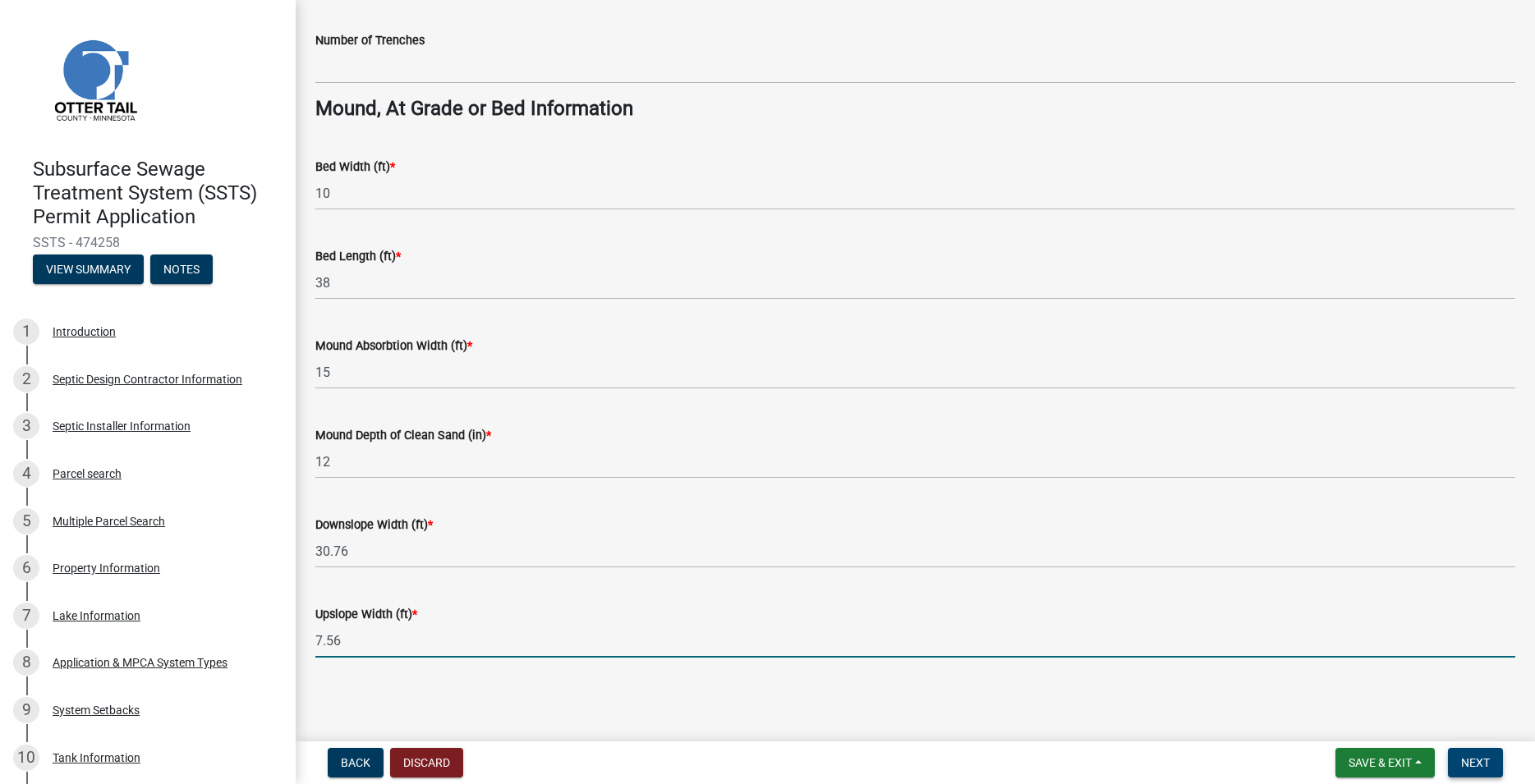
type input "7.56"
drag, startPoint x: 1462, startPoint y: 762, endPoint x: 1439, endPoint y: 749, distance: 26.4
click at [1461, 762] on span "Next" at bounding box center [1475, 763] width 28 height 13
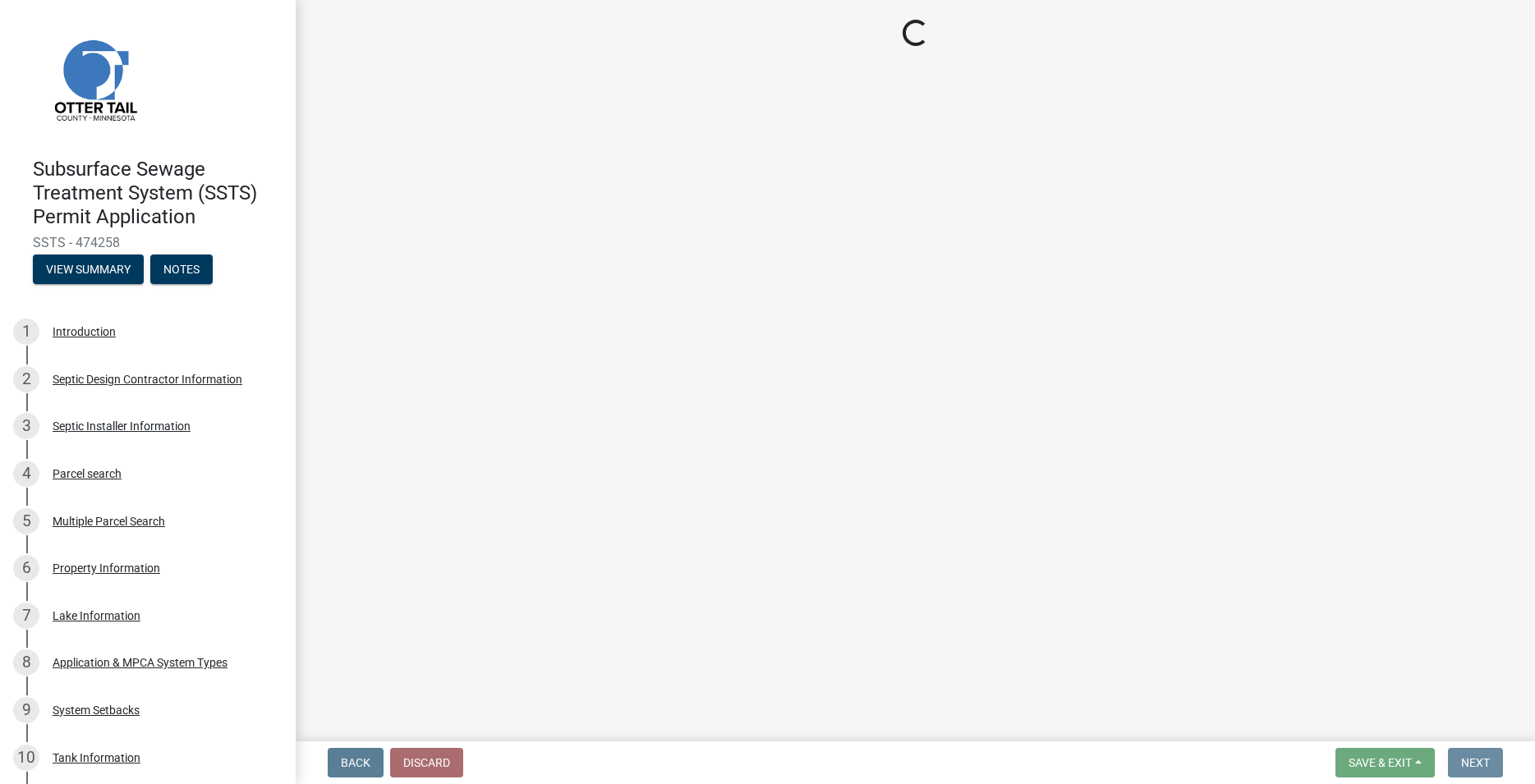
scroll to position [0, 0]
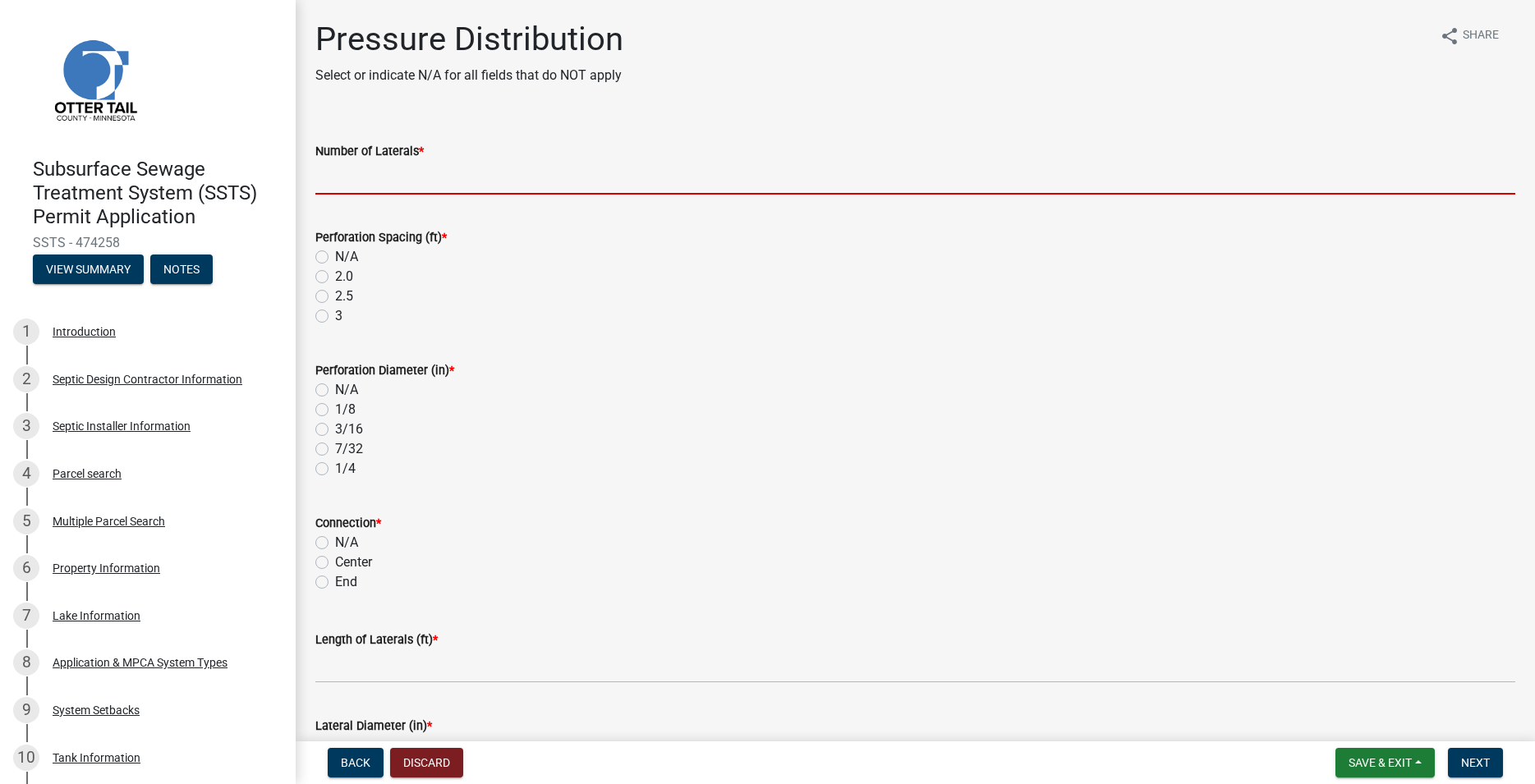
click at [378, 182] on input "Number of Laterals *" at bounding box center [915, 177] width 1200 height 33
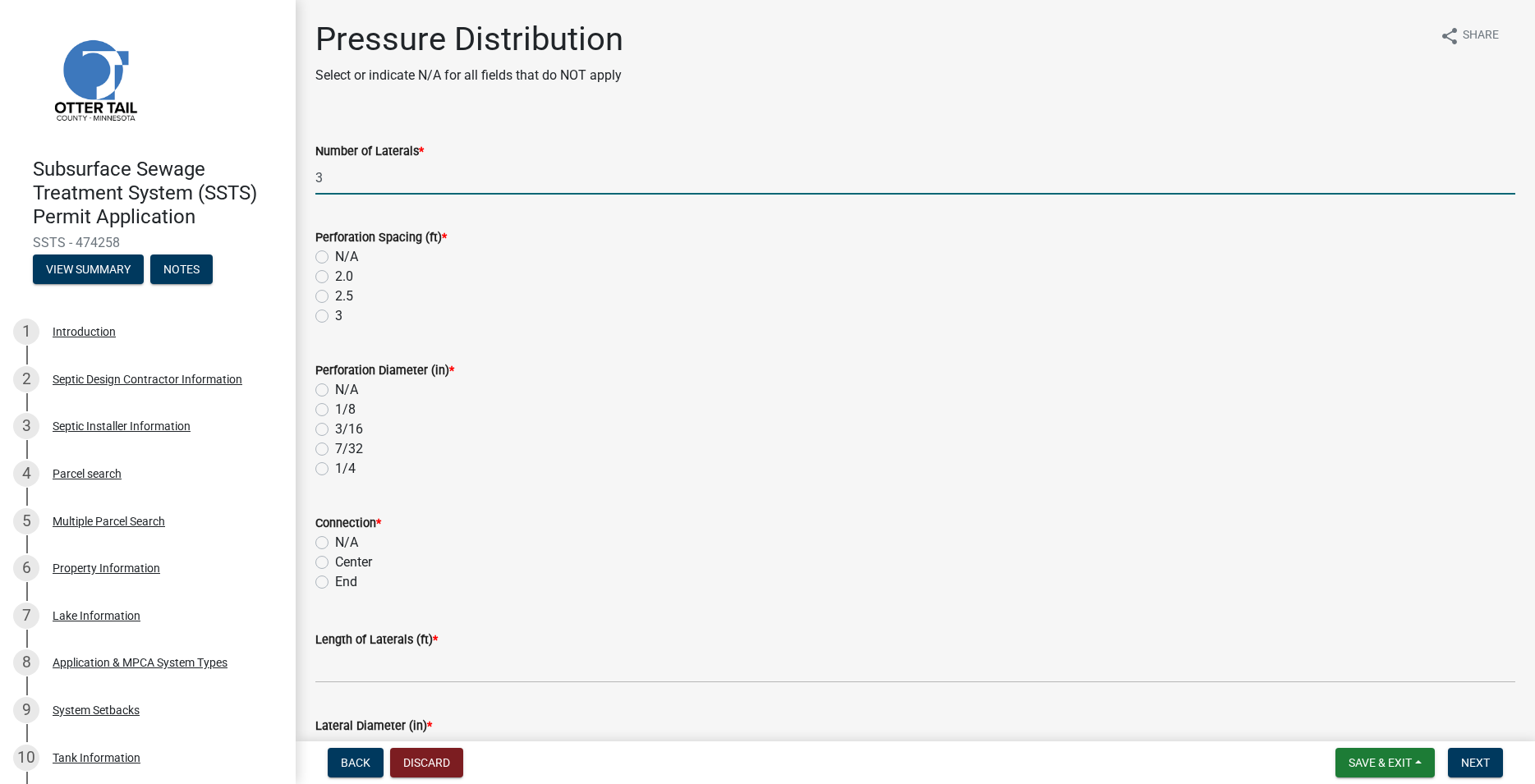
type input "3"
click at [335, 317] on label "3" at bounding box center [338, 317] width 8 height 20
click at [335, 317] on input "3" at bounding box center [340, 312] width 11 height 11
radio input "true"
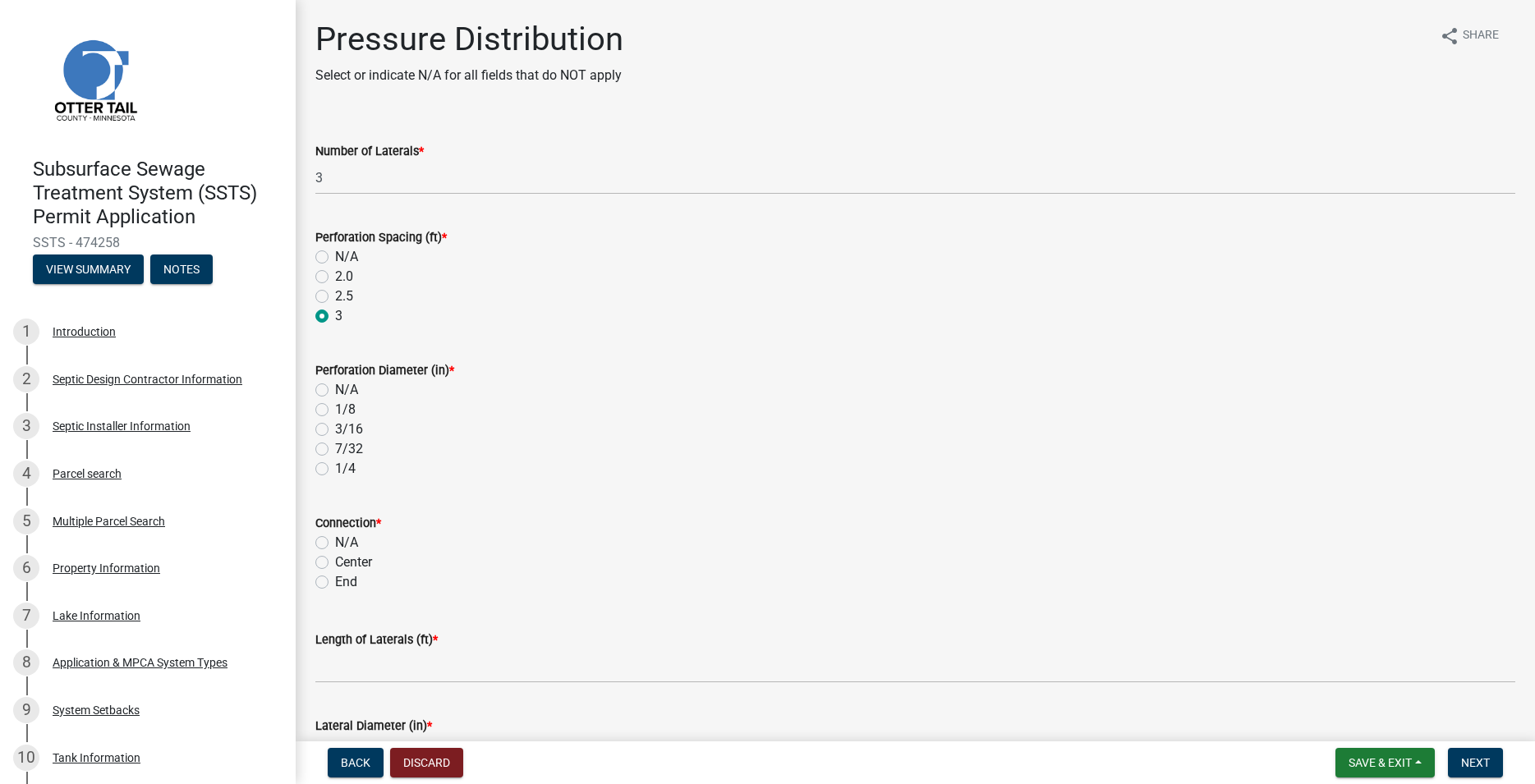
click at [335, 467] on label "1/4" at bounding box center [345, 469] width 21 height 20
click at [335, 467] on input "1/4" at bounding box center [340, 464] width 11 height 11
radio input "true"
click at [335, 584] on label "End" at bounding box center [346, 582] width 22 height 20
click at [335, 583] on input "End" at bounding box center [340, 577] width 11 height 11
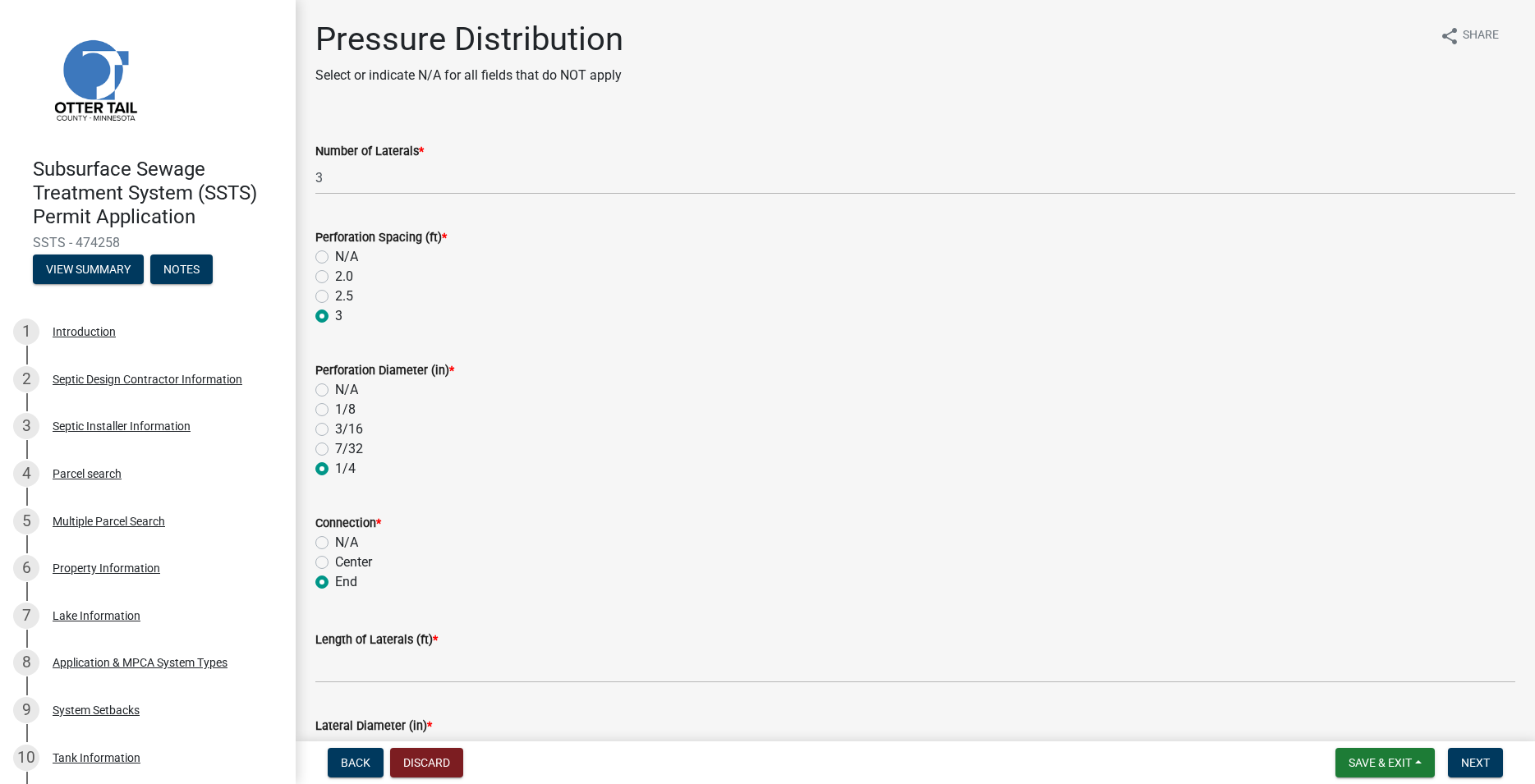
radio input "true"
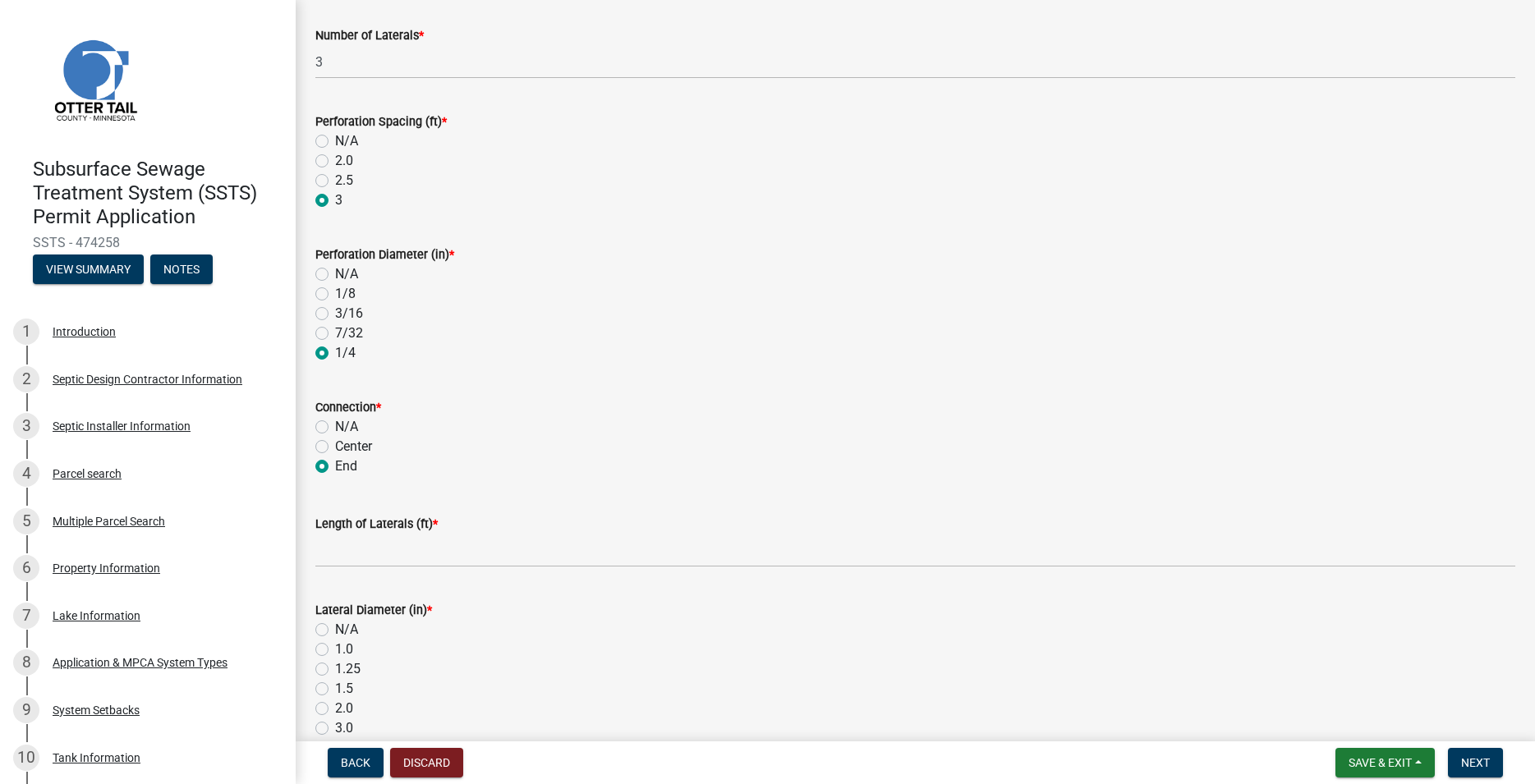
scroll to position [187, 0]
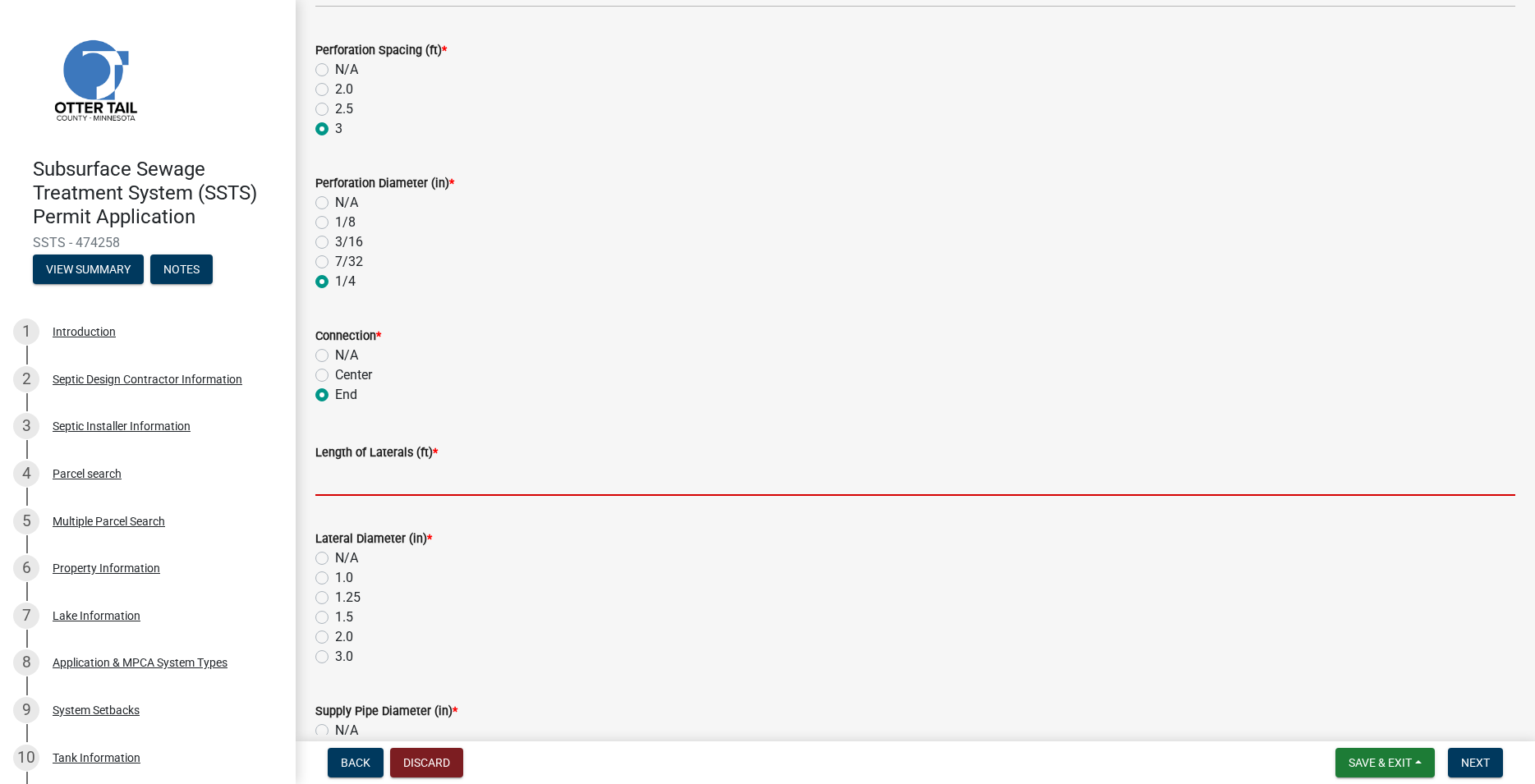
click at [358, 487] on input "Length of Laterals (ft) *" at bounding box center [915, 479] width 1200 height 33
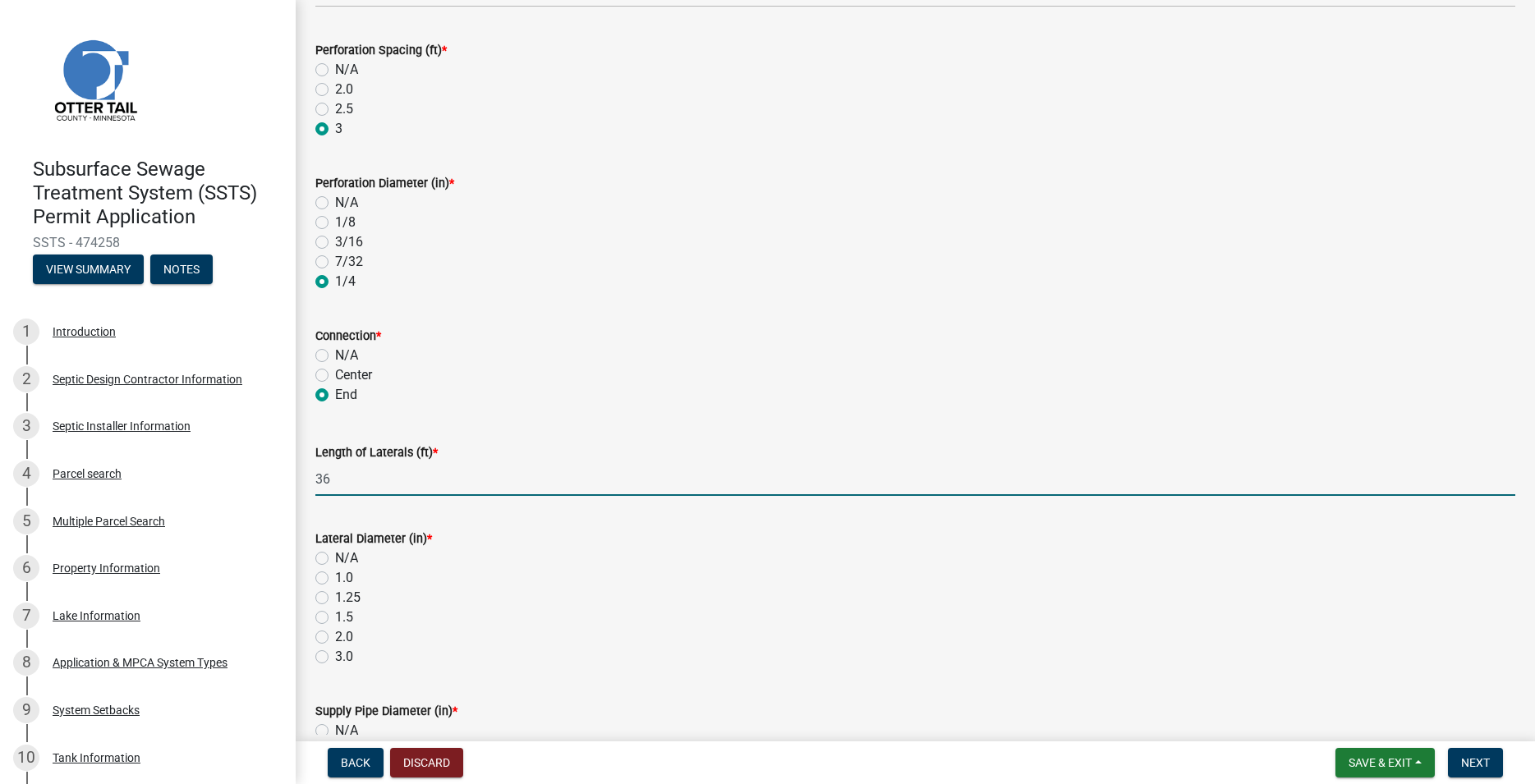
scroll to position [374, 0]
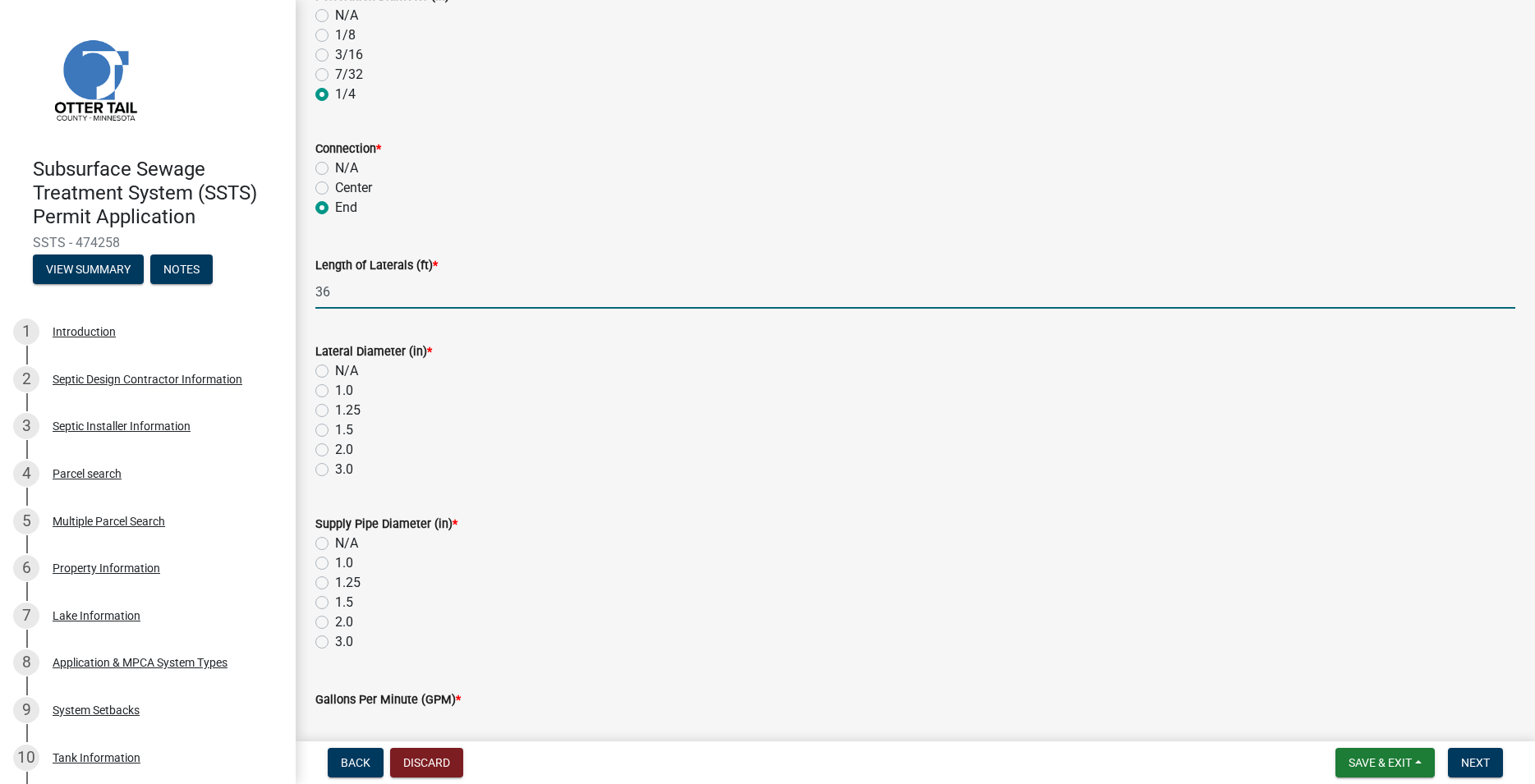
type input "36"
click at [335, 430] on label "1.5" at bounding box center [344, 431] width 18 height 20
click at [335, 430] on input "1.5" at bounding box center [340, 426] width 11 height 11
radio input "true"
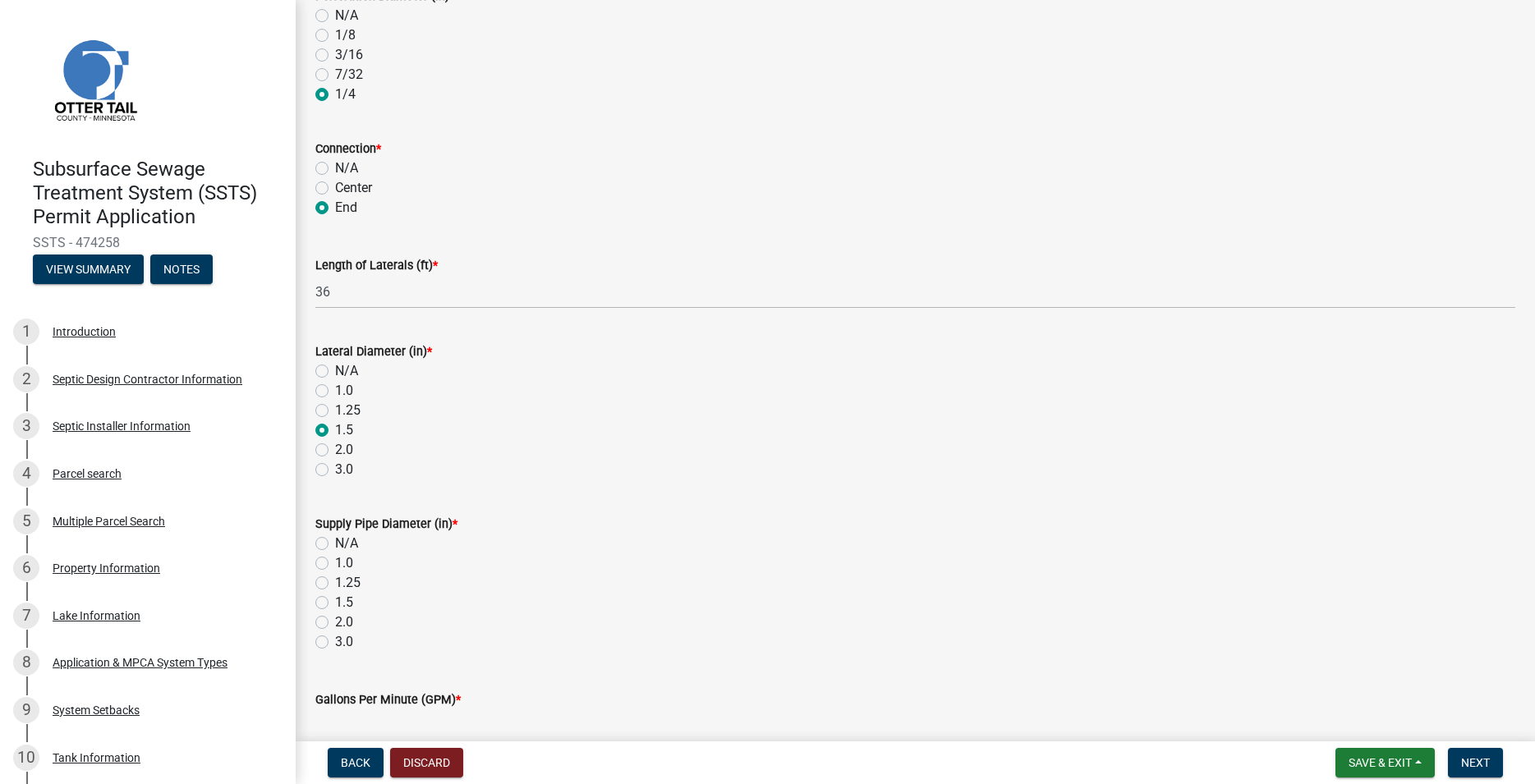
click at [335, 597] on label "1.5" at bounding box center [344, 602] width 18 height 20
click at [335, 597] on input "1.5" at bounding box center [340, 597] width 11 height 11
radio input "true"
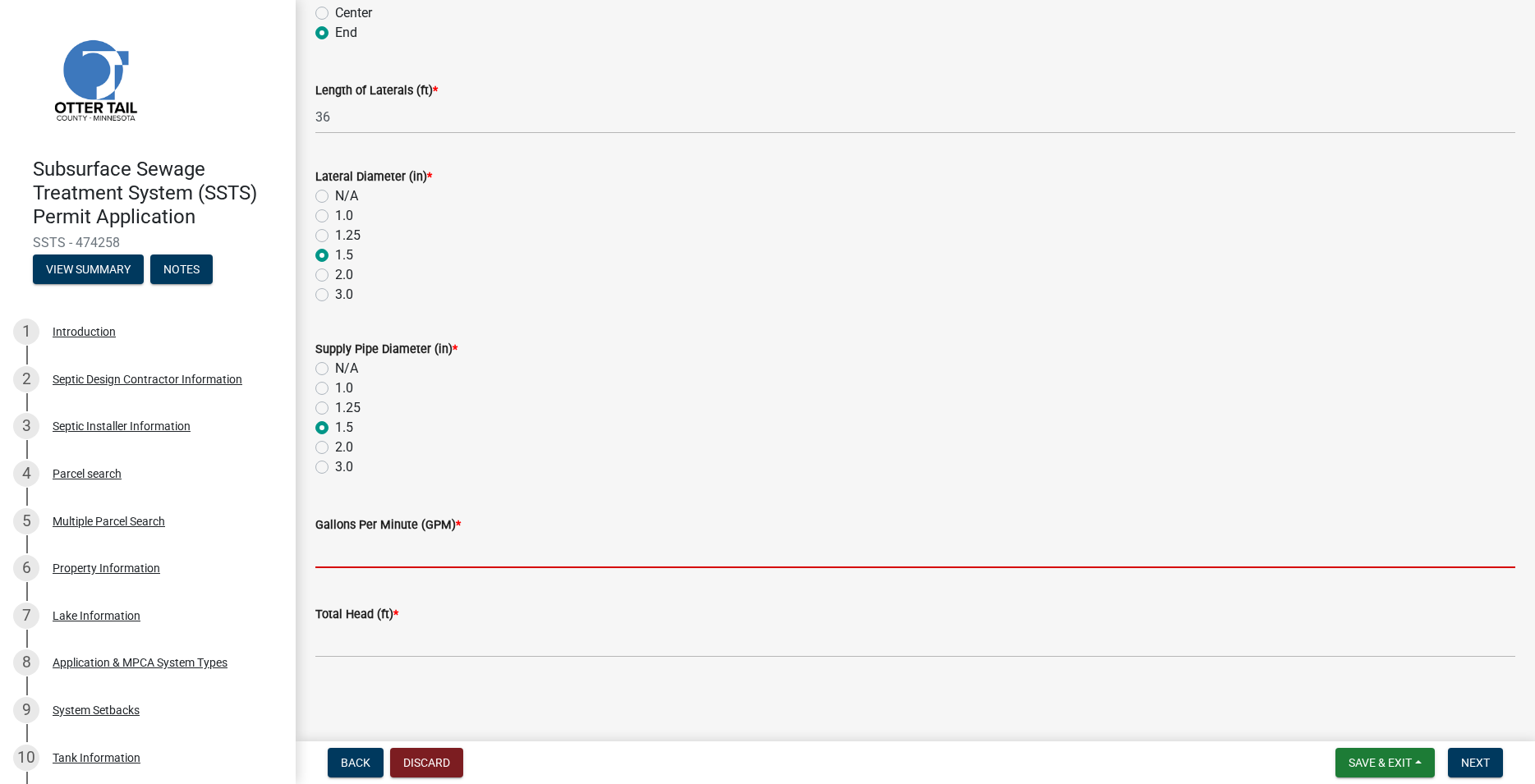
click at [385, 563] on input "Gallons Per Minute (GPM) *" at bounding box center [915, 551] width 1200 height 33
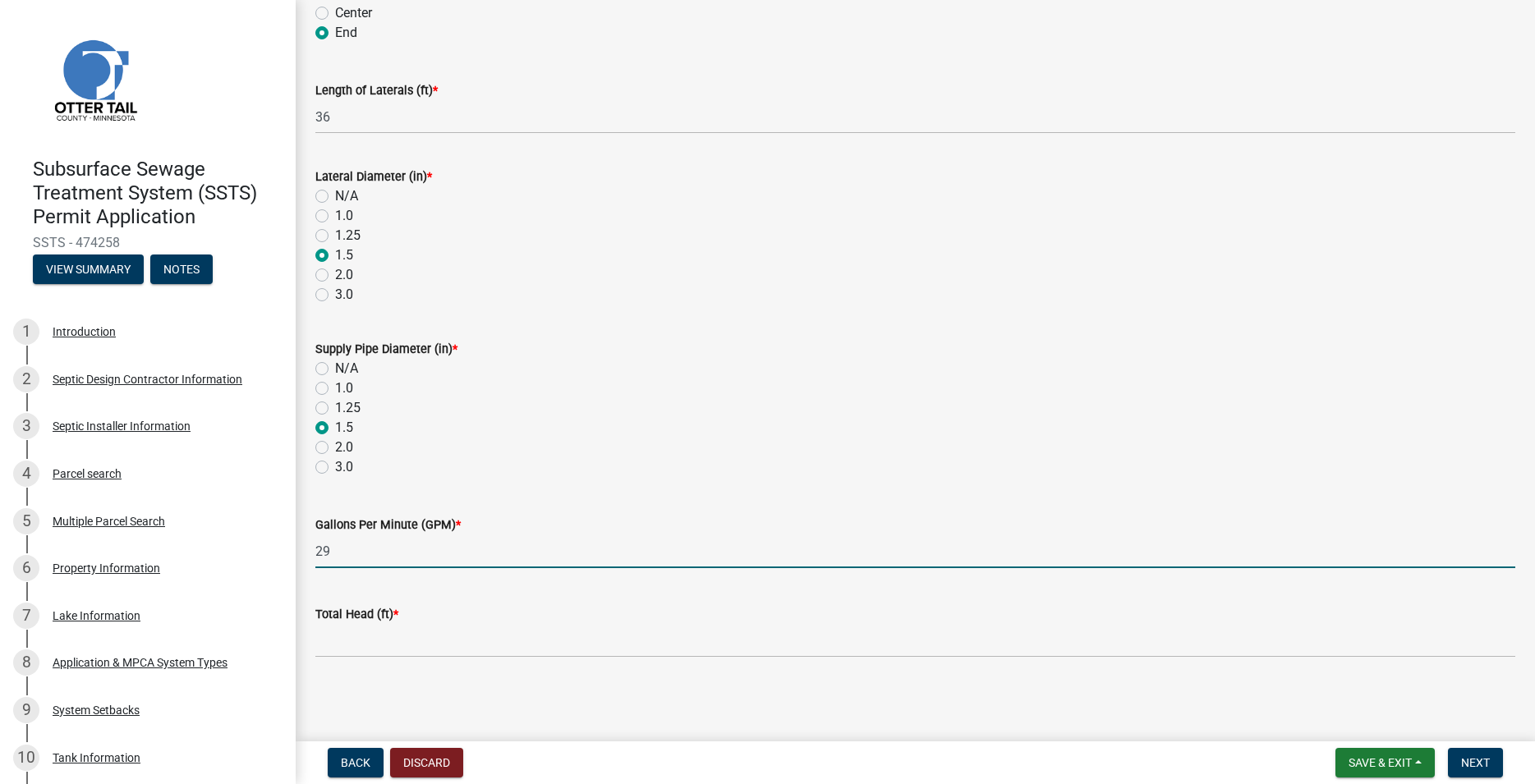
type input "29"
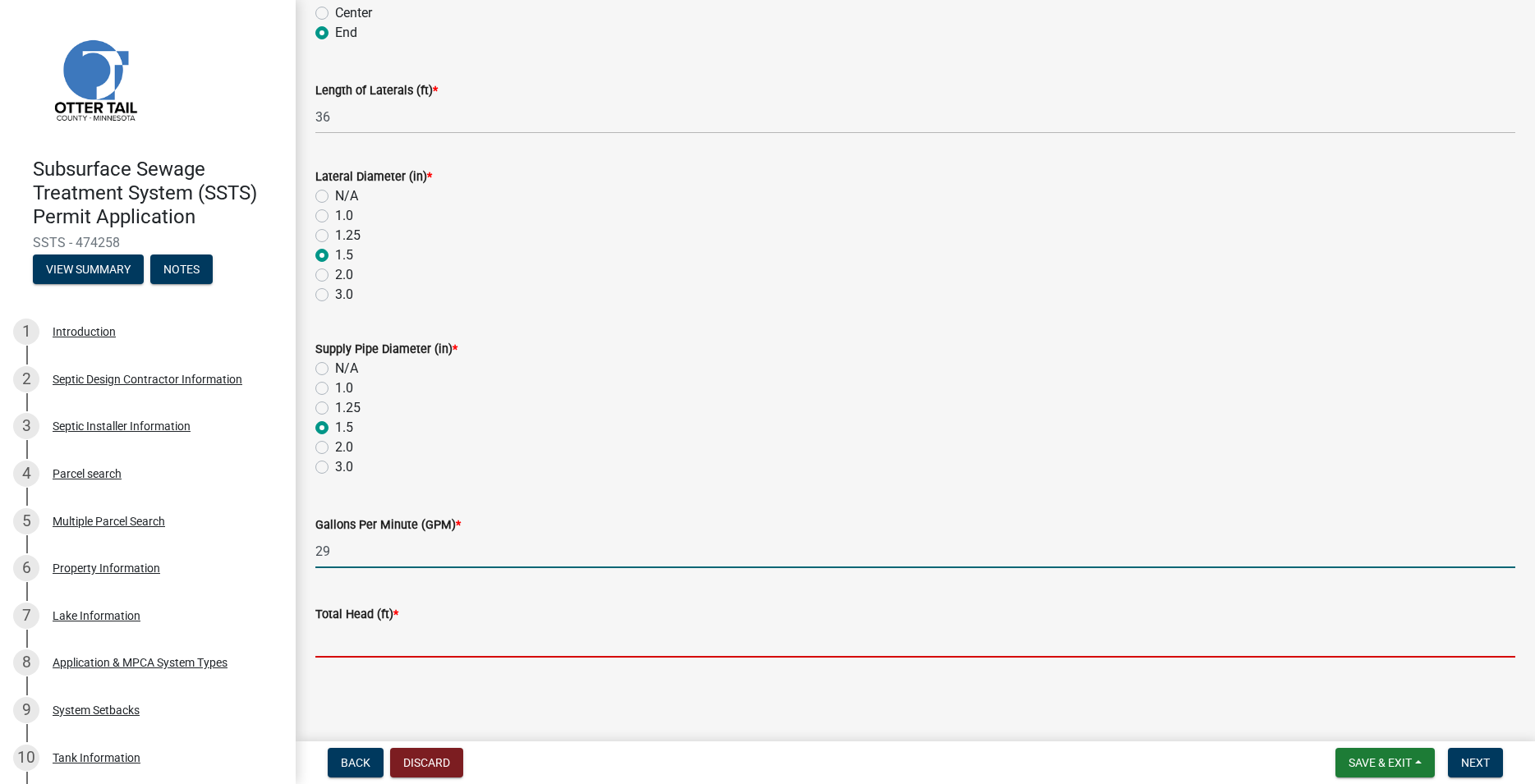
click at [330, 646] on input "Total Head (ft) *" at bounding box center [915, 641] width 1200 height 33
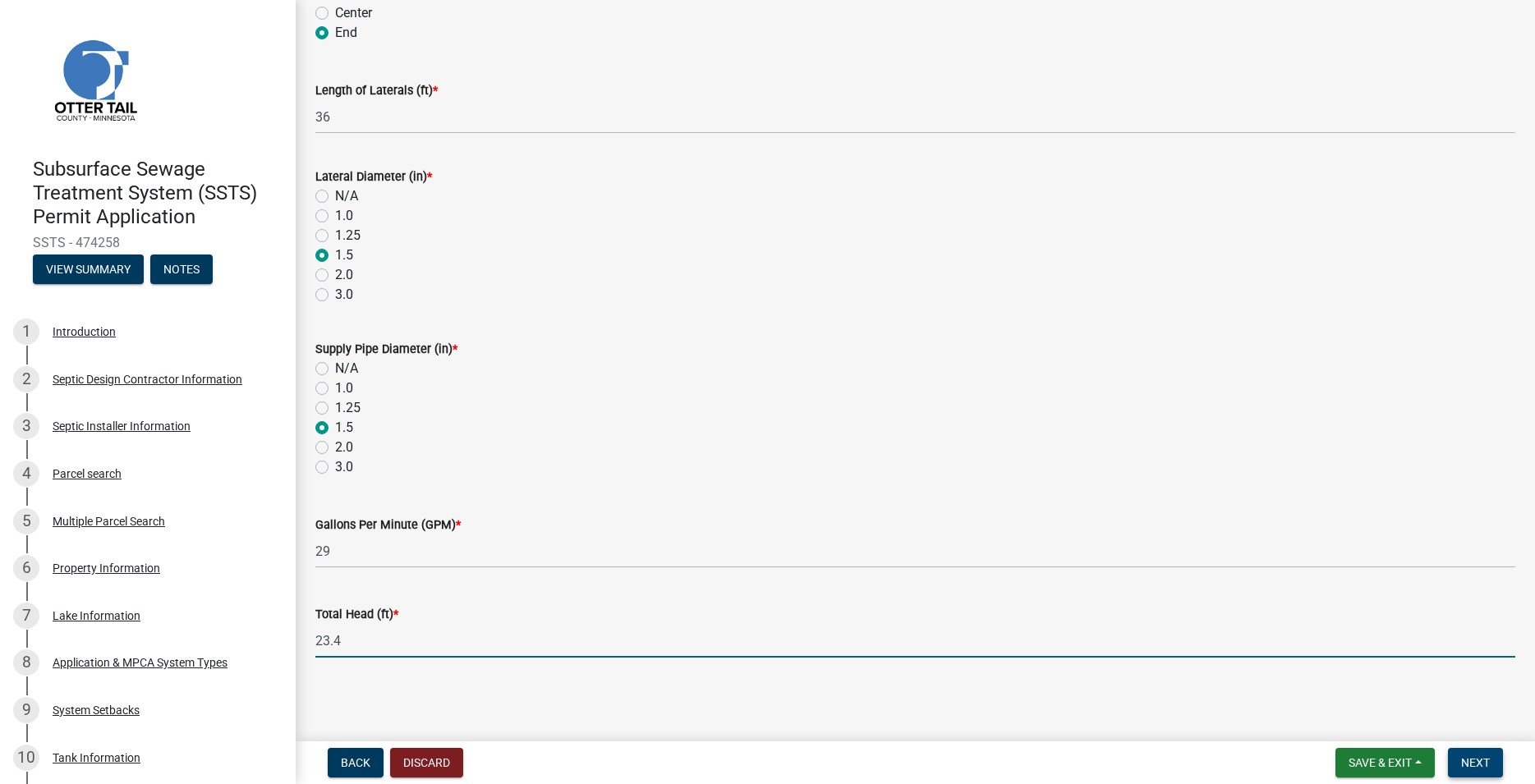
type input "23.4"
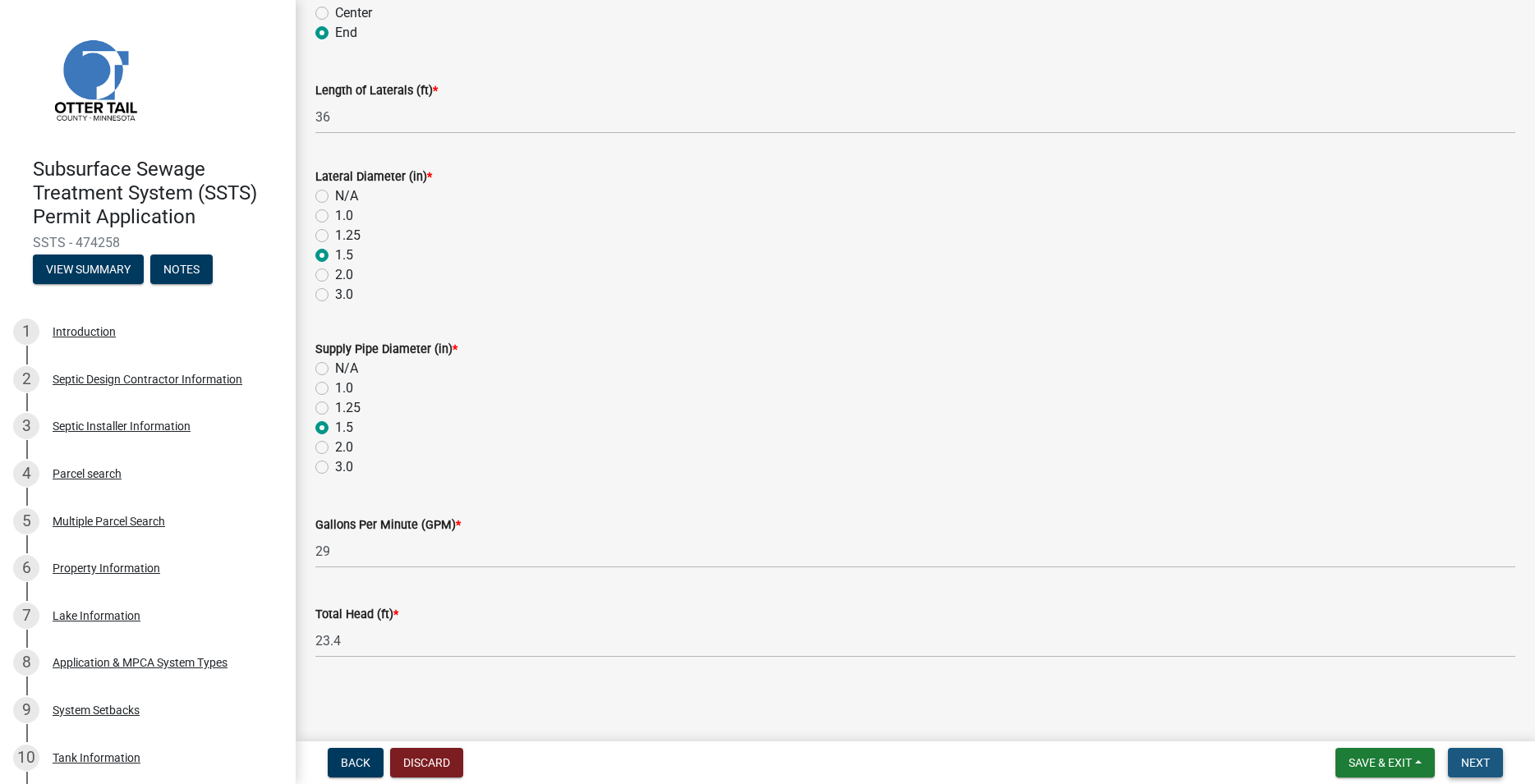
drag, startPoint x: 1472, startPoint y: 763, endPoint x: 1453, endPoint y: 767, distance: 19.4
click at [1472, 765] on span "Next" at bounding box center [1475, 763] width 28 height 13
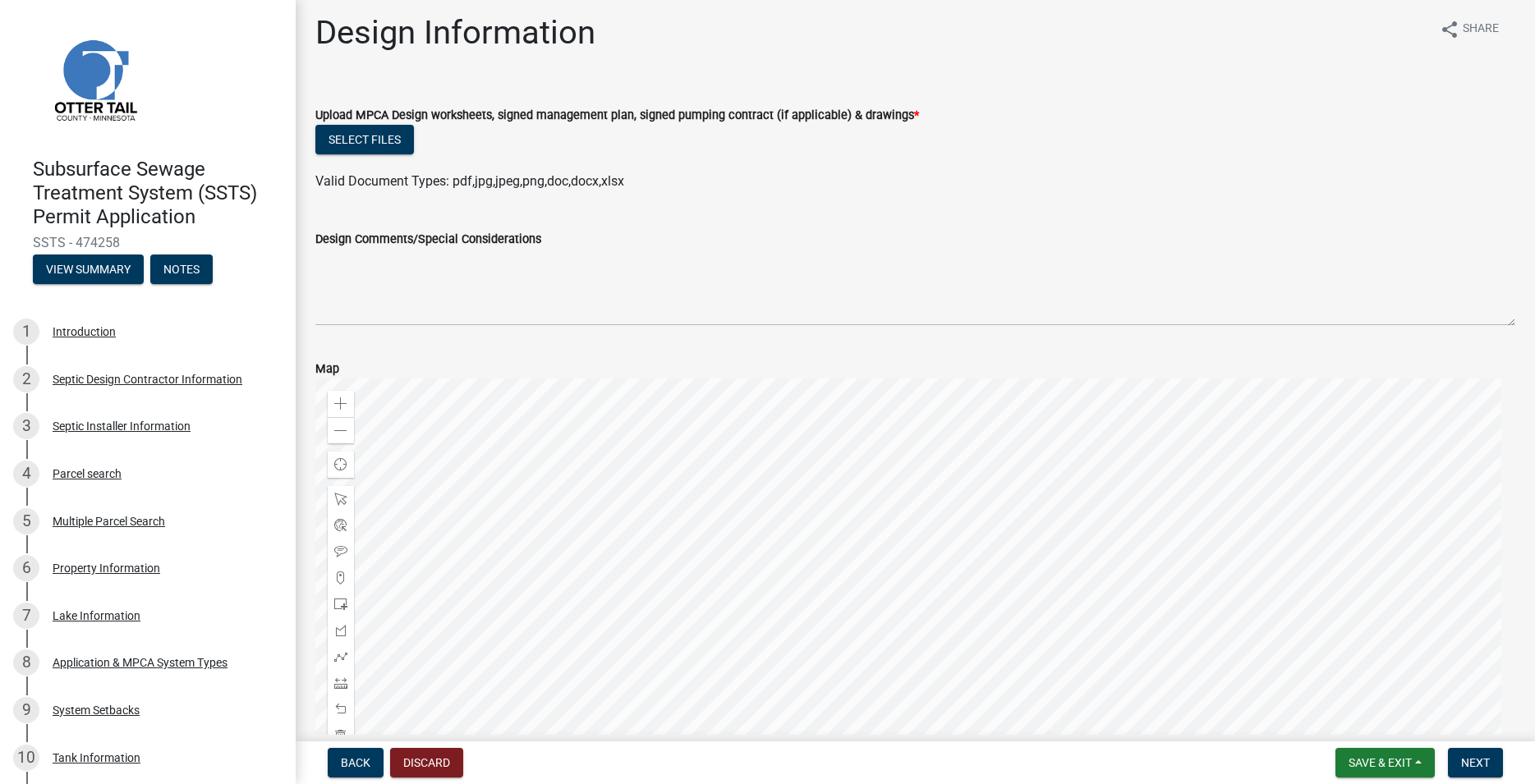
scroll to position [0, 0]
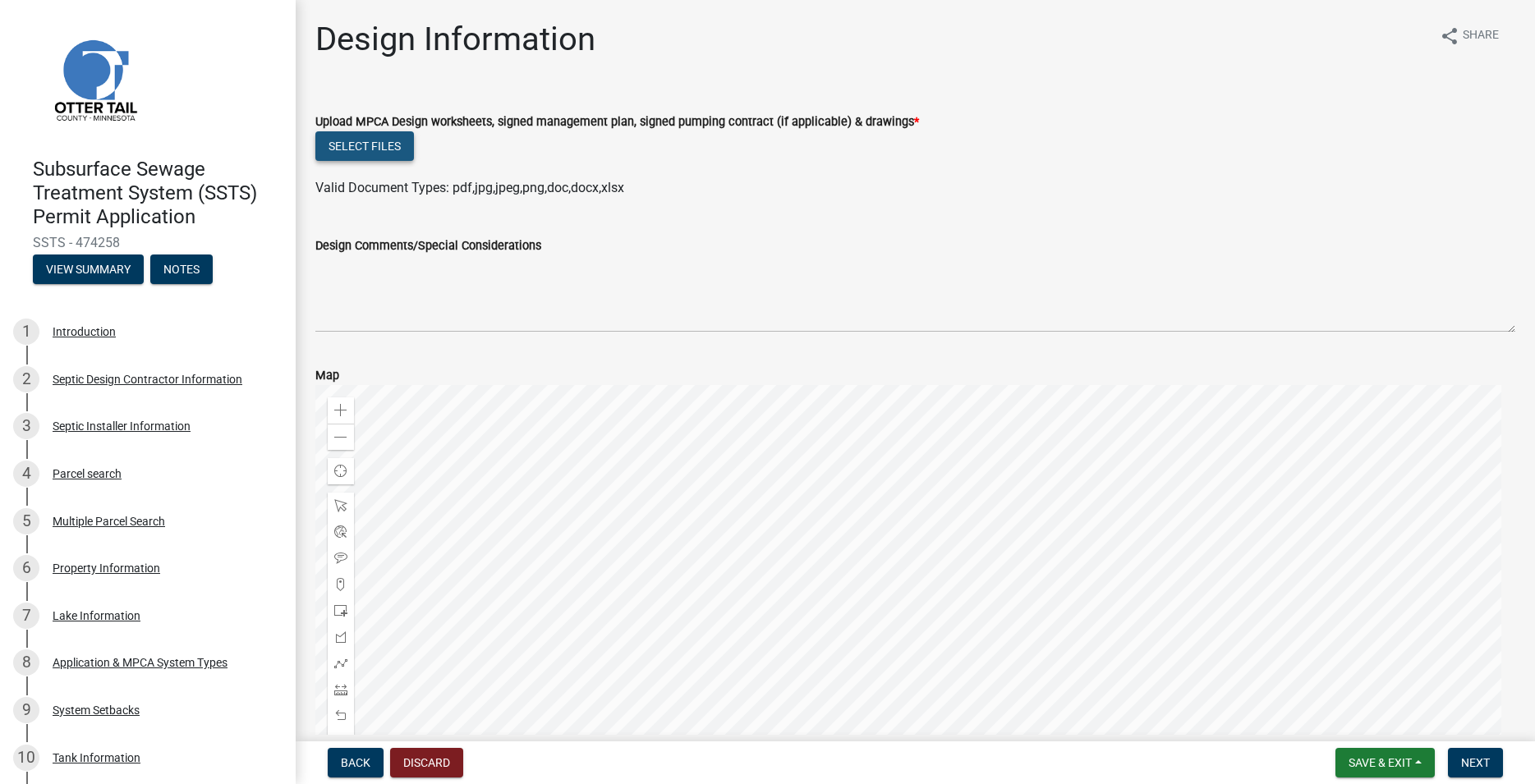
click at [348, 151] on button "Select files" at bounding box center [364, 146] width 98 height 29
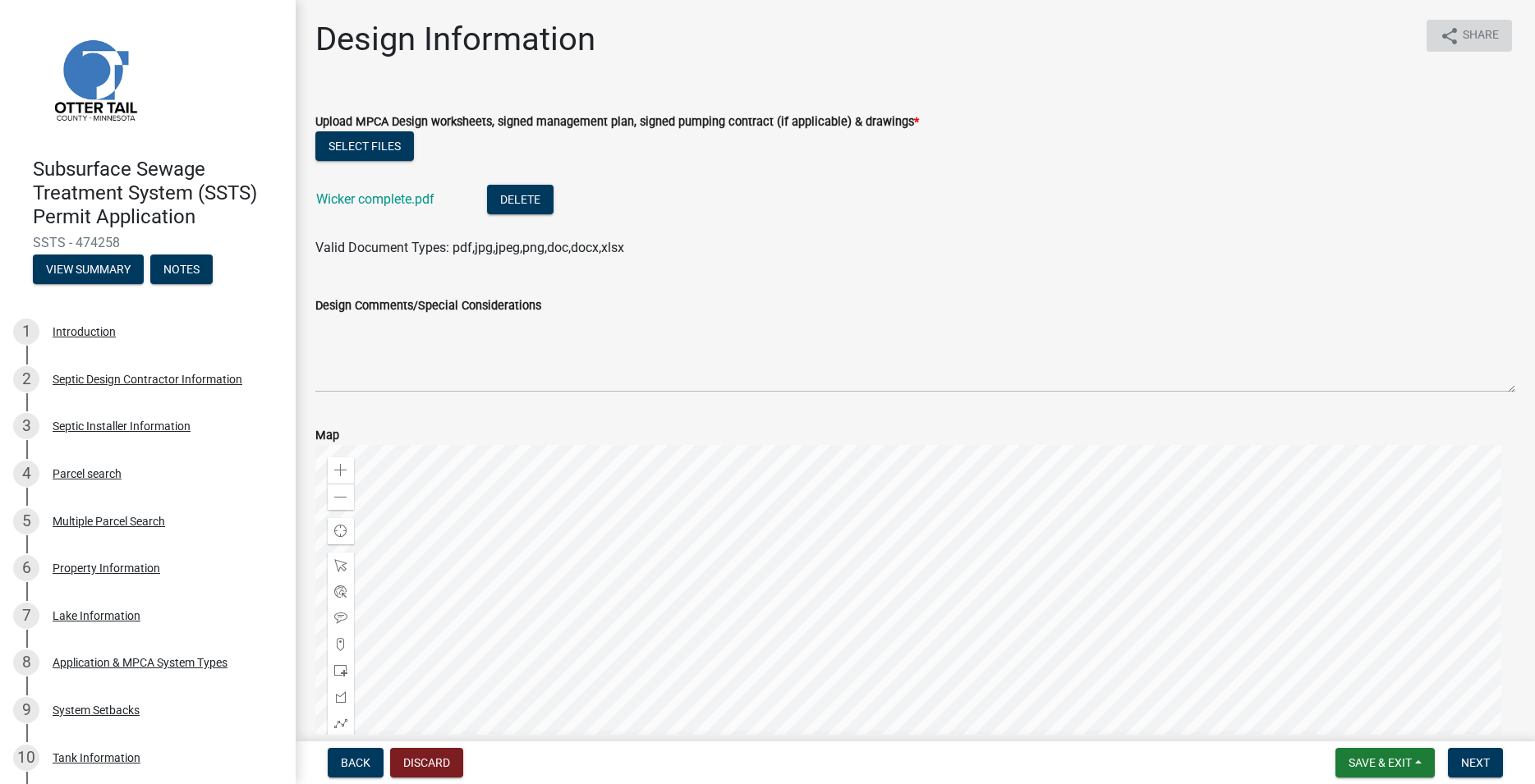
click at [1462, 28] on span "Share" at bounding box center [1480, 37] width 36 height 20
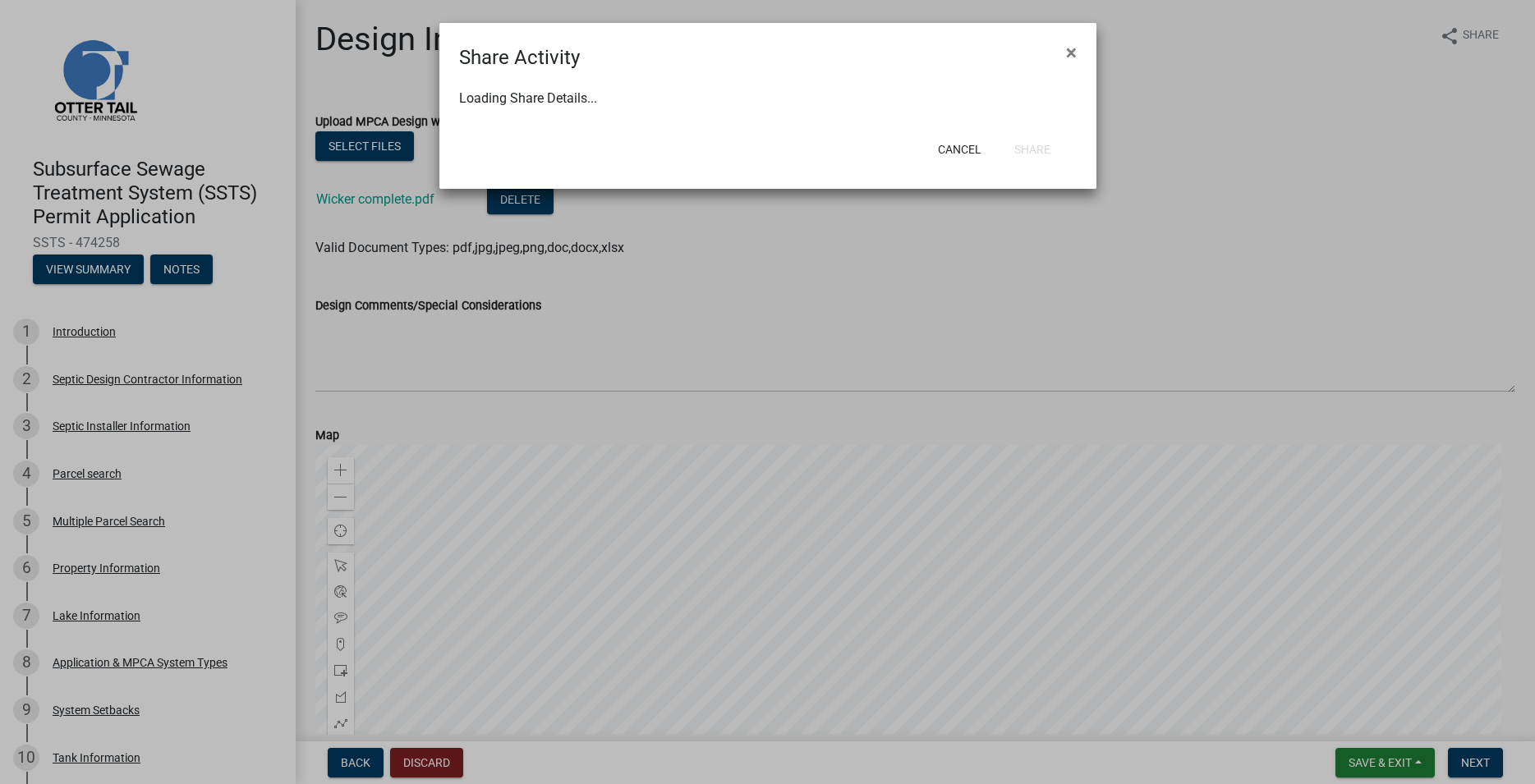
select select "1"
select select "0"
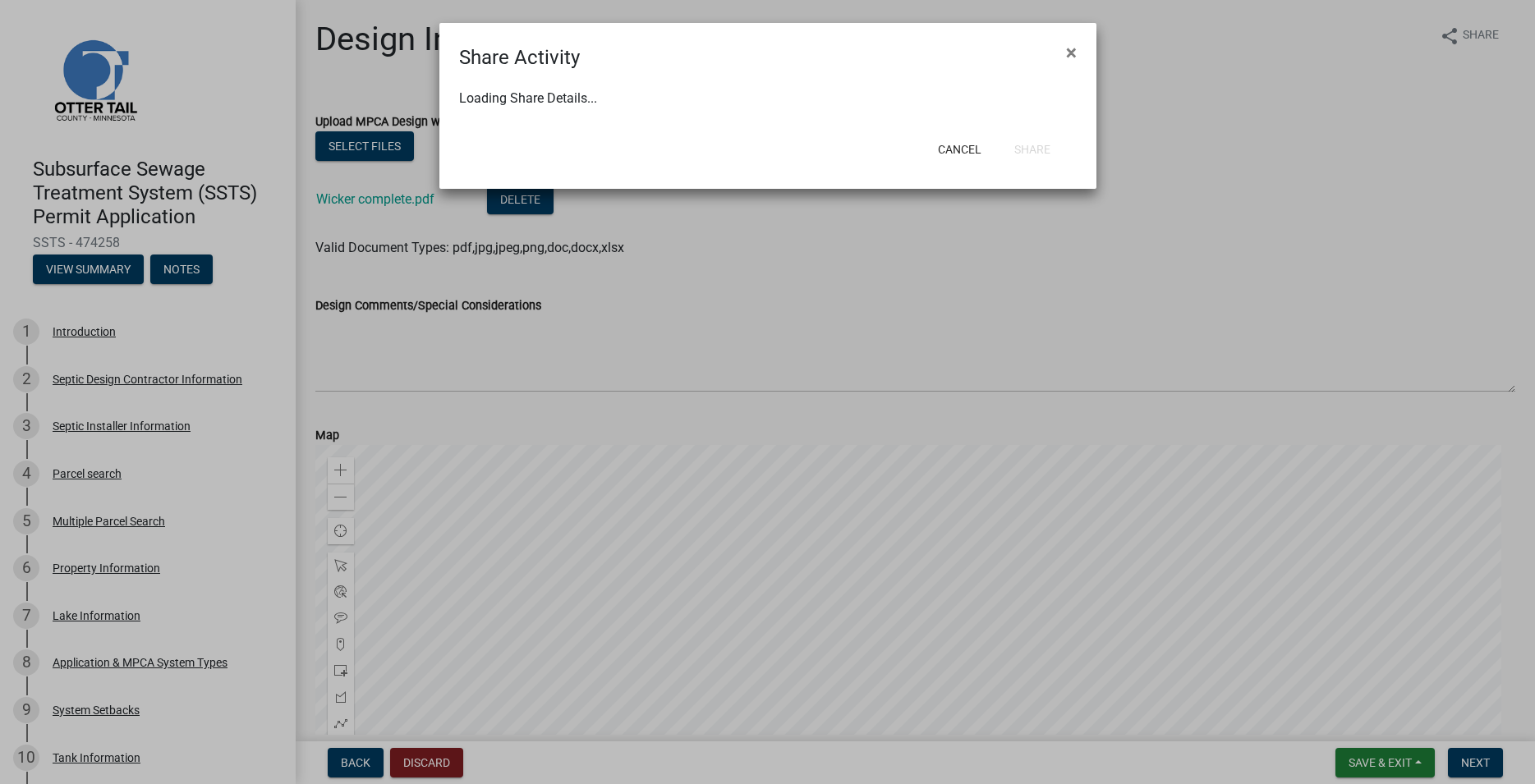
select select "0"
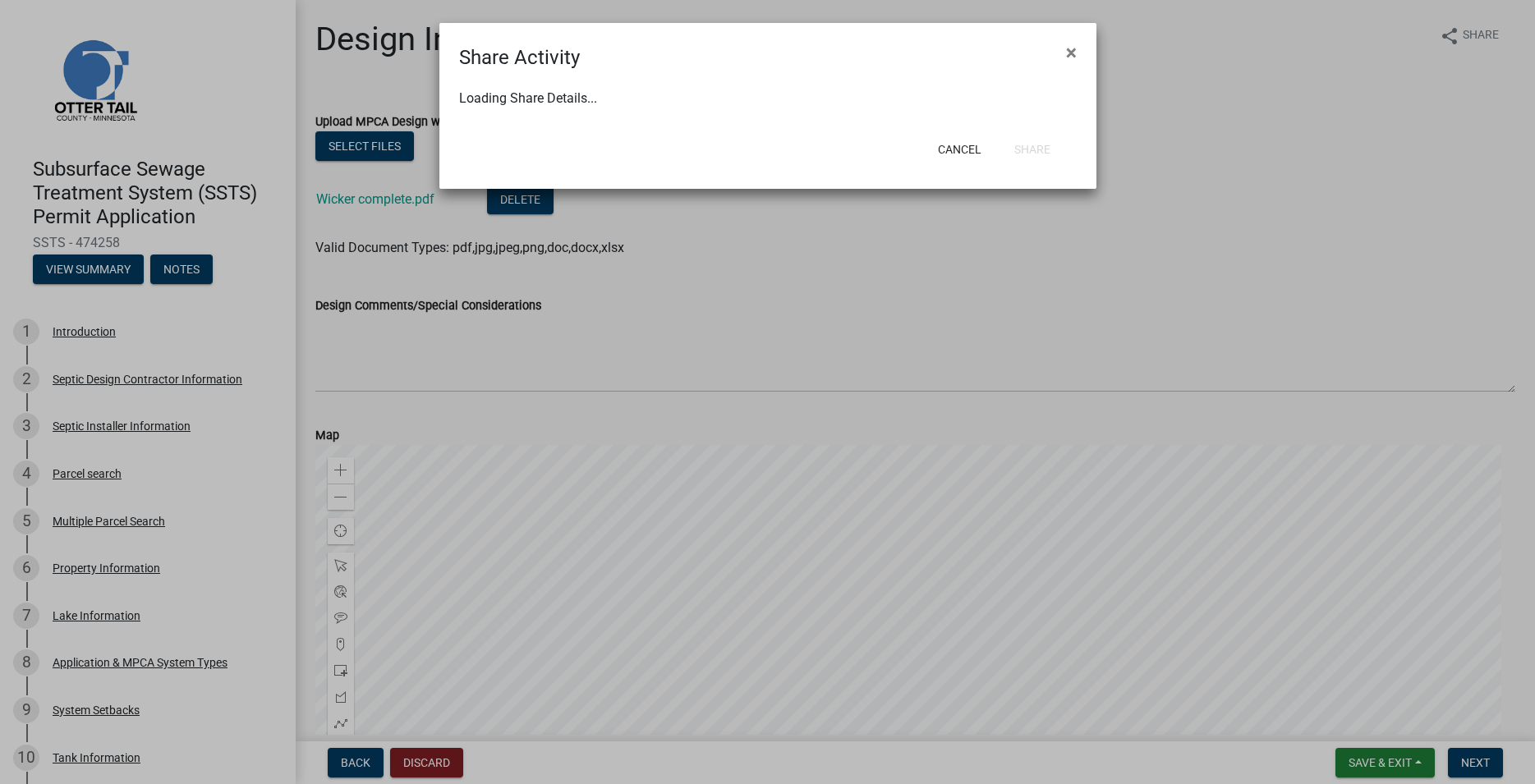
select select "0"
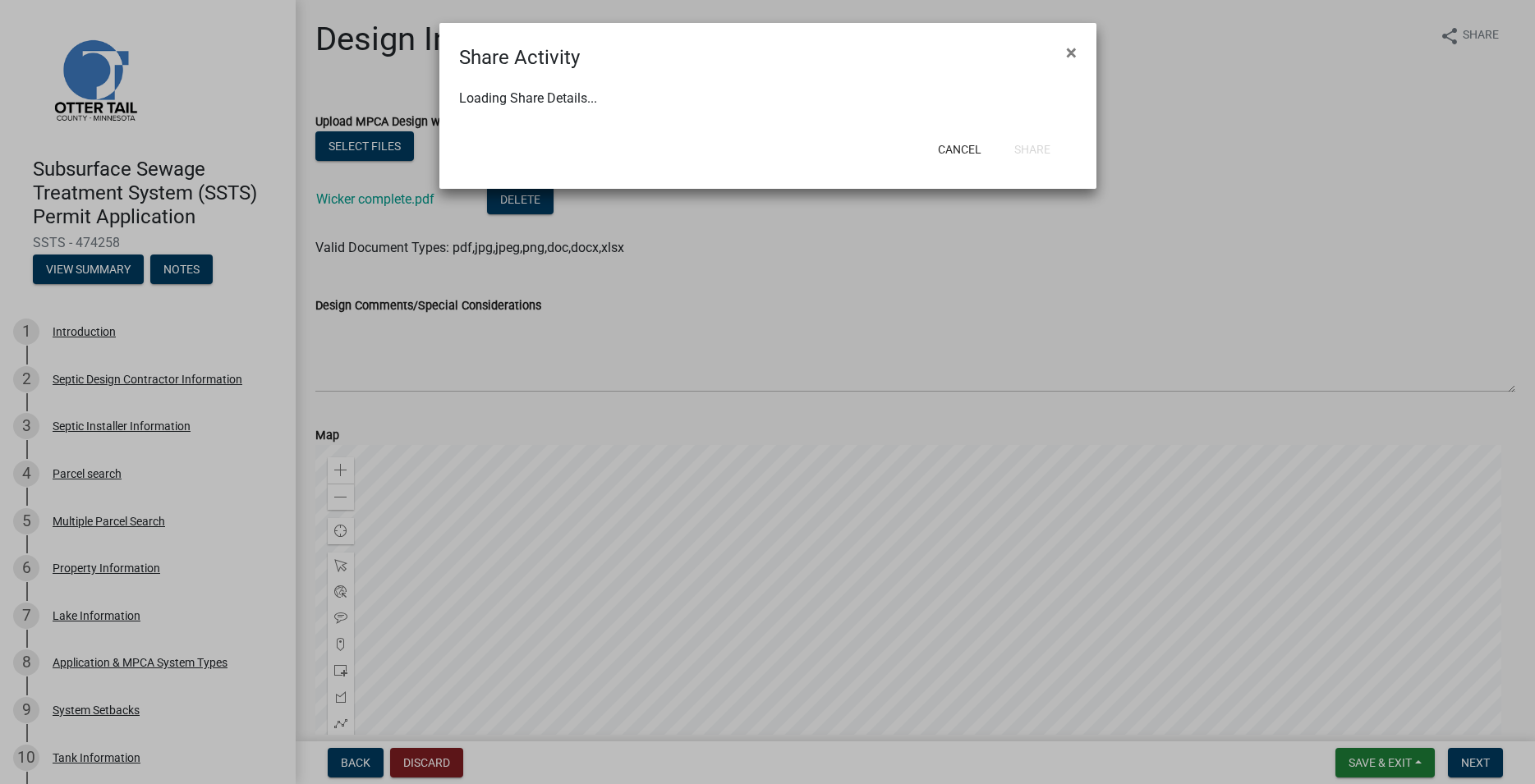
select select "0"
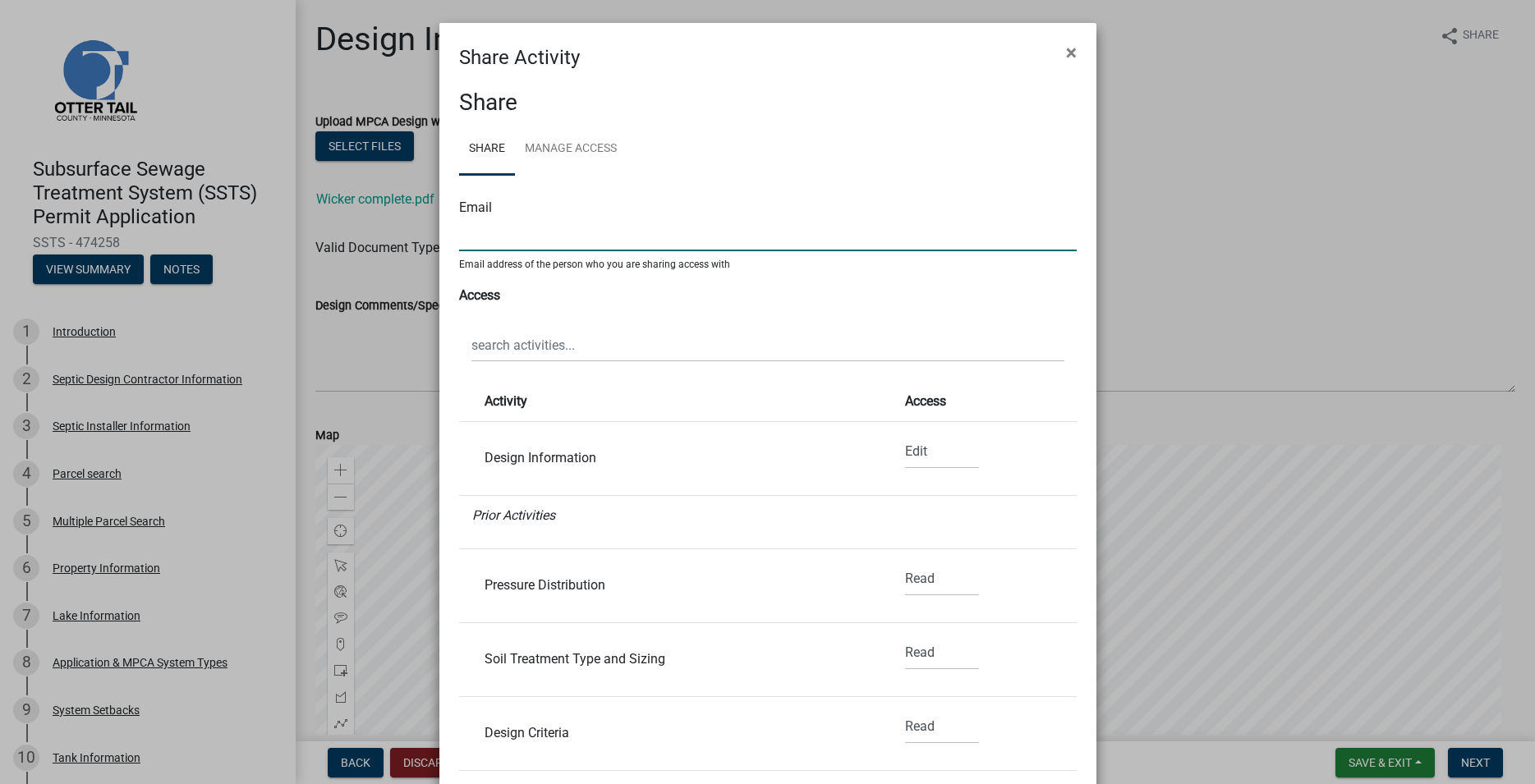
click at [525, 238] on input "text" at bounding box center [768, 234] width 618 height 33
click at [481, 238] on input "b" at bounding box center [768, 234] width 618 height 33
paste input "[EMAIL_ADDRESS][DOMAIN_NAME]"
type input "[EMAIL_ADDRESS][DOMAIN_NAME]"
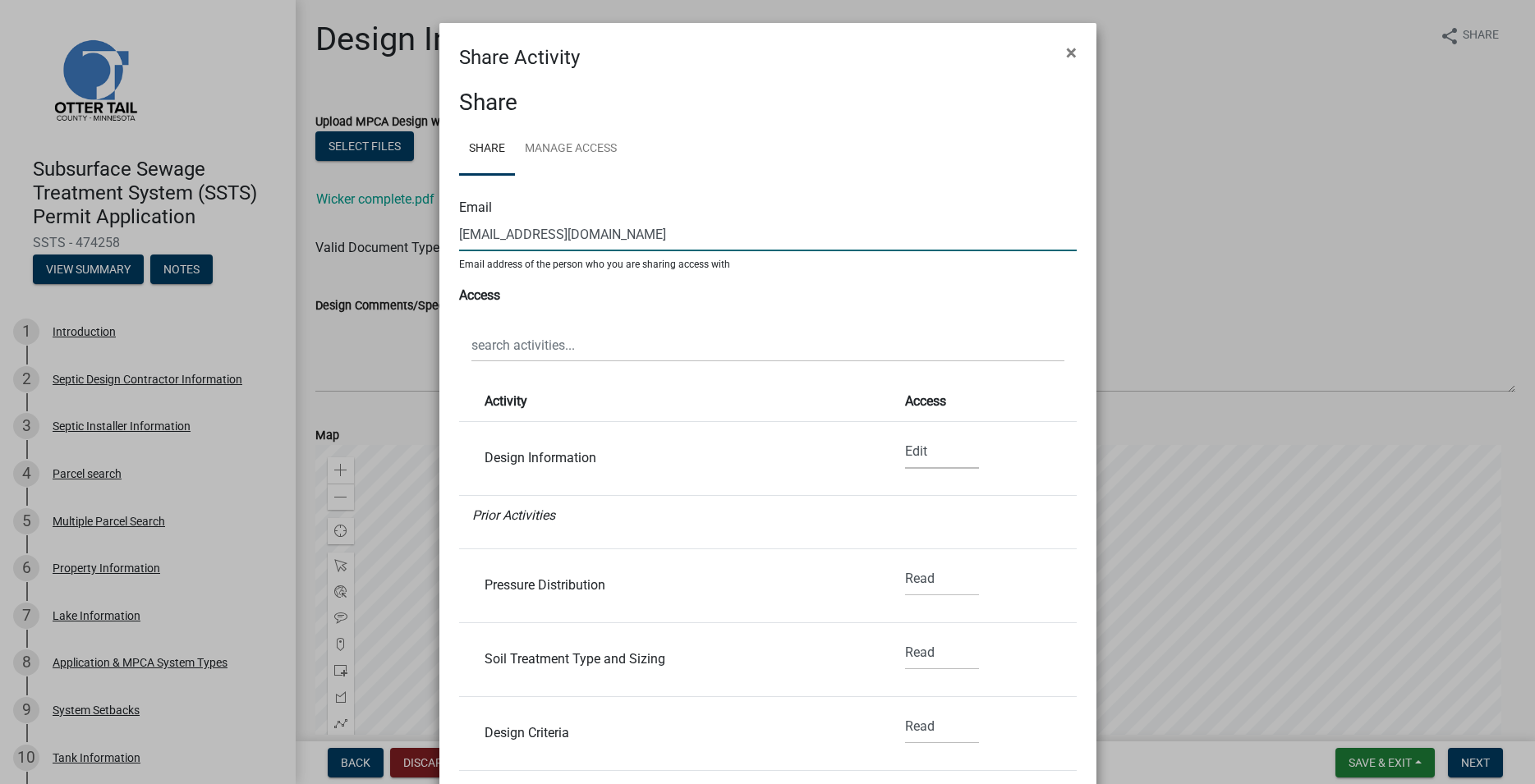
click at [905, 435] on select "None Read Edit" at bounding box center [942, 452] width 74 height 33
select select "0"
click option "Read" at bounding box center [0, 0] width 0 height 0
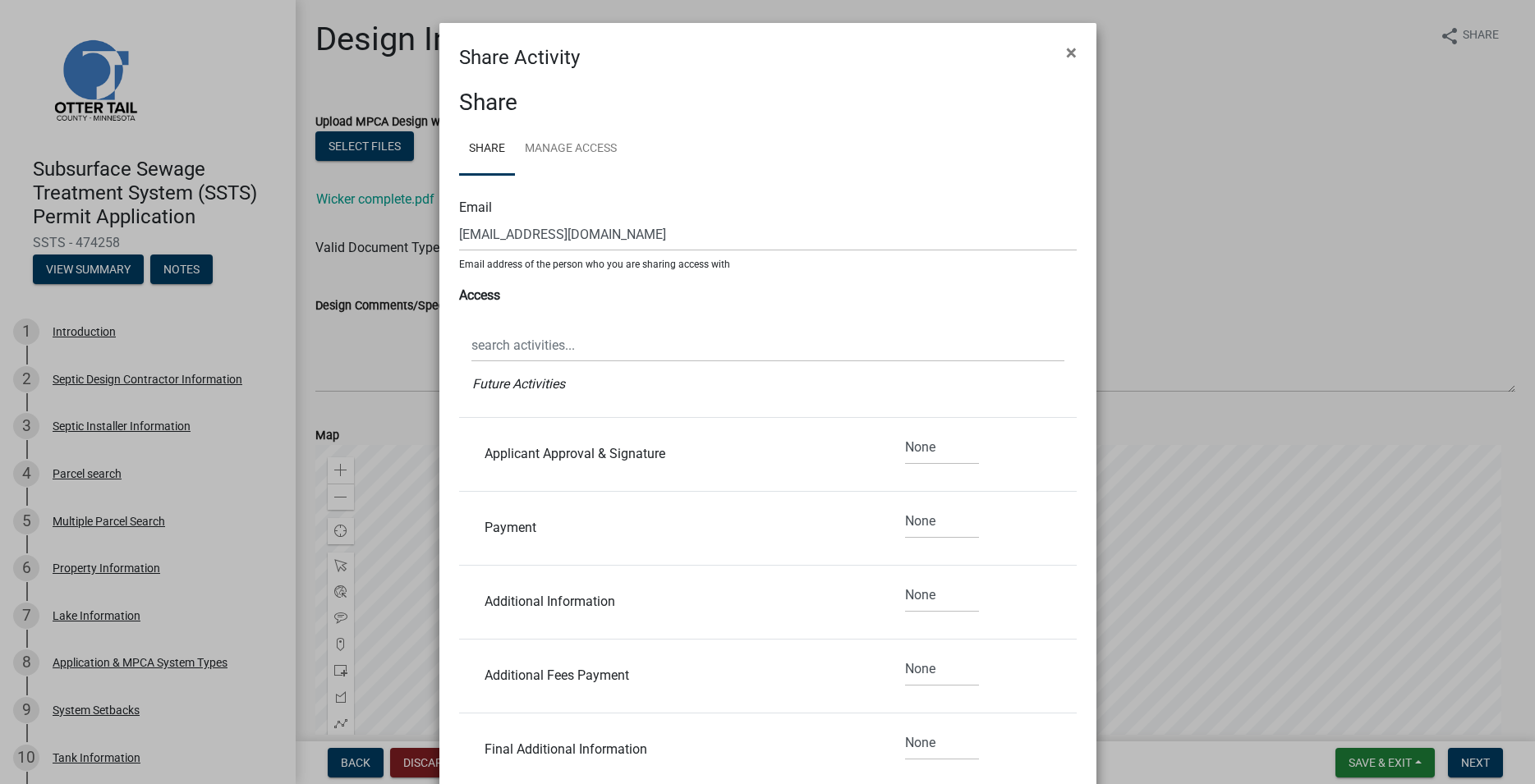
scroll to position [187, 0]
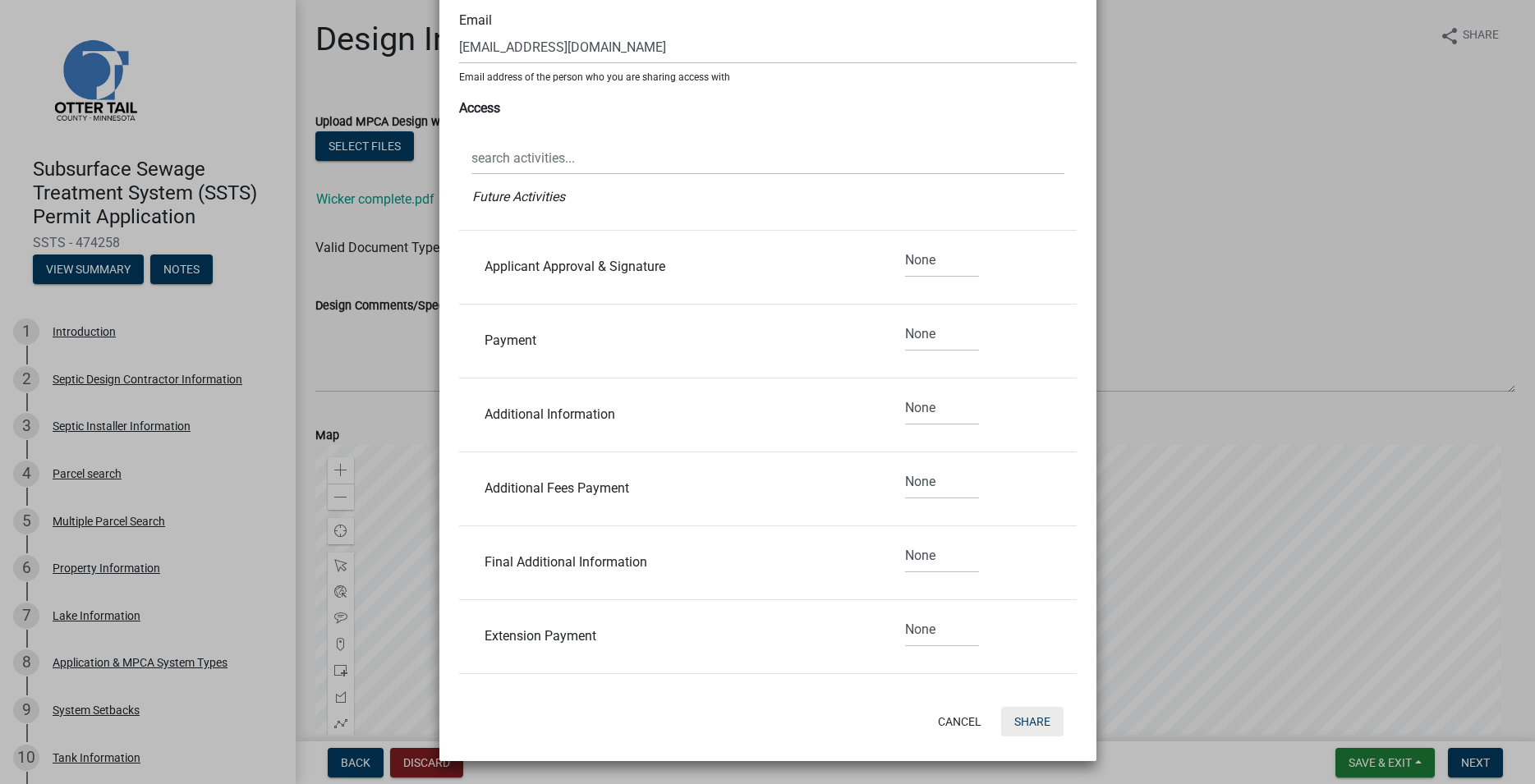
click at [1031, 725] on button "Share" at bounding box center [1032, 721] width 62 height 29
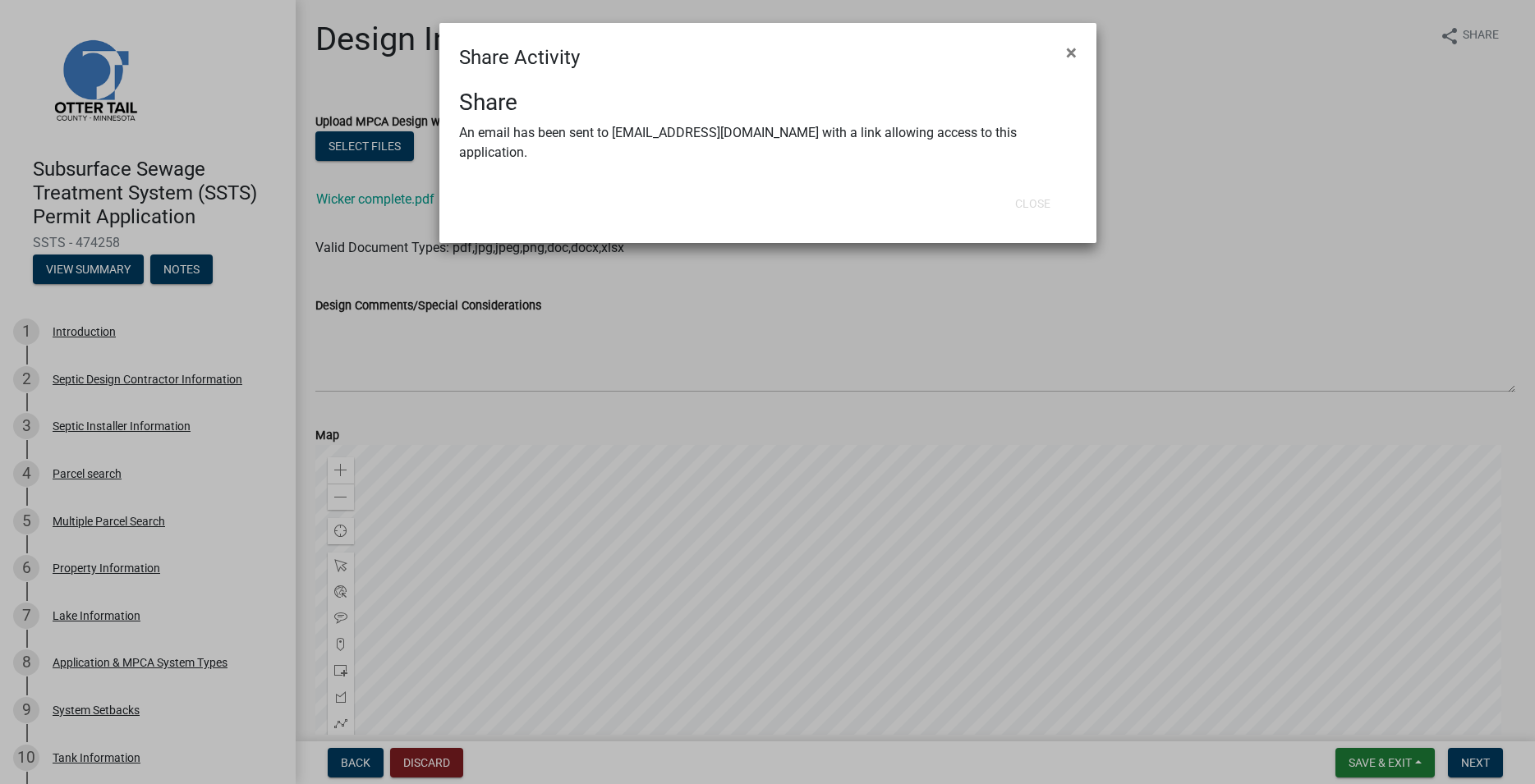
click at [1234, 235] on ngb-modal-window "Share Activity × Share An email has been sent to [EMAIL_ADDRESS][DOMAIN_NAME] w…" at bounding box center [768, 392] width 1535 height 784
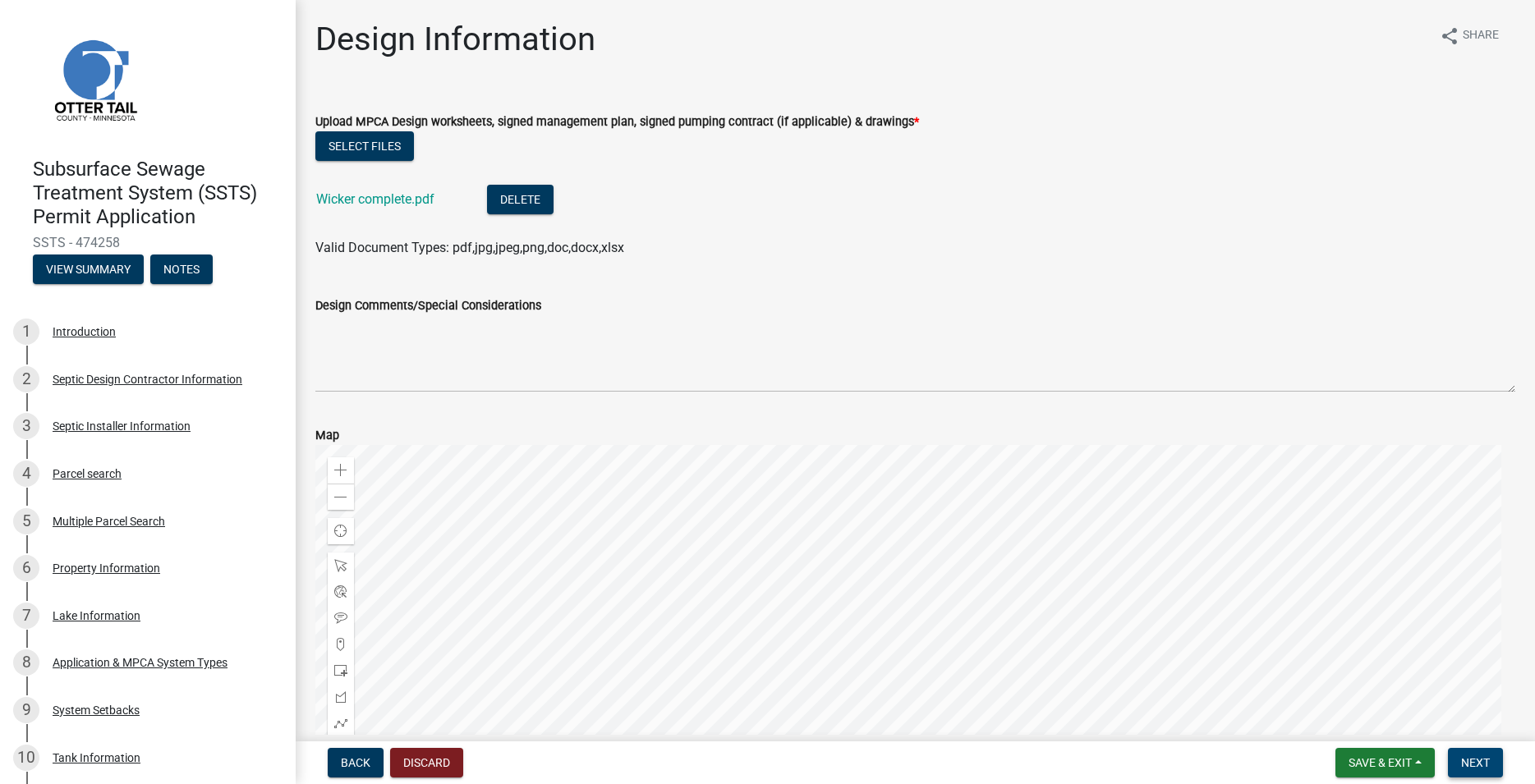
click at [1475, 771] on button "Next" at bounding box center [1475, 762] width 55 height 29
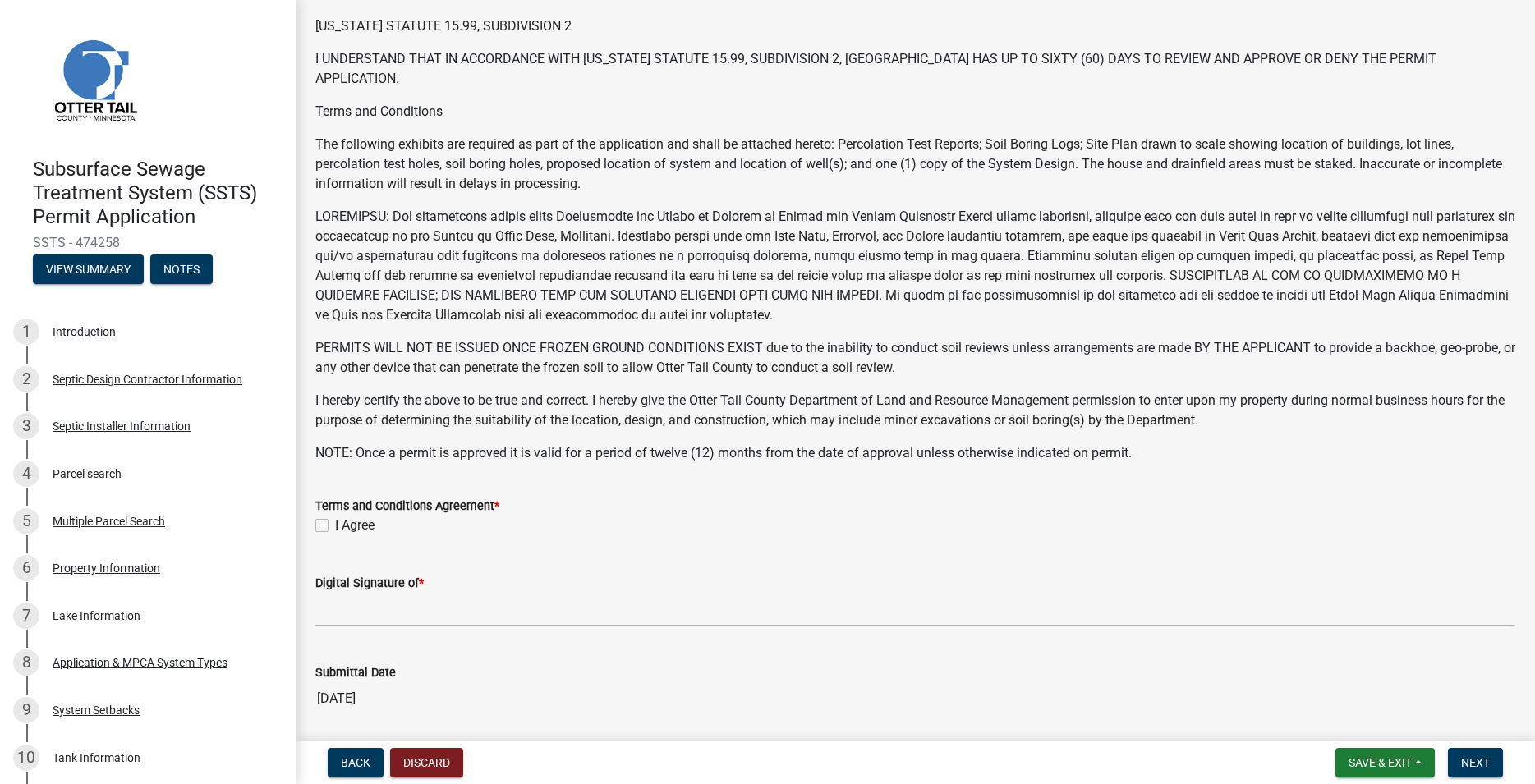
scroll to position [281, 0]
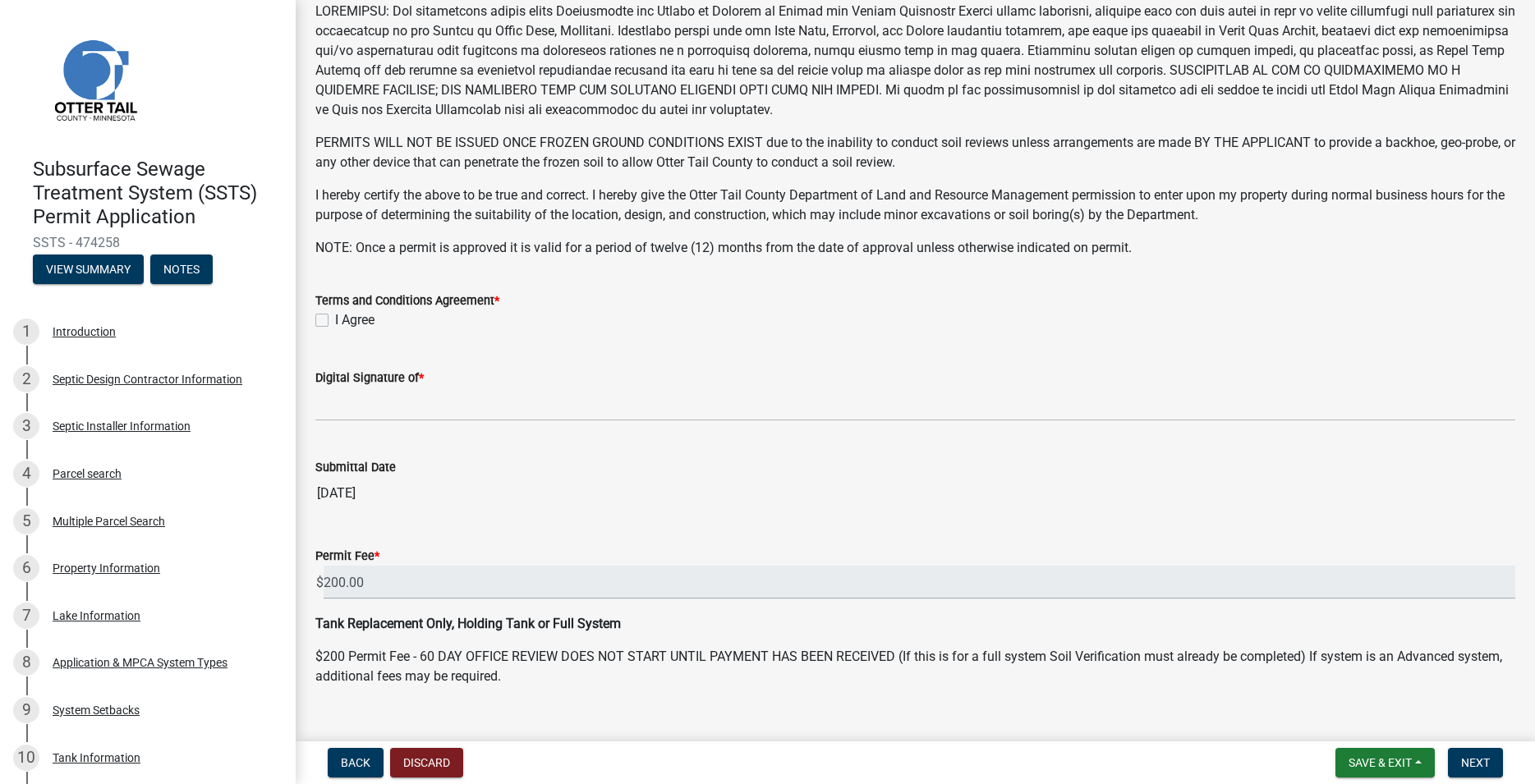
click at [335, 321] on label "I Agree" at bounding box center [354, 320] width 39 height 20
click at [335, 321] on input "I Agree" at bounding box center [340, 315] width 11 height 11
checkbox input "true"
click at [342, 427] on wm-data-entity-input "Digital Signature of *" at bounding box center [915, 389] width 1200 height 89
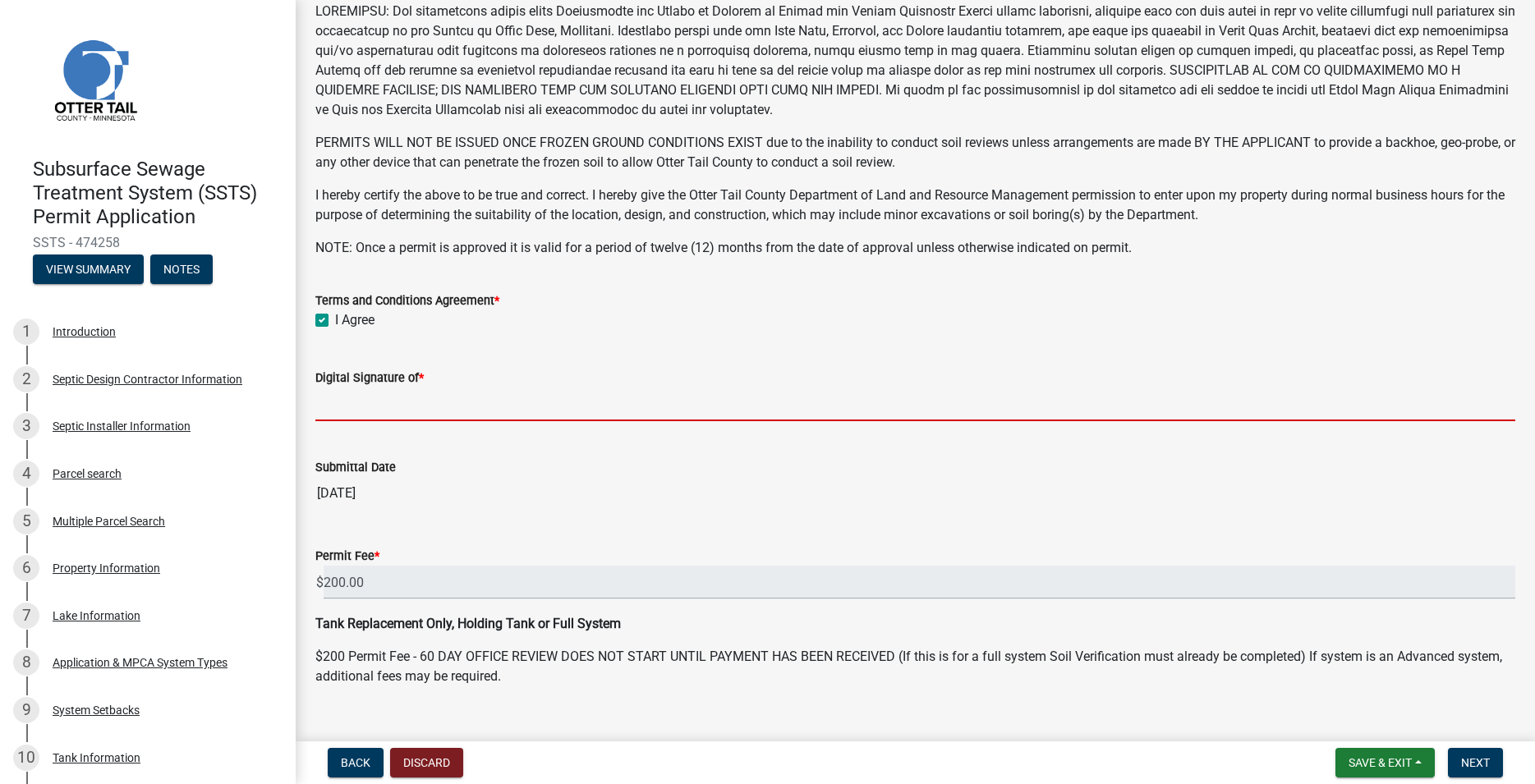
click at [339, 402] on input "Digital Signature of *" at bounding box center [915, 404] width 1200 height 33
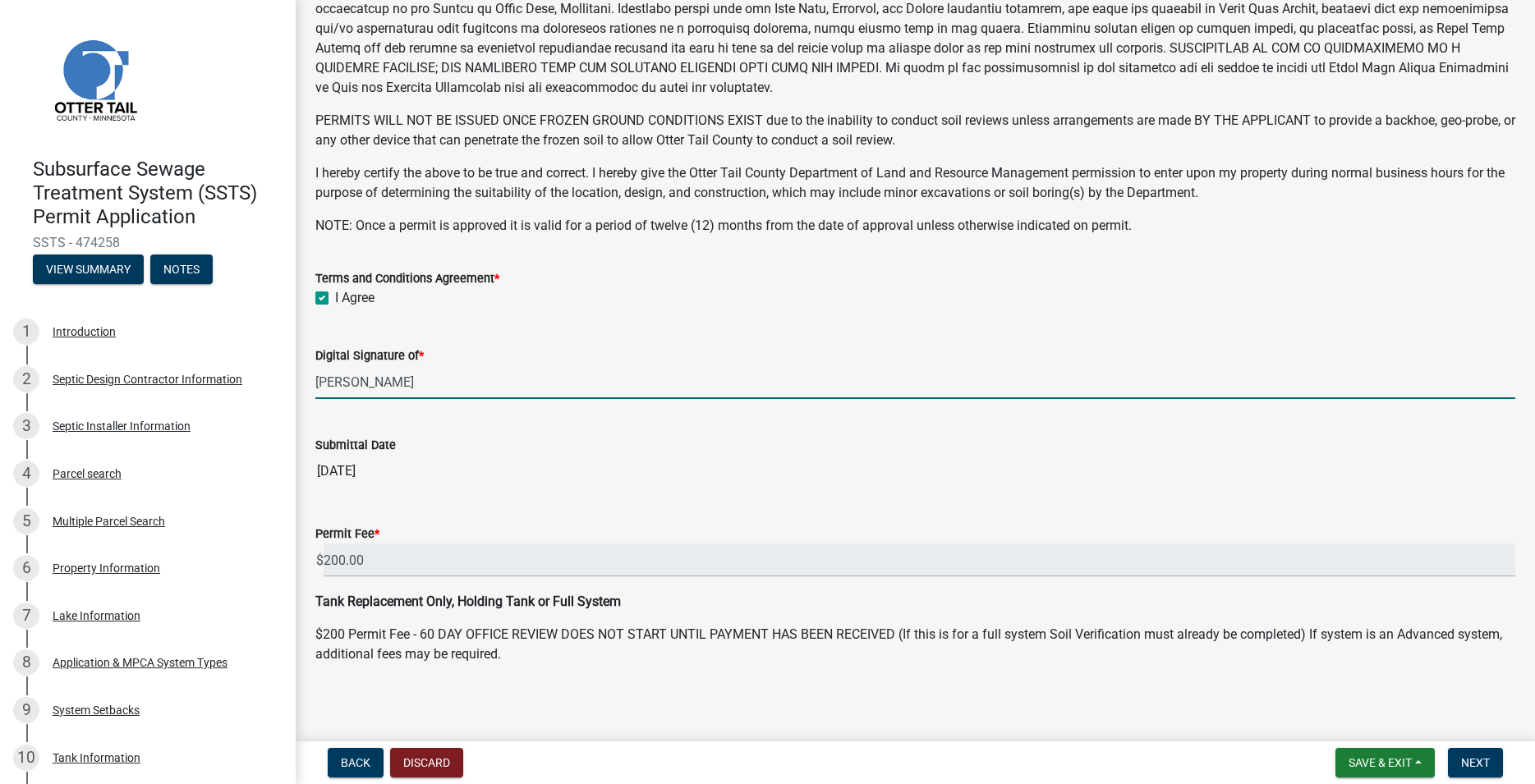
scroll to position [309, 0]
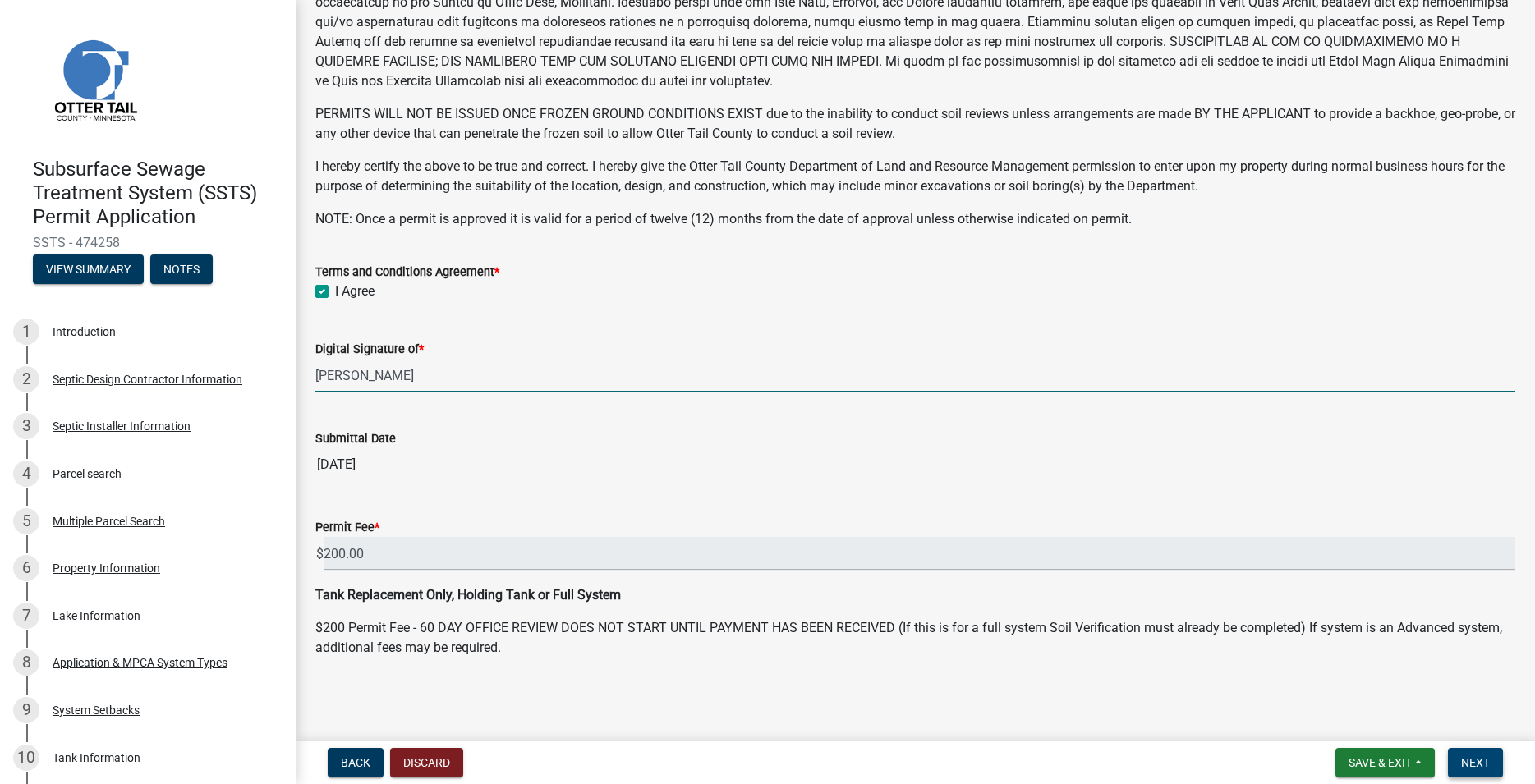
type input "[PERSON_NAME]"
click at [1476, 757] on span "Next" at bounding box center [1475, 763] width 28 height 13
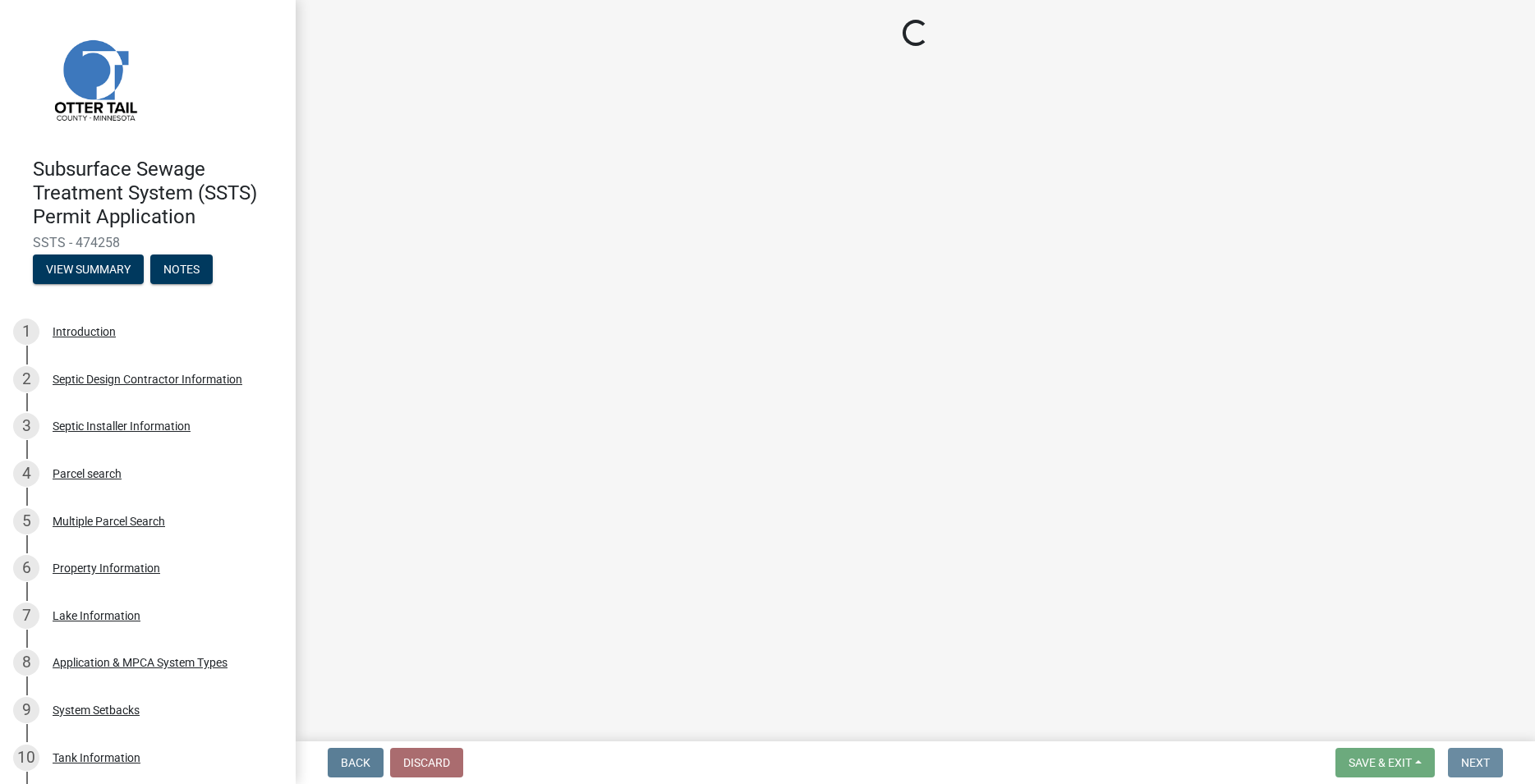
scroll to position [0, 0]
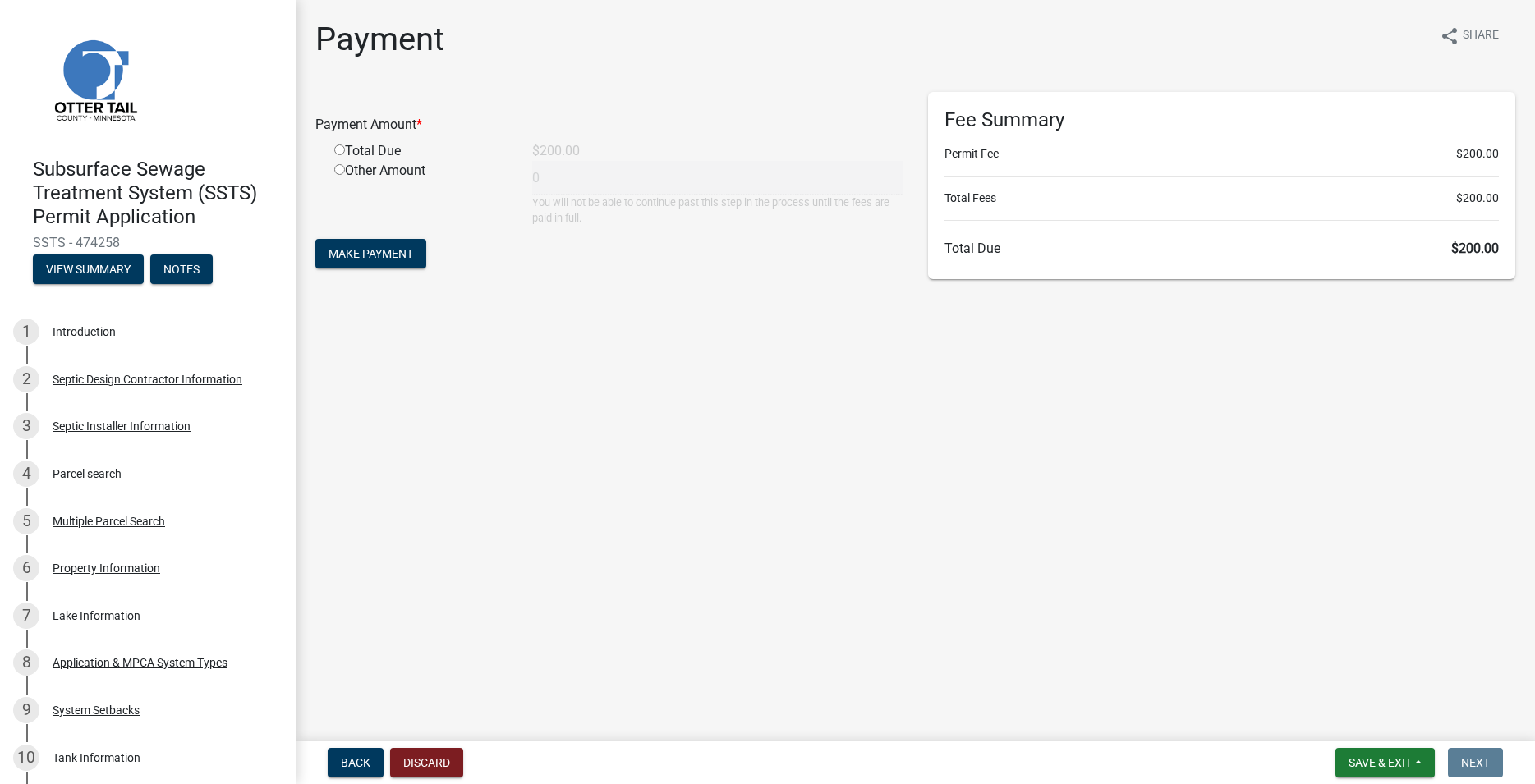
click at [340, 147] on input "radio" at bounding box center [339, 149] width 11 height 11
radio input "true"
type input "200"
click at [359, 242] on button "Make Payment" at bounding box center [370, 253] width 111 height 29
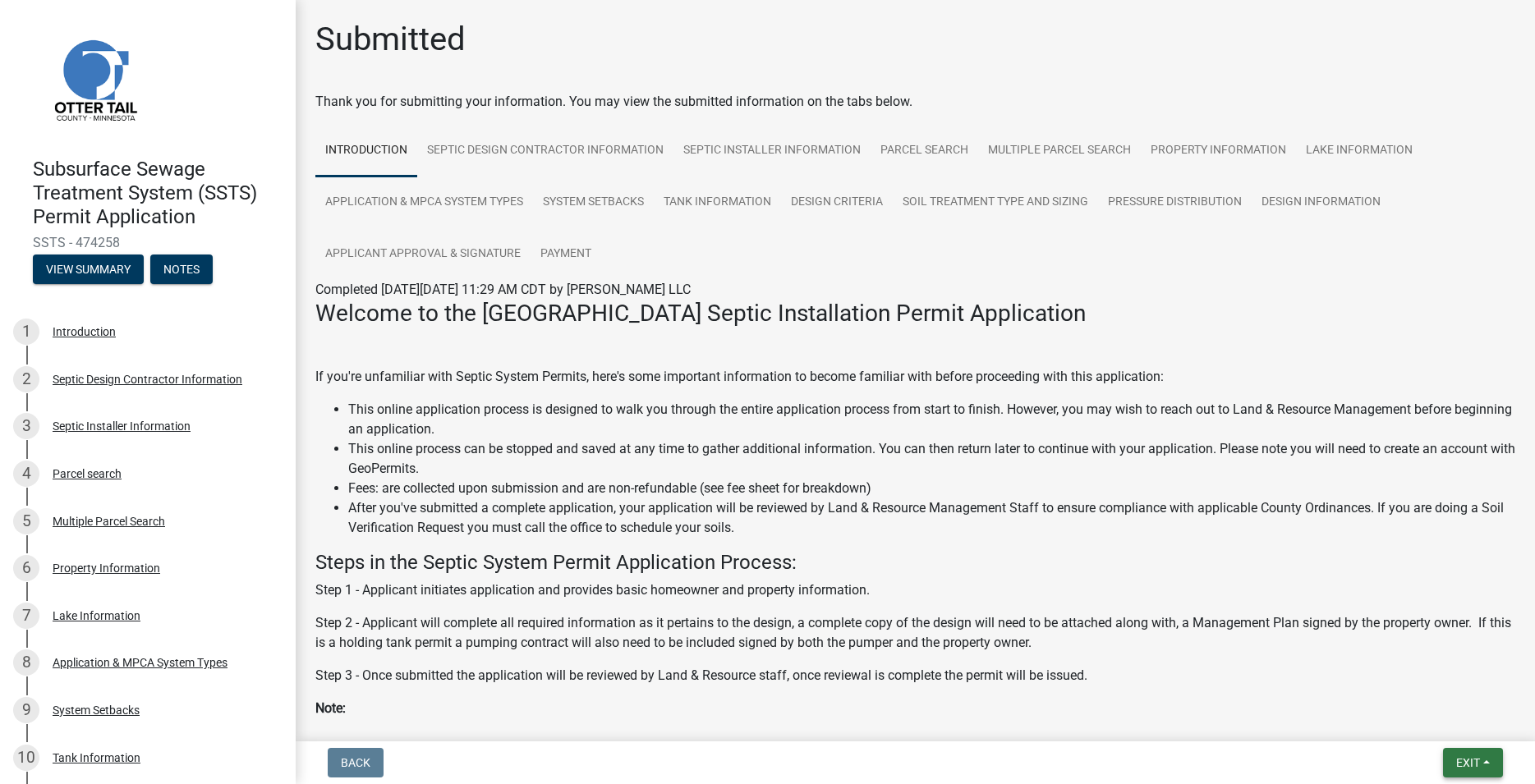
click at [1460, 757] on span "Exit" at bounding box center [1468, 763] width 24 height 13
click at [1438, 724] on button "Save & Exit" at bounding box center [1438, 720] width 132 height 39
